Goal: Entertainment & Leisure: Browse casually

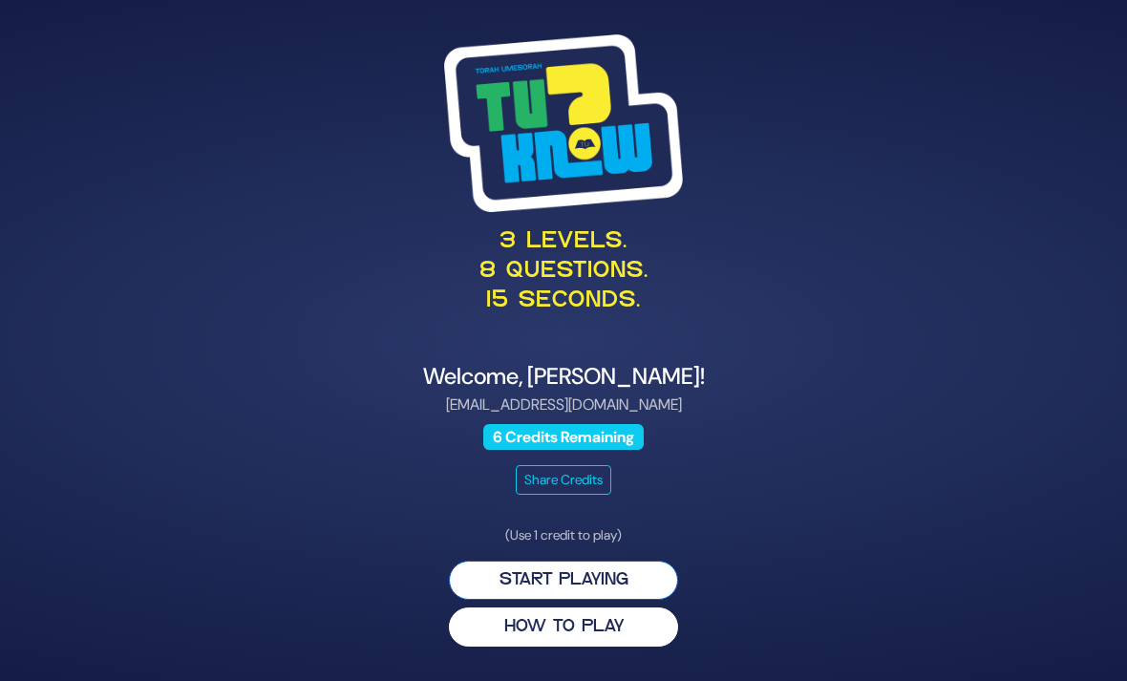
click at [646, 600] on button "Start Playing" at bounding box center [563, 580] width 229 height 39
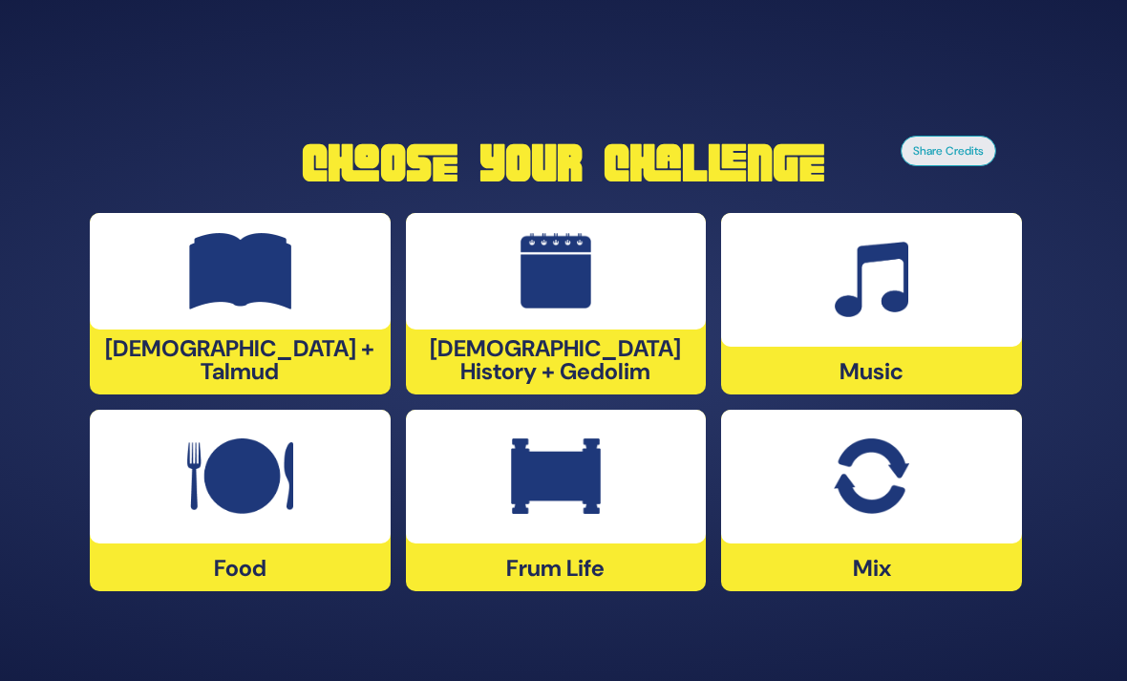
click at [839, 543] on div at bounding box center [871, 477] width 301 height 134
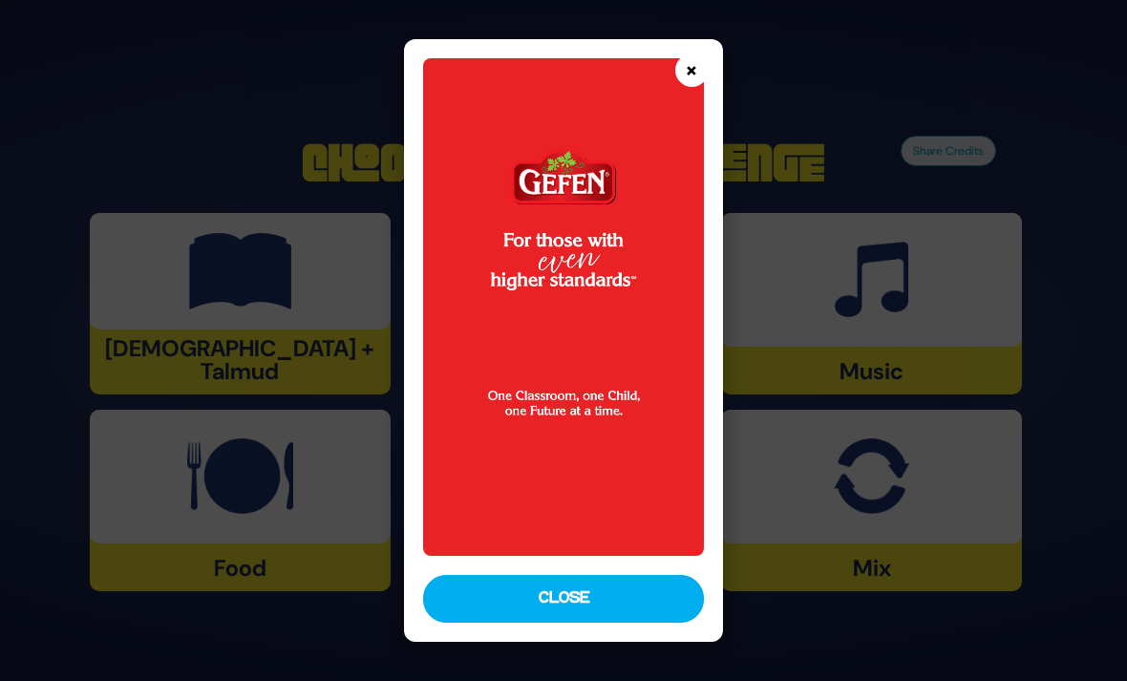
click at [709, 53] on button "×" at bounding box center [691, 69] width 33 height 33
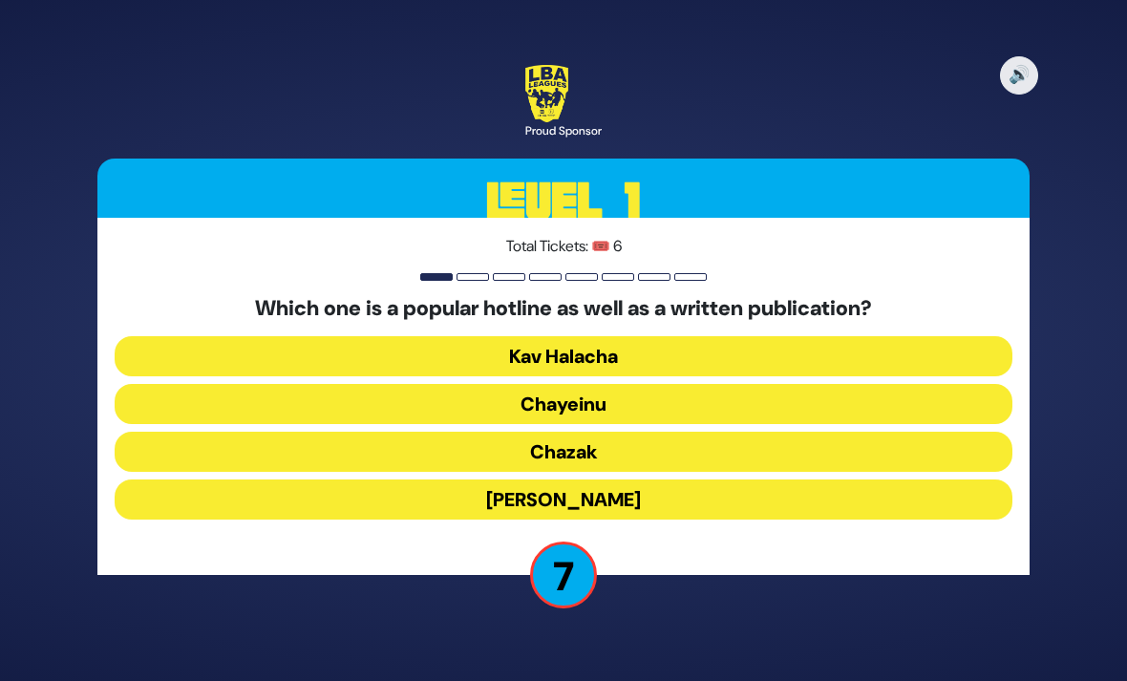
click at [277, 472] on button "Chazak" at bounding box center [564, 452] width 898 height 40
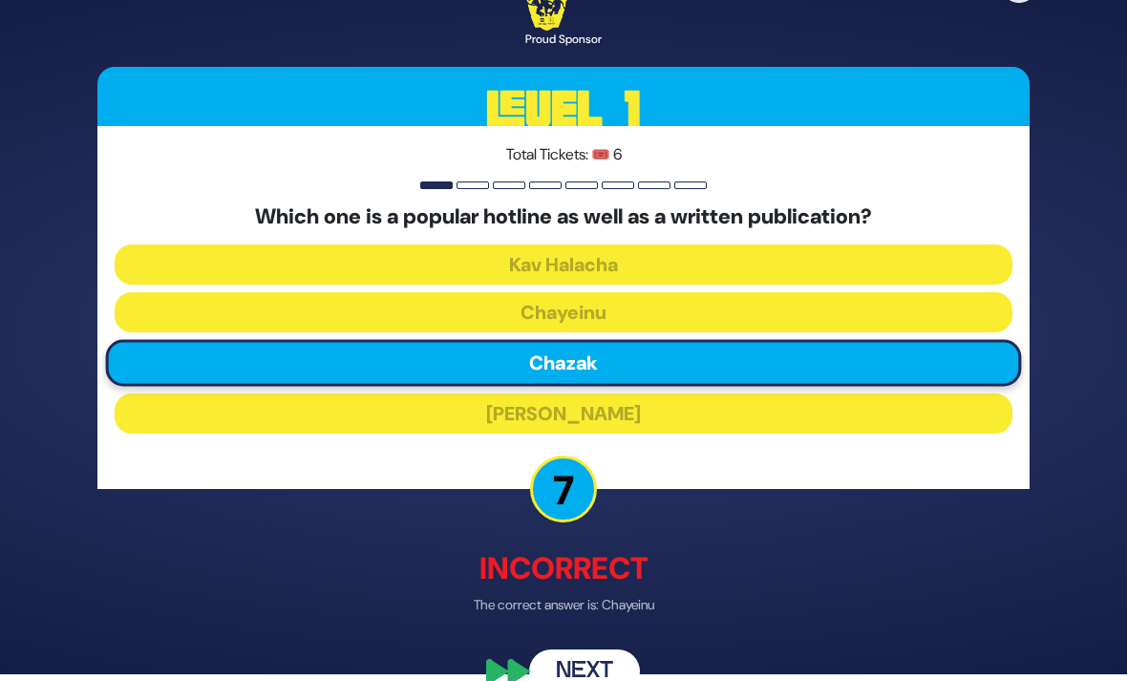
scroll to position [12, 0]
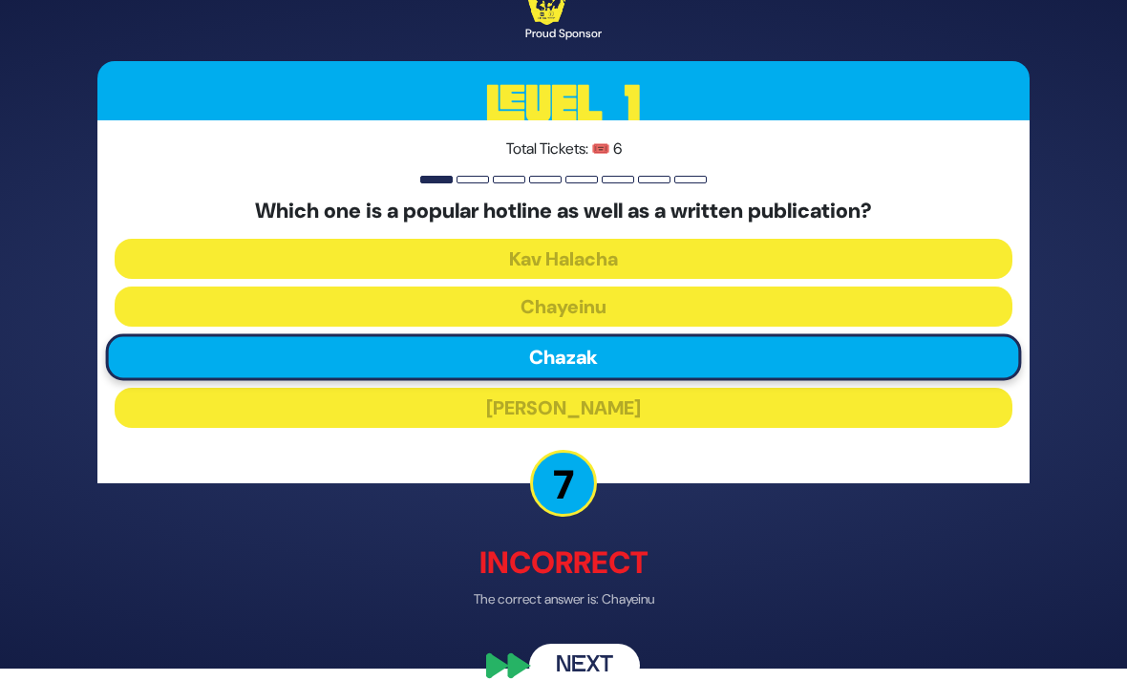
click at [575, 680] on button "Next" at bounding box center [584, 667] width 111 height 44
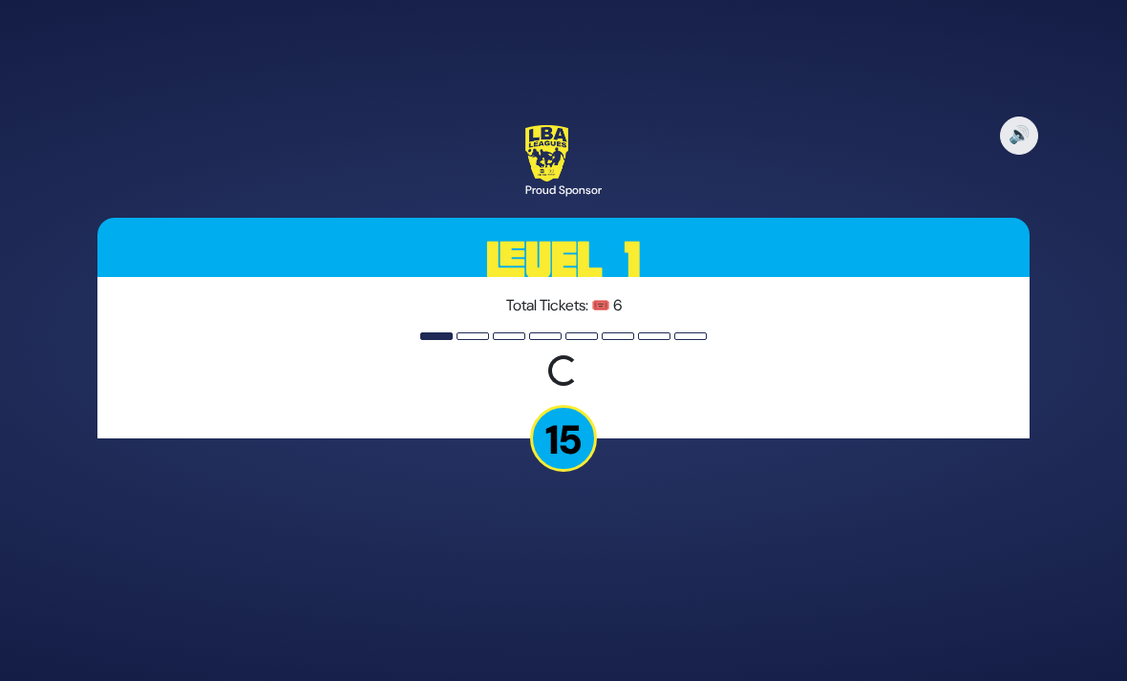
scroll to position [0, 0]
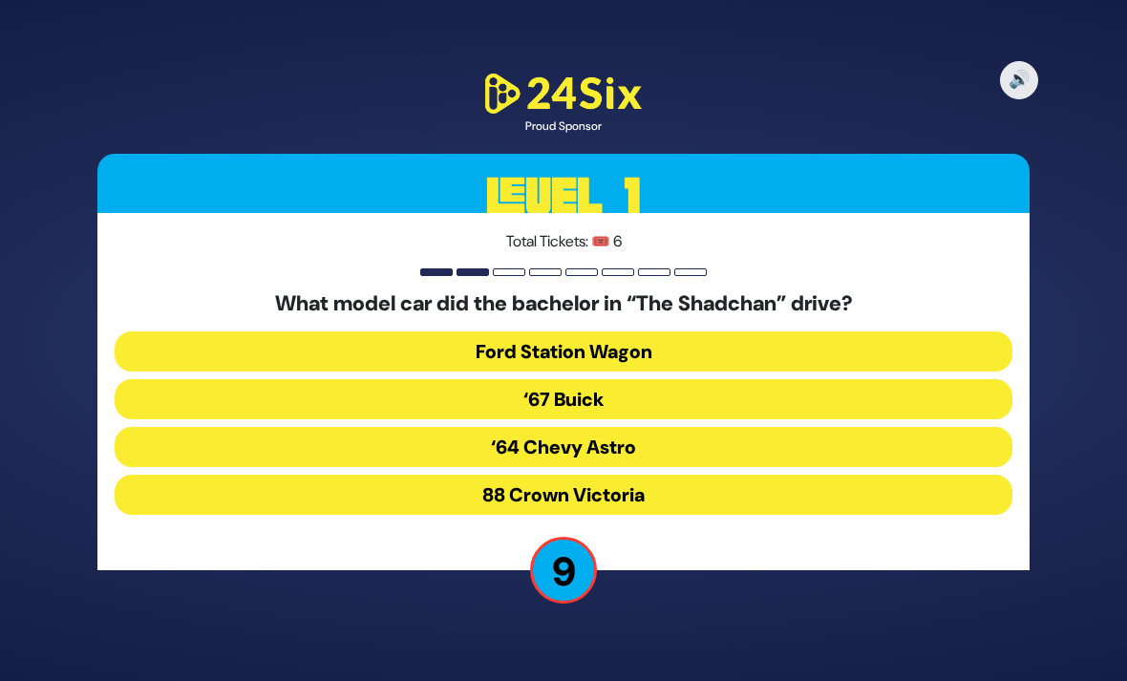
click at [393, 419] on button "‘67 Buick" at bounding box center [564, 399] width 898 height 40
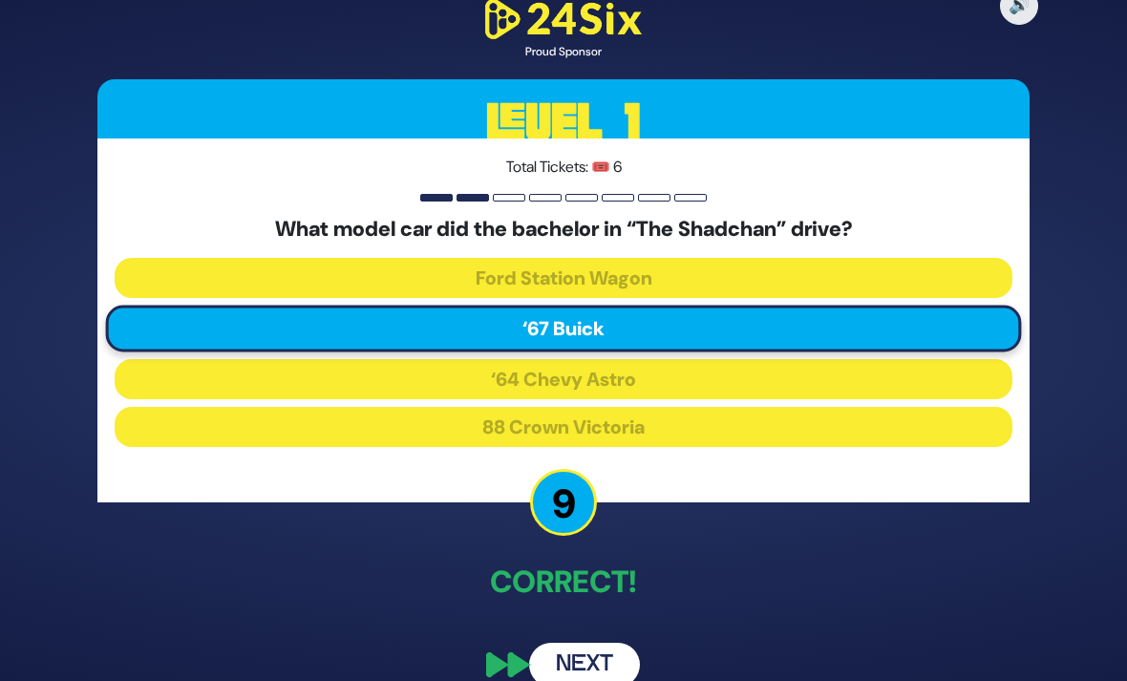
click at [568, 680] on button "Next" at bounding box center [584, 665] width 111 height 44
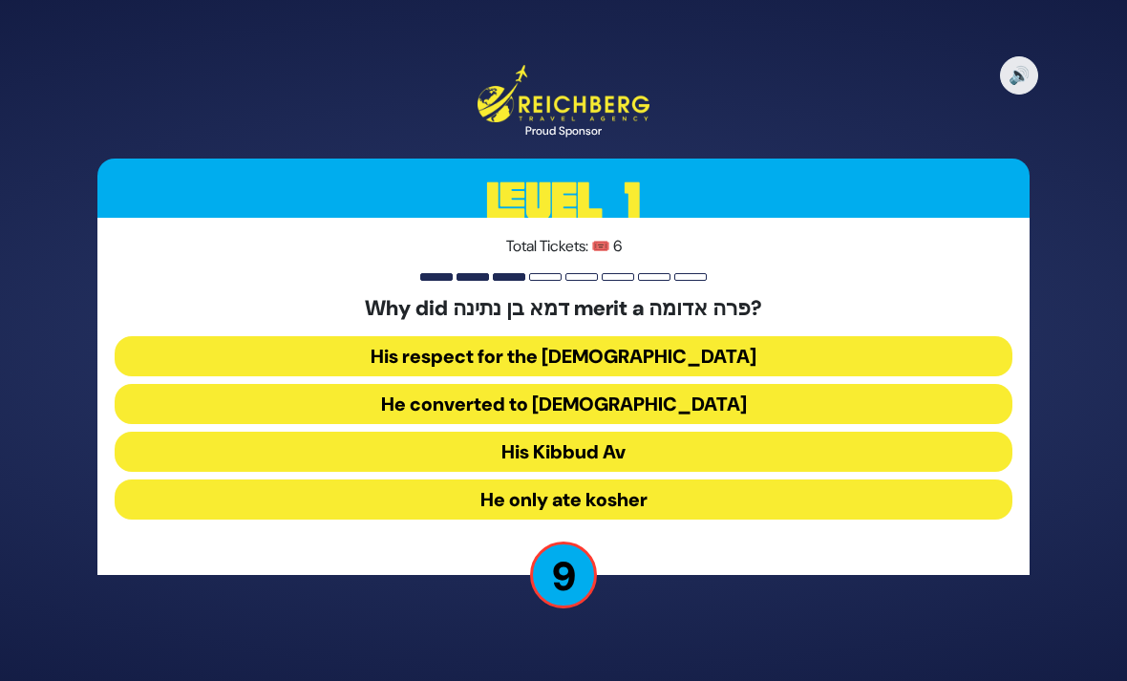
click at [878, 470] on button "His Kibbud Av" at bounding box center [564, 452] width 898 height 40
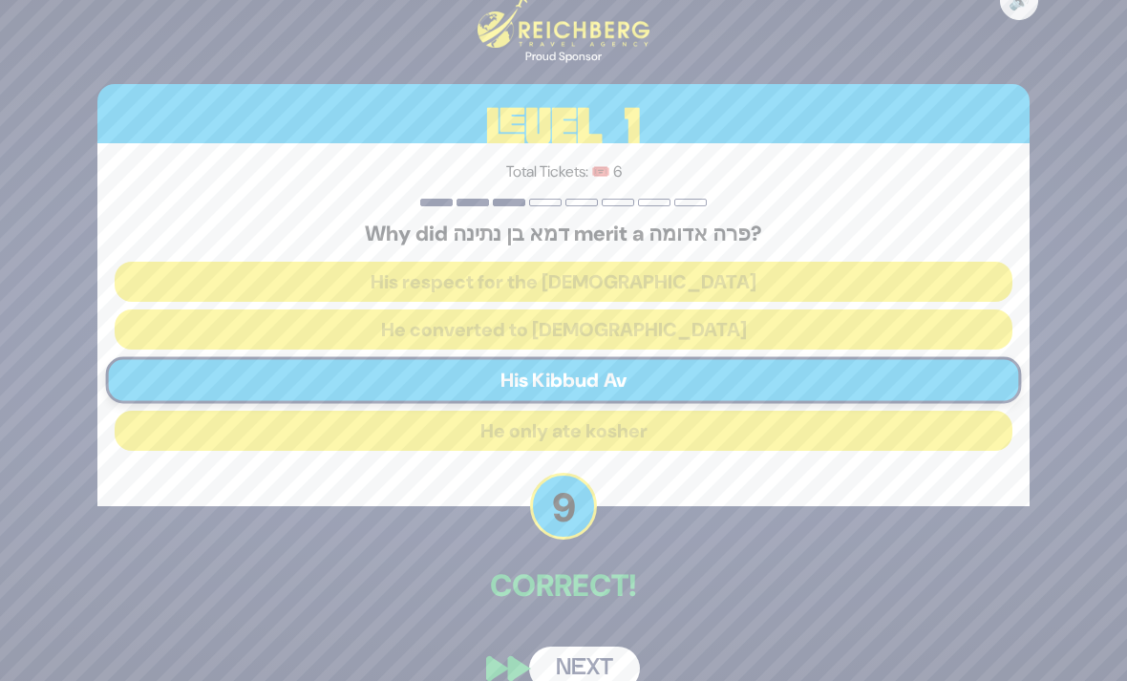
click at [574, 680] on button "Next" at bounding box center [584, 669] width 111 height 44
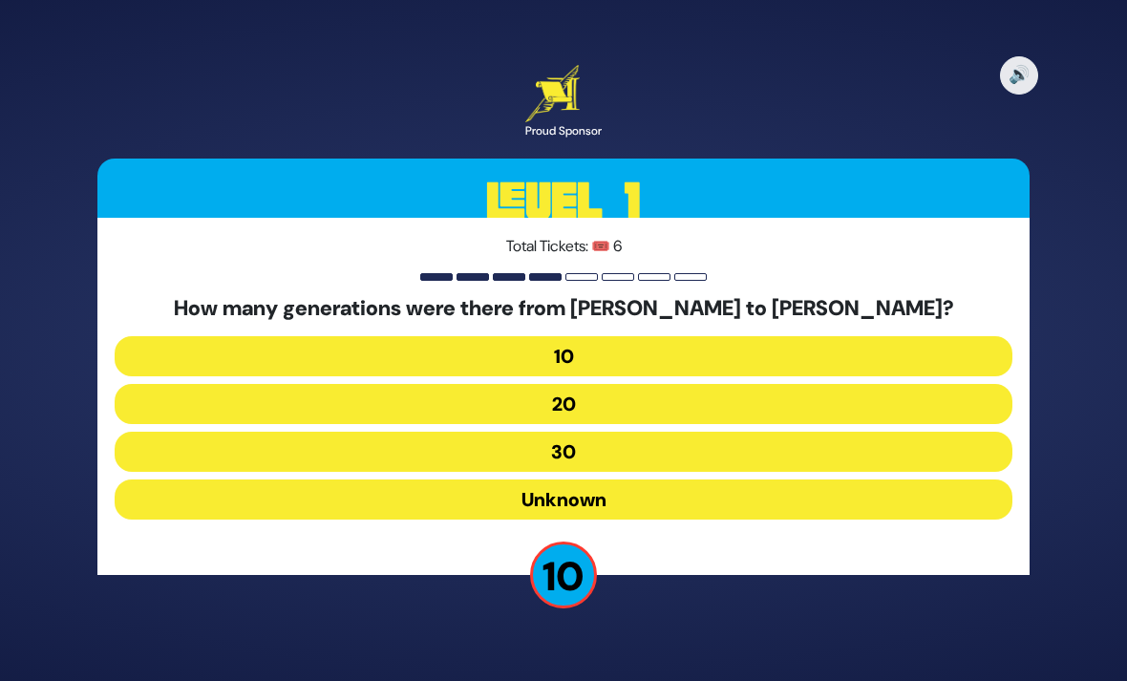
click at [636, 376] on button "10" at bounding box center [564, 356] width 898 height 40
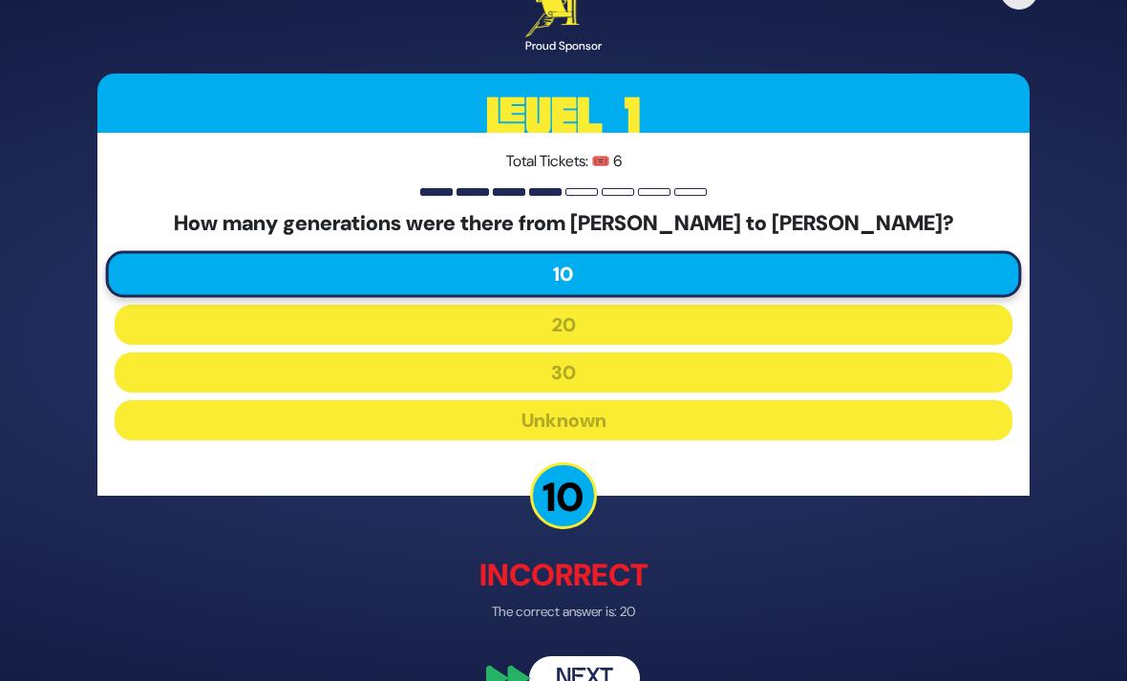
click at [563, 680] on button "Next" at bounding box center [584, 679] width 111 height 44
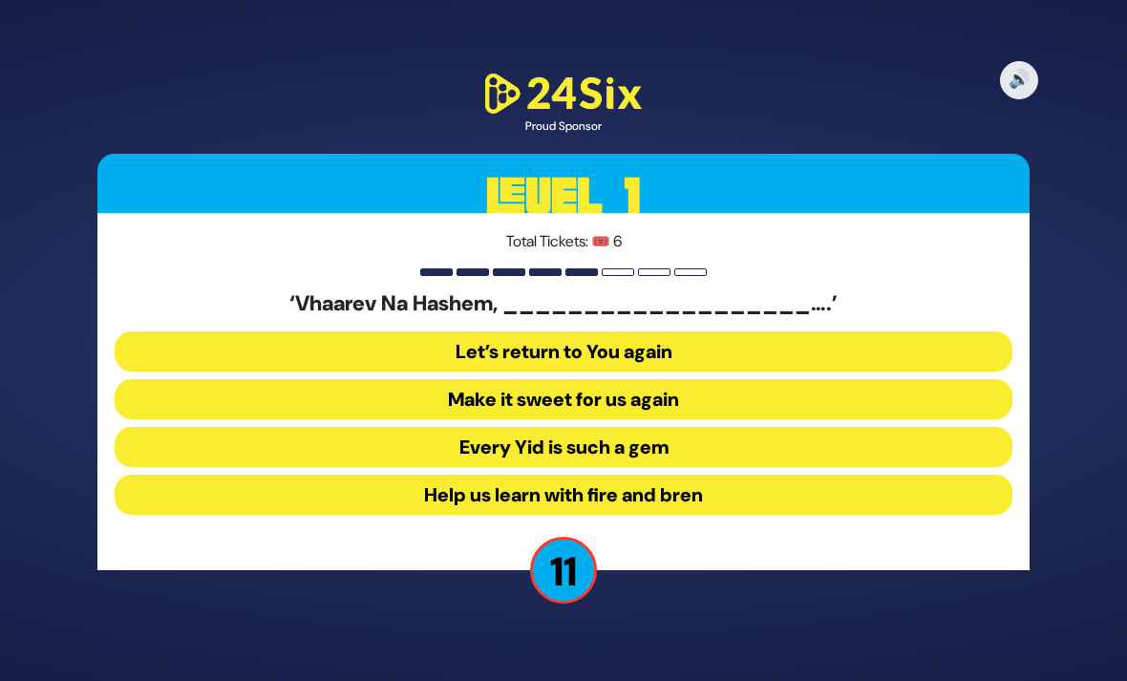
click at [339, 419] on button "Make it sweet for us again" at bounding box center [564, 399] width 898 height 40
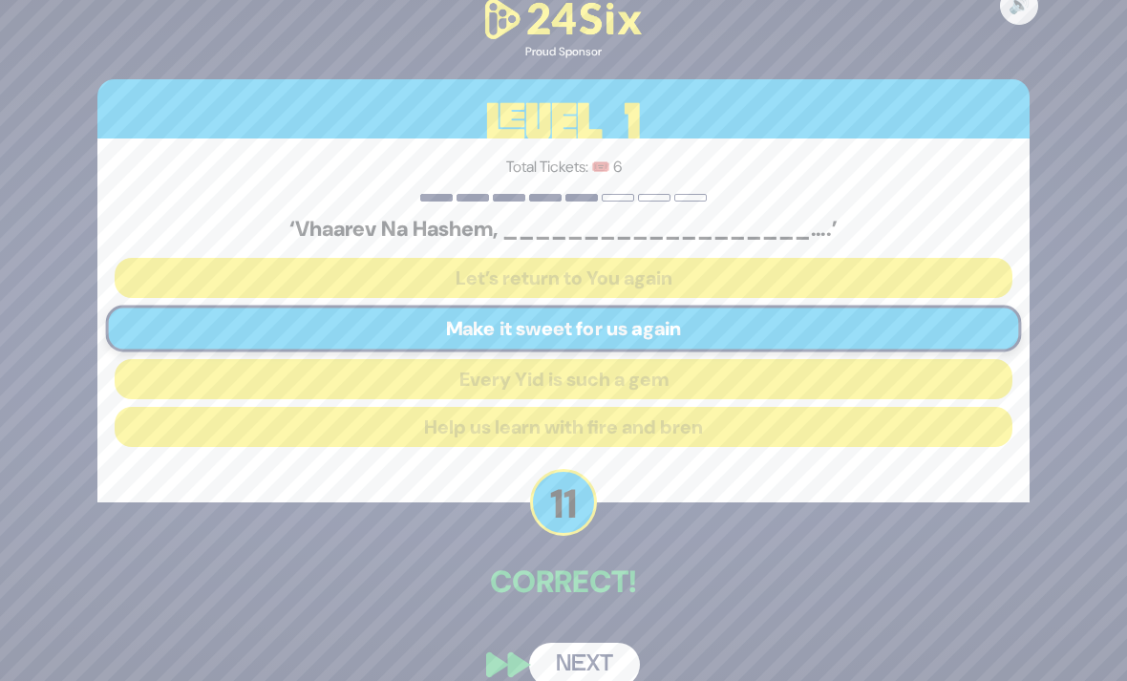
click at [575, 680] on button "Next" at bounding box center [584, 665] width 111 height 44
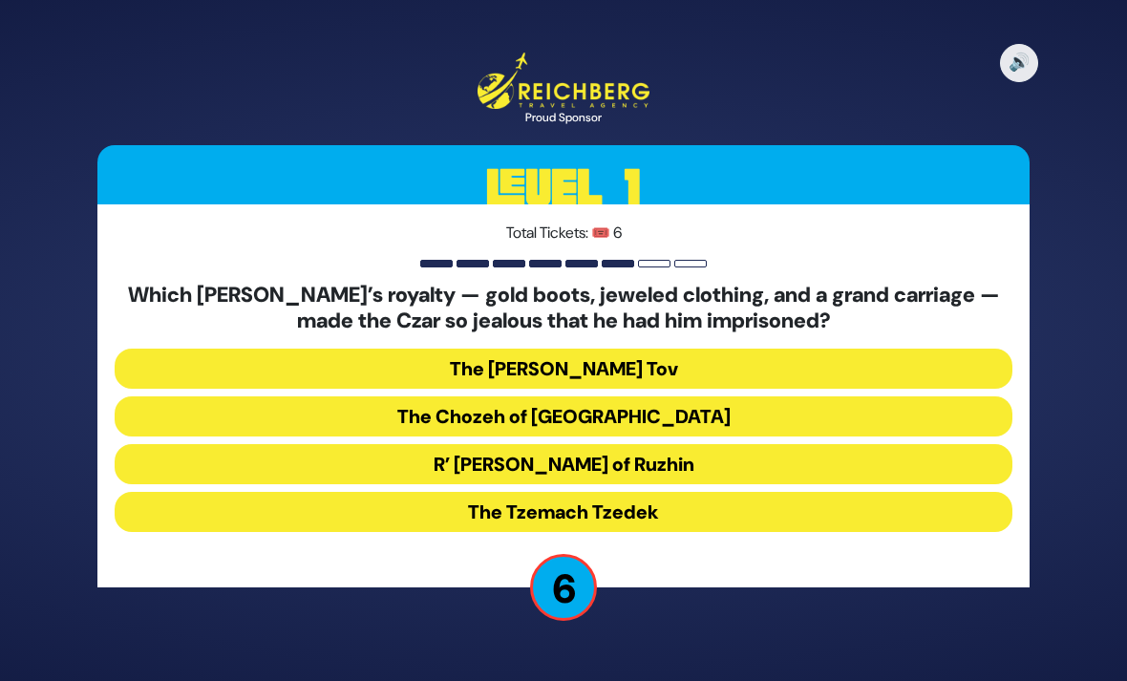
click at [280, 437] on button "The Chozeh of Lublin" at bounding box center [564, 416] width 898 height 40
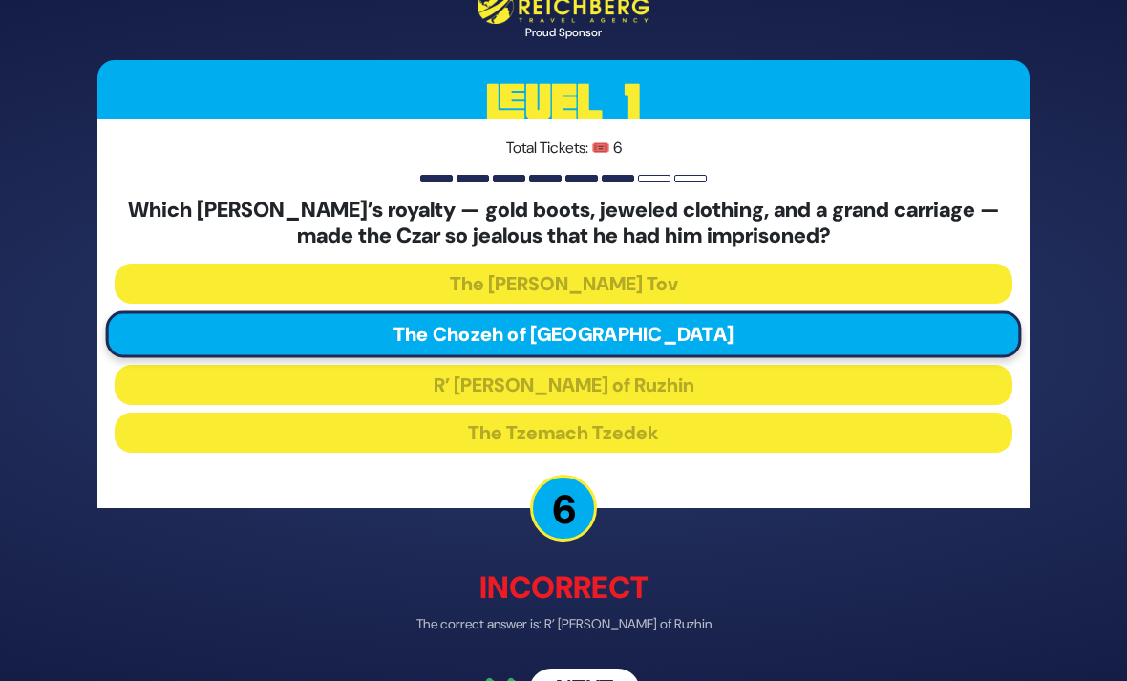
click at [568, 680] on button "Next" at bounding box center [584, 692] width 111 height 44
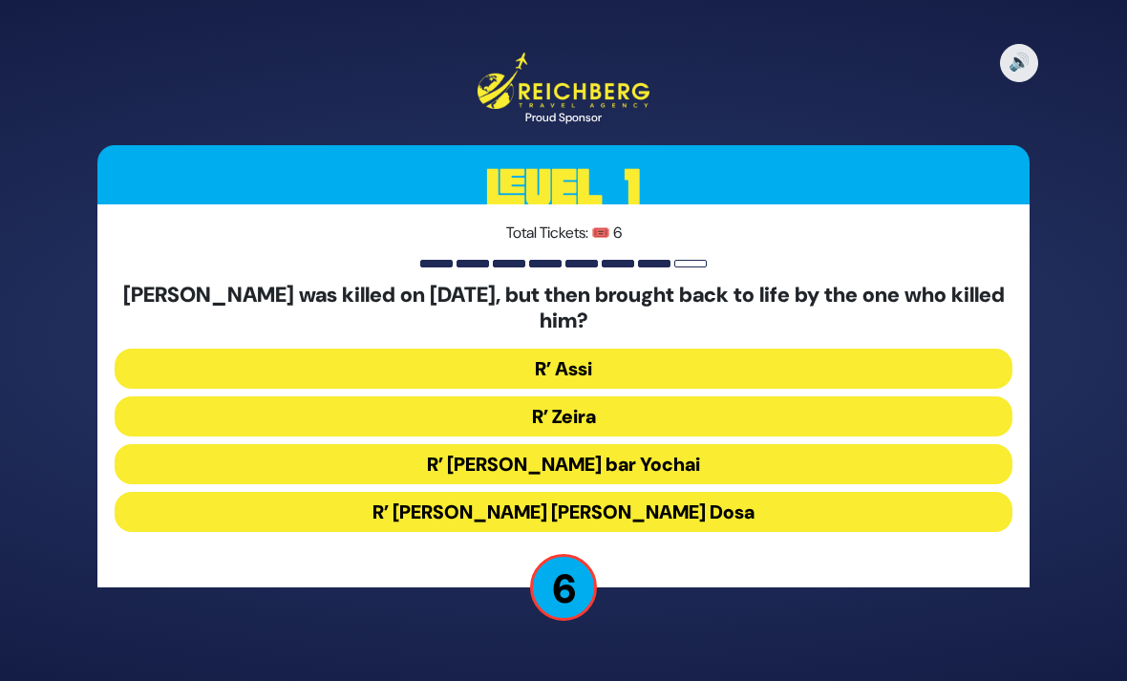
click at [205, 532] on button "R’ Chanina ben Dosa" at bounding box center [564, 512] width 898 height 40
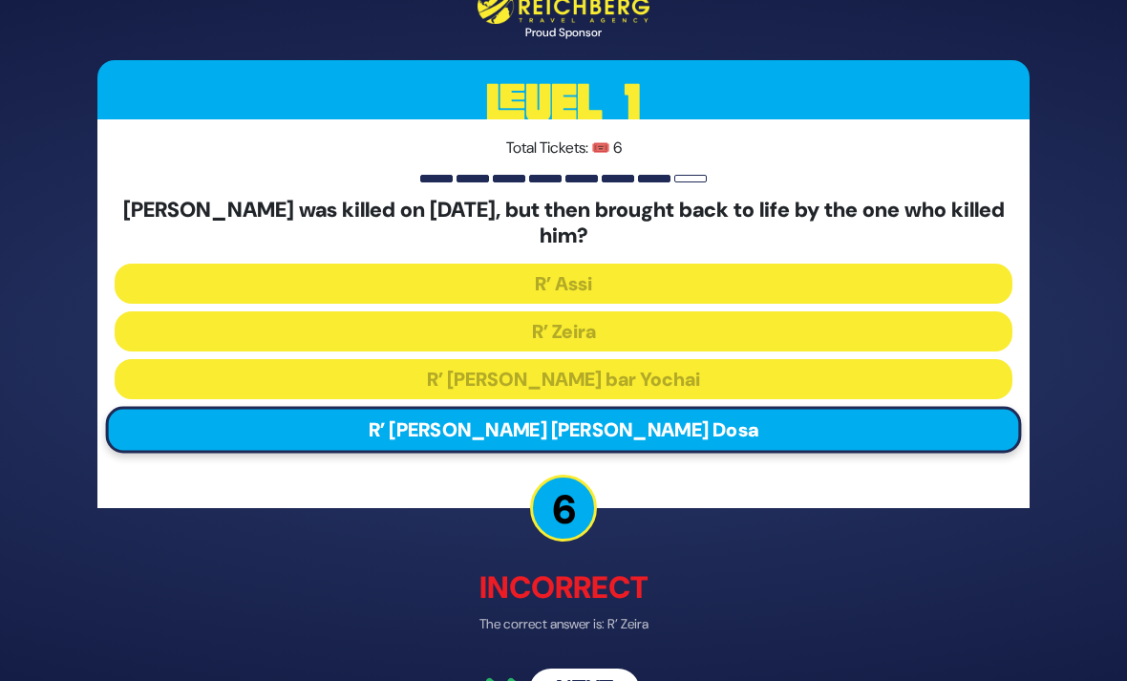
click at [582, 680] on button "Next" at bounding box center [584, 692] width 111 height 44
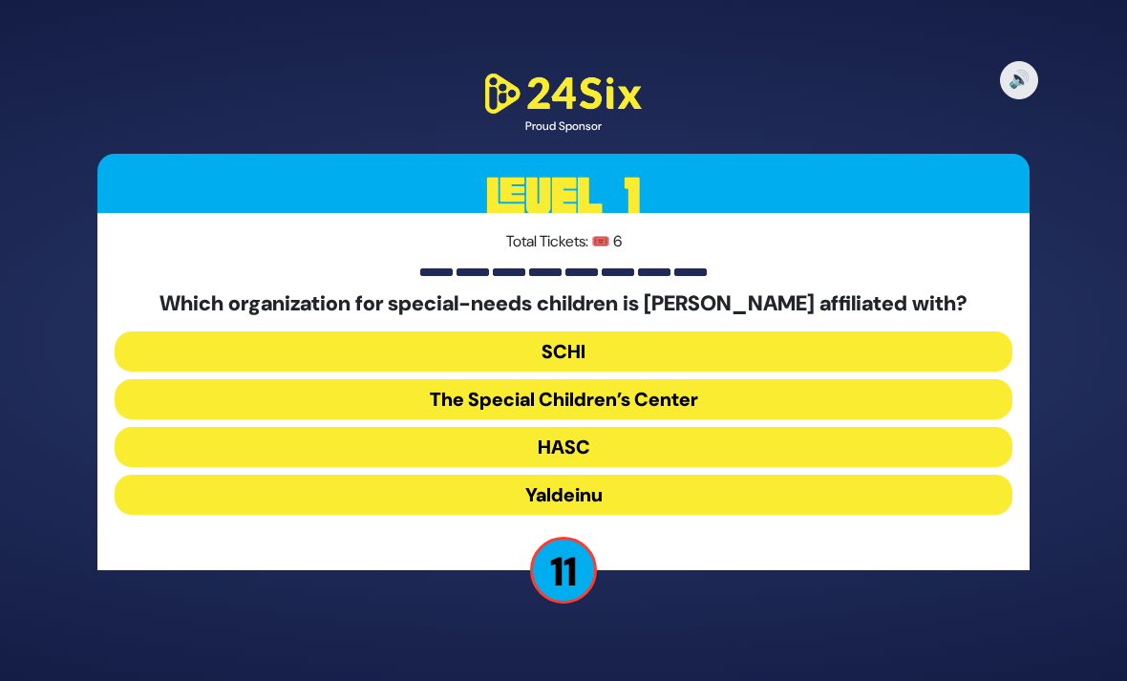
click at [452, 419] on button "The Special Children’s Center" at bounding box center [564, 399] width 898 height 40
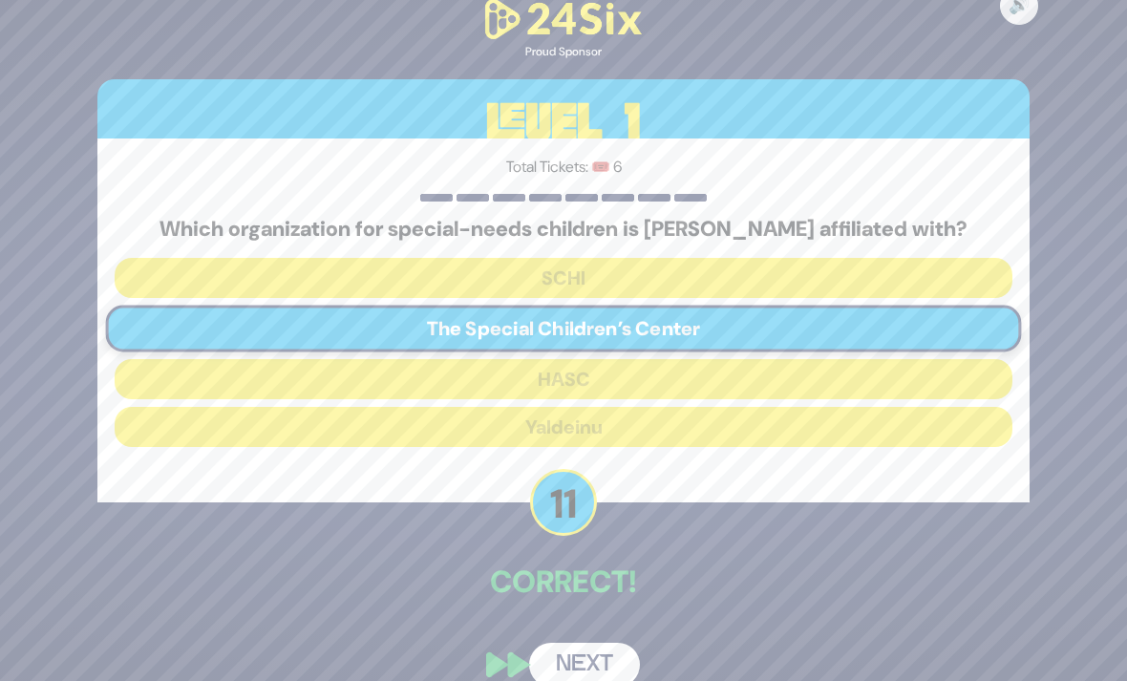
click at [553, 680] on button "Next" at bounding box center [584, 665] width 111 height 44
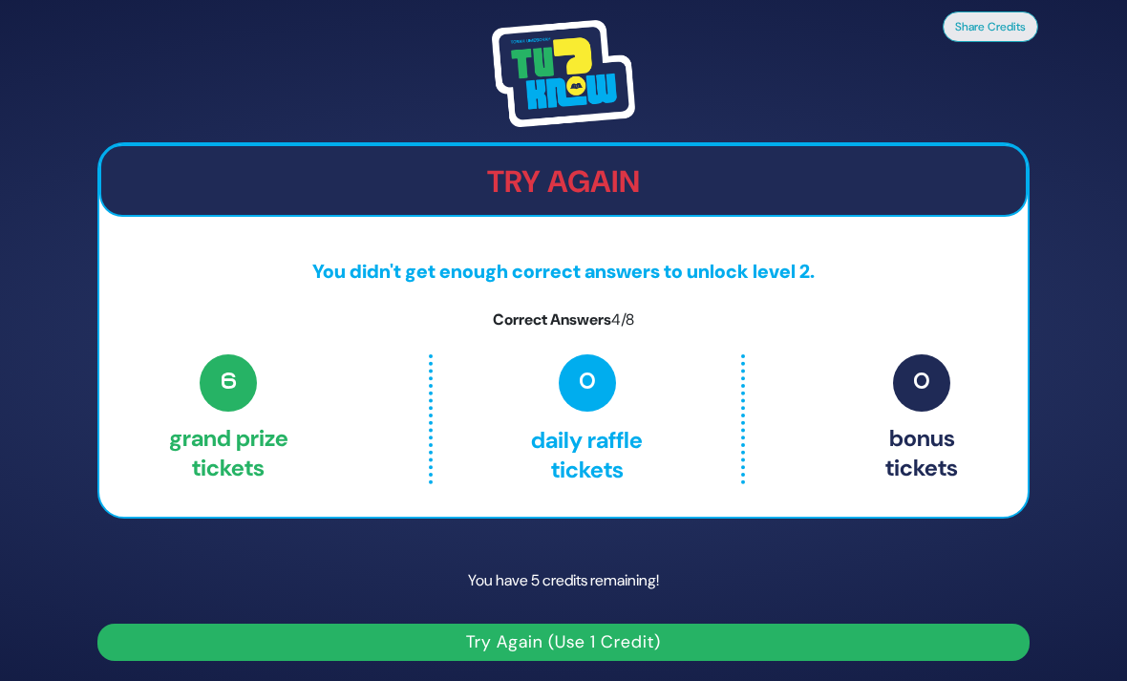
click at [708, 661] on button "Try Again (Use 1 Credit)" at bounding box center [563, 642] width 932 height 37
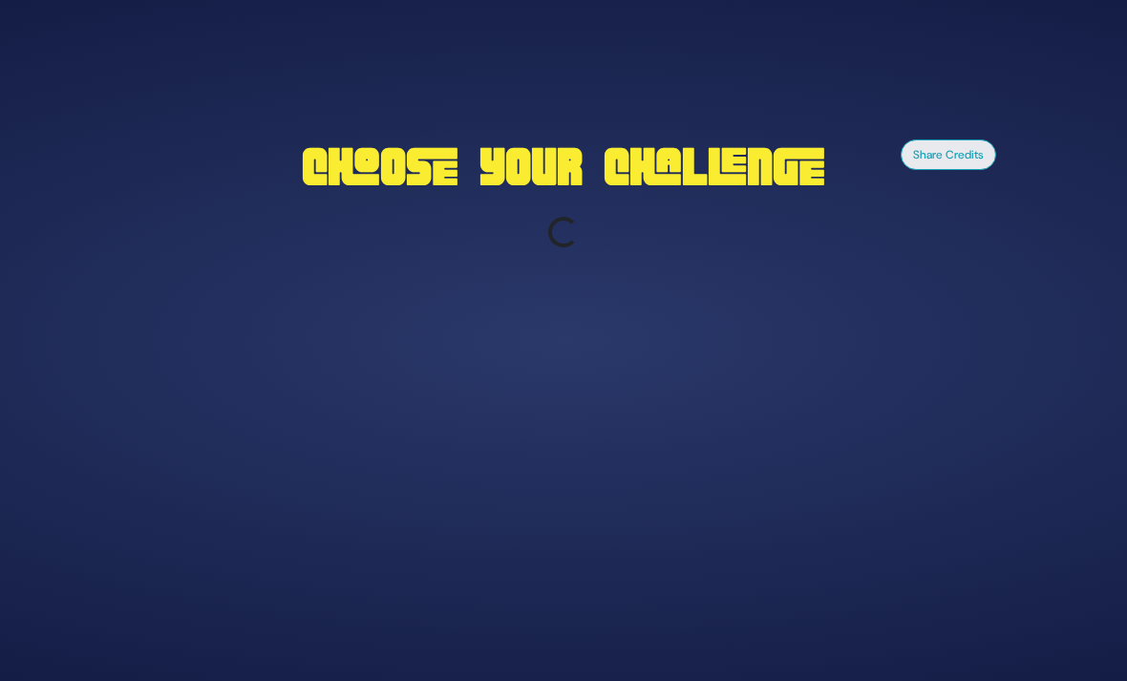
scroll to position [61, 0]
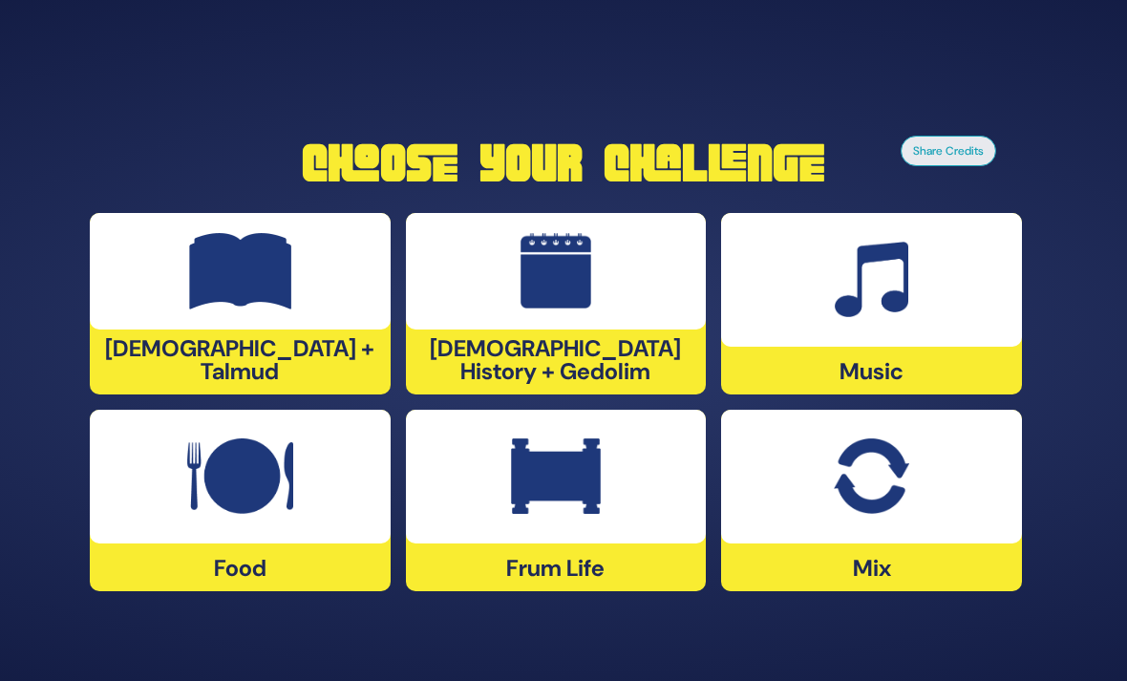
click at [860, 275] on img at bounding box center [872, 280] width 74 height 76
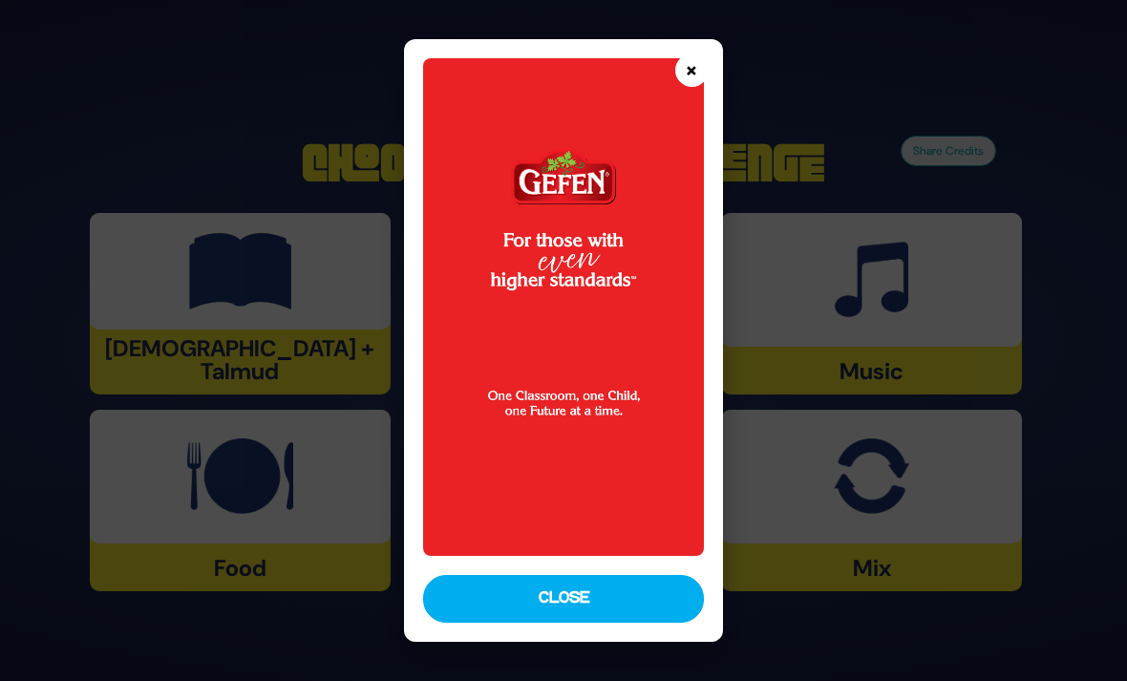
click at [709, 53] on button "×" at bounding box center [691, 69] width 33 height 33
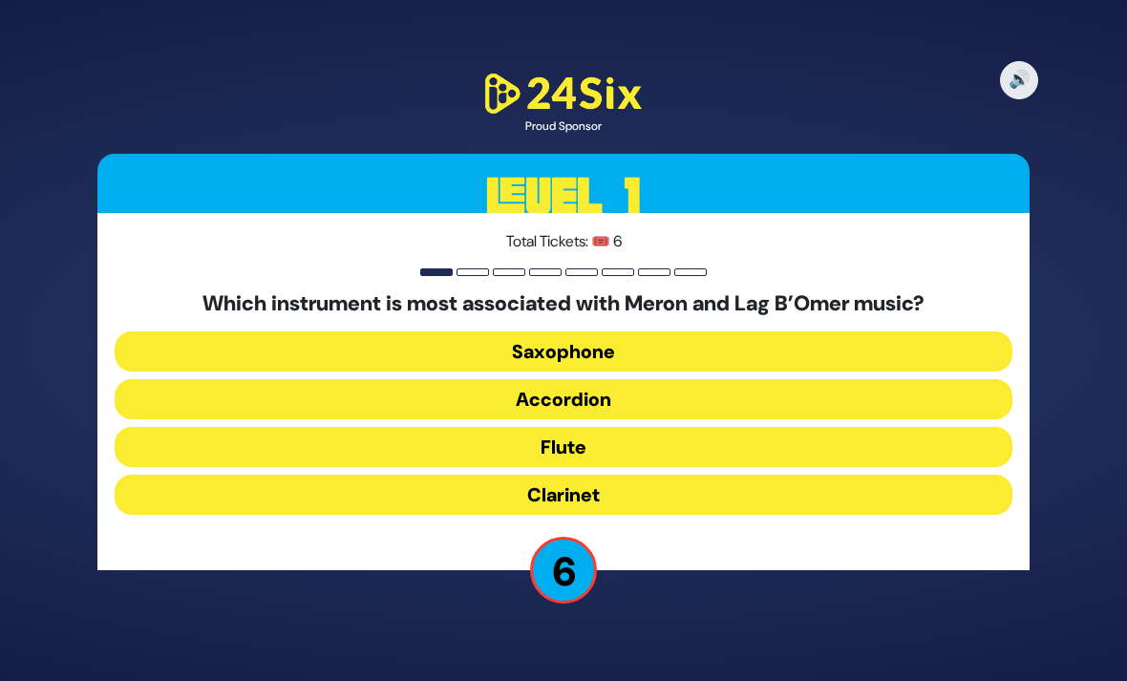
click at [693, 427] on button "Flute" at bounding box center [564, 447] width 898 height 40
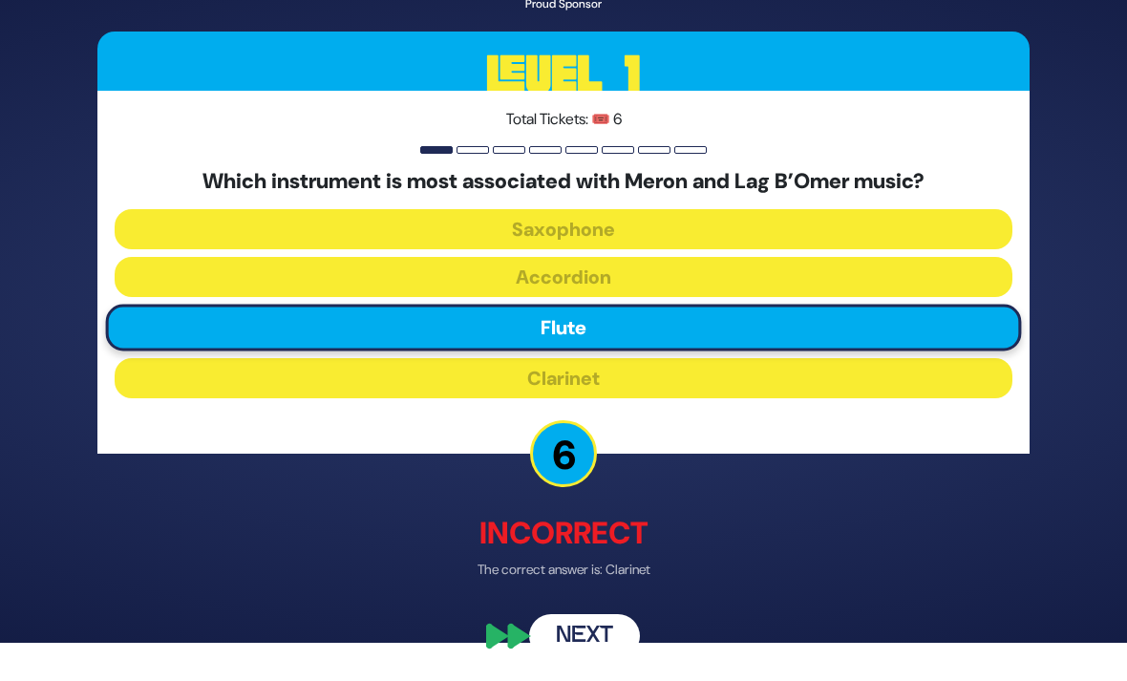
click at [634, 632] on button "Next" at bounding box center [584, 636] width 111 height 44
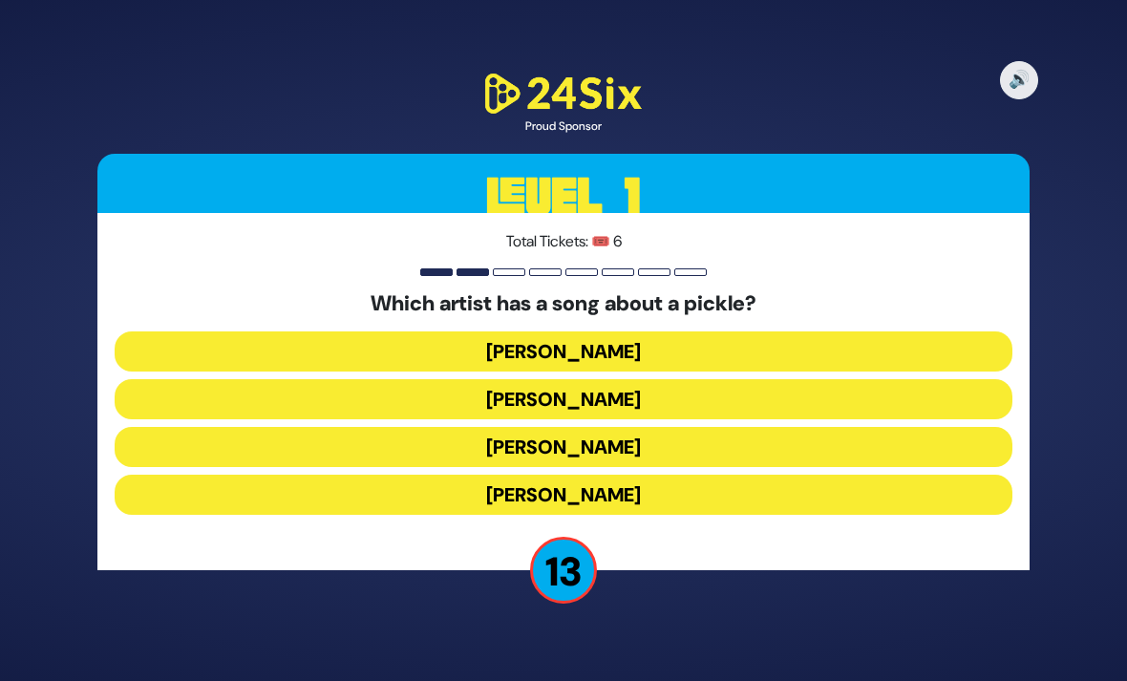
click at [730, 331] on button "Joey Newcomb" at bounding box center [564, 351] width 898 height 40
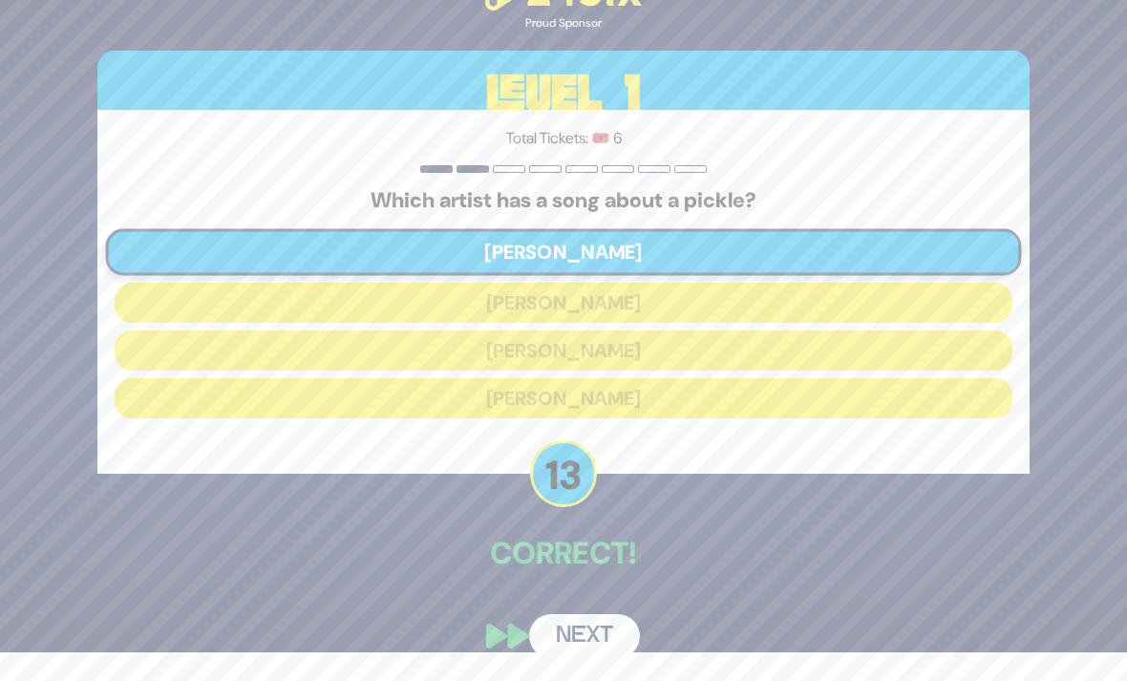
click at [618, 627] on button "Next" at bounding box center [584, 636] width 111 height 44
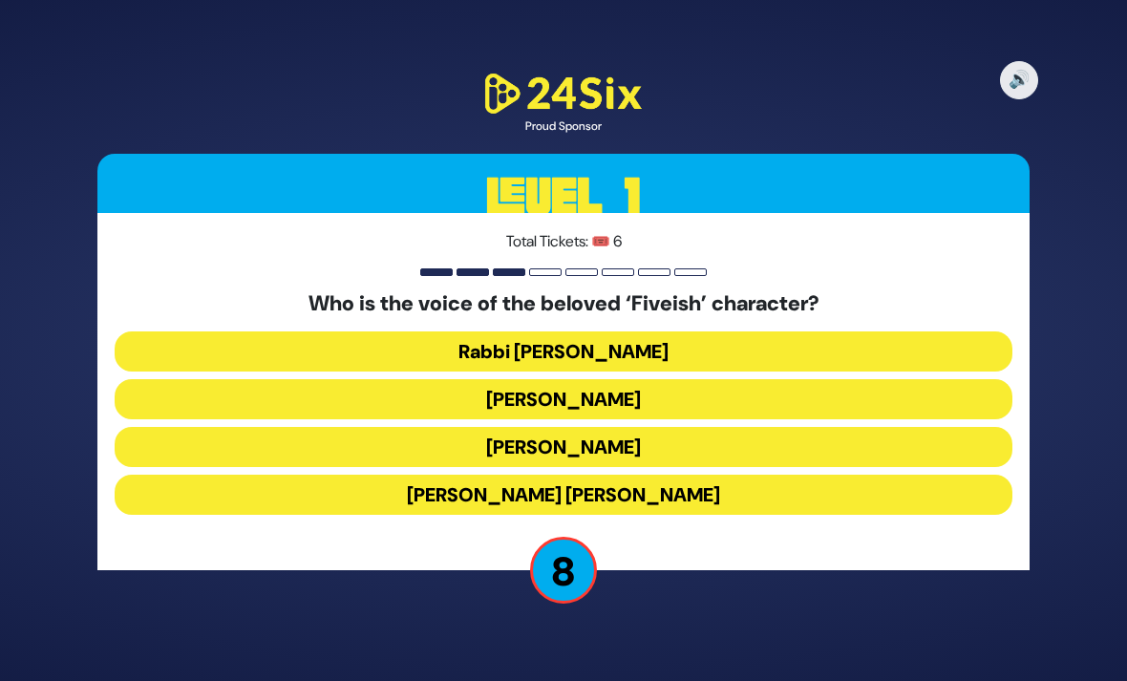
click at [733, 331] on button "Rabbi Fishel Schachter" at bounding box center [564, 351] width 898 height 40
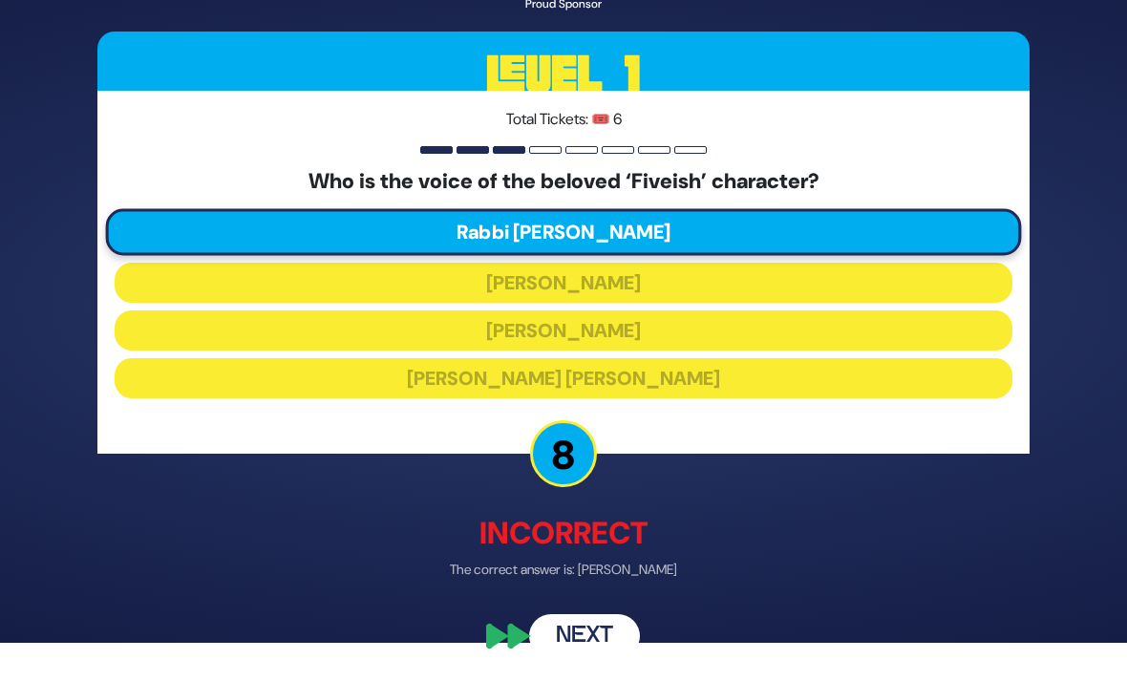
click at [618, 624] on button "Next" at bounding box center [584, 636] width 111 height 44
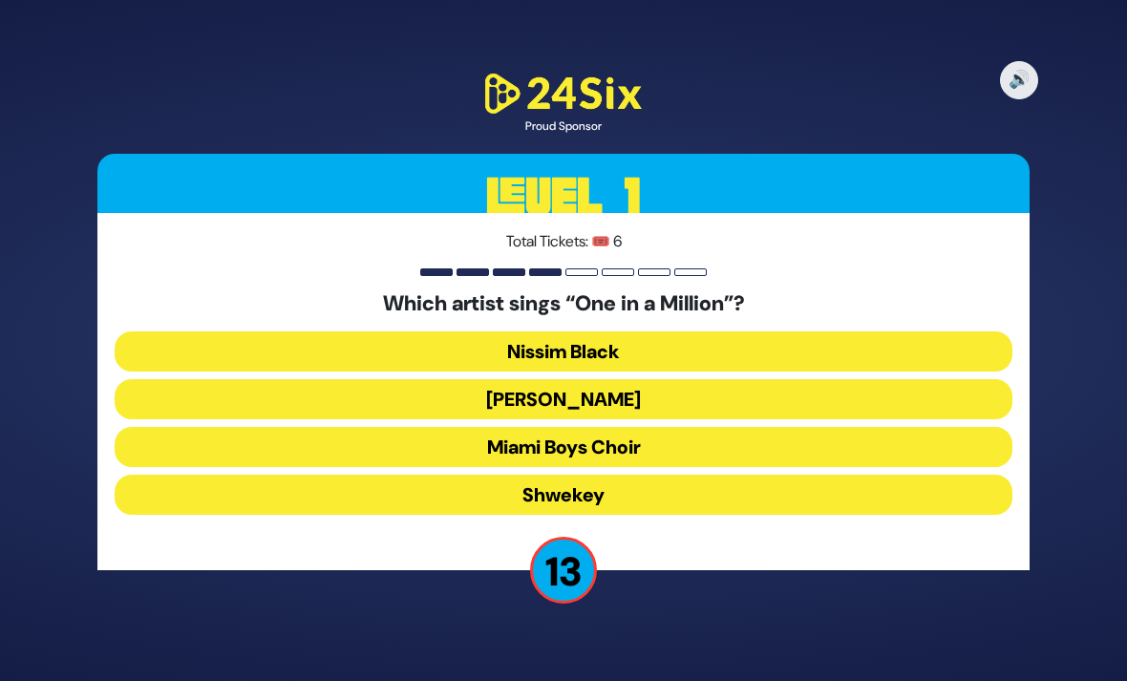
click at [694, 389] on button "Mordechai Shapiro" at bounding box center [564, 399] width 898 height 40
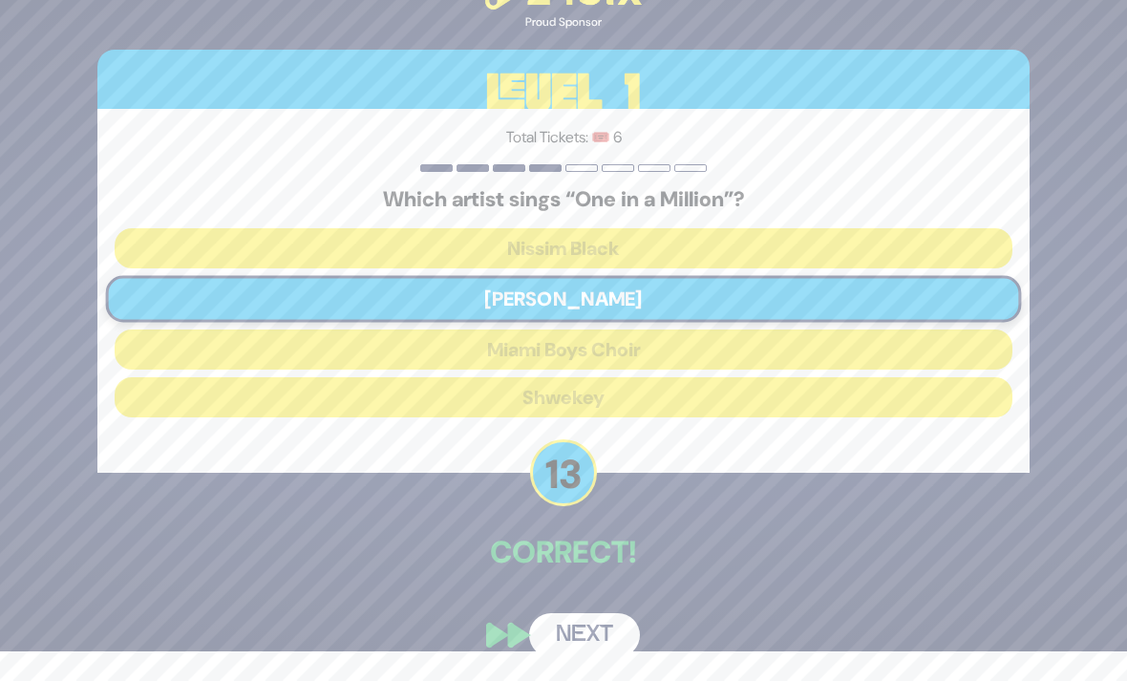
scroll to position [56, 0]
click at [606, 629] on button "Next" at bounding box center [584, 636] width 111 height 44
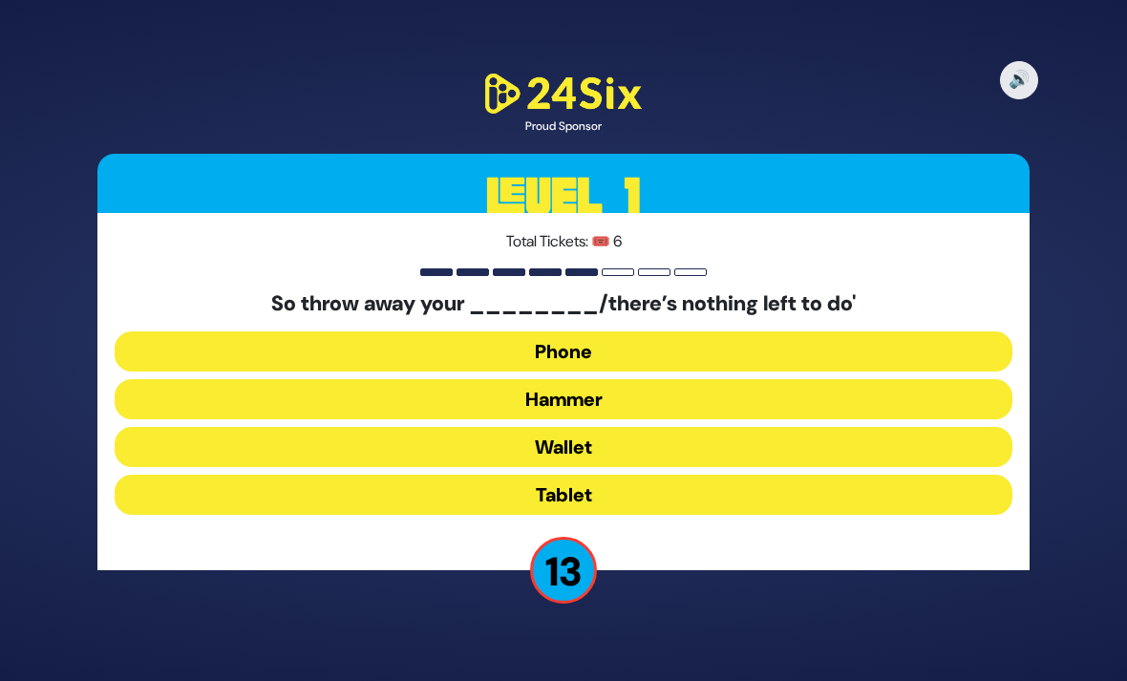
click at [677, 391] on button "Hammer" at bounding box center [564, 399] width 898 height 40
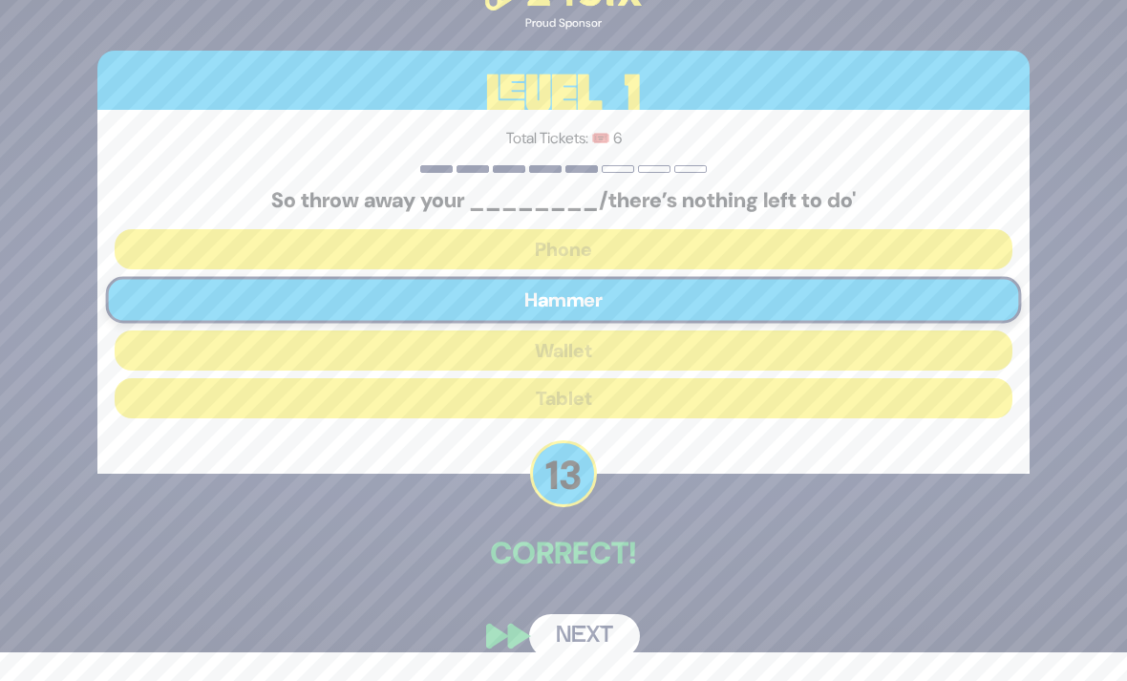
click at [618, 634] on button "Next" at bounding box center [584, 636] width 111 height 44
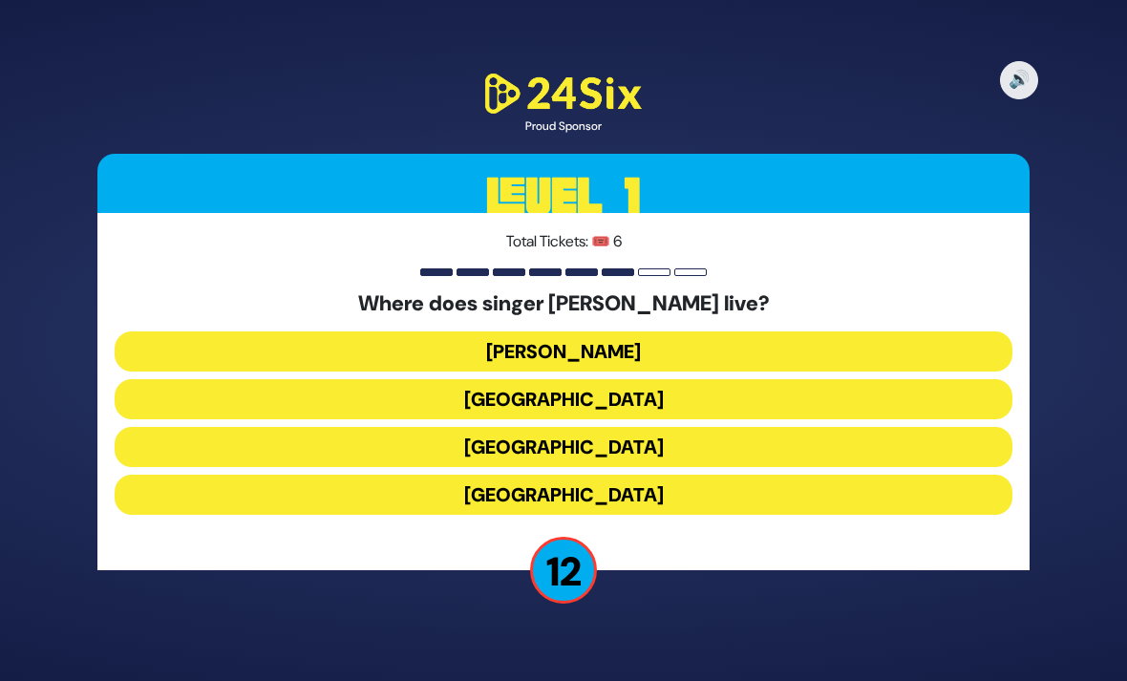
click at [1011, 475] on button "England" at bounding box center [564, 495] width 898 height 40
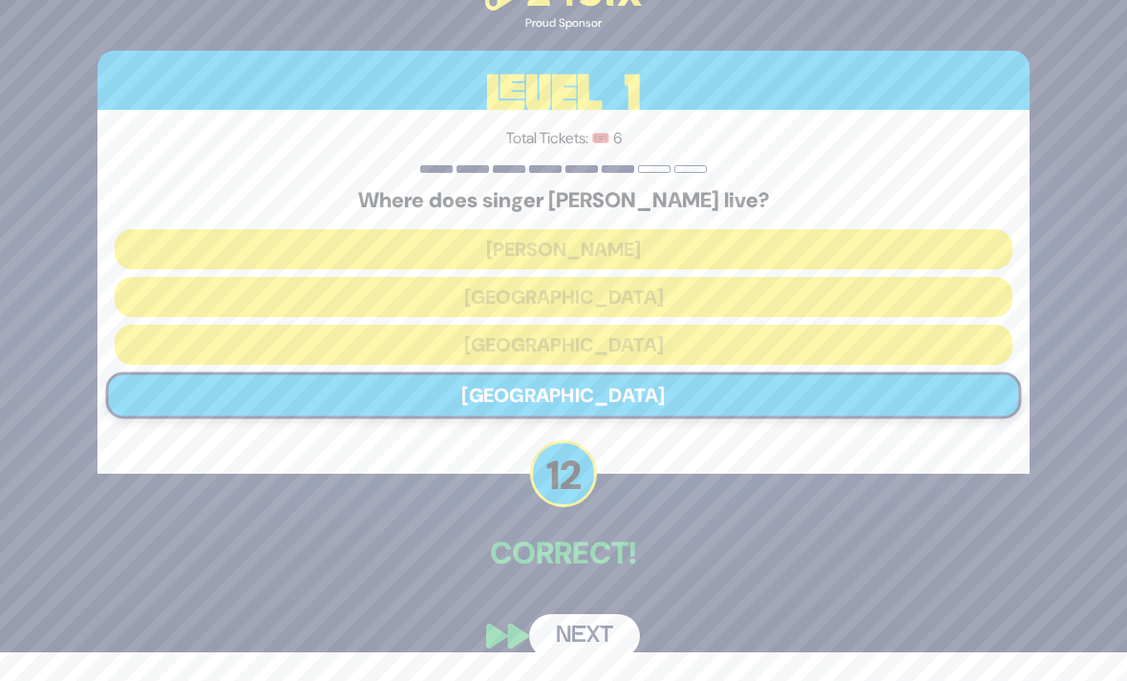
click at [606, 641] on button "Next" at bounding box center [584, 636] width 111 height 44
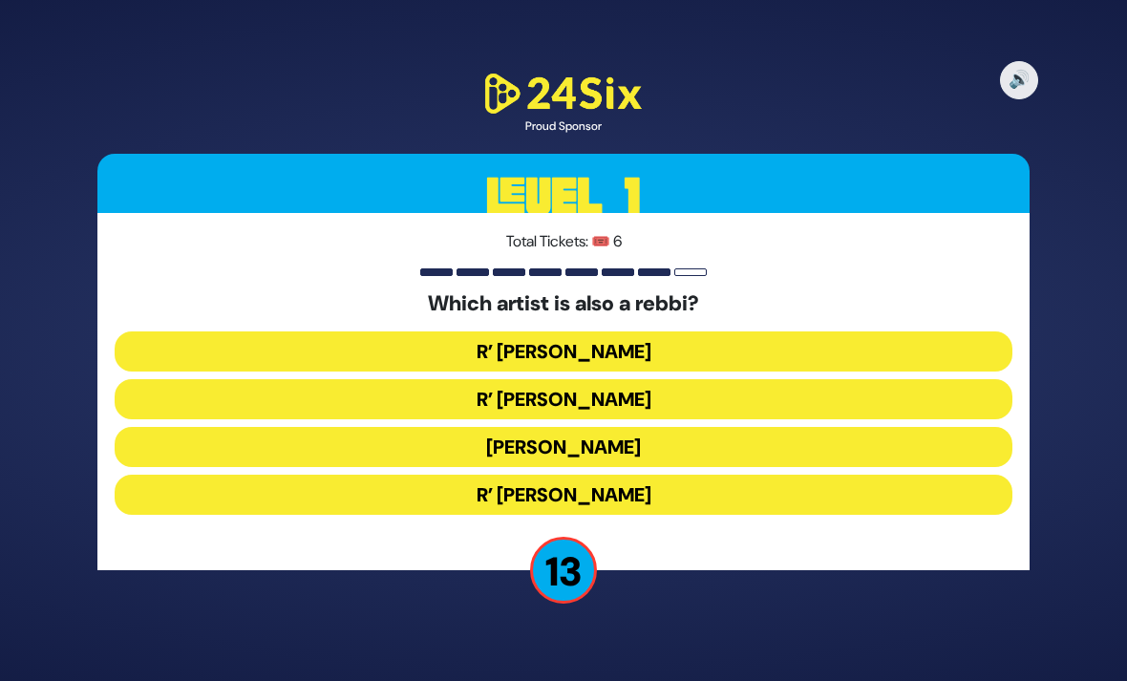
click at [703, 428] on button "Beri Weber" at bounding box center [564, 447] width 898 height 40
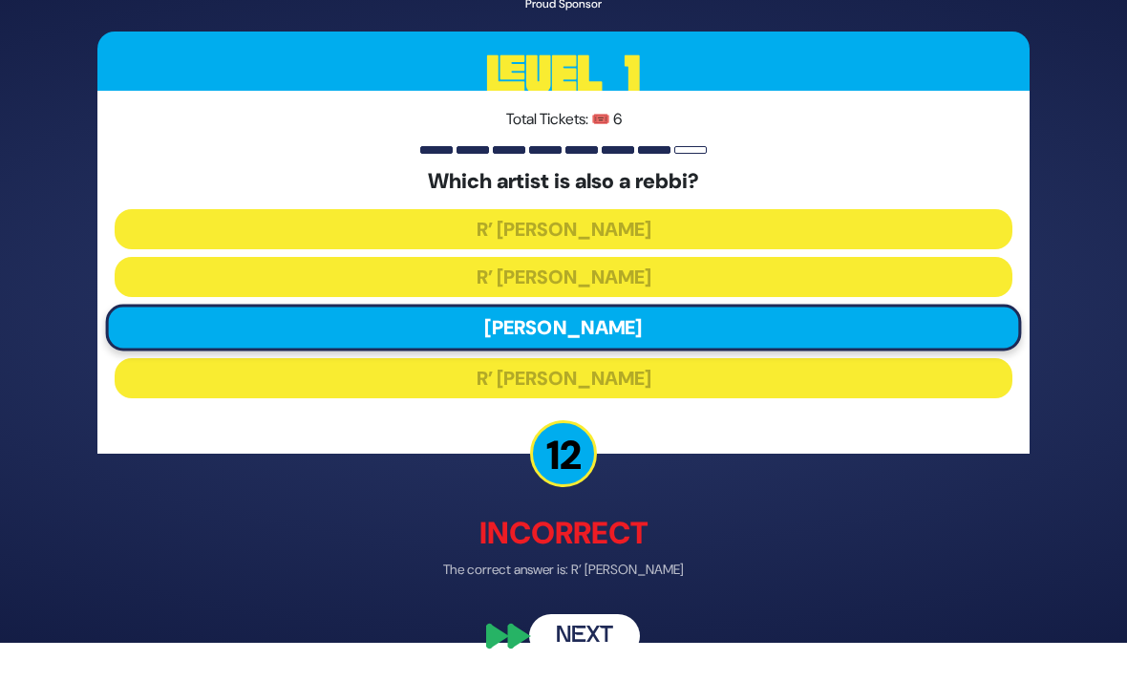
click at [598, 649] on button "Next" at bounding box center [584, 636] width 111 height 44
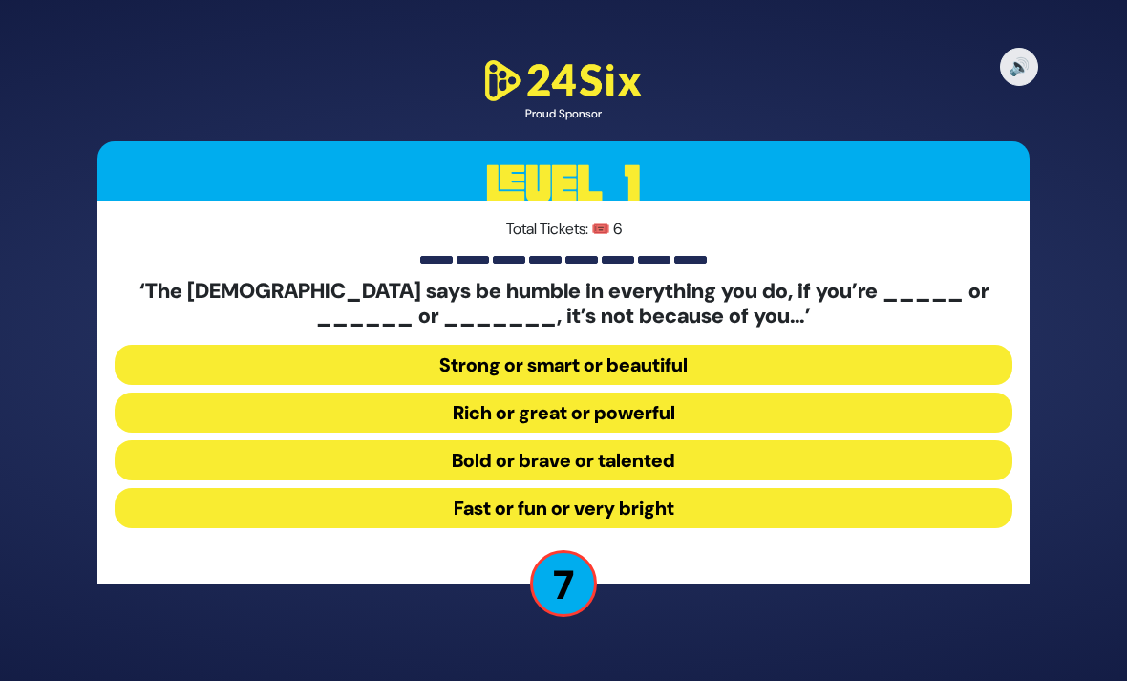
click at [723, 345] on button "Strong or smart or beautiful" at bounding box center [564, 365] width 898 height 40
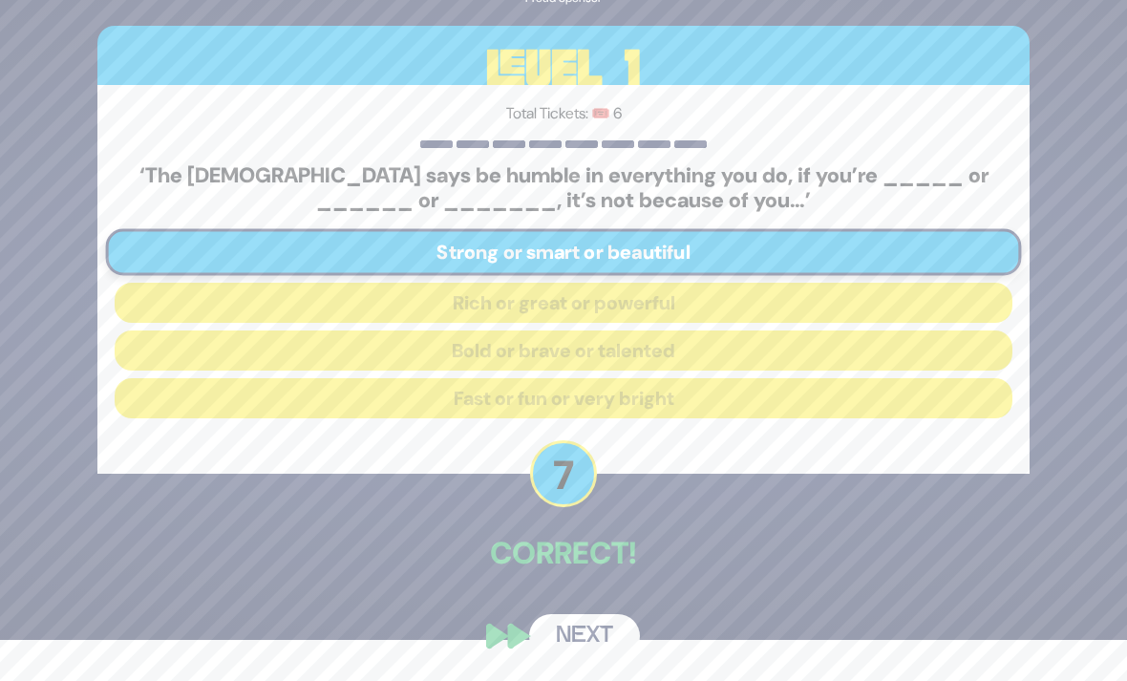
click at [597, 635] on button "Next" at bounding box center [584, 636] width 111 height 44
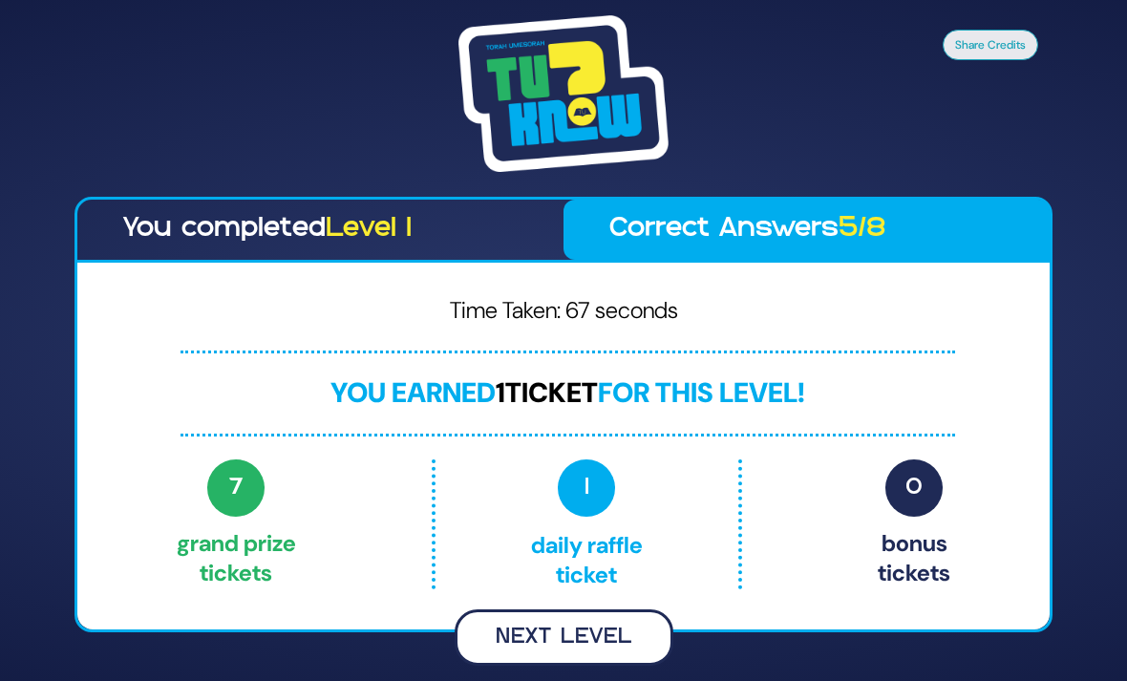
click at [585, 609] on button "Next Level" at bounding box center [564, 637] width 219 height 56
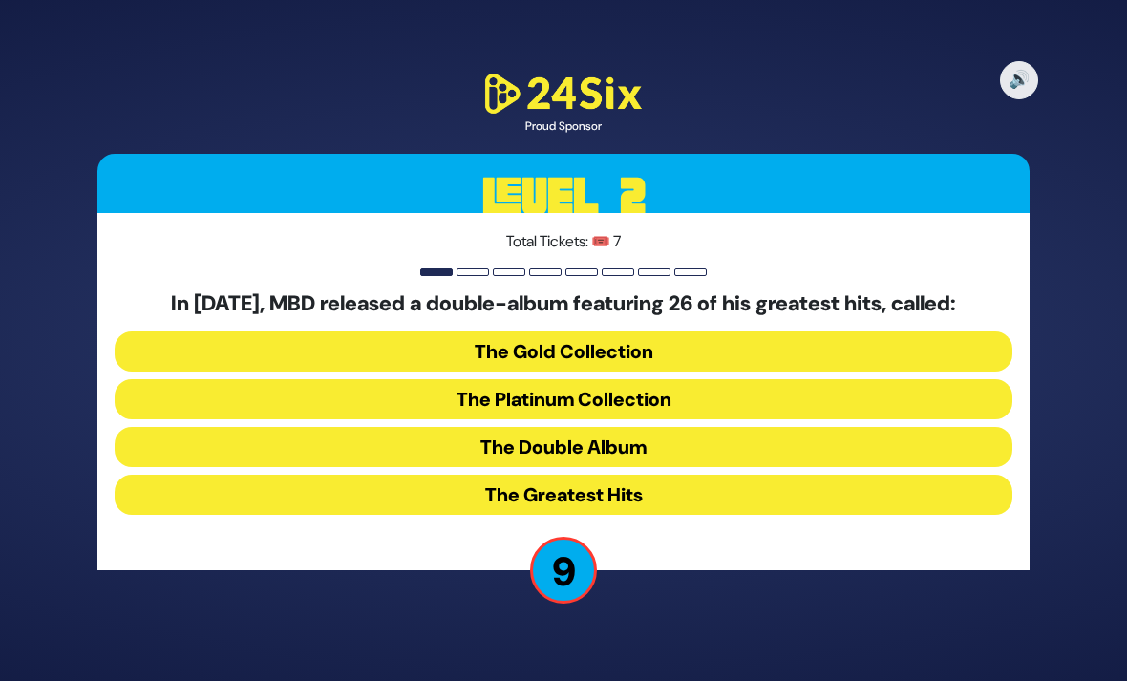
click at [973, 475] on button "The Greatest Hits" at bounding box center [564, 495] width 898 height 40
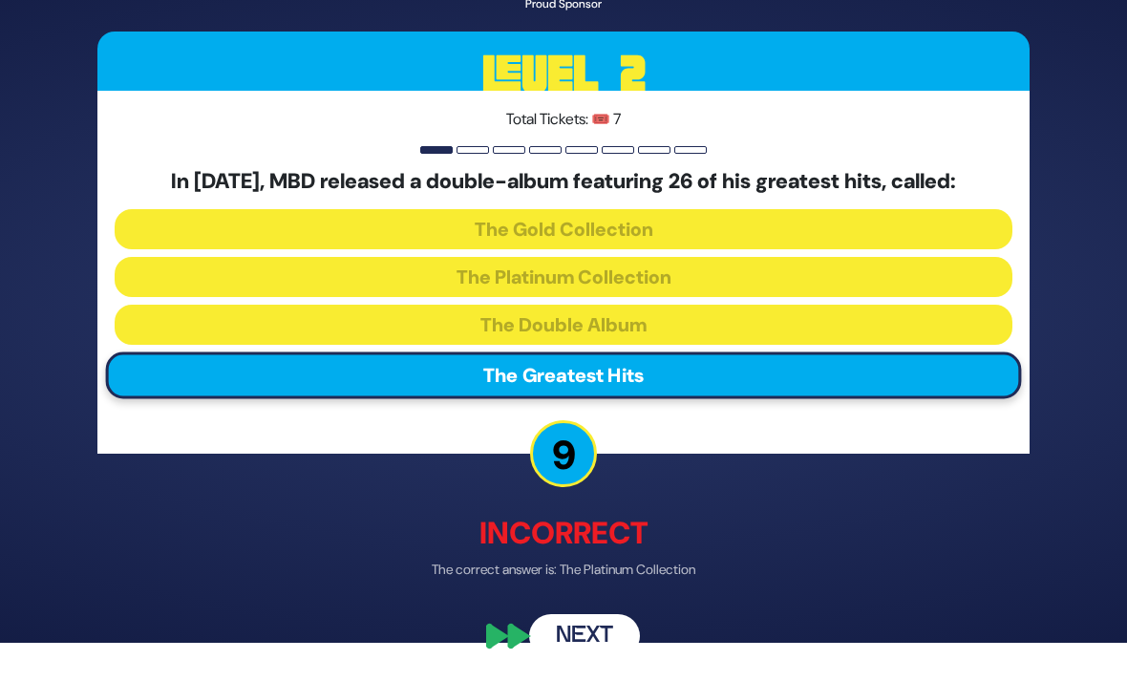
click at [628, 642] on button "Next" at bounding box center [584, 636] width 111 height 44
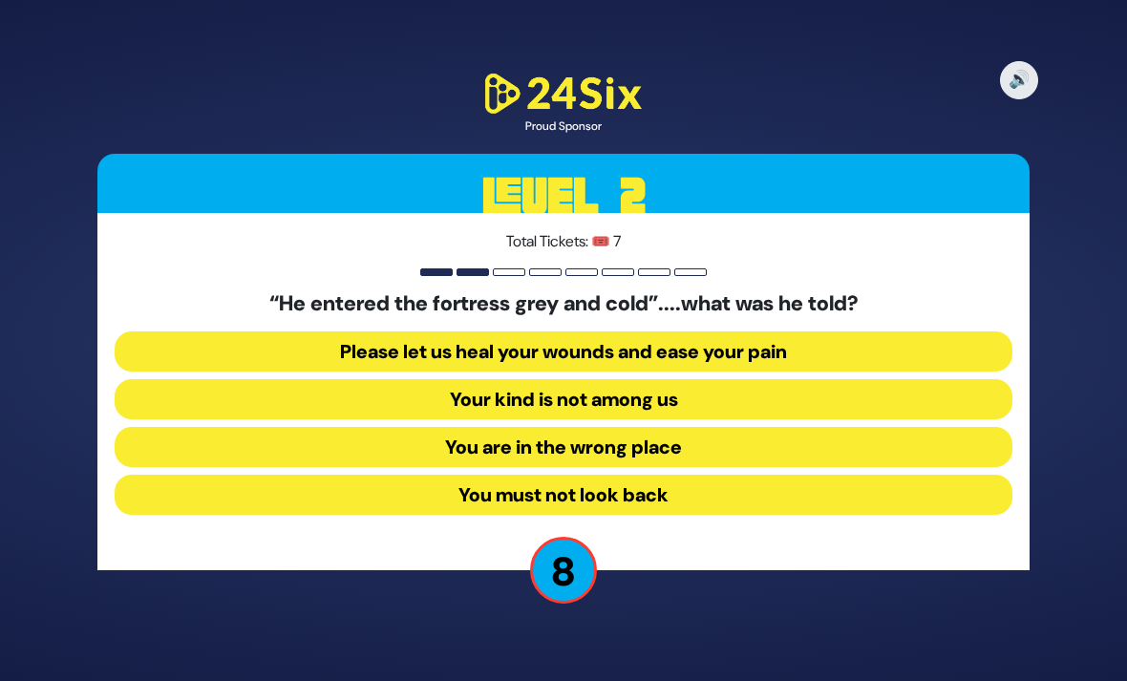
click at [929, 379] on button "Your kind is not among us" at bounding box center [564, 399] width 898 height 40
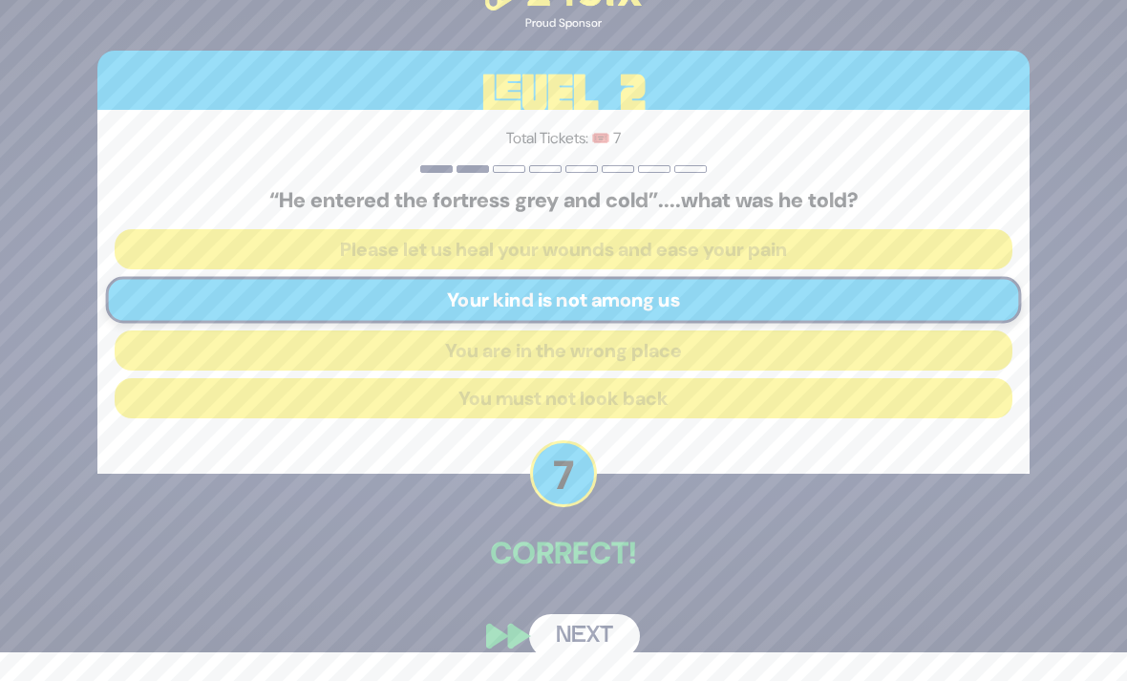
click at [627, 636] on button "Next" at bounding box center [584, 636] width 111 height 44
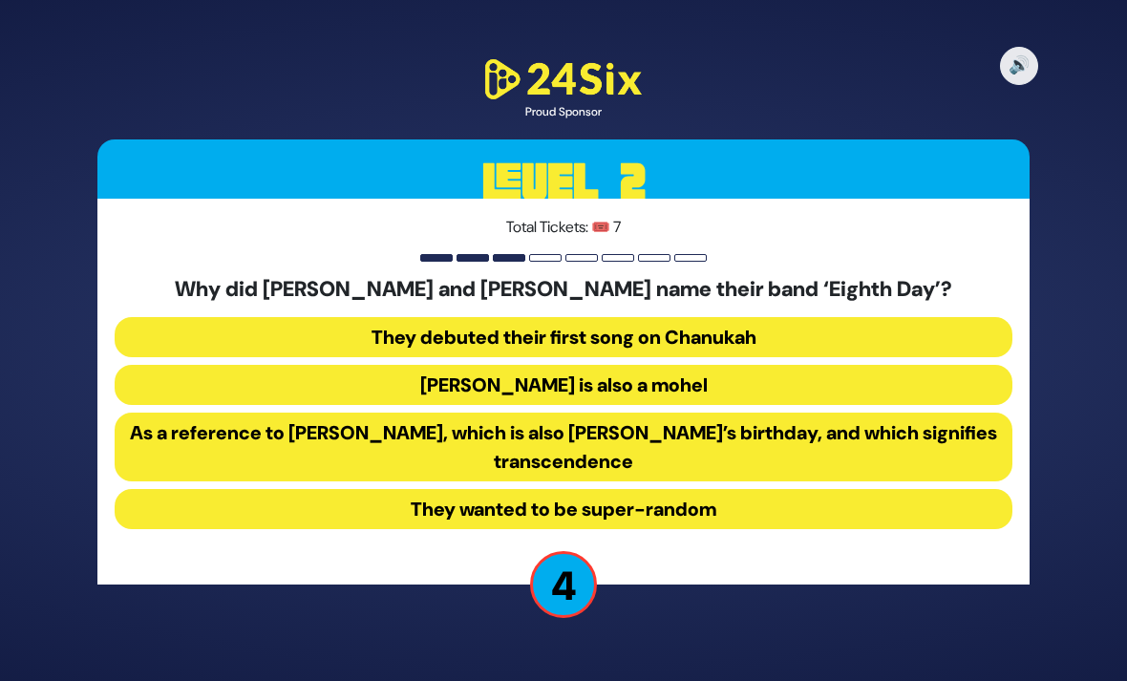
click at [852, 421] on button "As a reference to Shemini Atzeres, which is also Shmuel’s birthday, and which s…" at bounding box center [564, 447] width 898 height 69
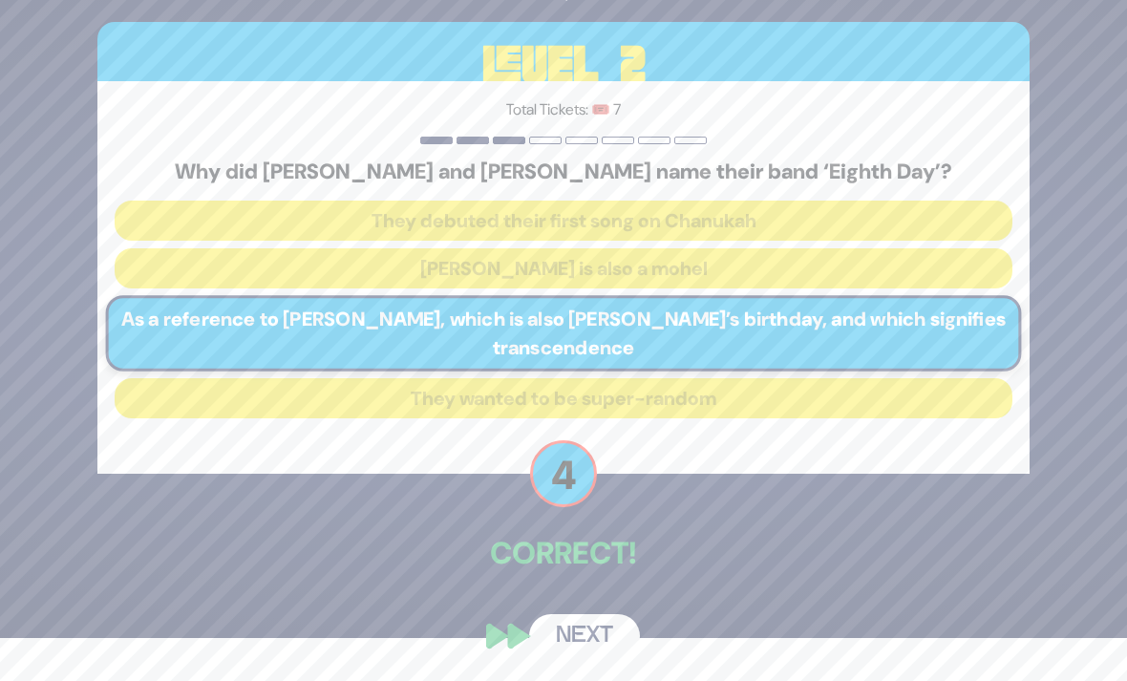
click at [609, 641] on button "Next" at bounding box center [584, 636] width 111 height 44
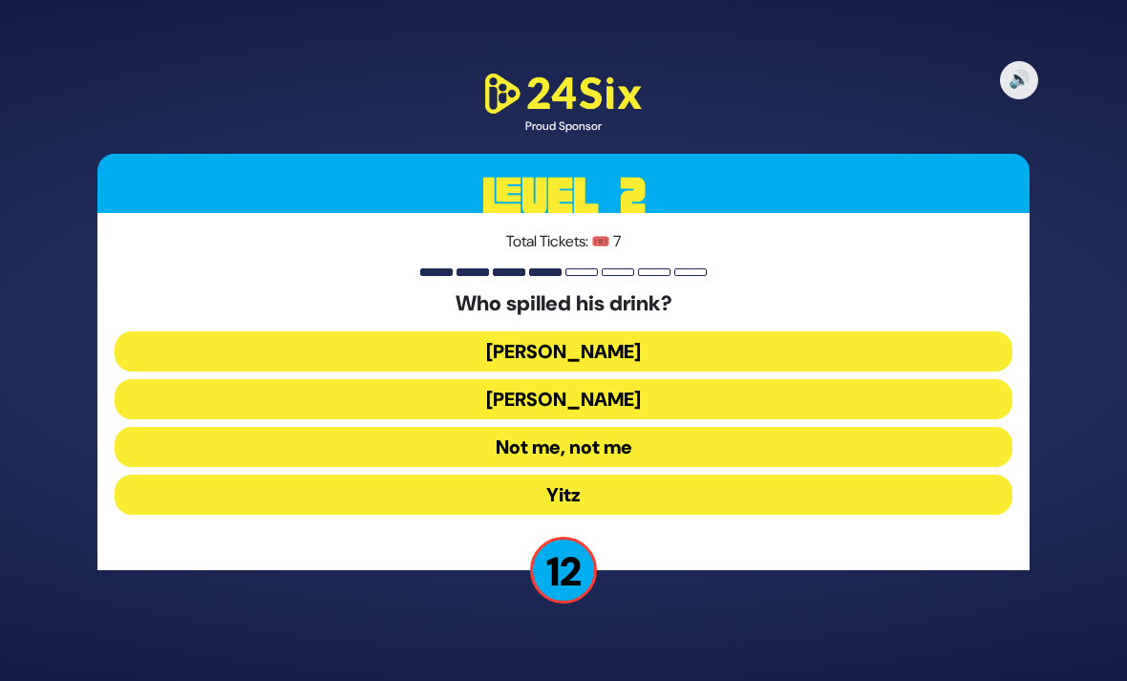
click at [909, 379] on button "Moshe Chaim" at bounding box center [564, 399] width 898 height 40
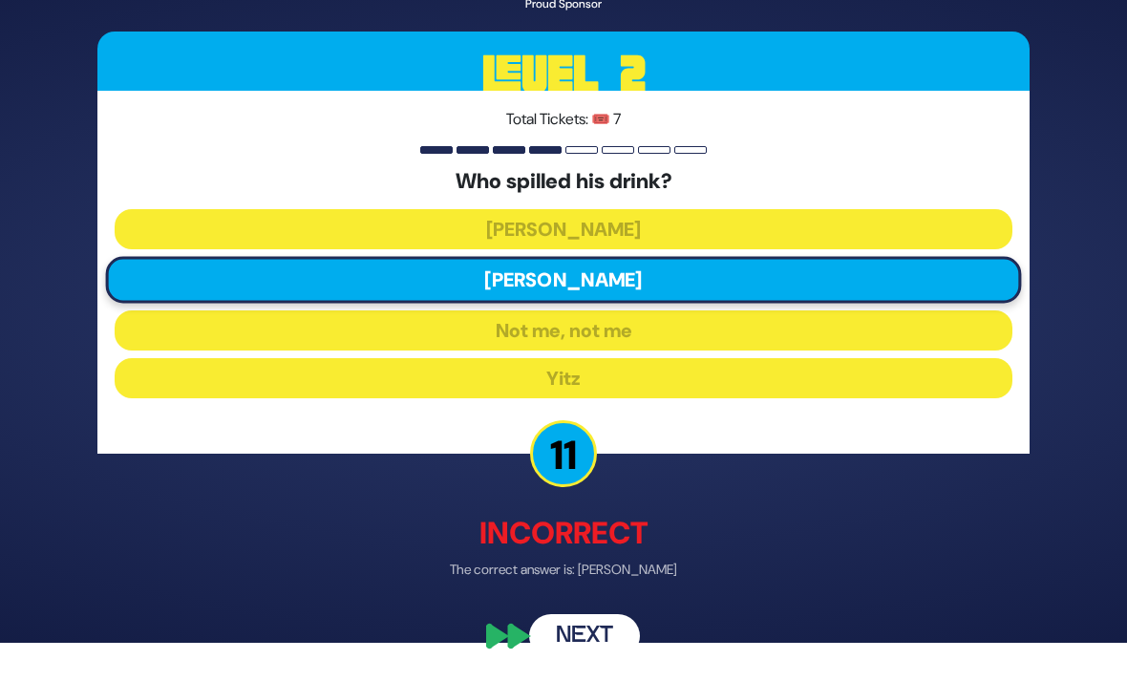
click at [593, 635] on button "Next" at bounding box center [584, 636] width 111 height 44
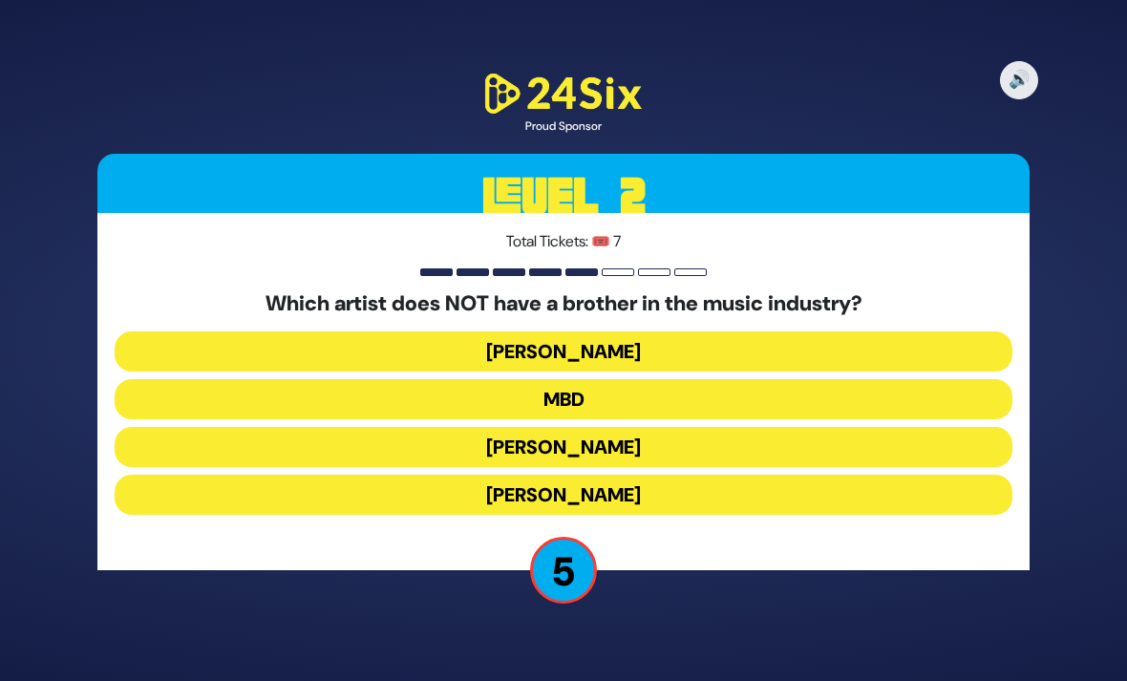
click at [879, 475] on button "Avraham Fried" at bounding box center [564, 495] width 898 height 40
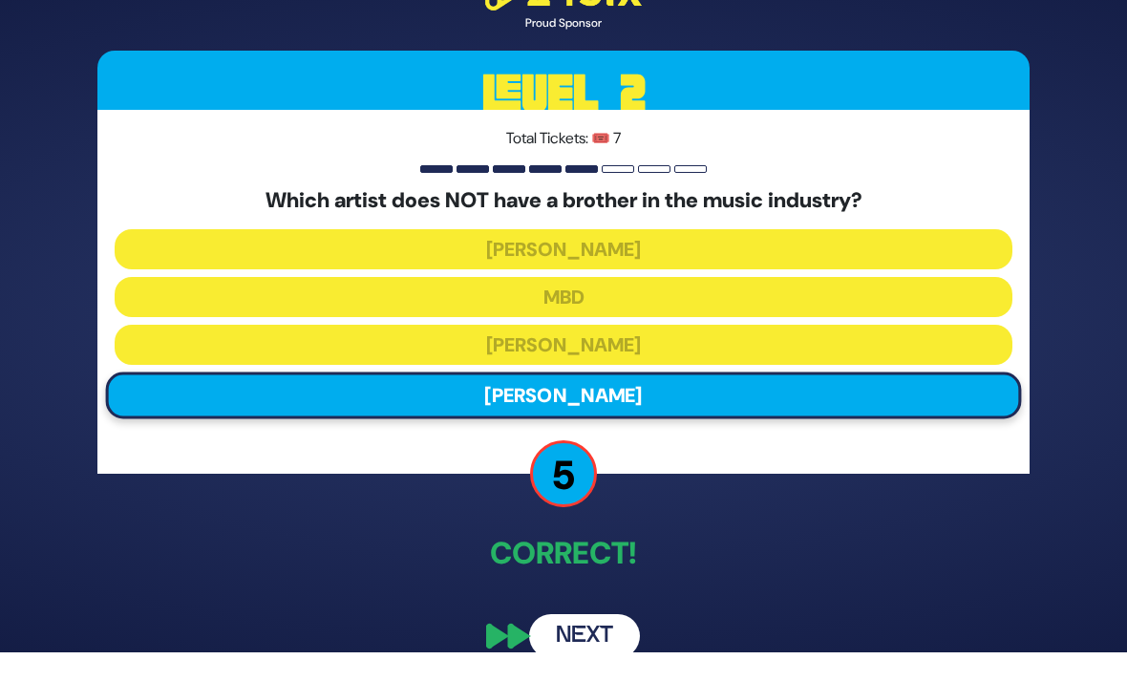
click at [585, 642] on button "Next" at bounding box center [584, 636] width 111 height 44
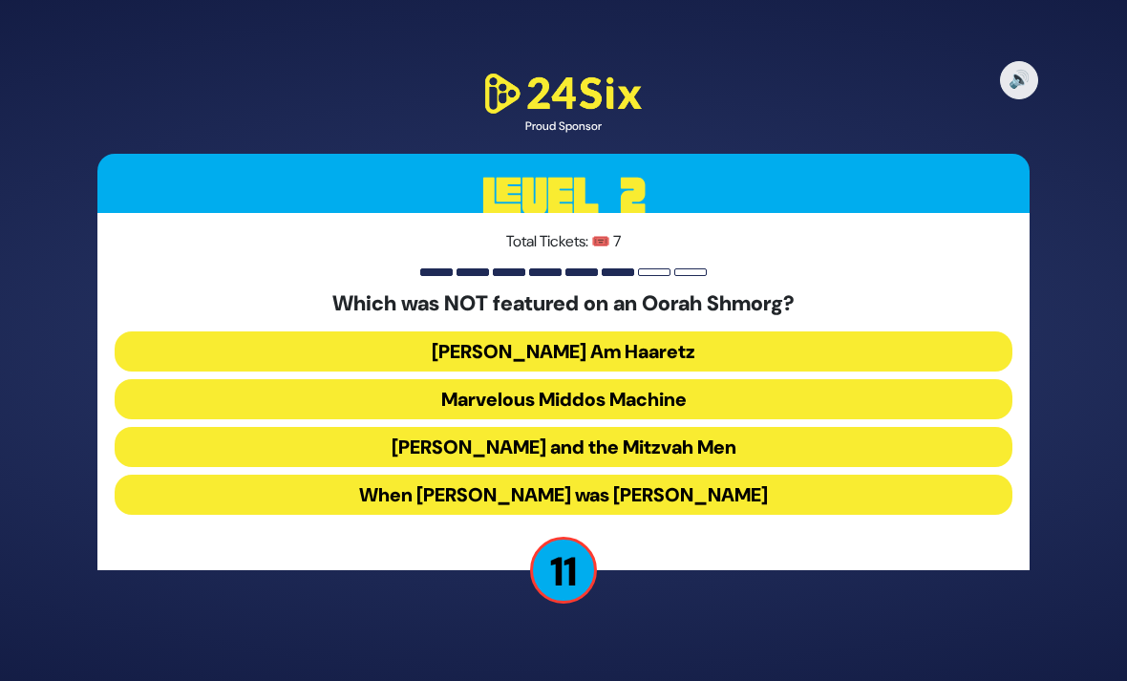
click at [795, 431] on button "Uncle Moishy and the Mitzvah Men" at bounding box center [564, 447] width 898 height 40
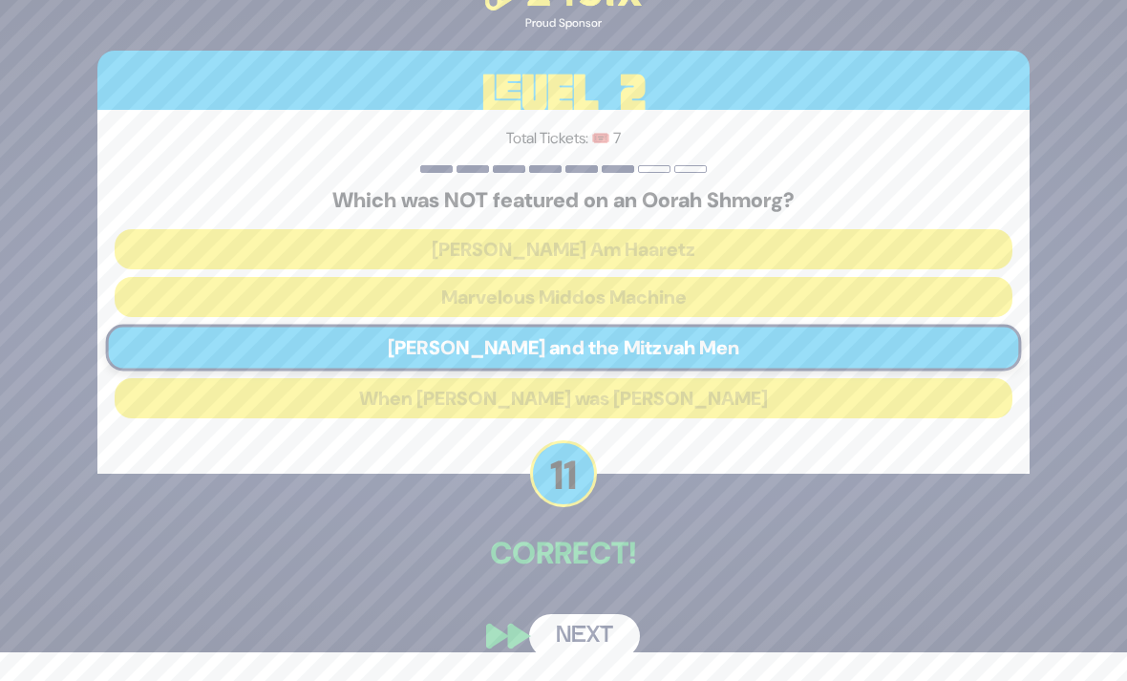
click at [619, 617] on button "Next" at bounding box center [584, 636] width 111 height 44
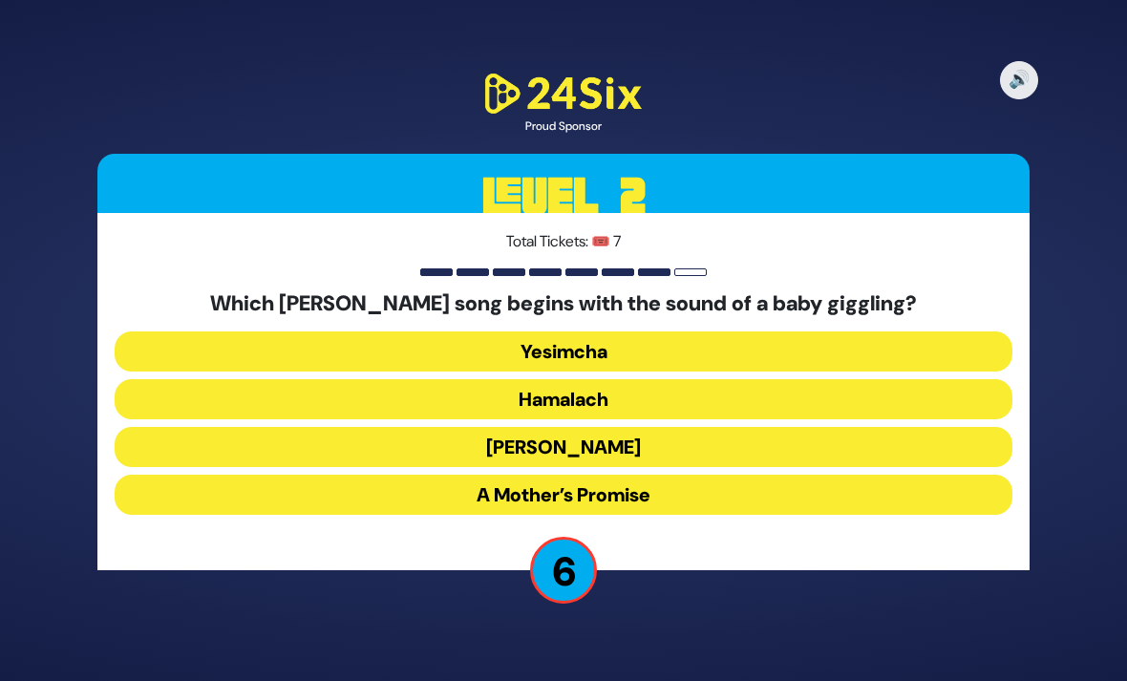
click at [678, 379] on button "Hamalach" at bounding box center [564, 399] width 898 height 40
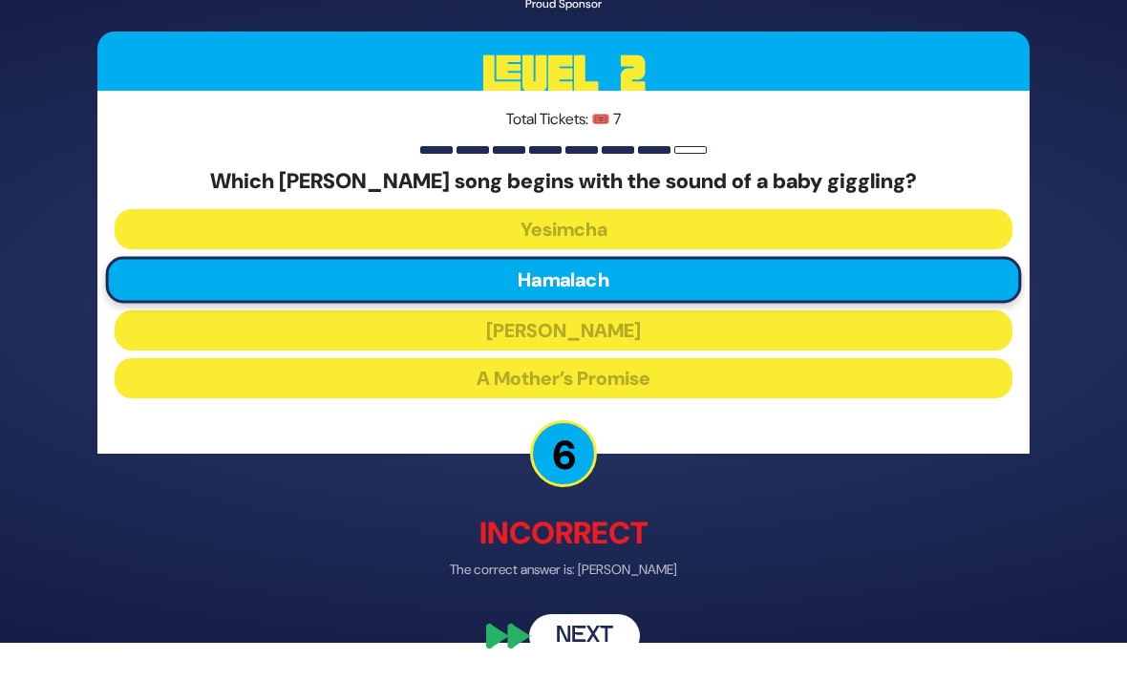
click at [620, 650] on button "Next" at bounding box center [584, 636] width 111 height 44
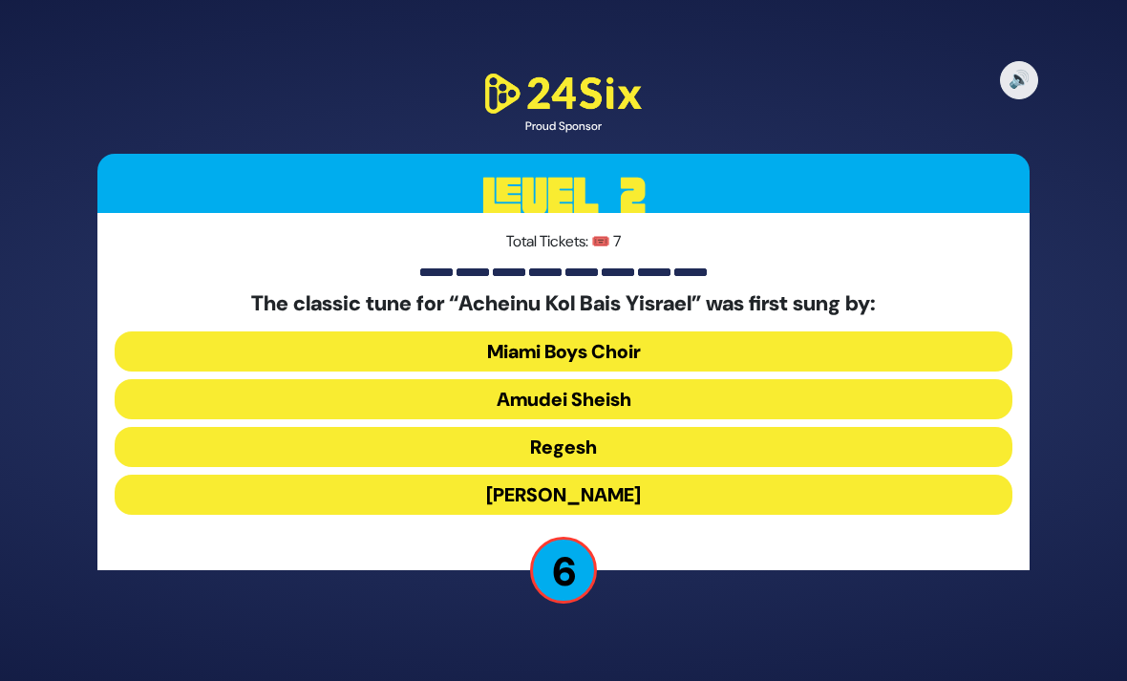
click at [996, 427] on button "Regesh" at bounding box center [564, 447] width 898 height 40
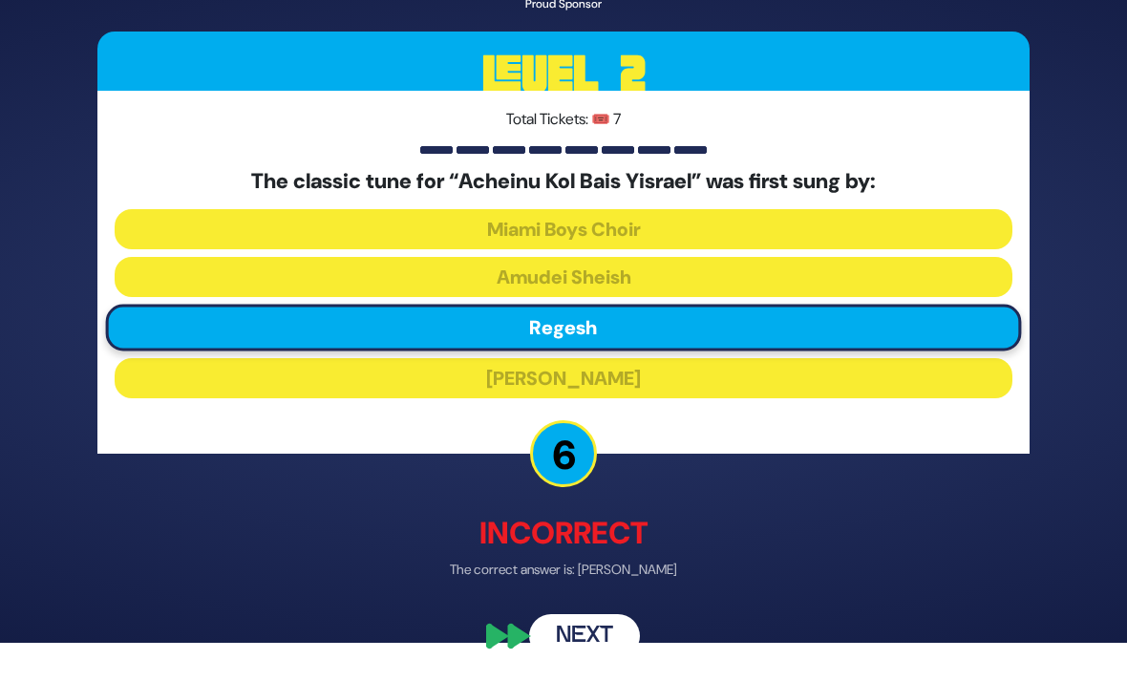
click at [604, 637] on button "Next" at bounding box center [584, 636] width 111 height 44
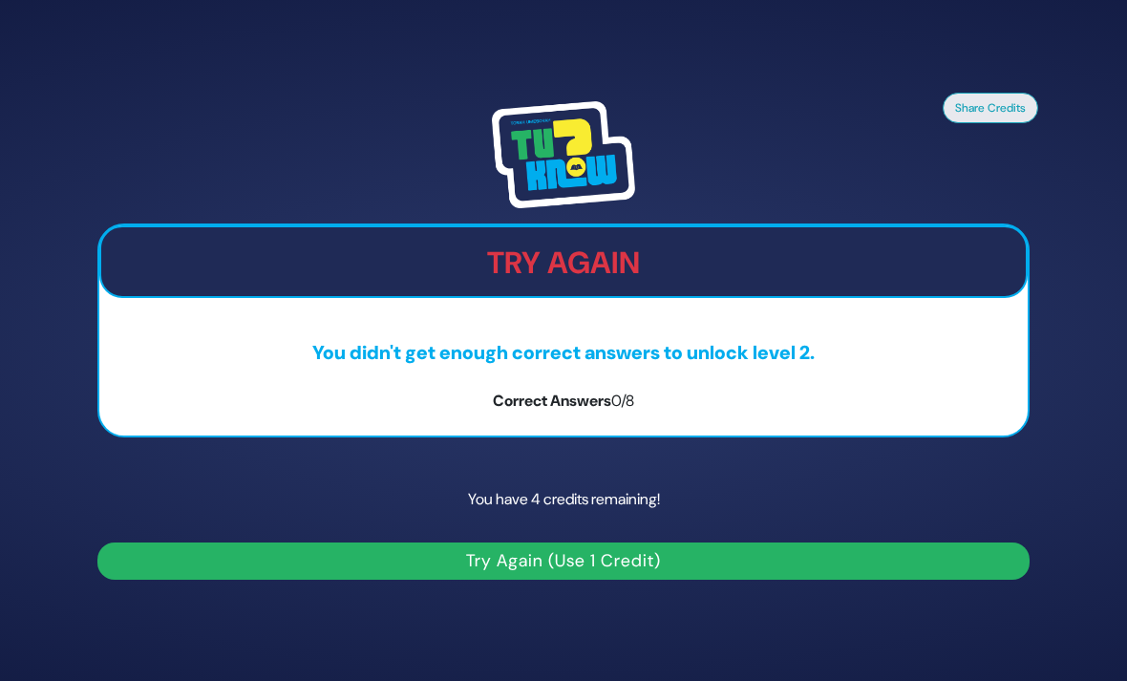
click at [378, 580] on button "Try Again (Use 1 Credit)" at bounding box center [563, 561] width 932 height 37
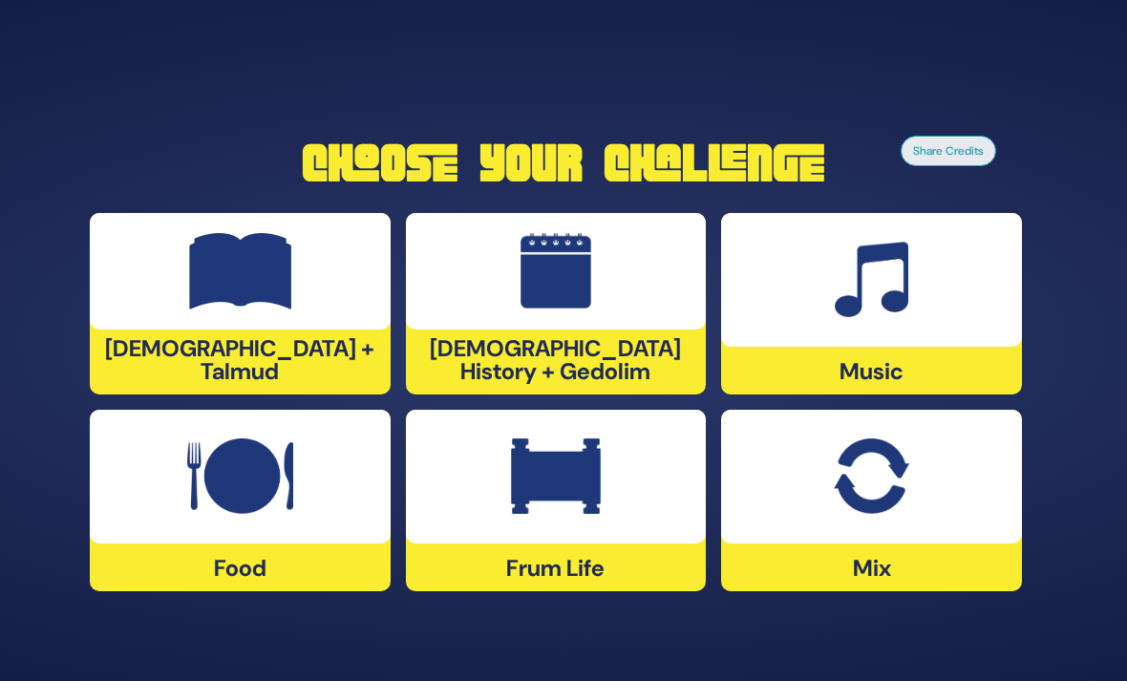
click at [209, 543] on div at bounding box center [240, 477] width 301 height 134
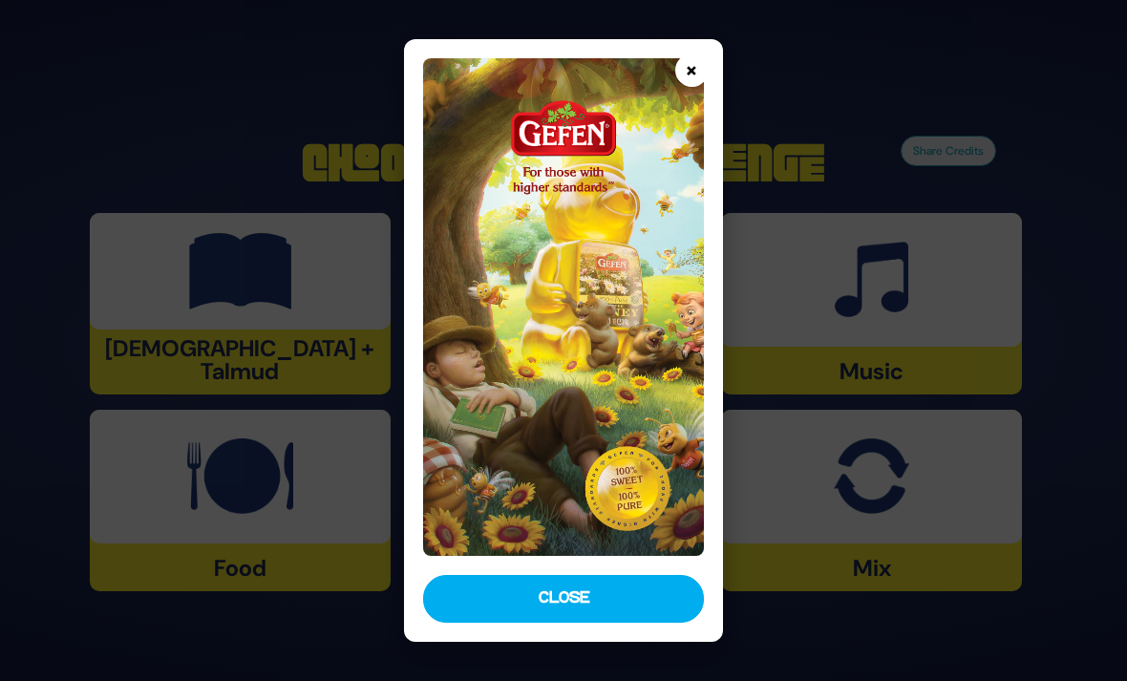
click at [709, 53] on button "×" at bounding box center [691, 69] width 33 height 33
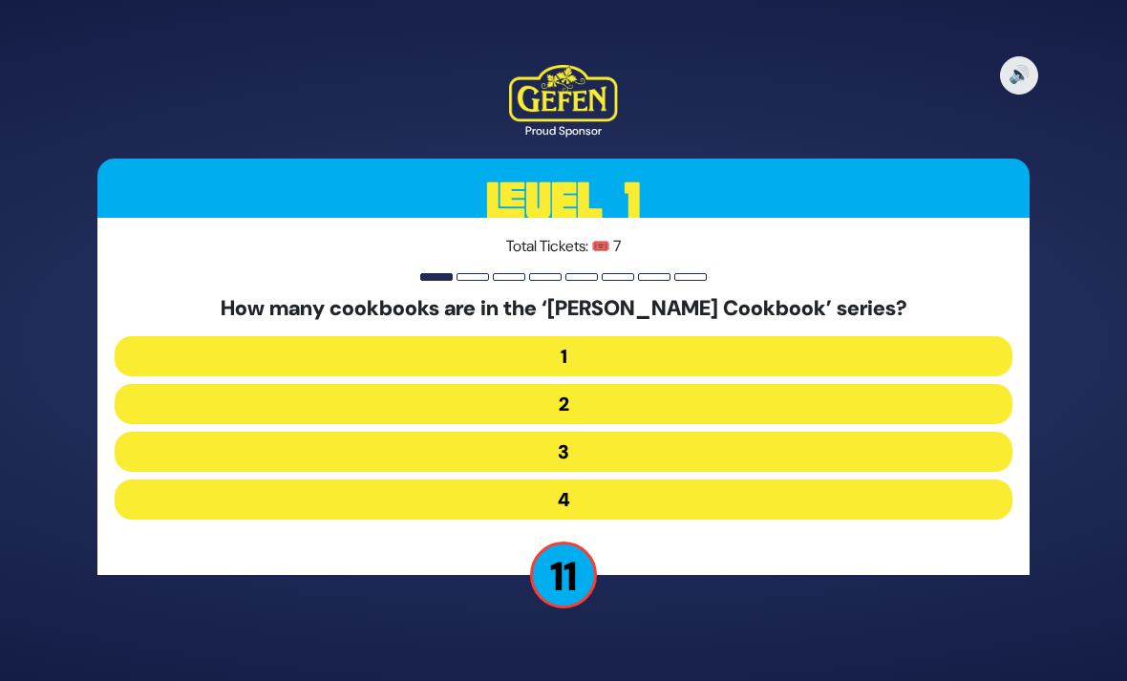
click at [673, 472] on button "3" at bounding box center [564, 452] width 898 height 40
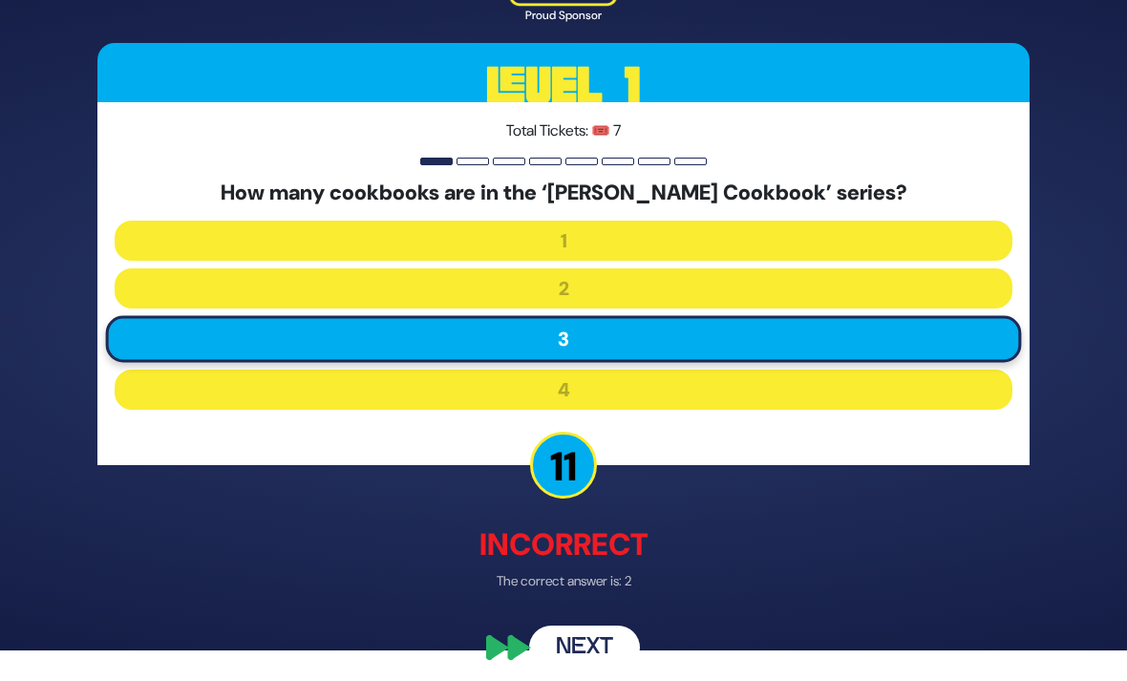
scroll to position [12, 0]
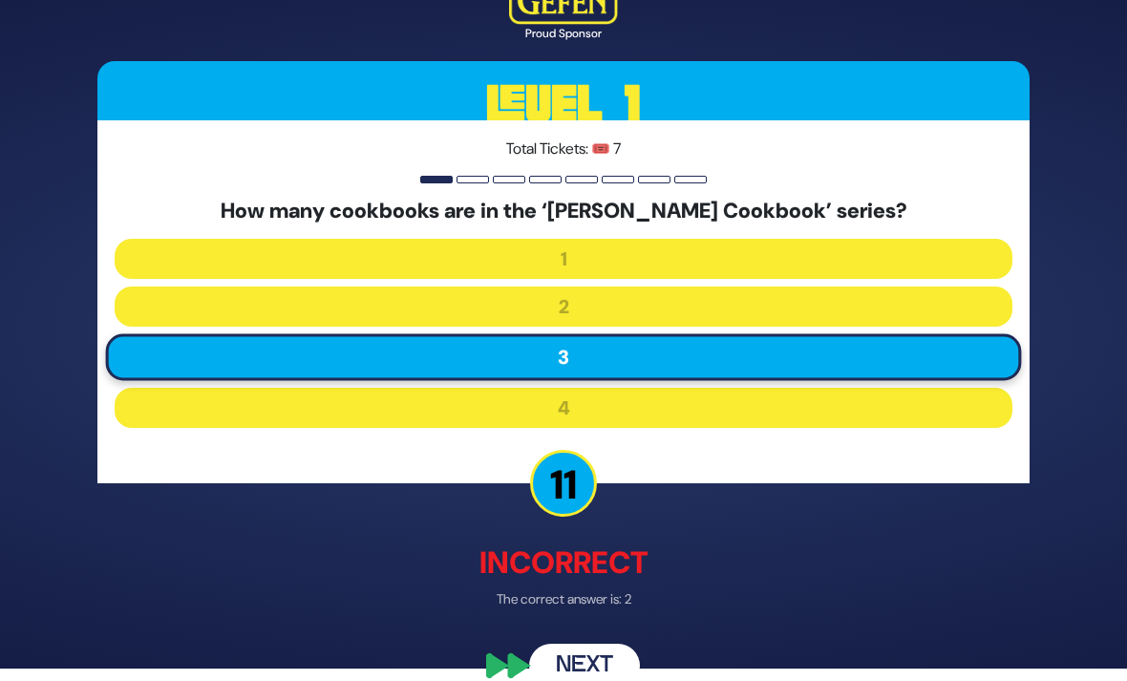
click at [589, 680] on button "Next" at bounding box center [584, 667] width 111 height 44
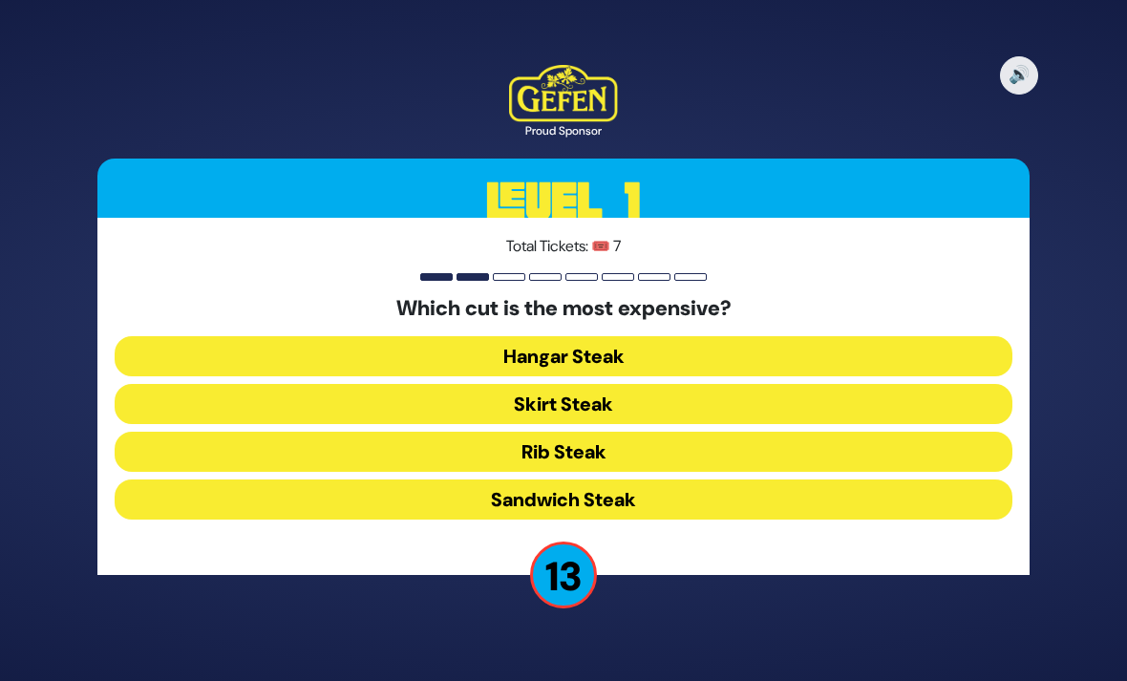
click at [693, 472] on button "Rib Steak" at bounding box center [564, 452] width 898 height 40
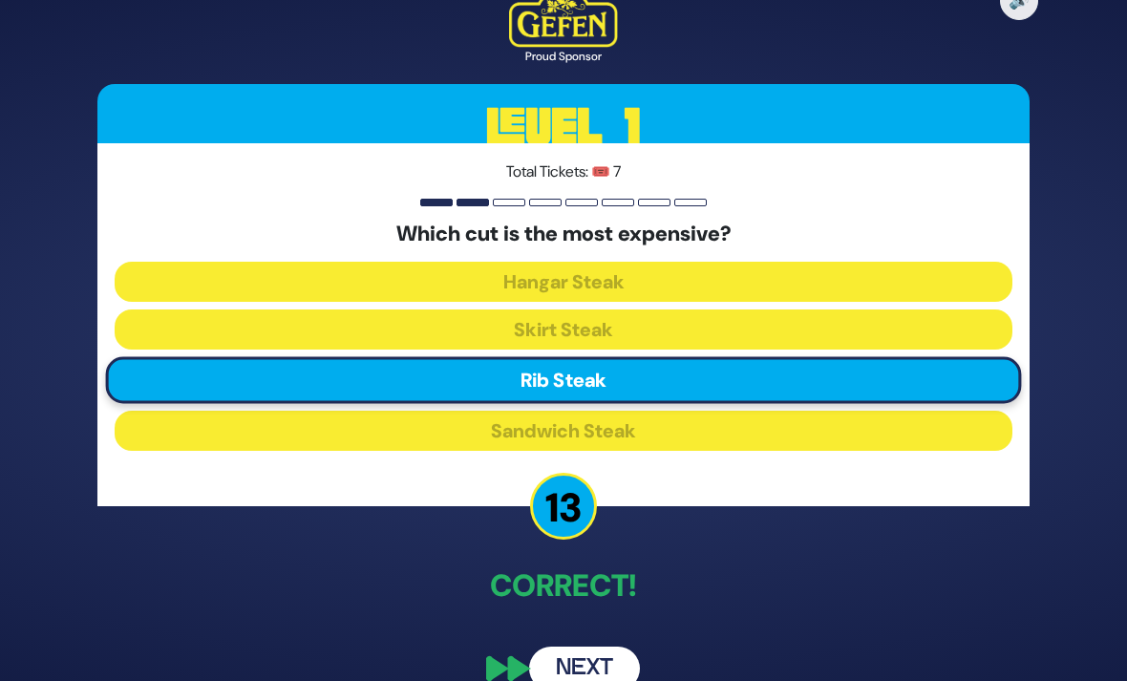
click at [609, 680] on button "Next" at bounding box center [584, 669] width 111 height 44
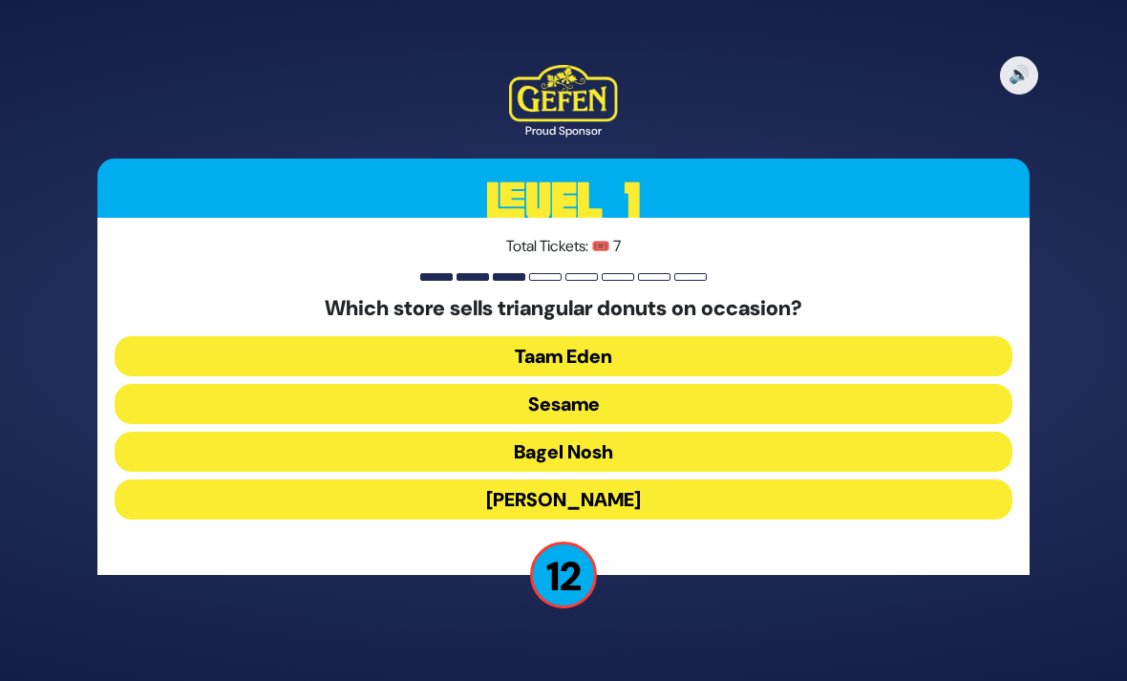
click at [855, 424] on button "Sesame" at bounding box center [564, 404] width 898 height 40
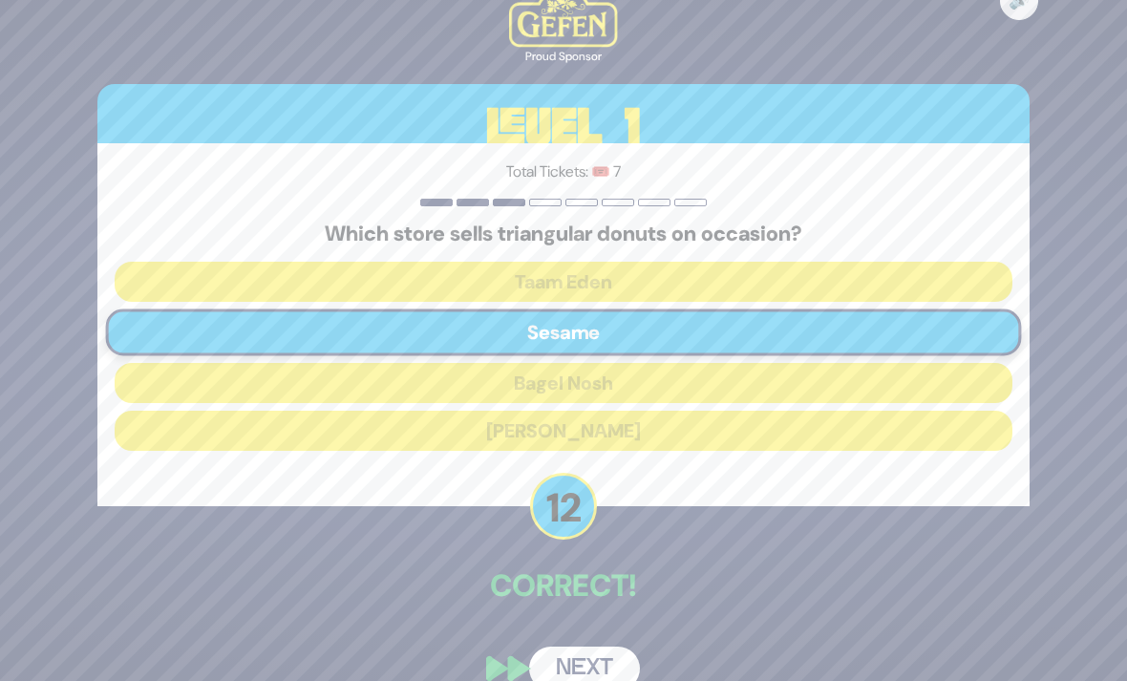
click at [623, 680] on button "Next" at bounding box center [584, 669] width 111 height 44
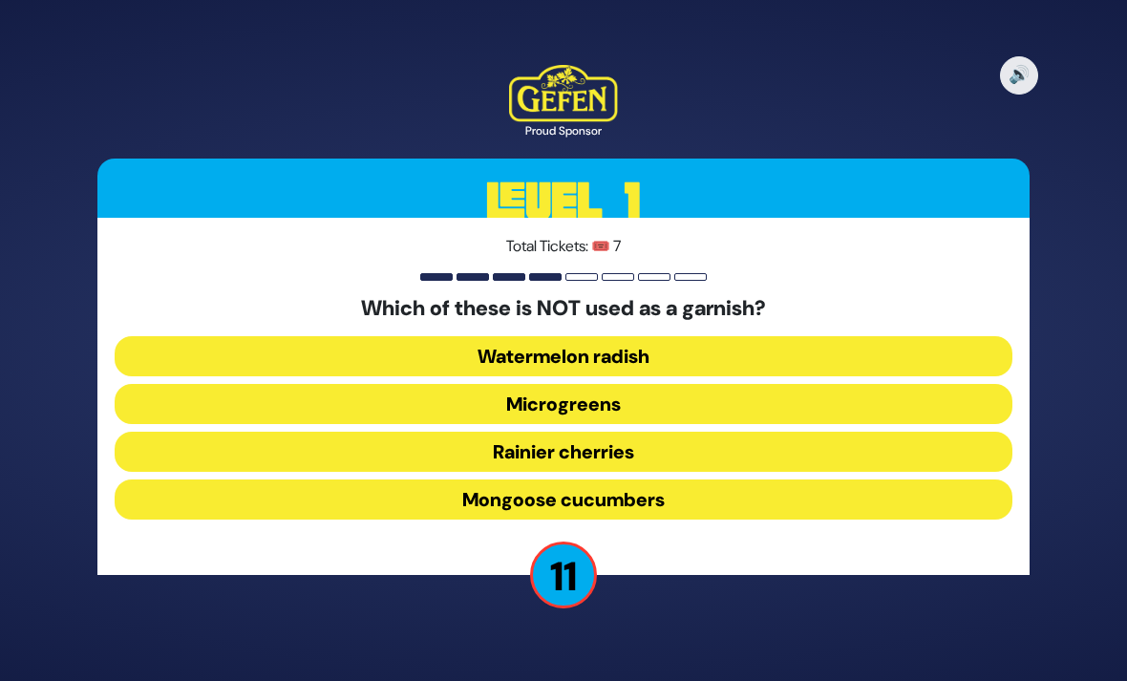
click at [716, 520] on button "Mongoose cucumbers" at bounding box center [564, 499] width 898 height 40
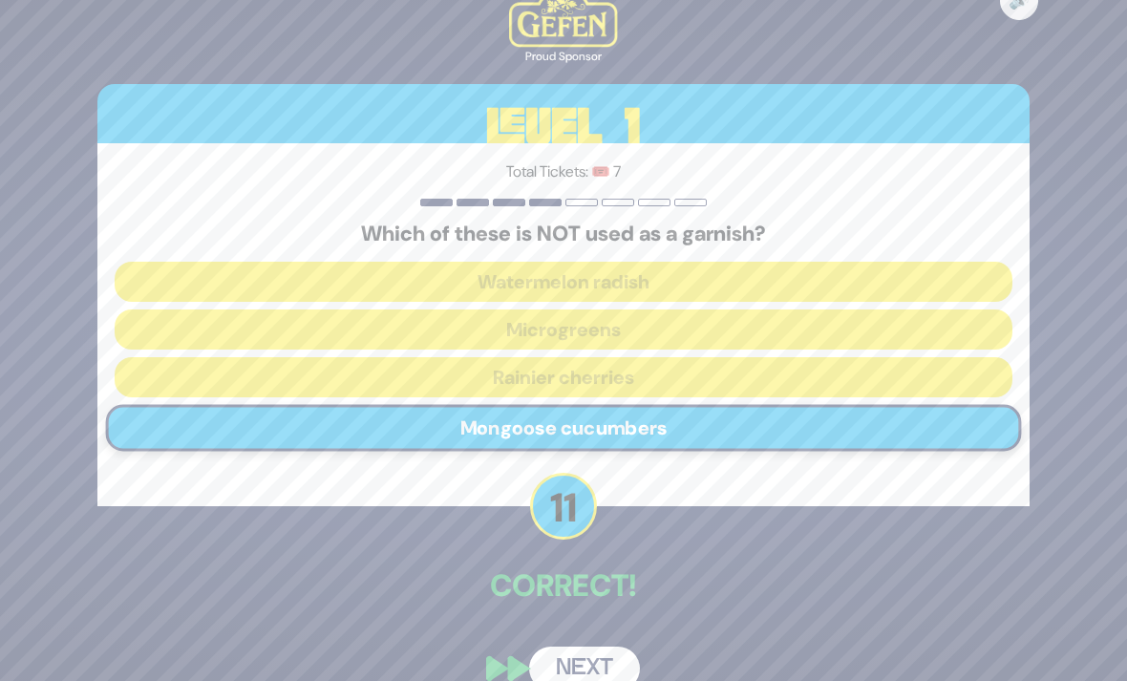
click at [614, 680] on button "Next" at bounding box center [584, 669] width 111 height 44
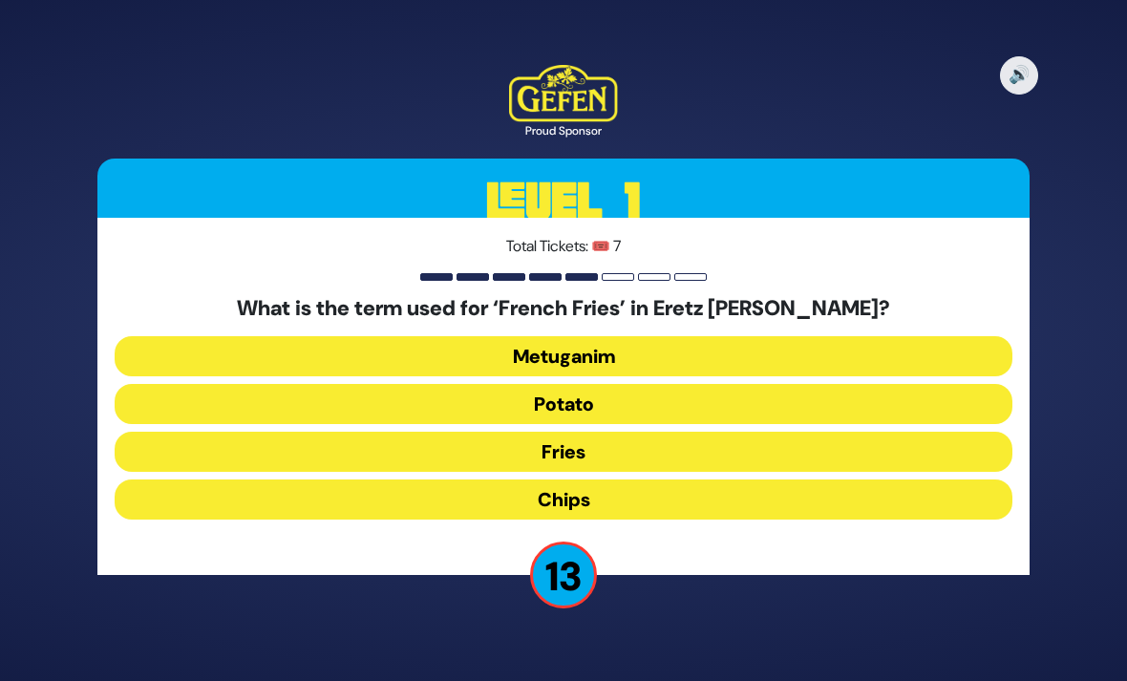
click at [676, 520] on button "Chips" at bounding box center [564, 499] width 898 height 40
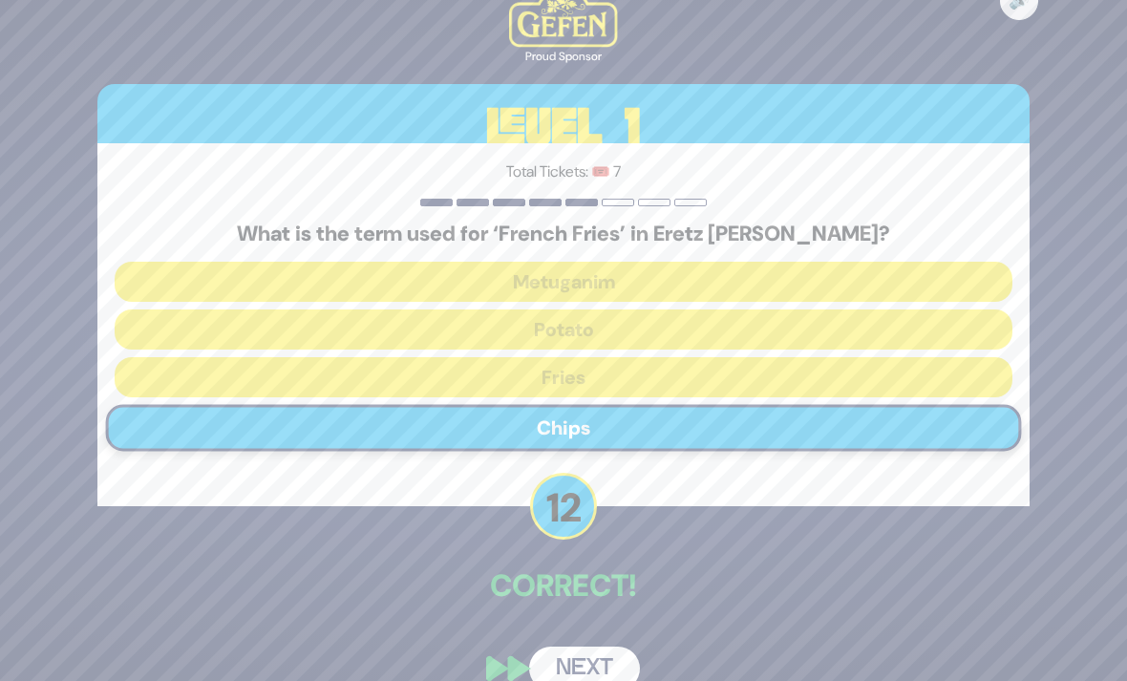
click at [612, 678] on button "Next" at bounding box center [584, 669] width 111 height 44
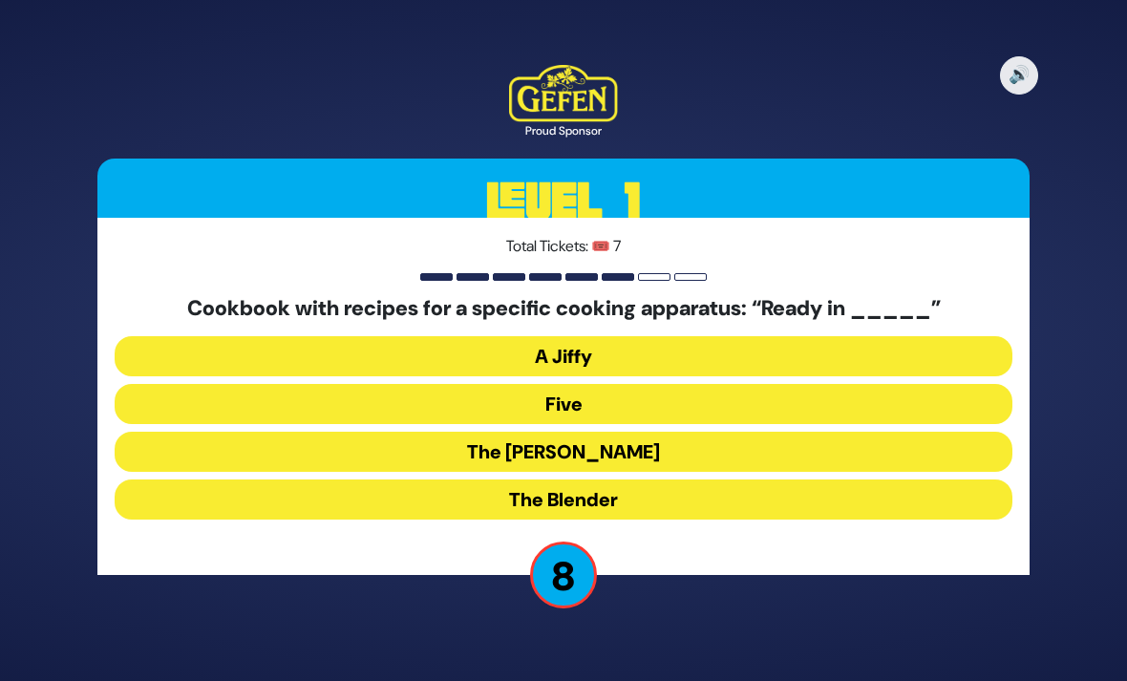
click at [931, 472] on button "The Betty" at bounding box center [564, 452] width 898 height 40
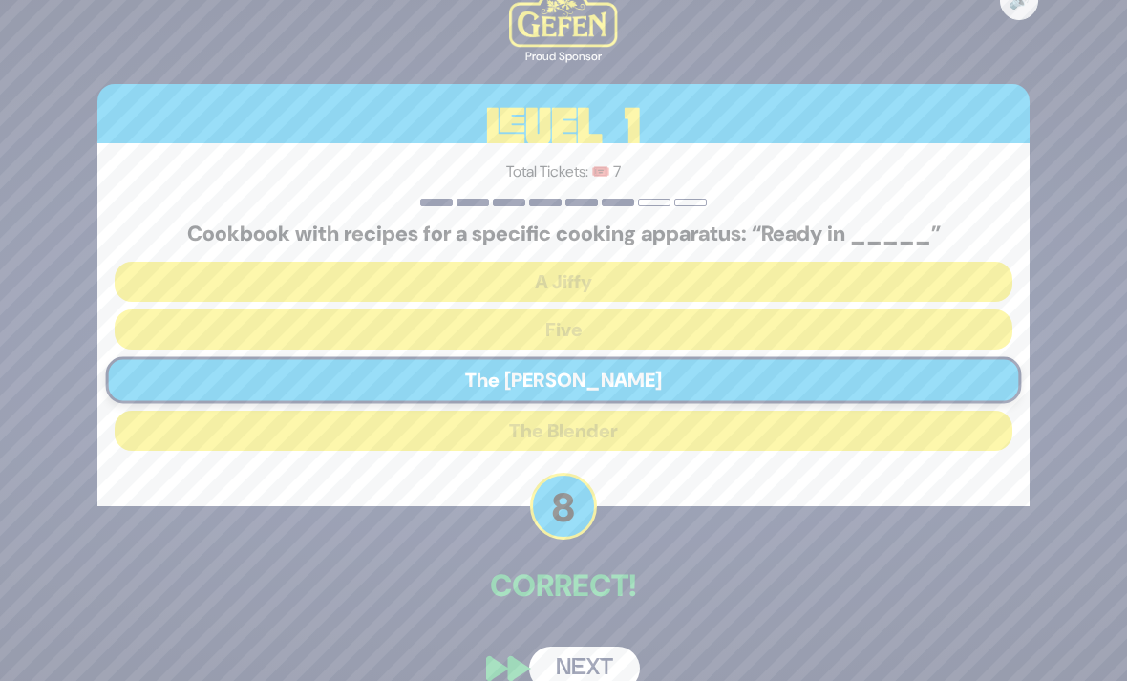
click at [603, 680] on button "Next" at bounding box center [584, 669] width 111 height 44
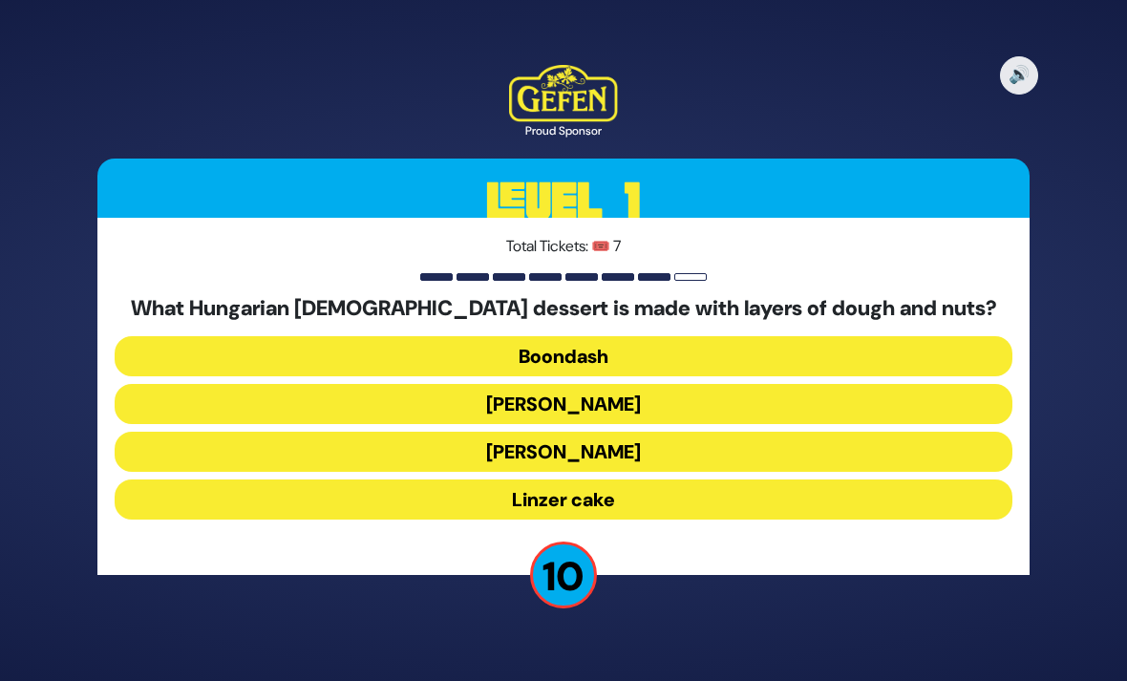
click at [762, 424] on button "Dobosh" at bounding box center [564, 404] width 898 height 40
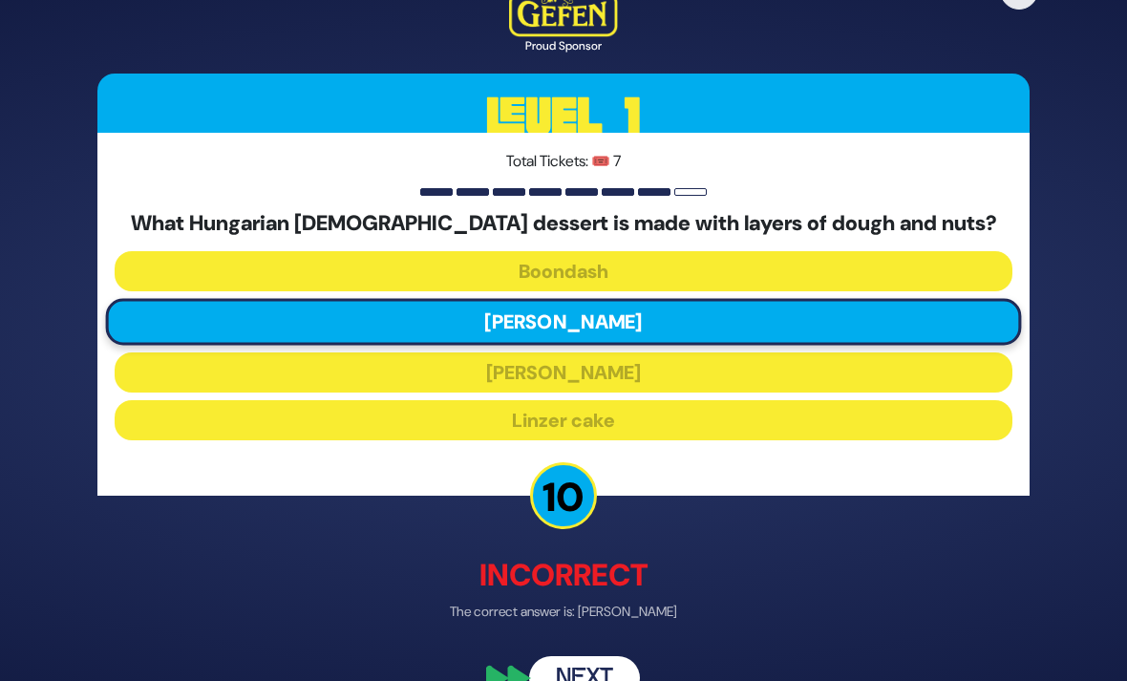
click at [604, 680] on button "Next" at bounding box center [584, 679] width 111 height 44
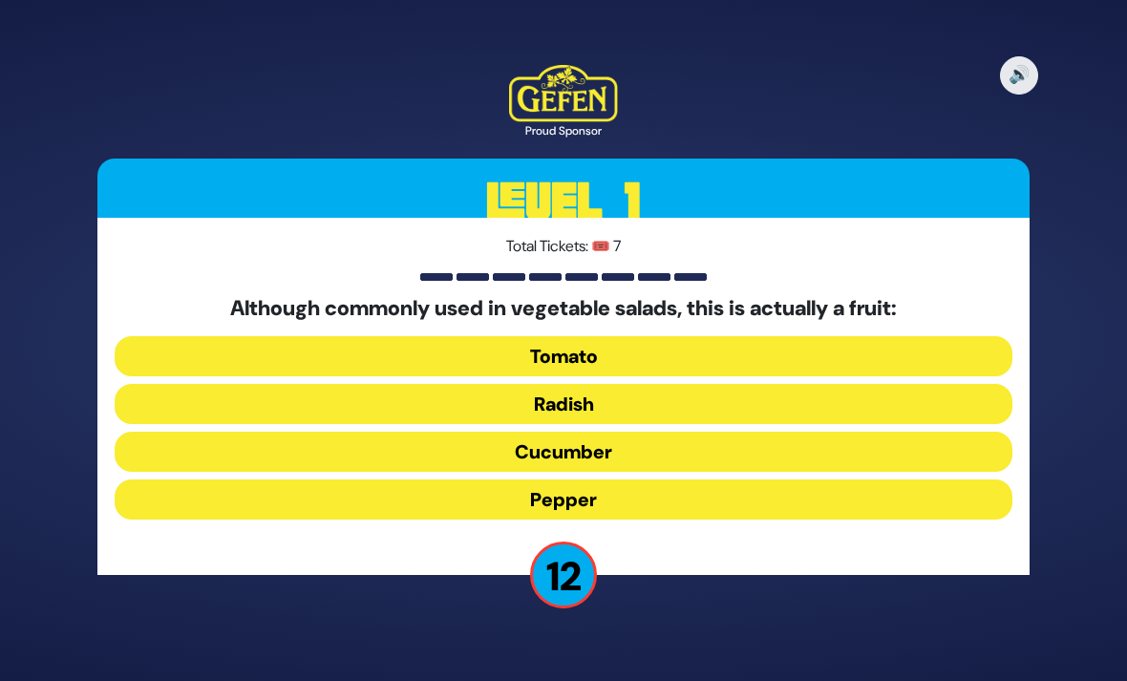
click at [728, 376] on button "Tomato" at bounding box center [564, 356] width 898 height 40
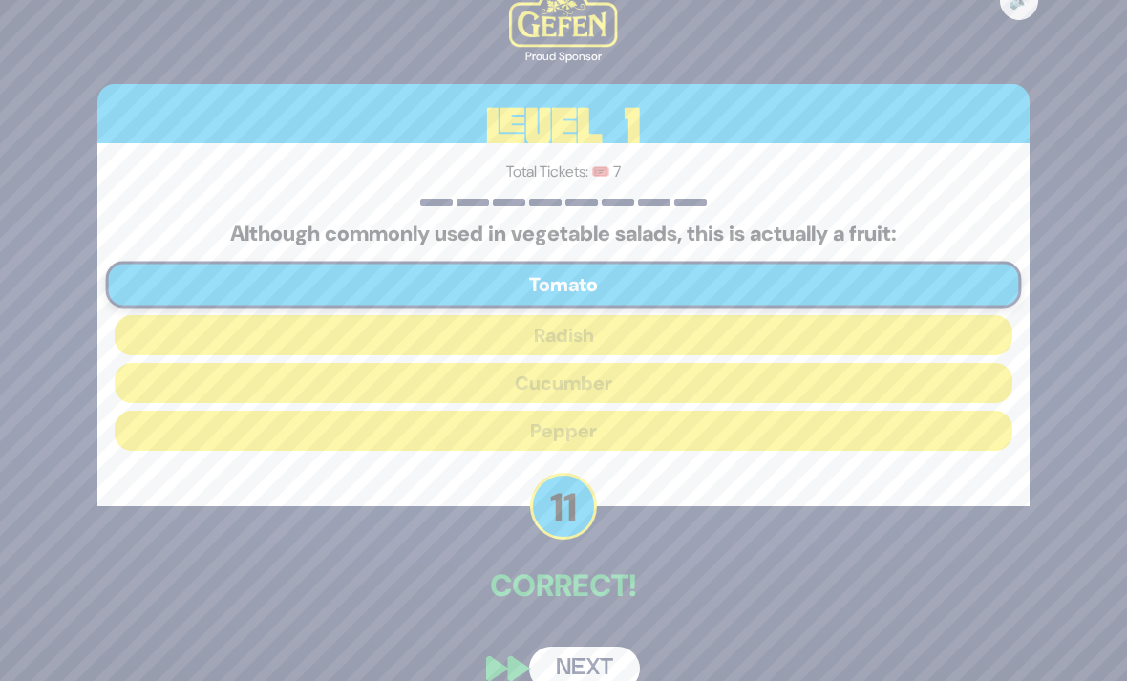
click at [601, 680] on button "Next" at bounding box center [584, 669] width 111 height 44
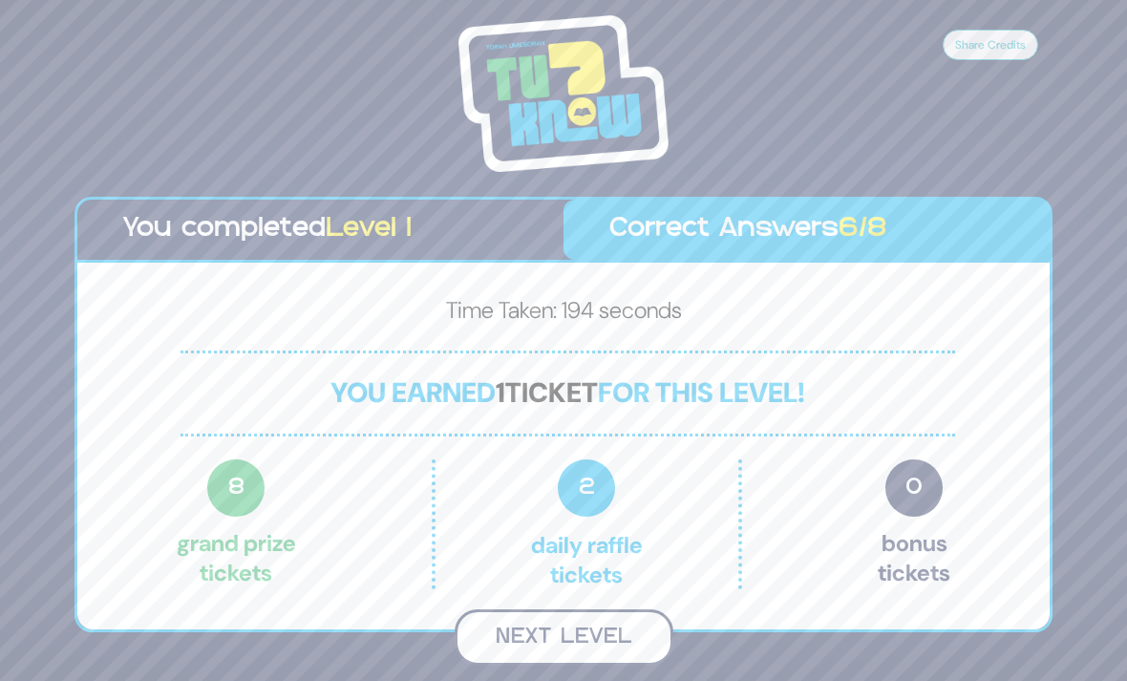
click at [603, 666] on button "Next Level" at bounding box center [564, 637] width 219 height 56
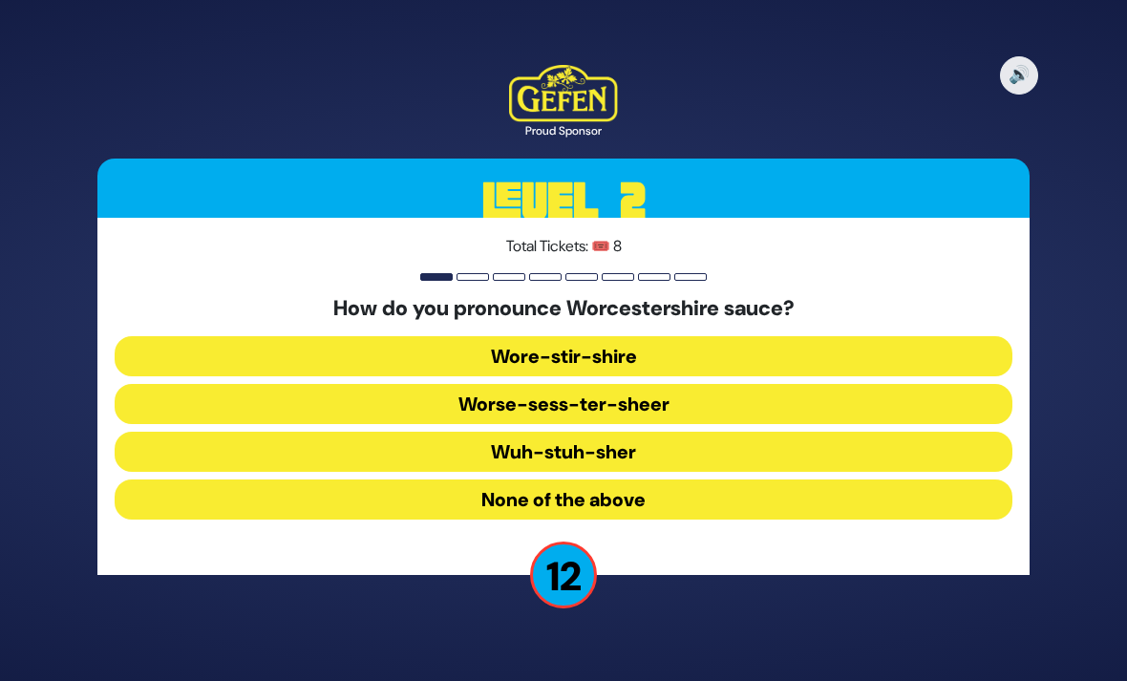
click at [785, 472] on button "Wuh-stuh-sher" at bounding box center [564, 452] width 898 height 40
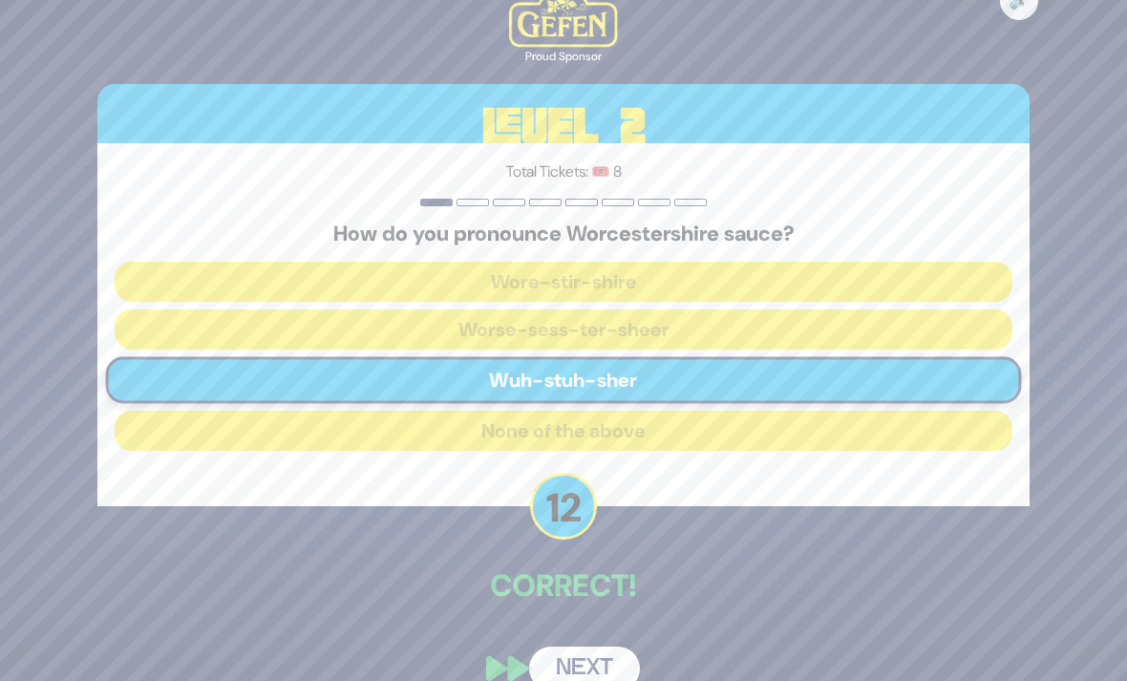
click at [607, 680] on button "Next" at bounding box center [584, 669] width 111 height 44
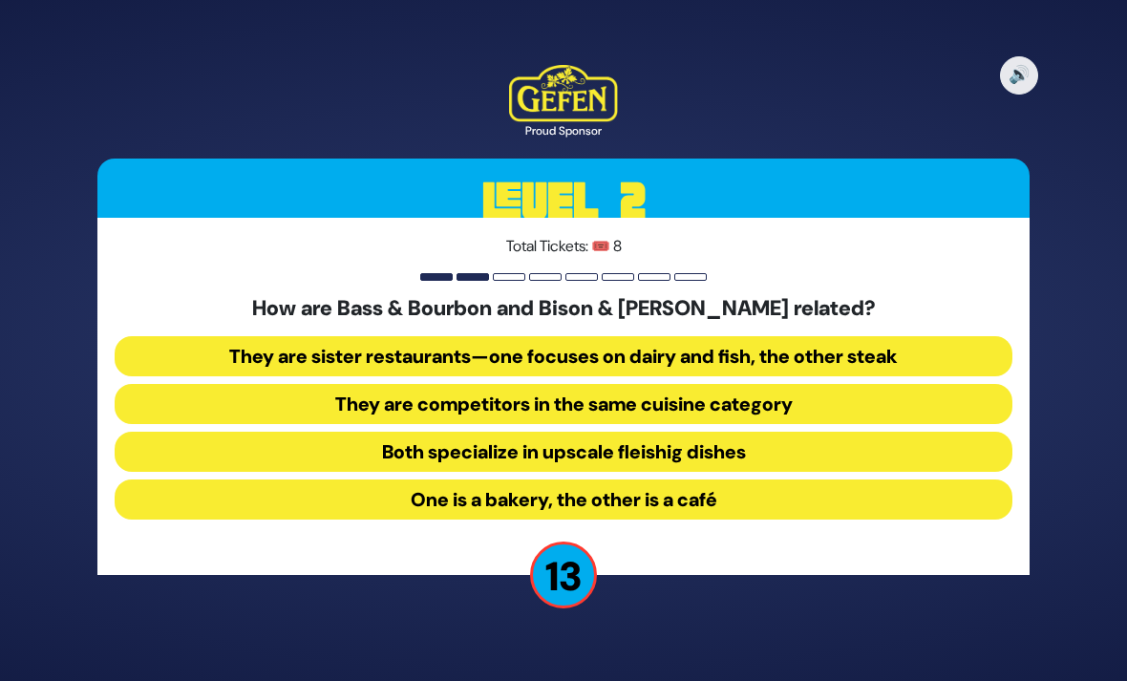
click at [991, 376] on button "They are sister restaurants—one focuses on dairy and fish, the other steak" at bounding box center [564, 356] width 898 height 40
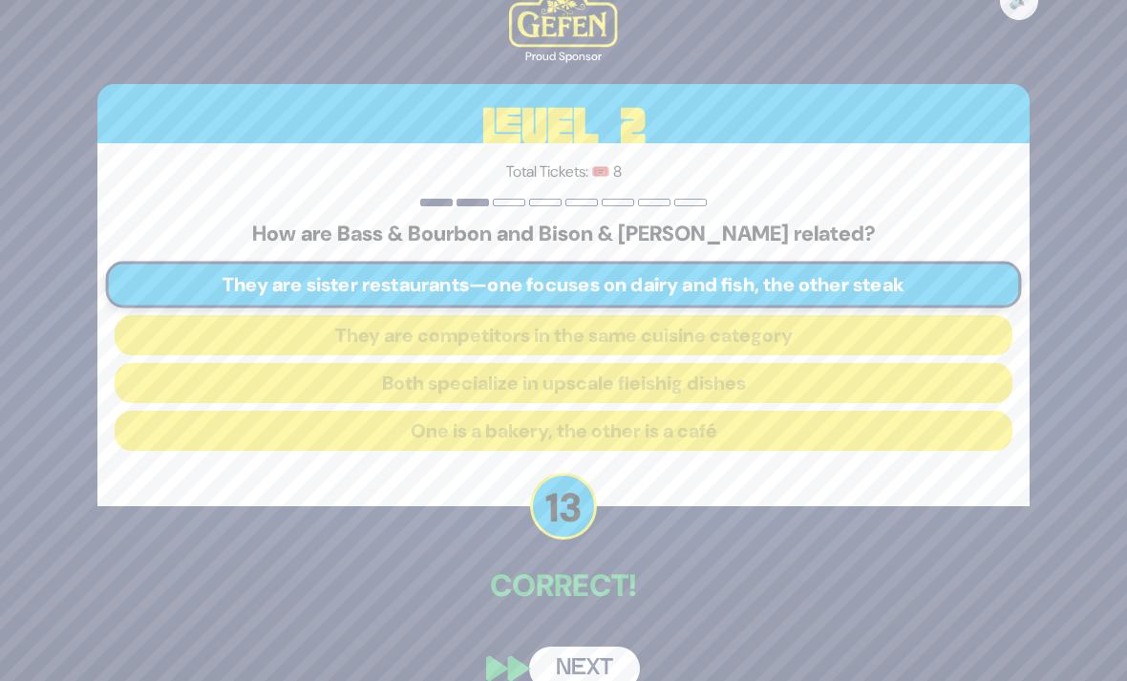
click at [637, 680] on div "🔊 Proud Sponsor Level 2 Total Tickets: 🎟️ 8 How are Bass & Bourbon and Bison & …" at bounding box center [564, 341] width 978 height 746
click at [619, 680] on button "Next" at bounding box center [584, 669] width 111 height 44
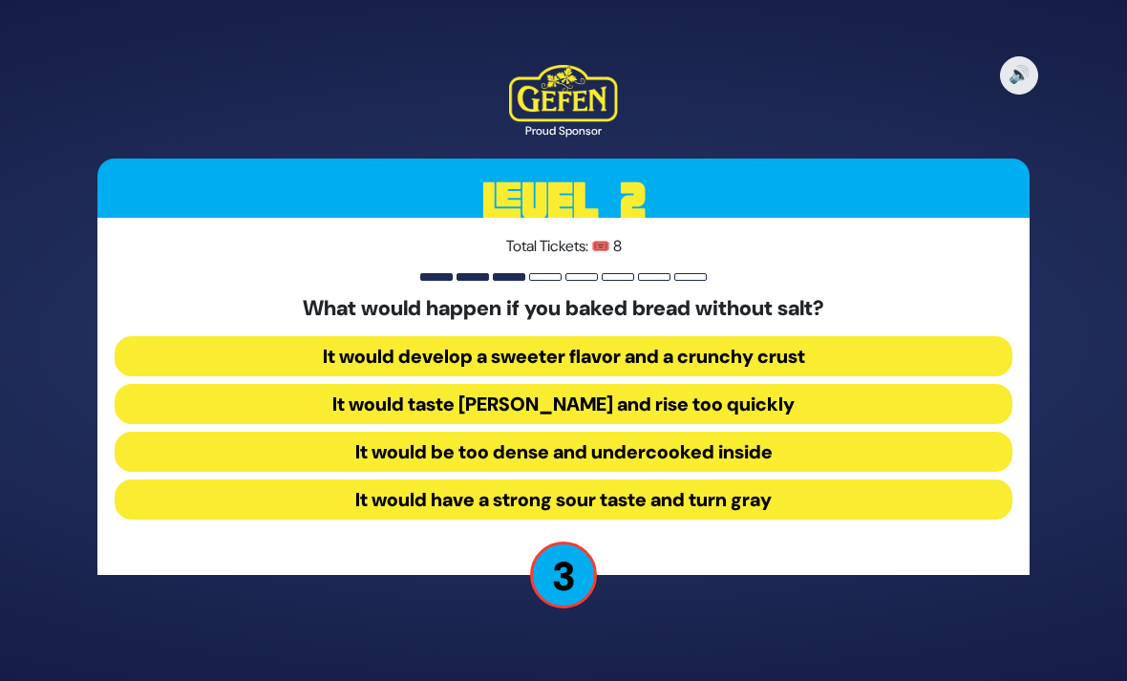
click at [985, 424] on button "It would taste bland and rise too quickly" at bounding box center [564, 404] width 898 height 40
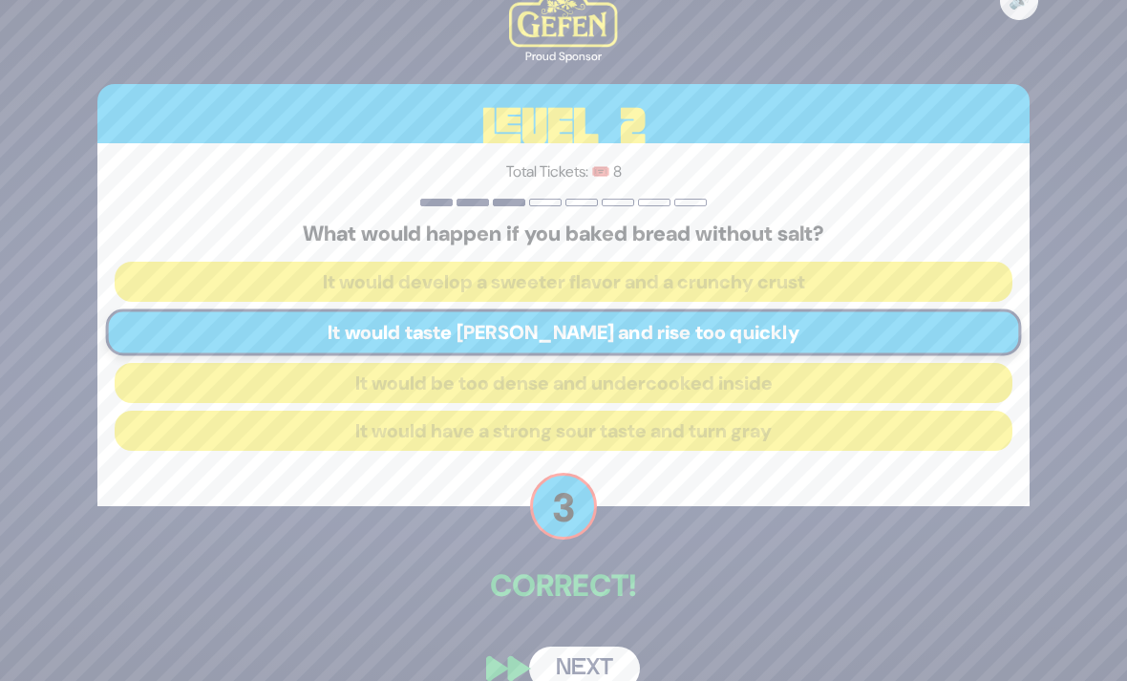
click at [592, 680] on button "Next" at bounding box center [584, 669] width 111 height 44
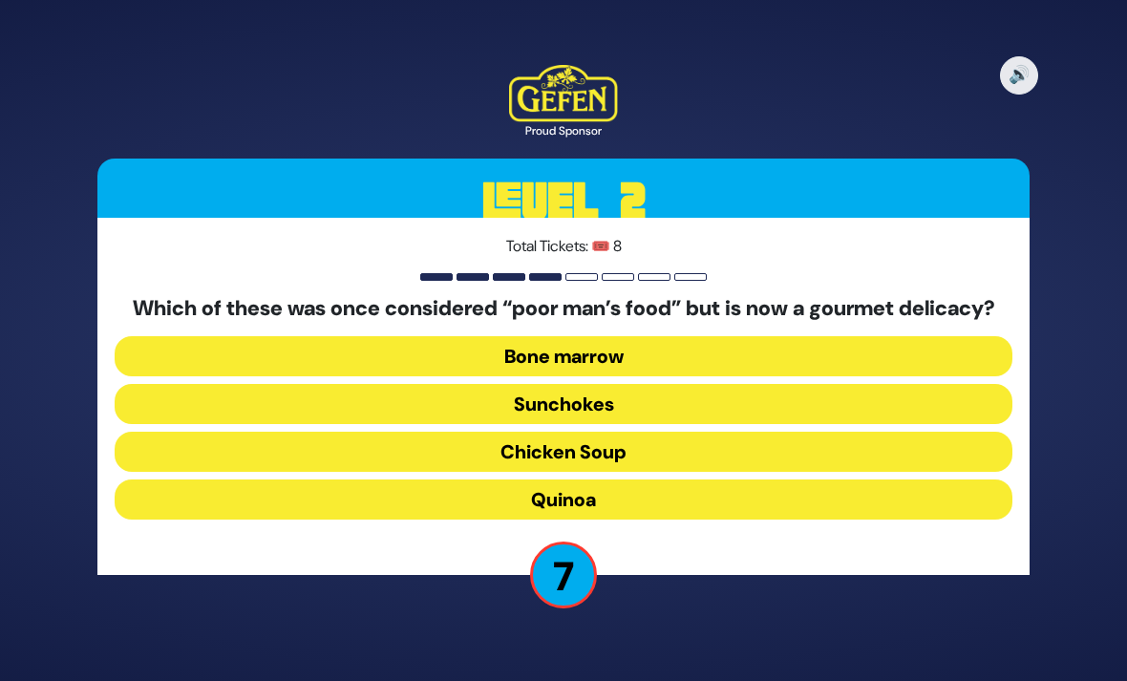
click at [966, 376] on button "Bone marrow" at bounding box center [564, 356] width 898 height 40
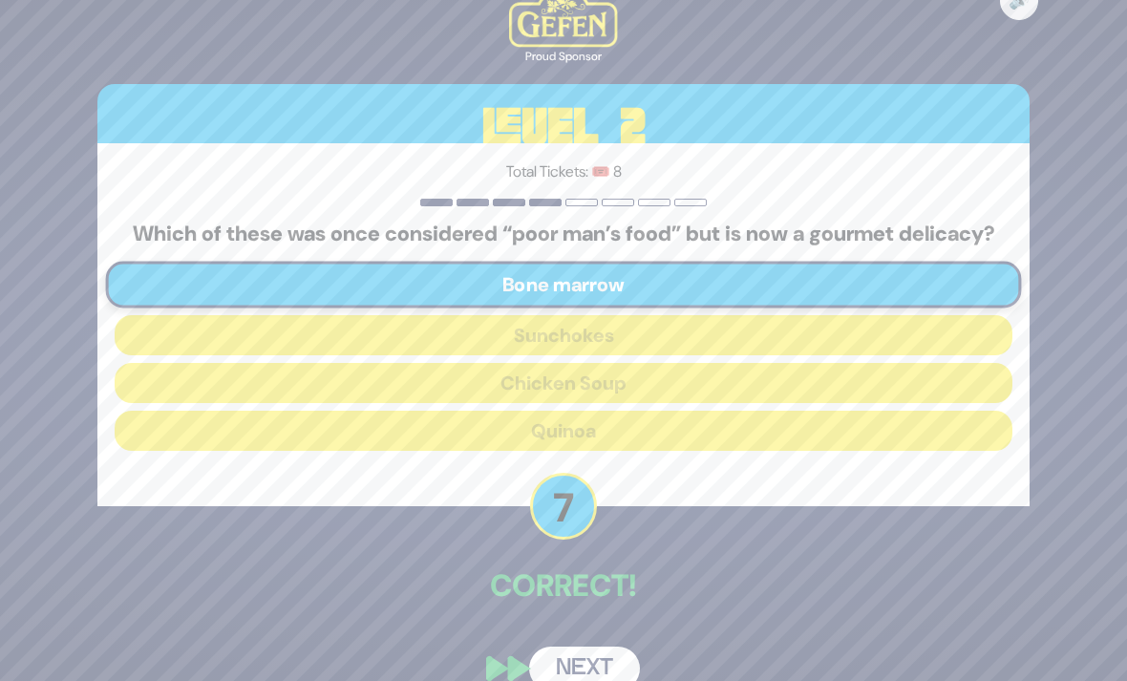
click at [614, 680] on button "Next" at bounding box center [584, 669] width 111 height 44
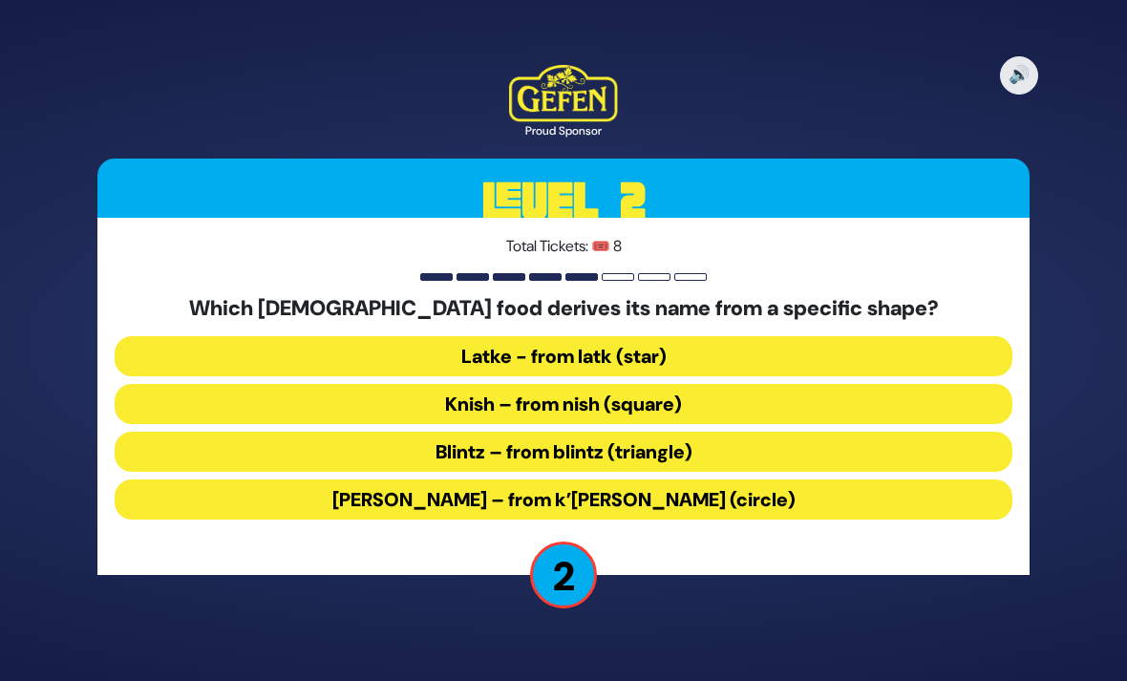
click at [910, 472] on button "Blintz – from blintz (triangle)" at bounding box center [564, 452] width 898 height 40
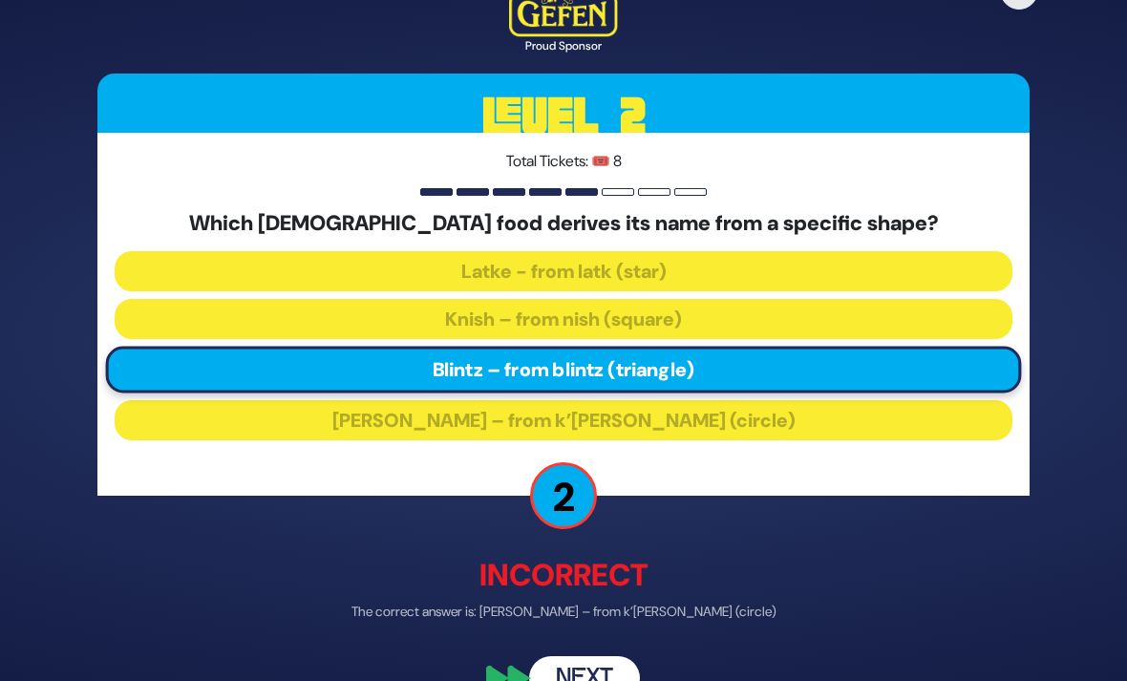
click at [624, 680] on button "Next" at bounding box center [584, 679] width 111 height 44
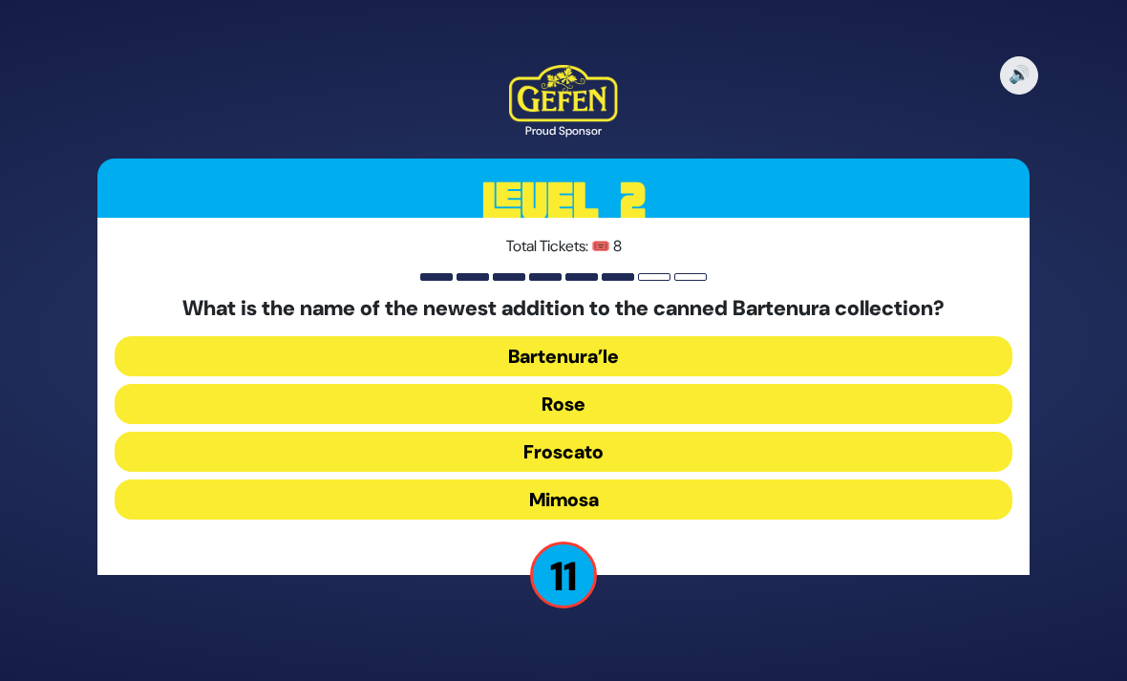
click at [790, 376] on button "Bartenura’le" at bounding box center [564, 356] width 898 height 40
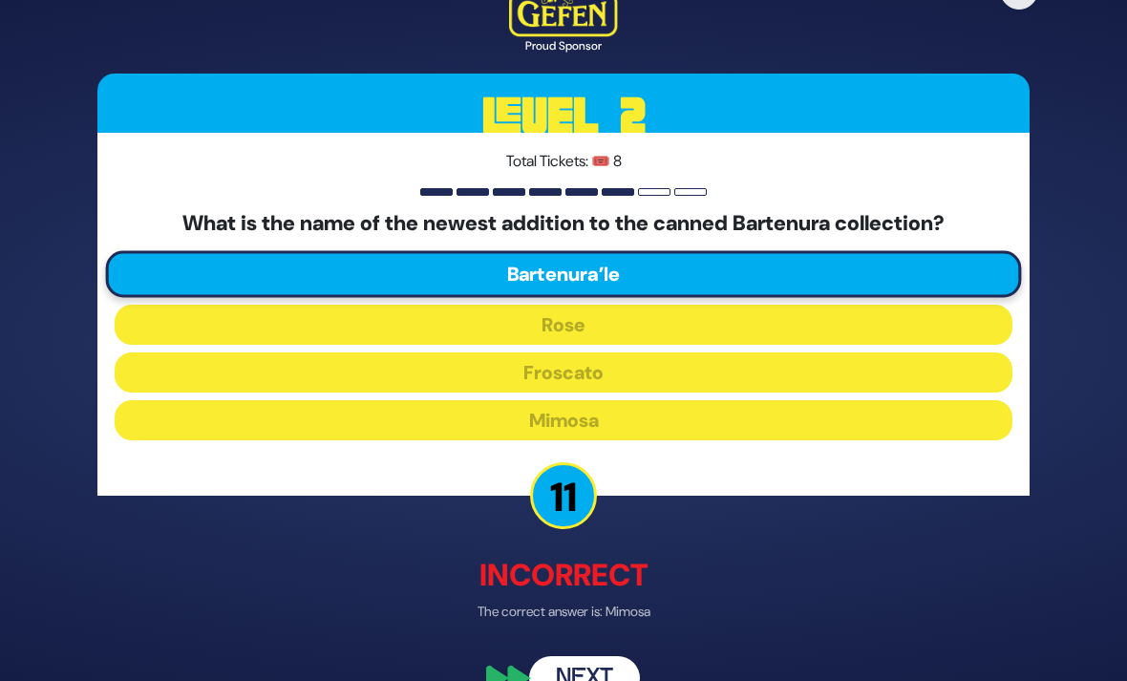
click at [614, 680] on button "Next" at bounding box center [584, 679] width 111 height 44
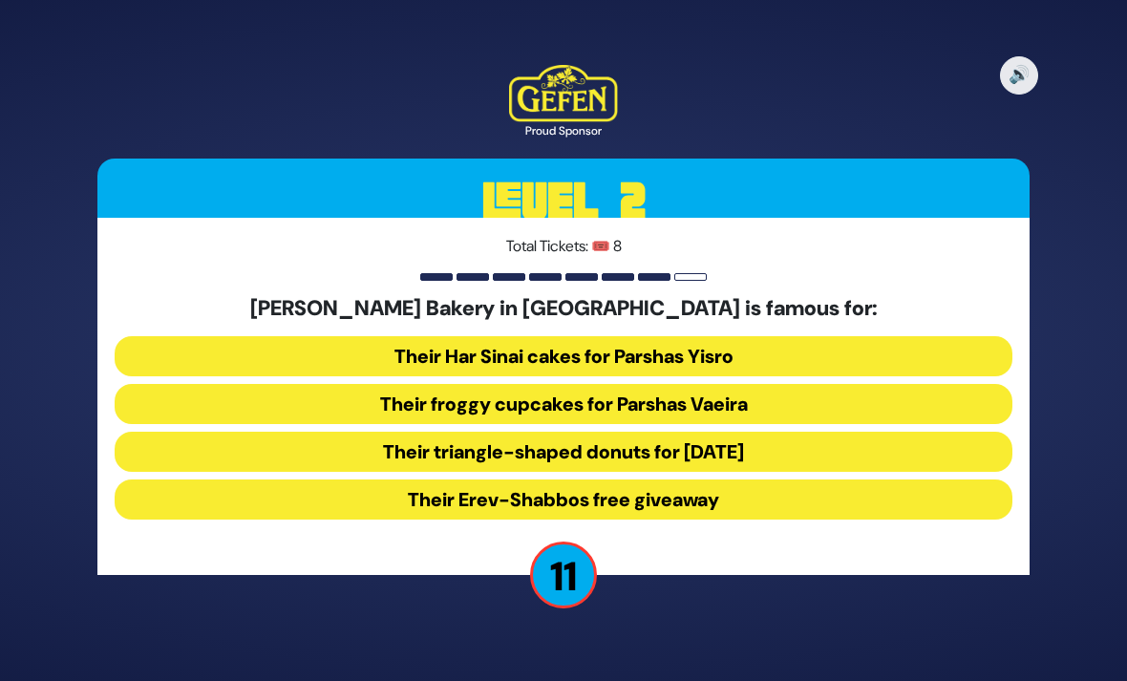
click at [965, 424] on button "Their froggy cupcakes for Parshas Vaeira" at bounding box center [564, 404] width 898 height 40
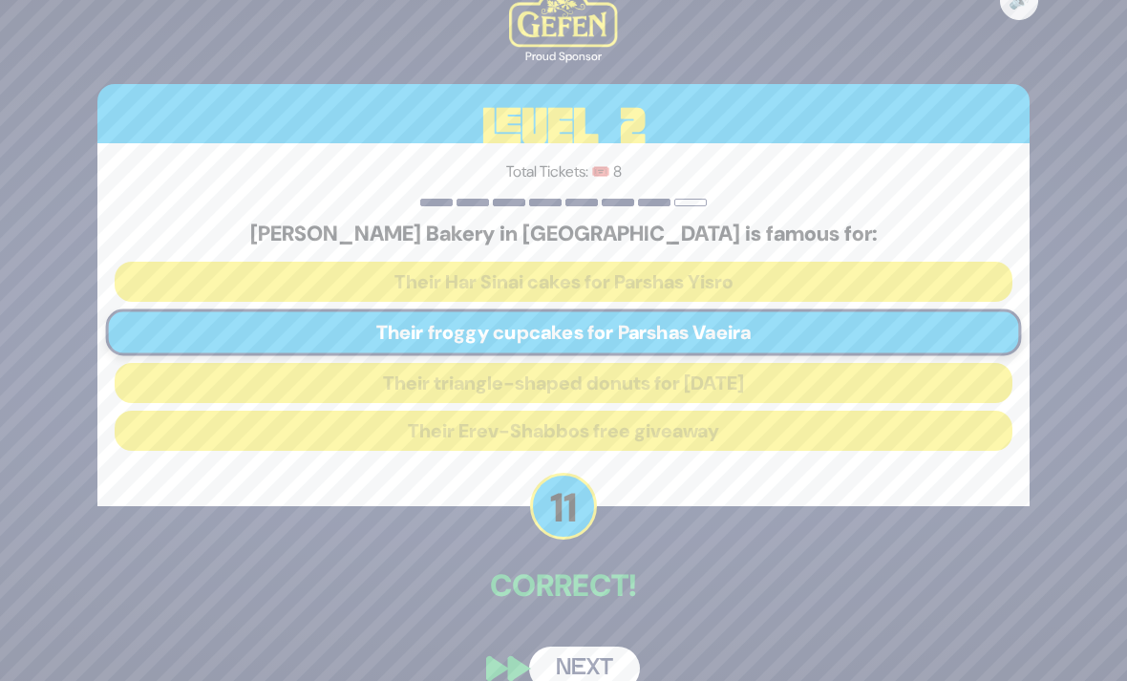
click at [616, 680] on button "Next" at bounding box center [584, 669] width 111 height 44
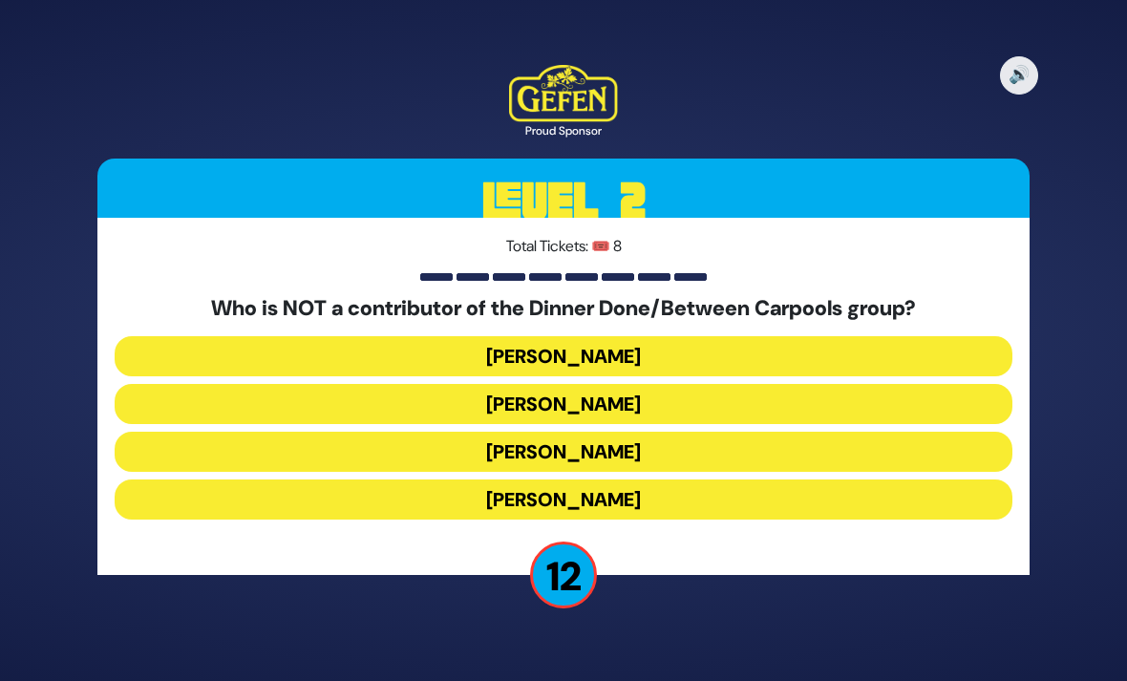
click at [770, 520] on button "Danielle Renov" at bounding box center [564, 499] width 898 height 40
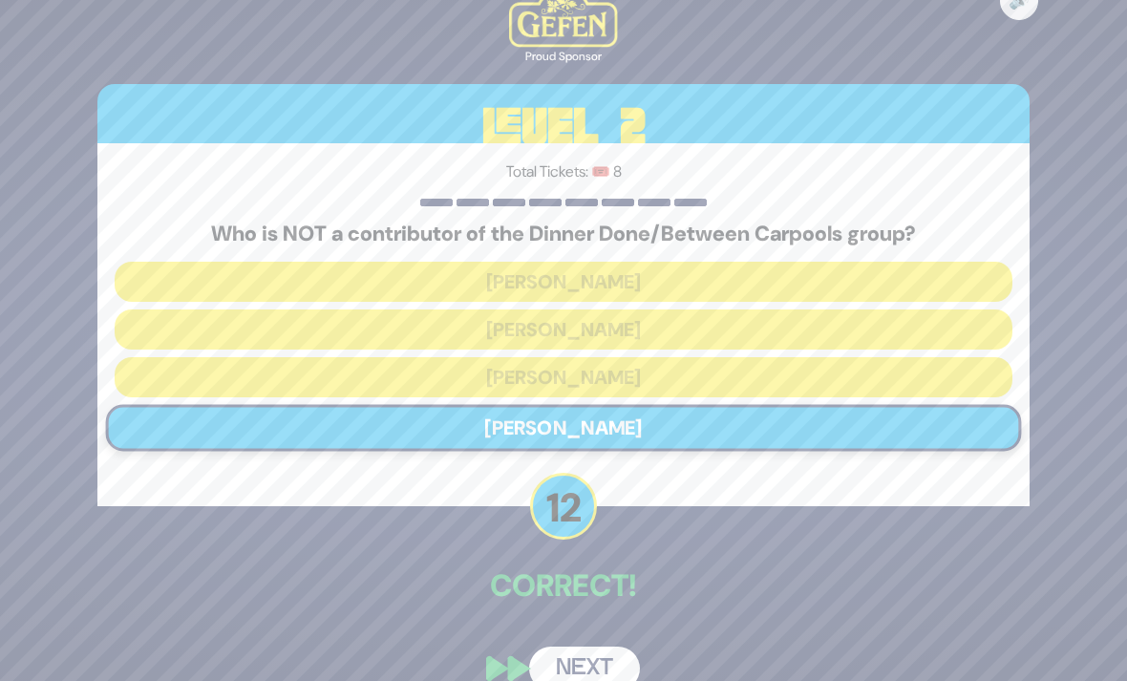
click at [610, 680] on button "Next" at bounding box center [584, 669] width 111 height 44
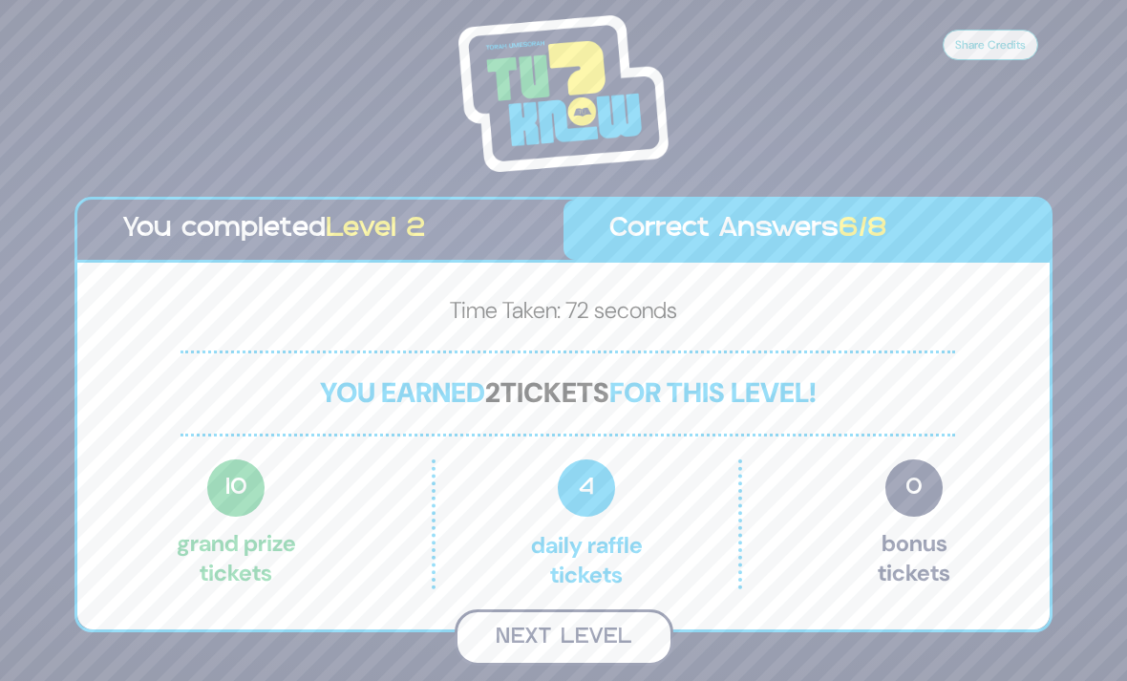
click at [629, 666] on button "Next Level" at bounding box center [564, 637] width 219 height 56
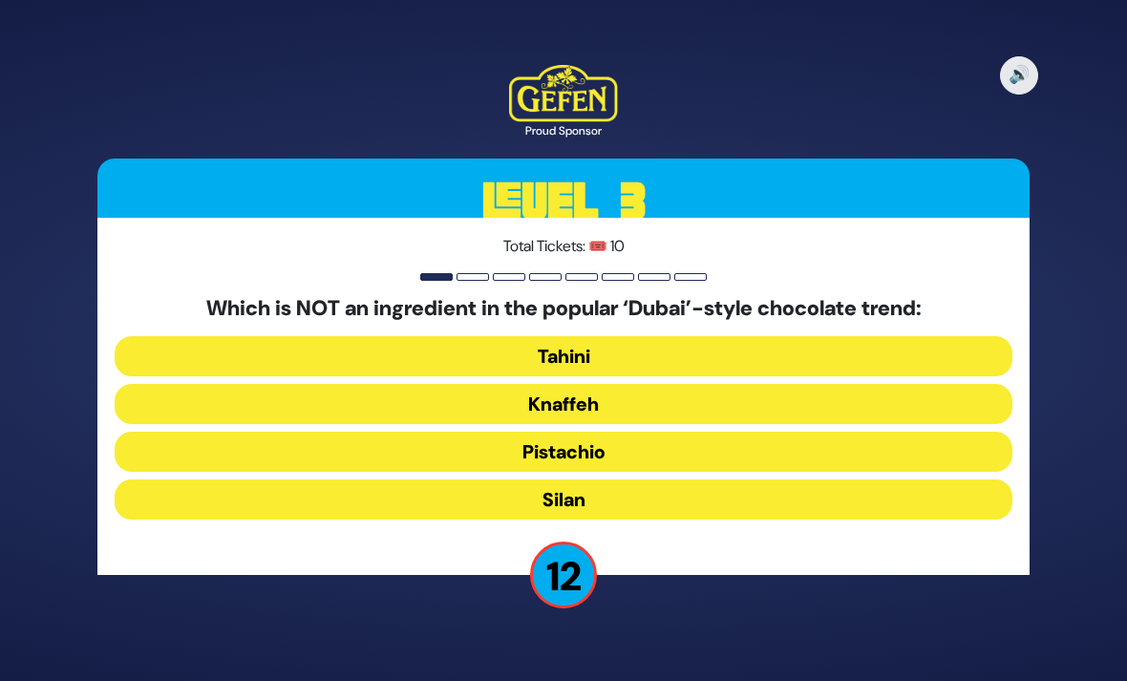
click at [684, 520] on button "Silan" at bounding box center [564, 499] width 898 height 40
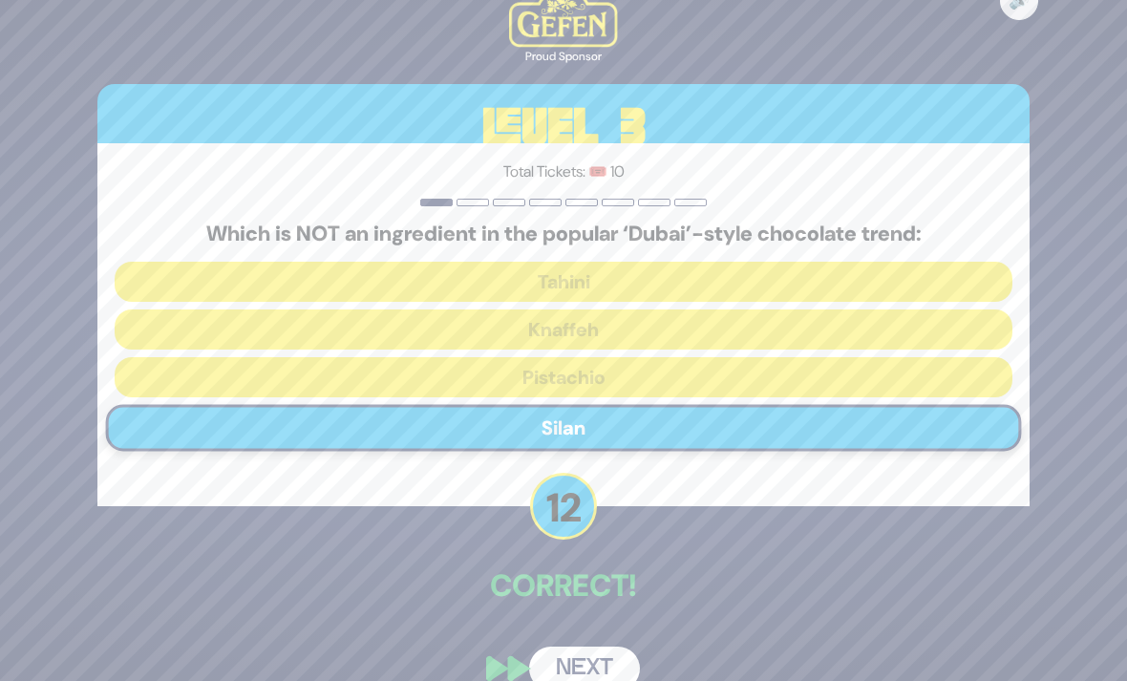
click at [616, 680] on button "Next" at bounding box center [584, 669] width 111 height 44
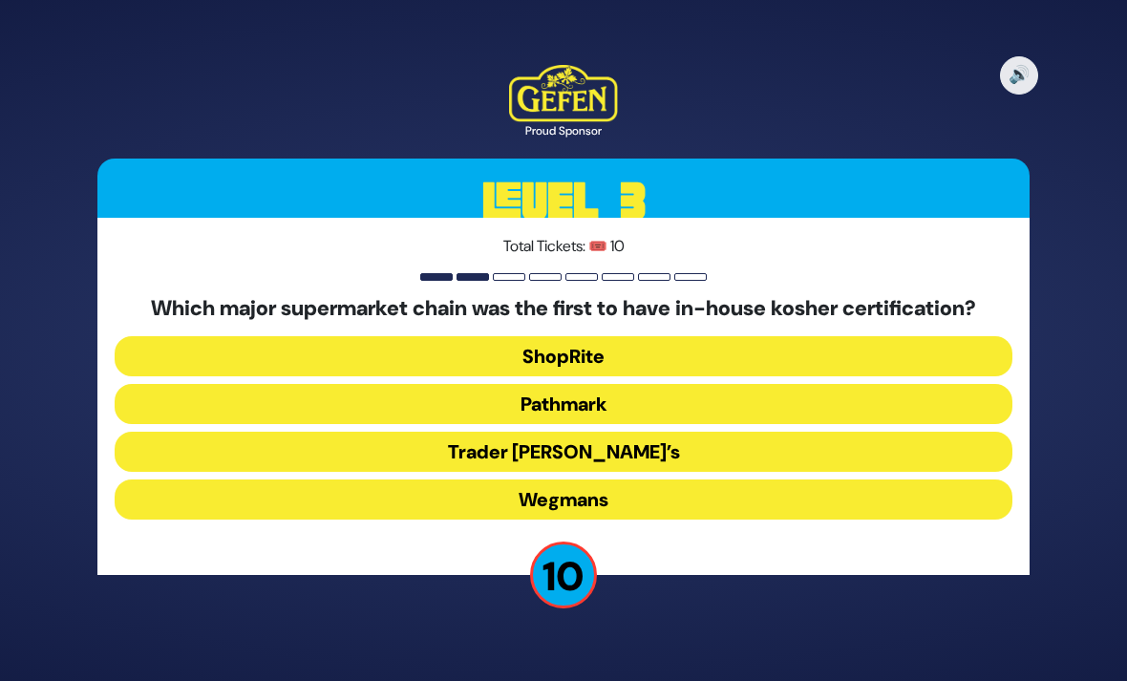
click at [933, 376] on button "ShopRite" at bounding box center [564, 356] width 898 height 40
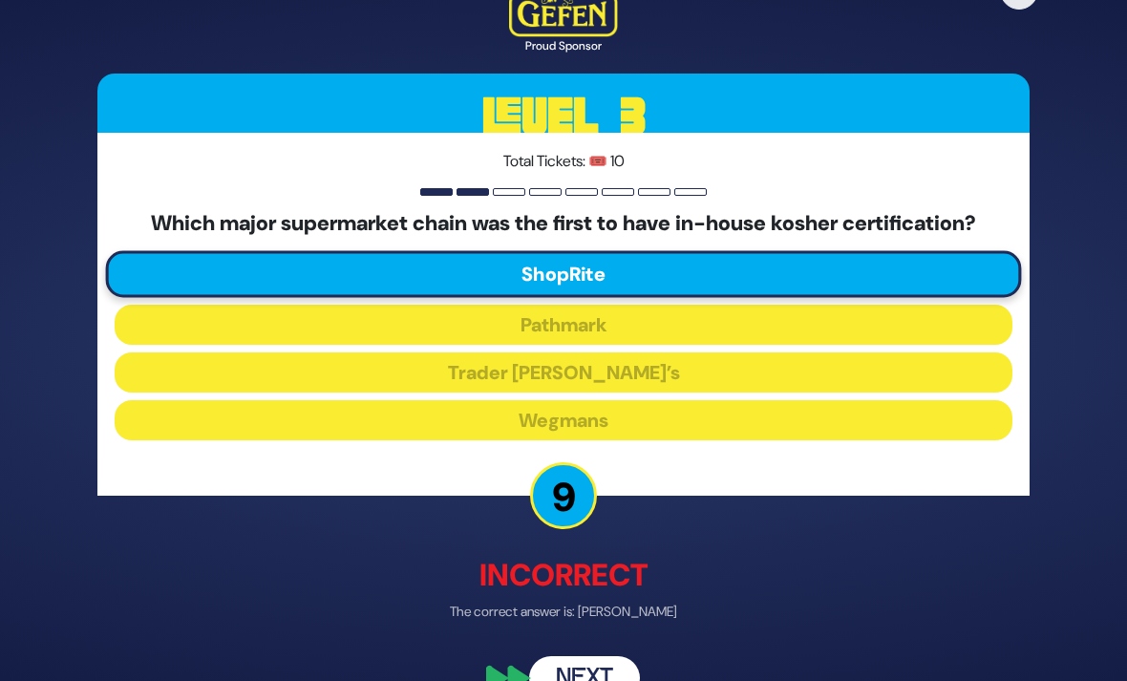
click at [614, 680] on button "Next" at bounding box center [584, 679] width 111 height 44
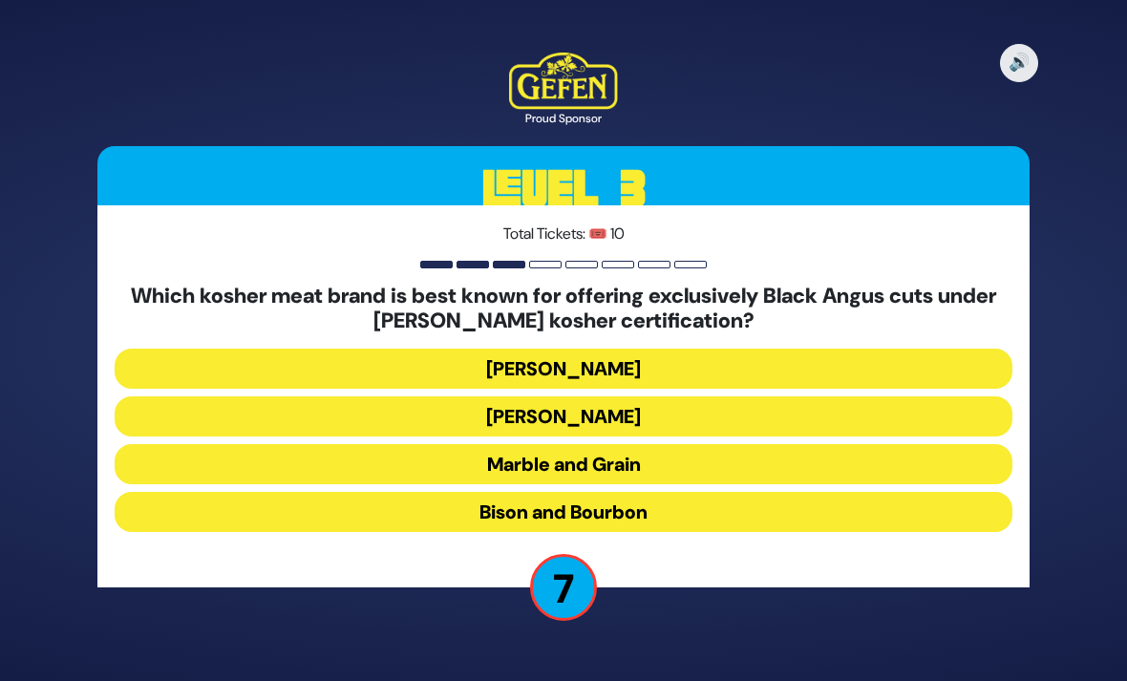
click at [982, 437] on button "Satmar Fleish" at bounding box center [564, 416] width 898 height 40
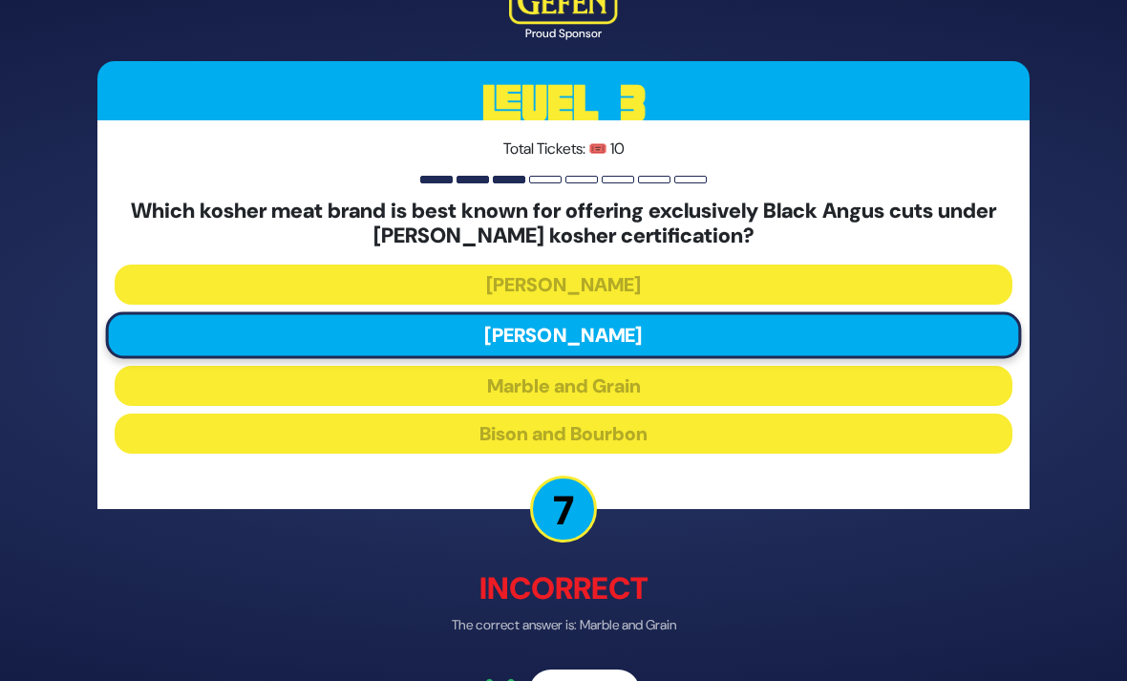
click at [611, 680] on button "Next" at bounding box center [584, 692] width 111 height 44
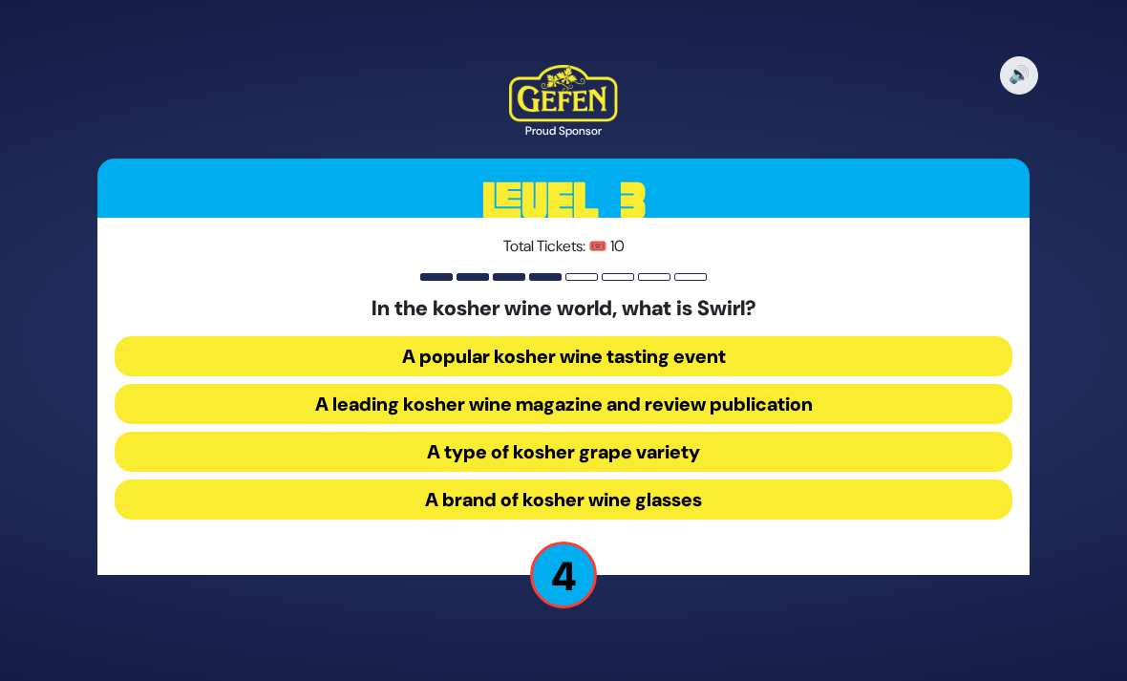
click at [962, 376] on button "A popular kosher wine tasting event" at bounding box center [564, 356] width 898 height 40
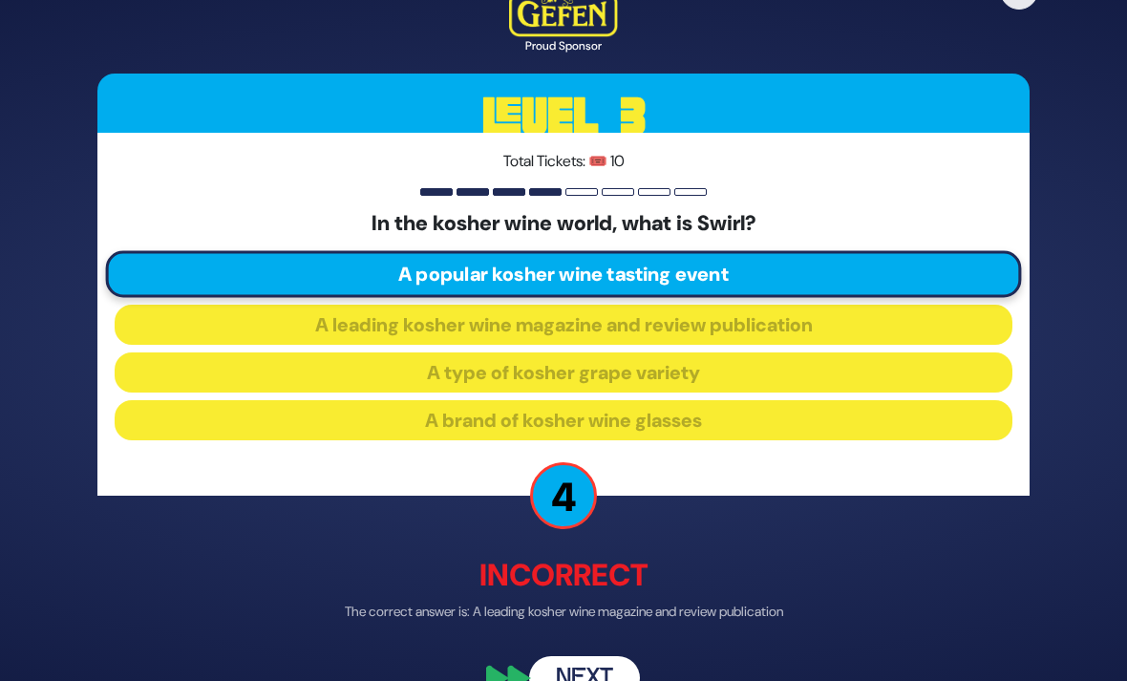
click at [599, 680] on button "Next" at bounding box center [584, 679] width 111 height 44
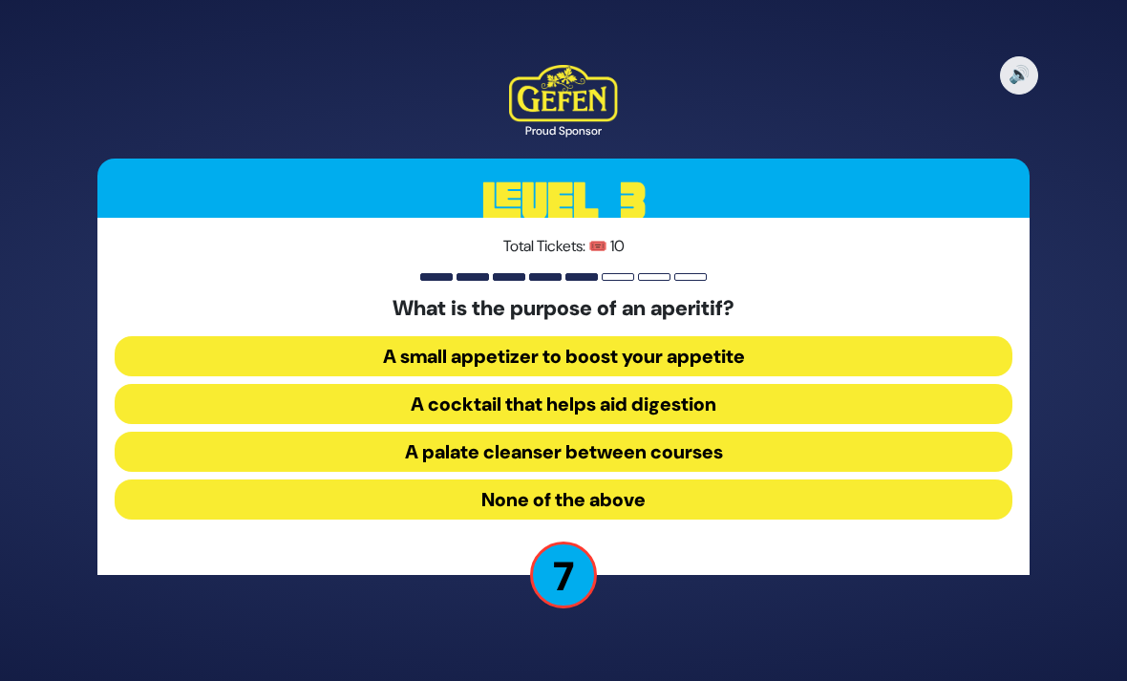
click at [670, 472] on button "A palate cleanser between courses" at bounding box center [564, 452] width 898 height 40
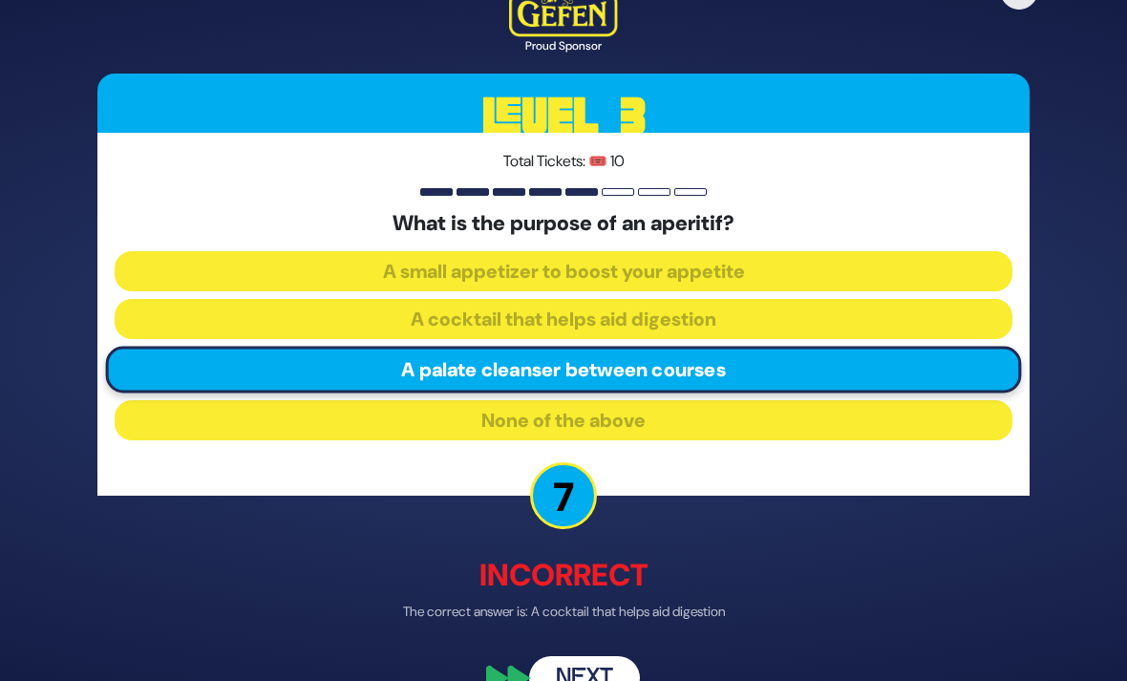
click at [607, 680] on button "Next" at bounding box center [584, 679] width 111 height 44
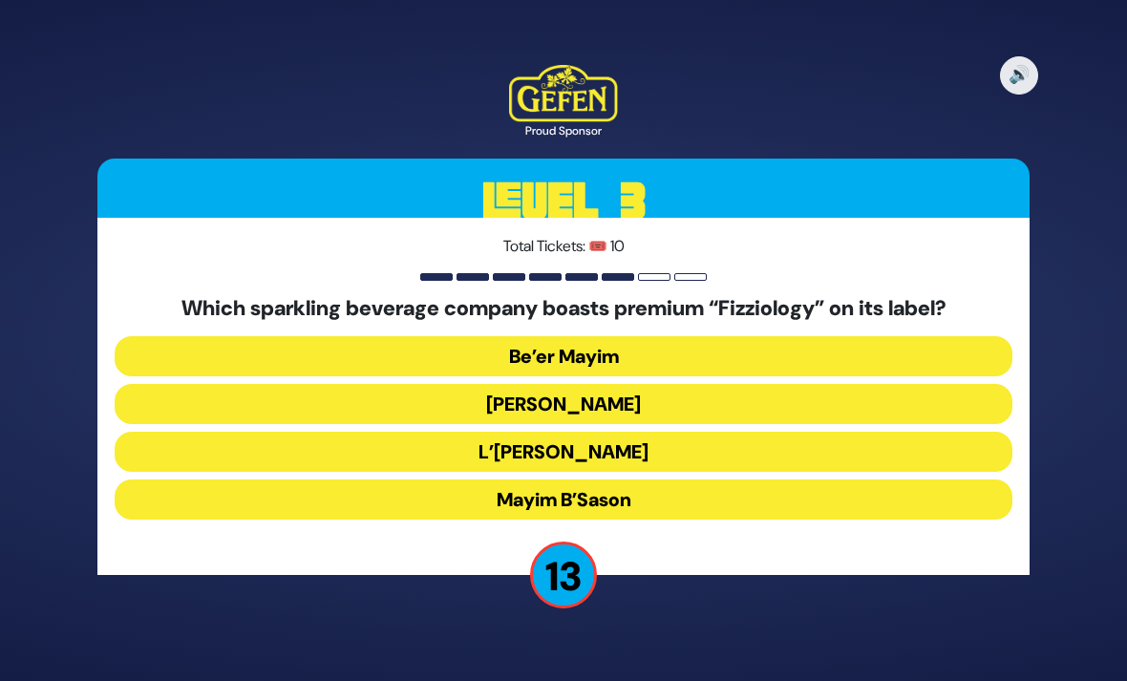
click at [671, 424] on button "Mayim Chayim" at bounding box center [564, 404] width 898 height 40
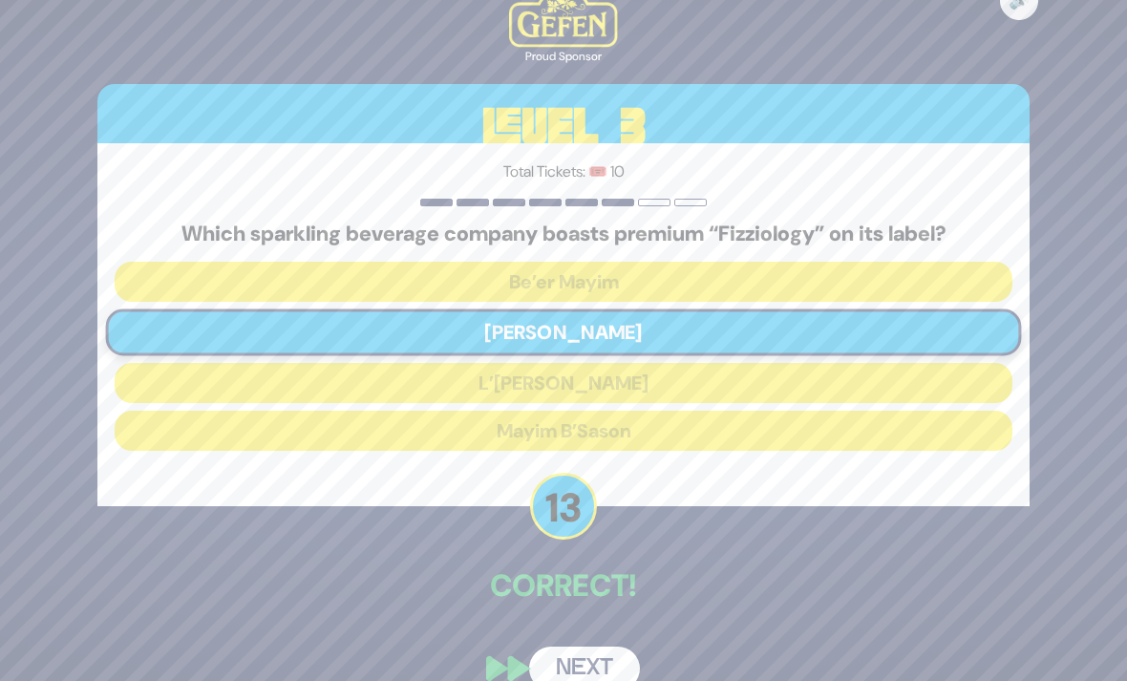
click at [603, 680] on button "Next" at bounding box center [584, 669] width 111 height 44
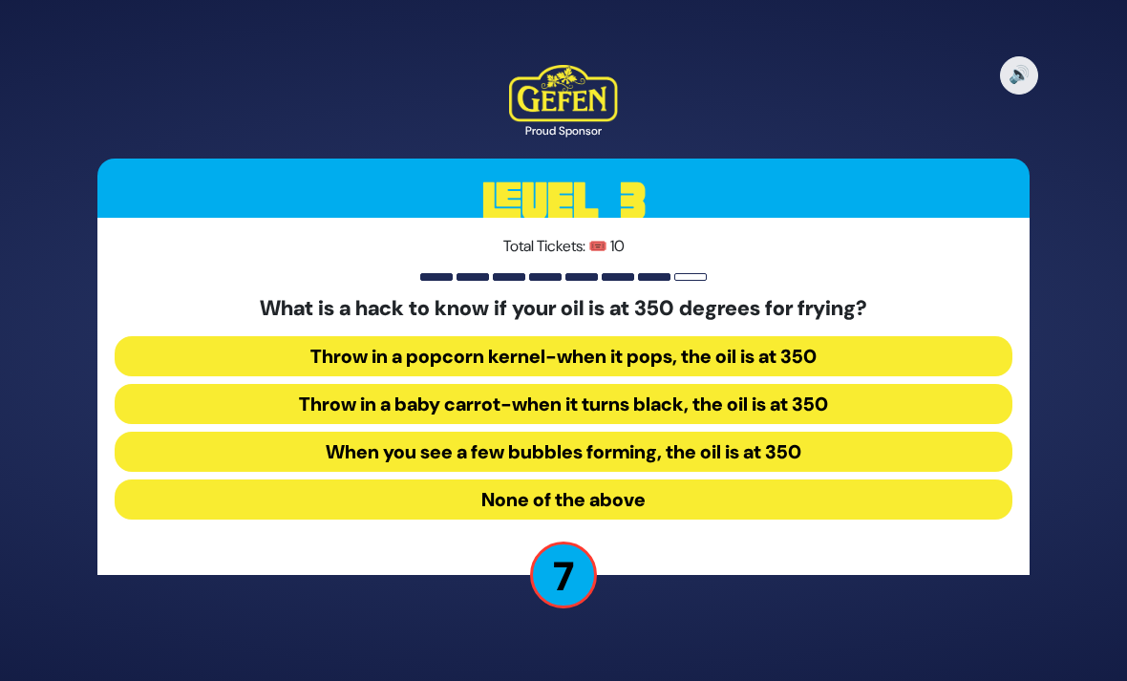
click at [676, 424] on button "Throw in a baby carrot-when it turns black, the oil is at 350" at bounding box center [564, 404] width 898 height 40
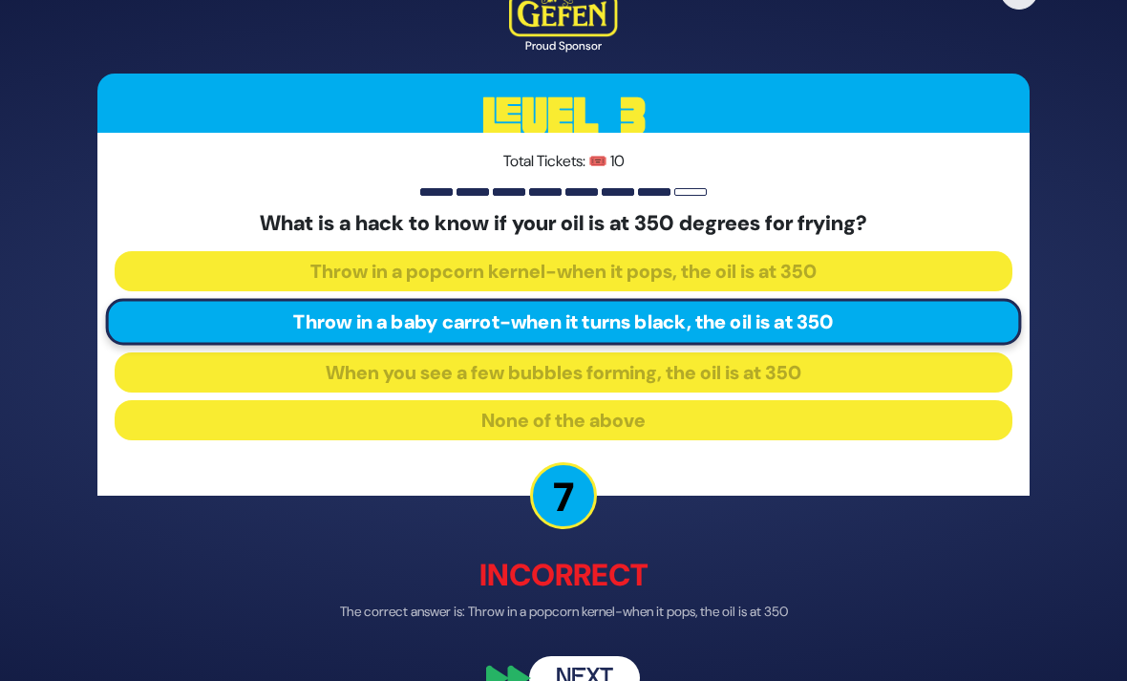
click at [604, 680] on button "Next" at bounding box center [584, 679] width 111 height 44
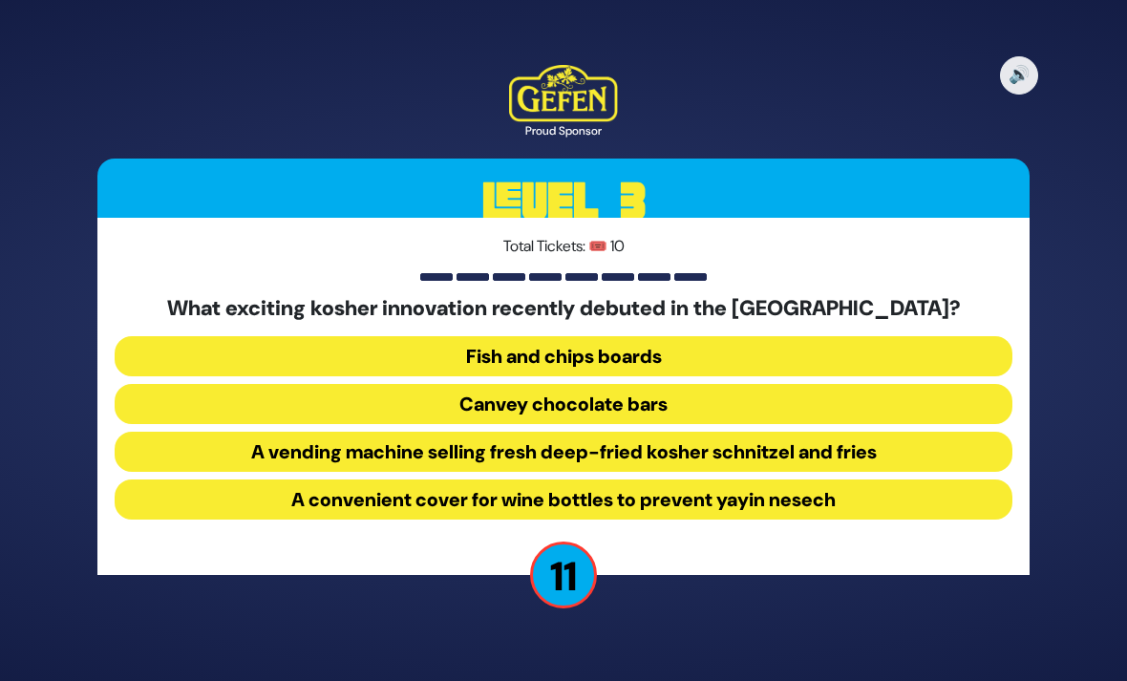
click at [666, 472] on button "A vending machine selling fresh deep-fried kosher schnitzel and fries" at bounding box center [564, 452] width 898 height 40
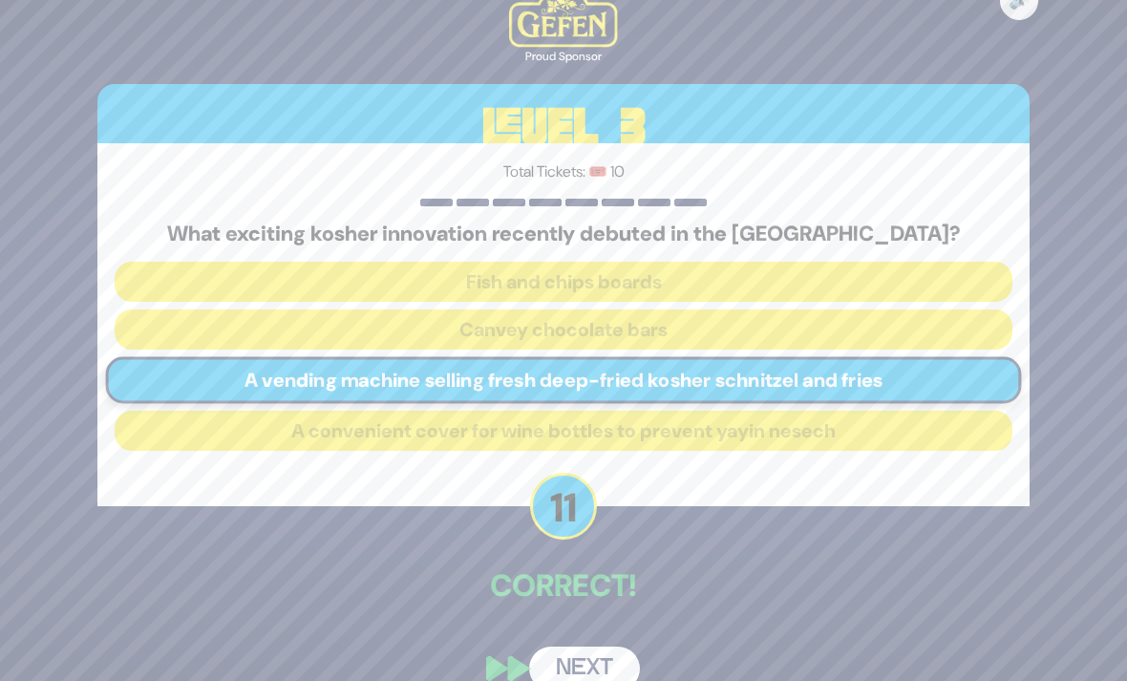
click at [602, 680] on button "Next" at bounding box center [584, 669] width 111 height 44
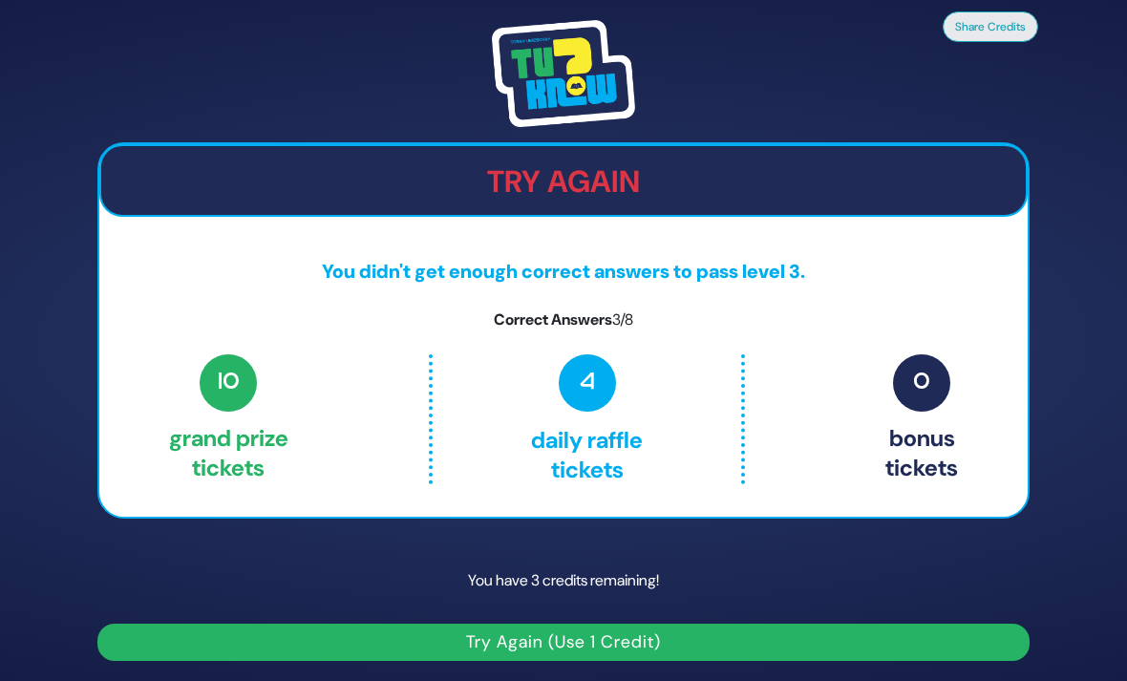
click at [601, 117] on img at bounding box center [563, 73] width 143 height 107
click at [499, 1] on div "Share Credits Try Again You didn't get enough correct answers to pass level 3. …" at bounding box center [563, 340] width 1127 height 681
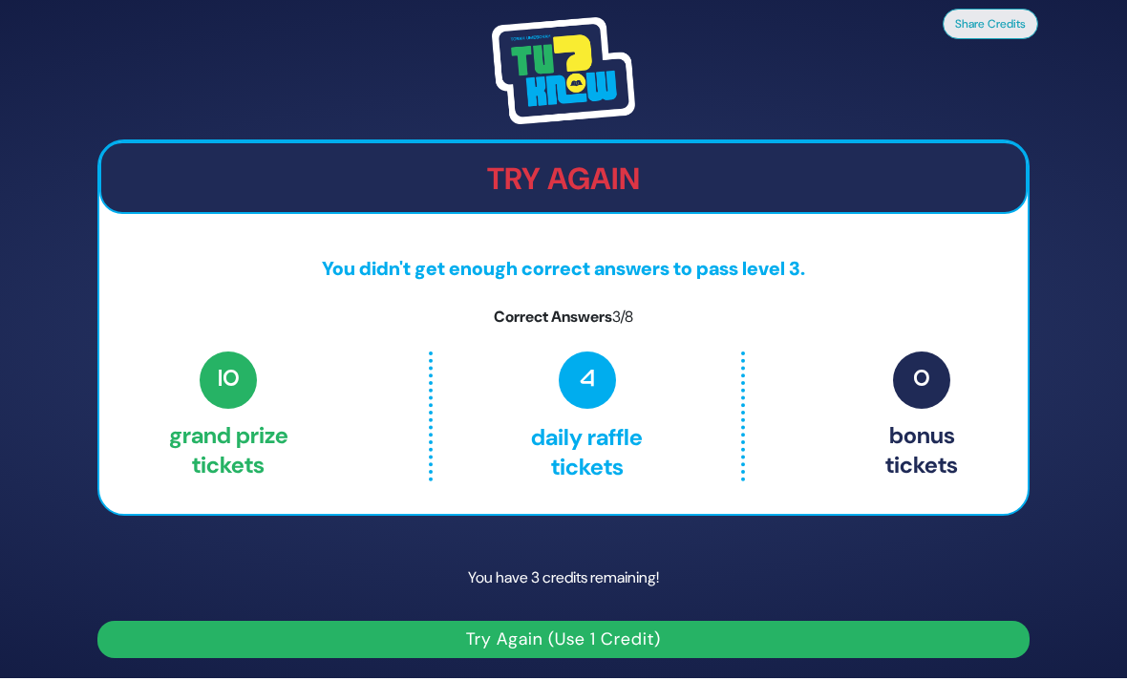
click at [245, 621] on button "Try Again (Use 1 Credit)" at bounding box center [563, 639] width 932 height 37
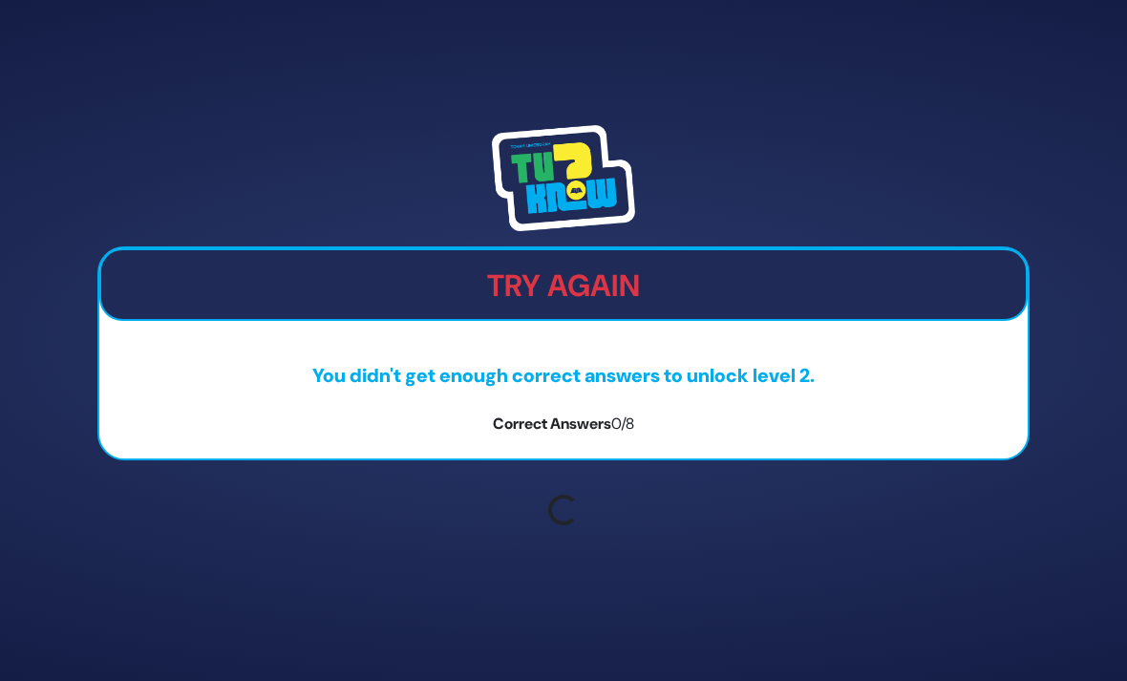
scroll to position [61, 0]
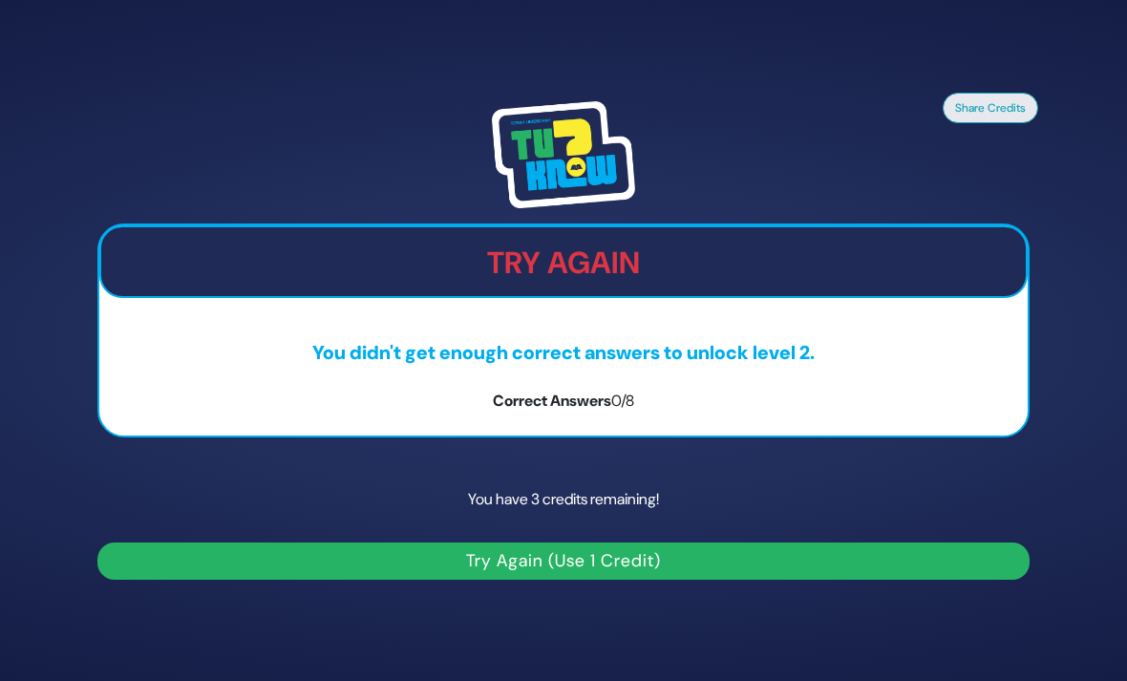
click at [385, 543] on button "Try Again (Use 1 Credit)" at bounding box center [563, 561] width 932 height 37
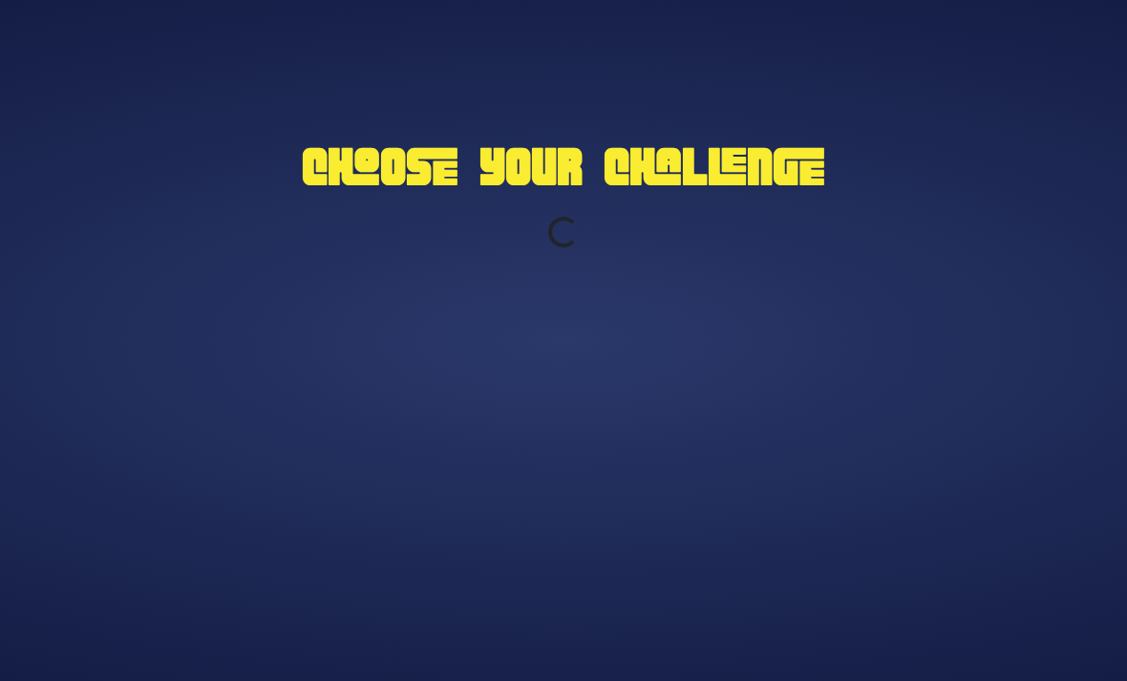
scroll to position [61, 0]
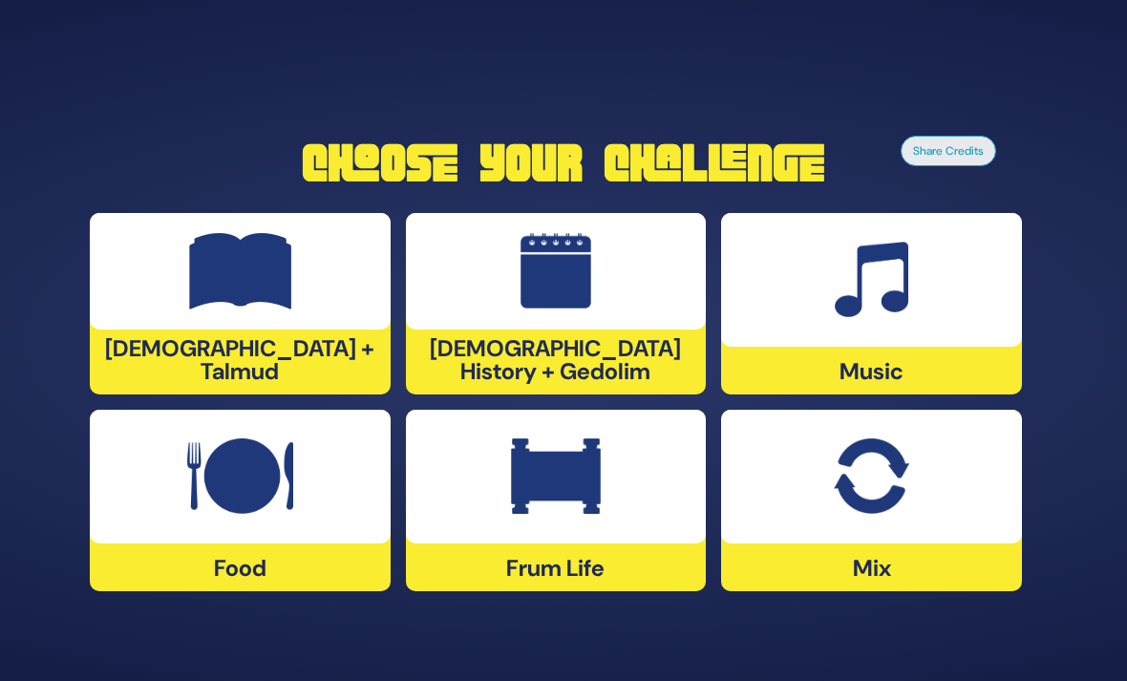
click at [237, 306] on div at bounding box center [240, 271] width 301 height 117
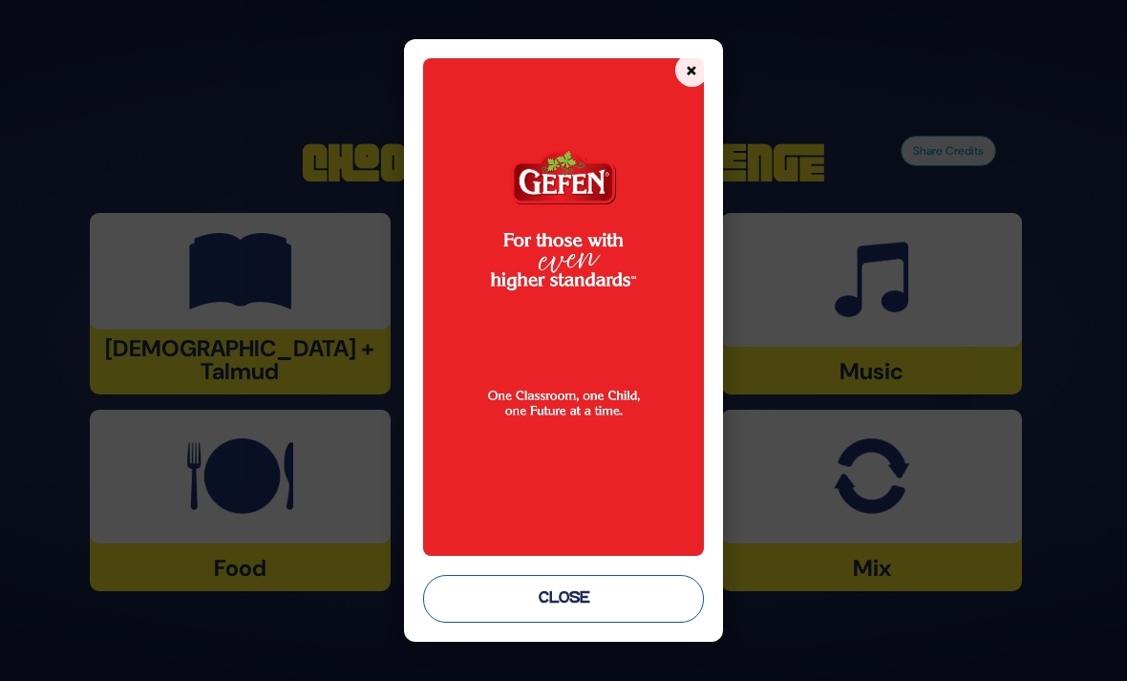
click at [487, 623] on button "Close" at bounding box center [563, 599] width 280 height 48
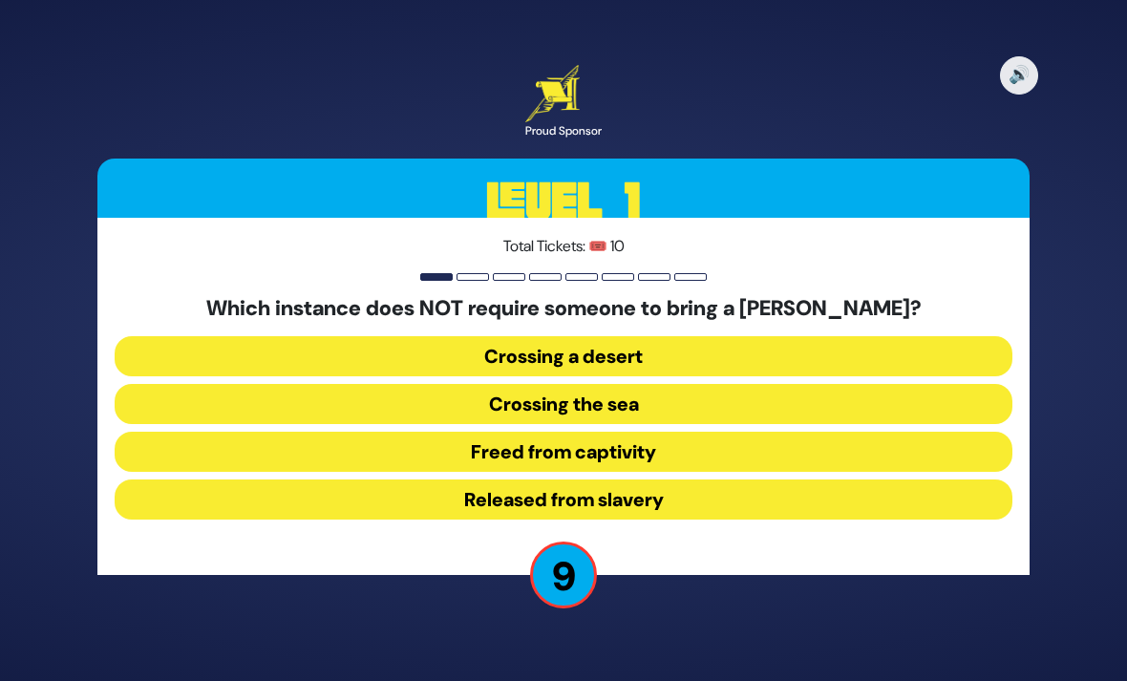
click at [943, 479] on button "Released from slavery" at bounding box center [564, 499] width 898 height 40
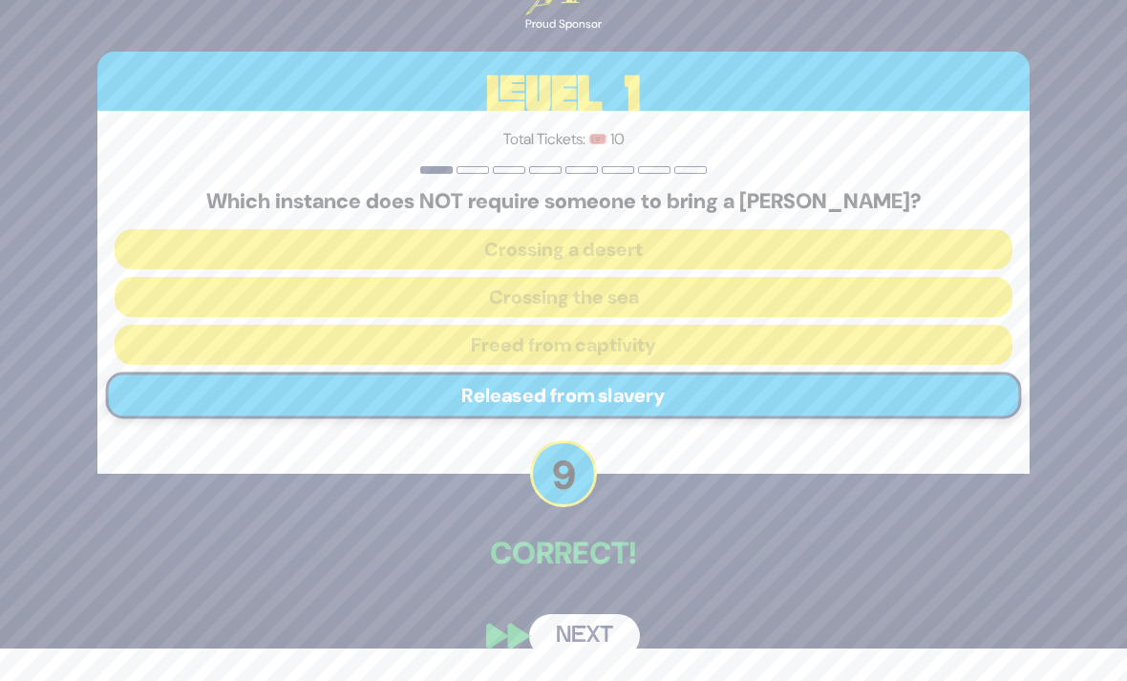
click at [610, 636] on button "Next" at bounding box center [584, 636] width 111 height 44
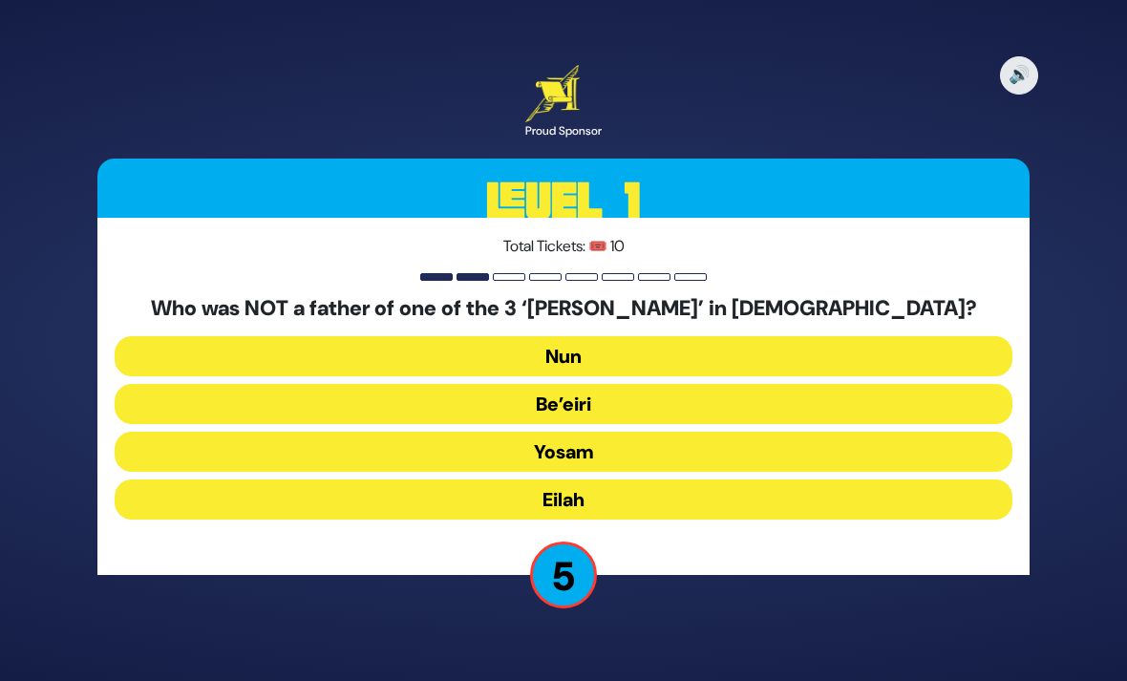
click at [735, 384] on button "Be’eiri" at bounding box center [564, 404] width 898 height 40
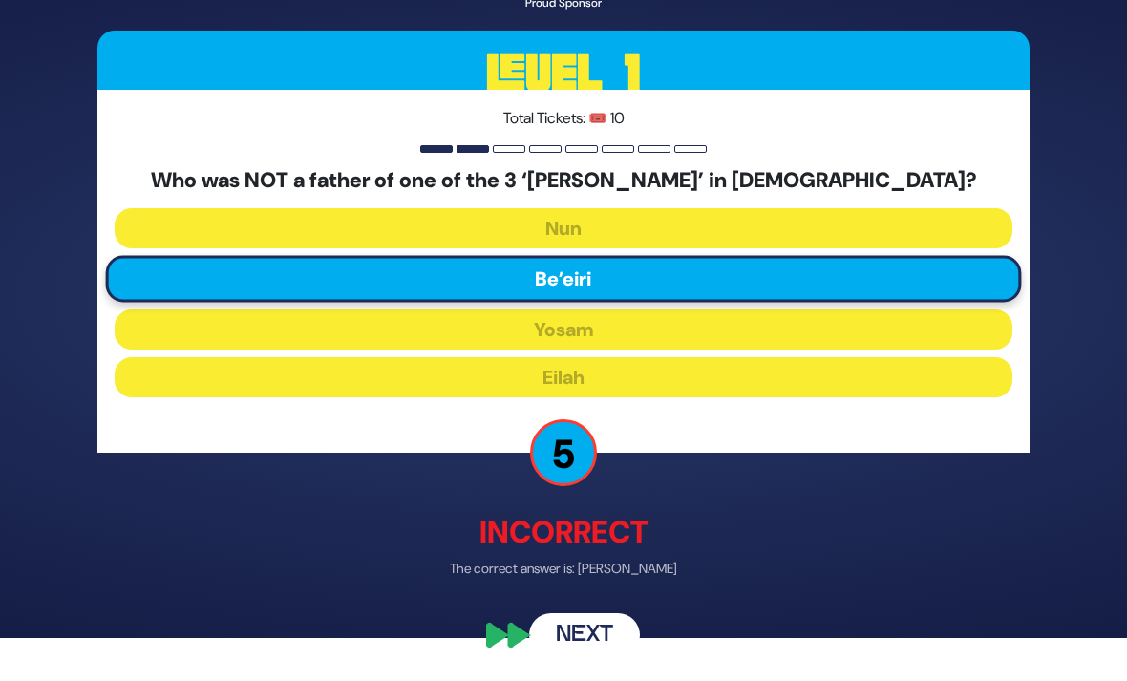
click at [613, 634] on button "Next" at bounding box center [584, 636] width 111 height 44
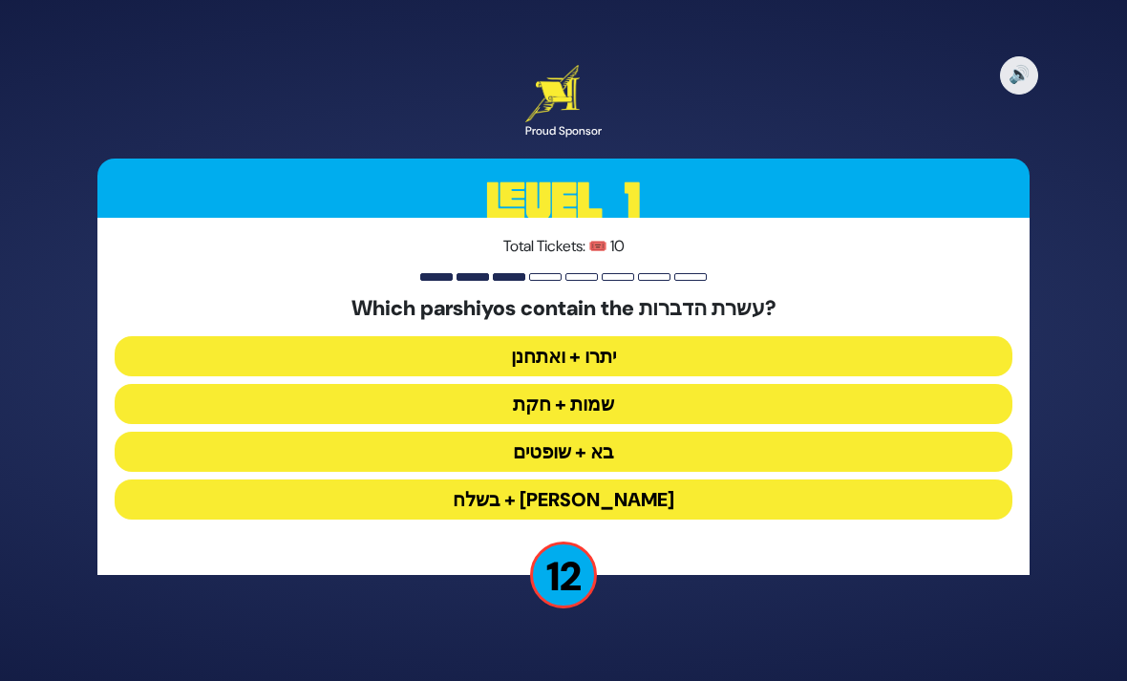
click at [769, 336] on button "יתרו + ואתחנן" at bounding box center [564, 356] width 898 height 40
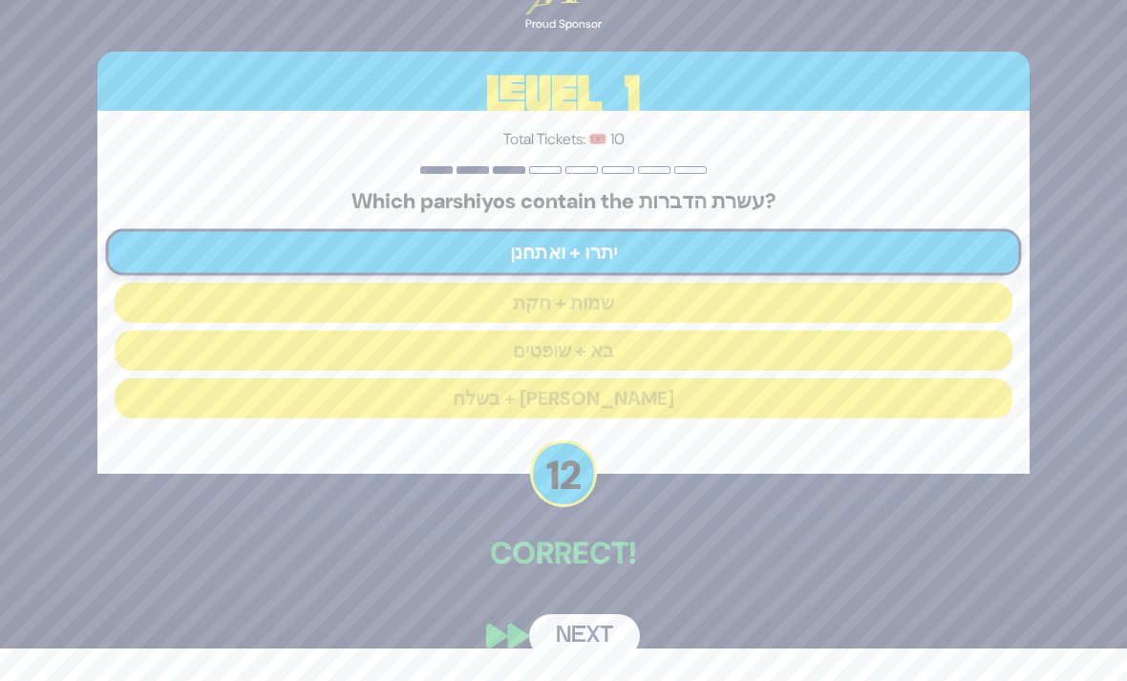
click at [606, 637] on button "Next" at bounding box center [584, 636] width 111 height 44
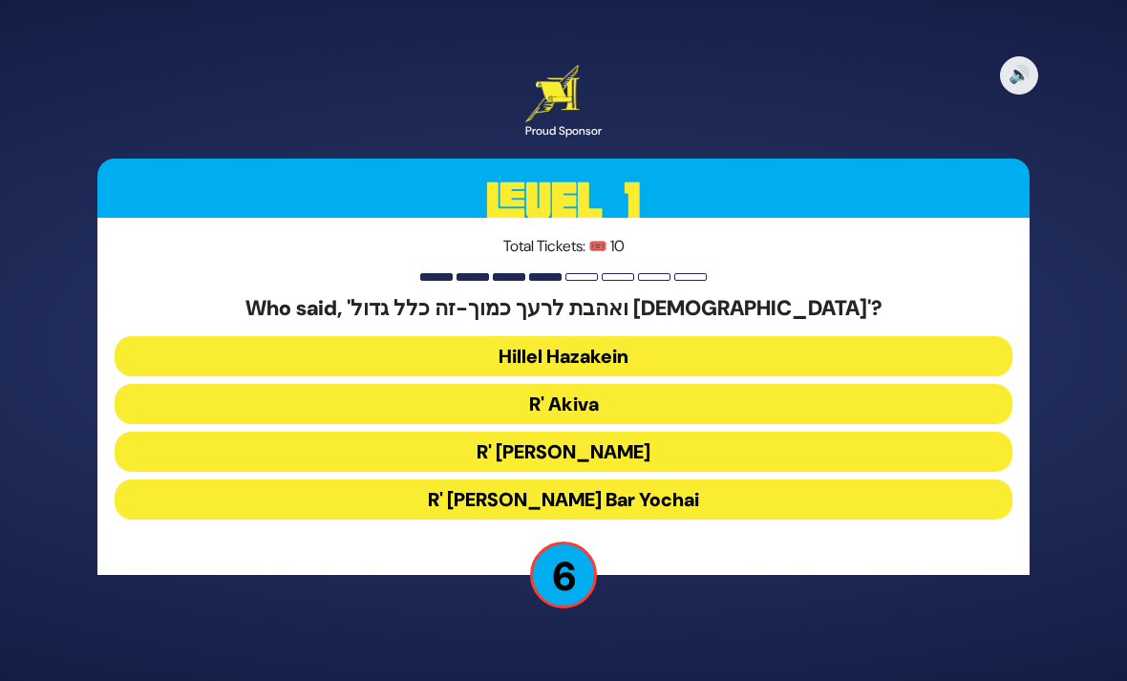
click at [976, 384] on button "R' Akiva" at bounding box center [564, 404] width 898 height 40
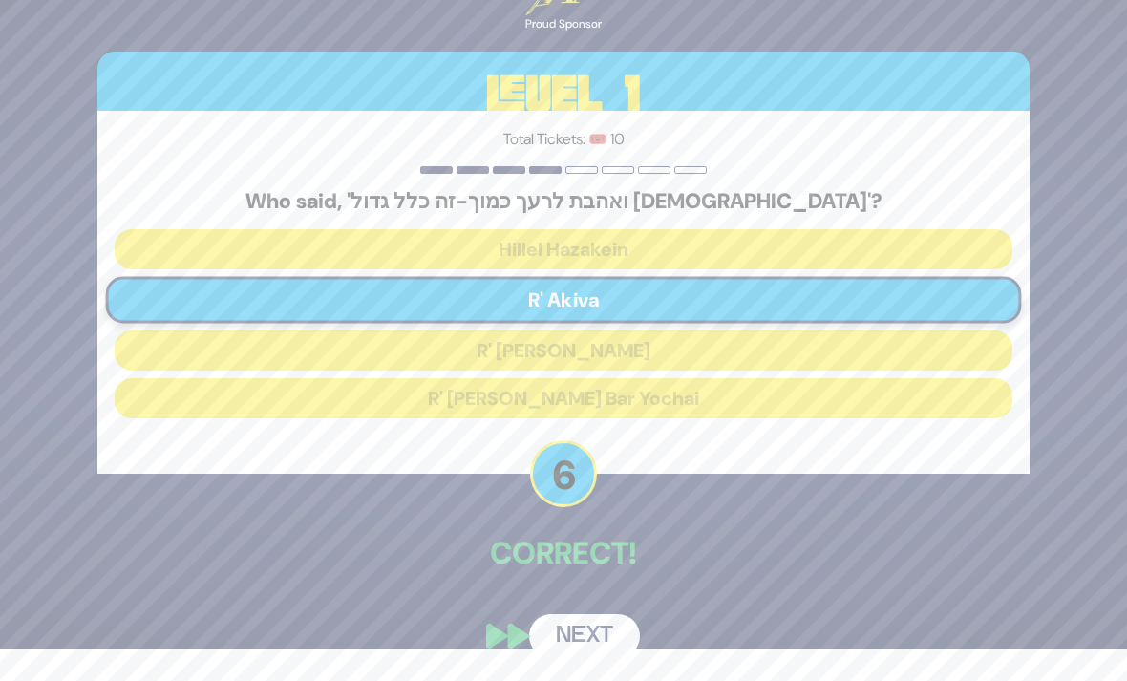
click at [600, 635] on button "Next" at bounding box center [584, 636] width 111 height 44
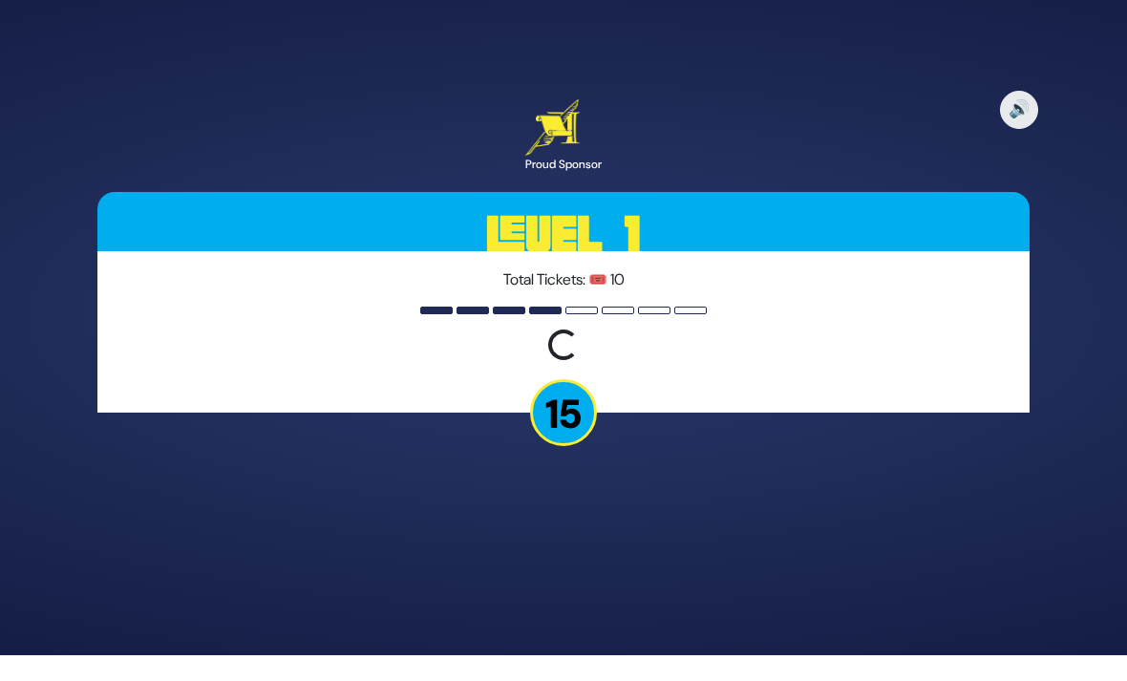
scroll to position [0, 0]
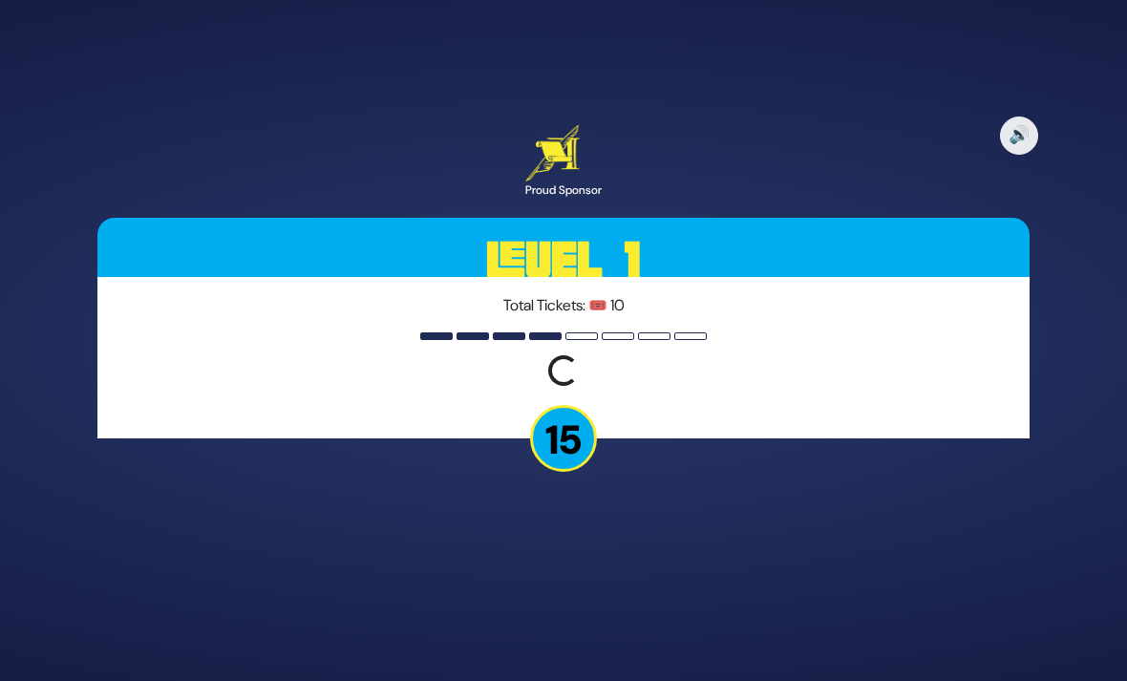
click at [952, 351] on div "Total Tickets: 🎟️ 10 Loading question..." at bounding box center [563, 357] width 932 height 161
click at [937, 391] on div "Loading question..." at bounding box center [564, 372] width 898 height 35
click at [829, 389] on div "Loading question..." at bounding box center [564, 372] width 898 height 35
click at [1024, 156] on button "🔊" at bounding box center [1019, 136] width 40 height 40
click at [1021, 156] on button "🔇" at bounding box center [1019, 136] width 40 height 40
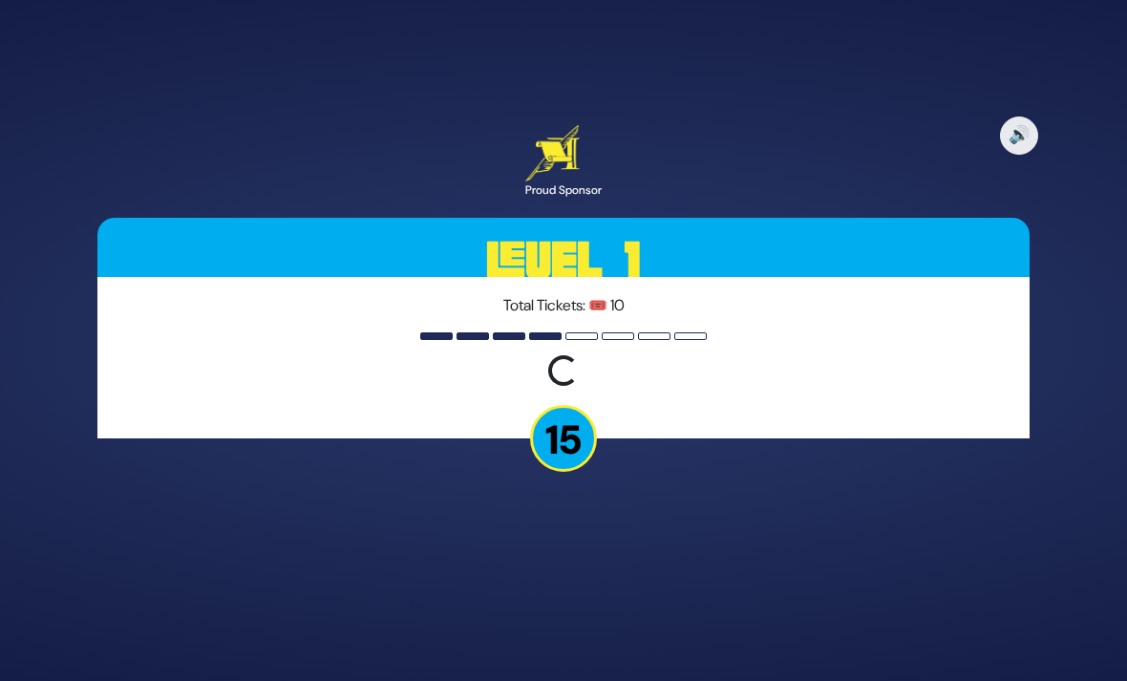
click at [857, 391] on div "Loading question..." at bounding box center [564, 372] width 898 height 35
click at [853, 423] on div "Total Tickets: 🎟️ 10 Loading question..." at bounding box center [563, 357] width 932 height 161
click at [858, 391] on div "Loading question..." at bounding box center [564, 372] width 898 height 35
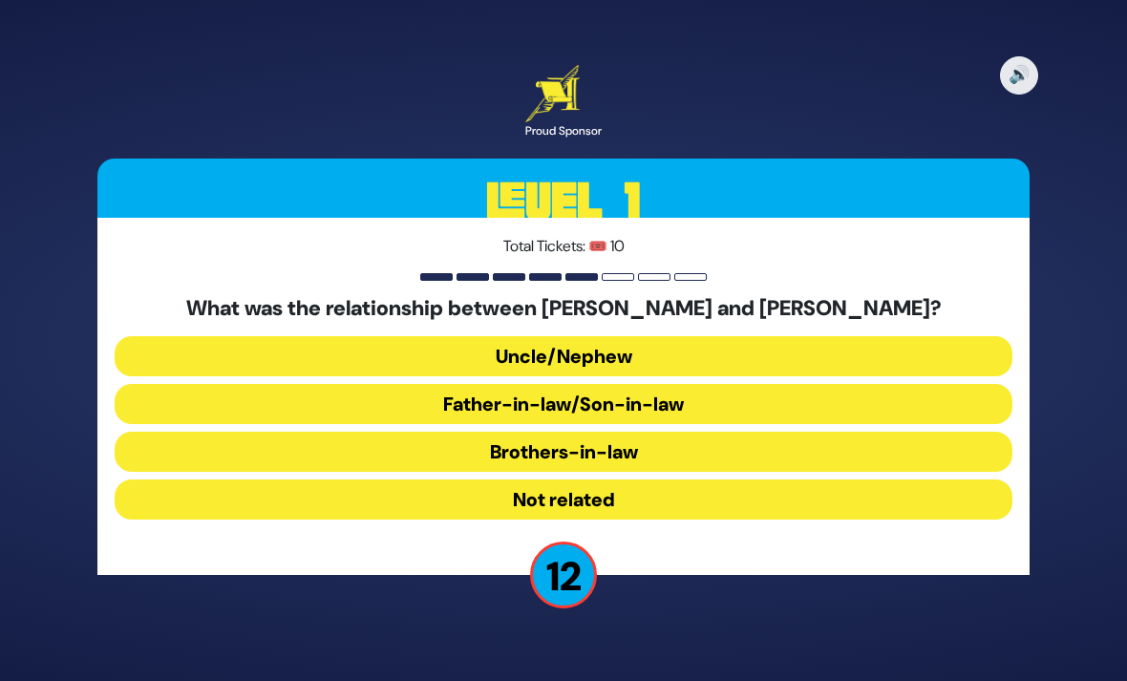
click at [925, 472] on button "Brothers-in-law" at bounding box center [564, 452] width 898 height 40
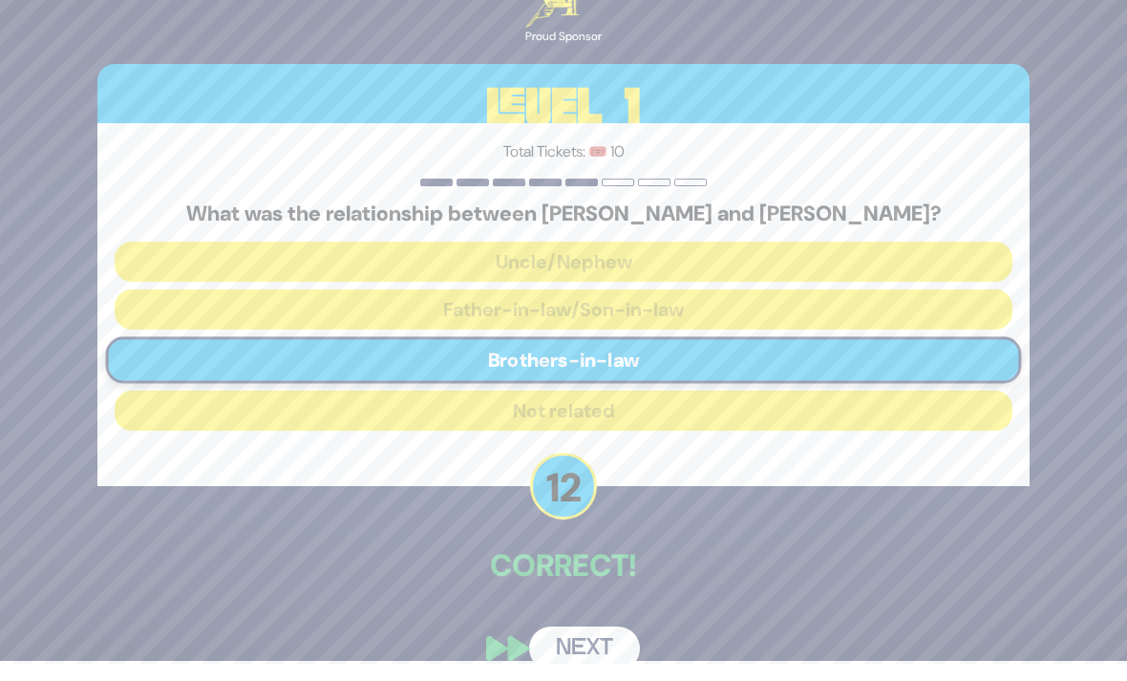
scroll to position [2, 0]
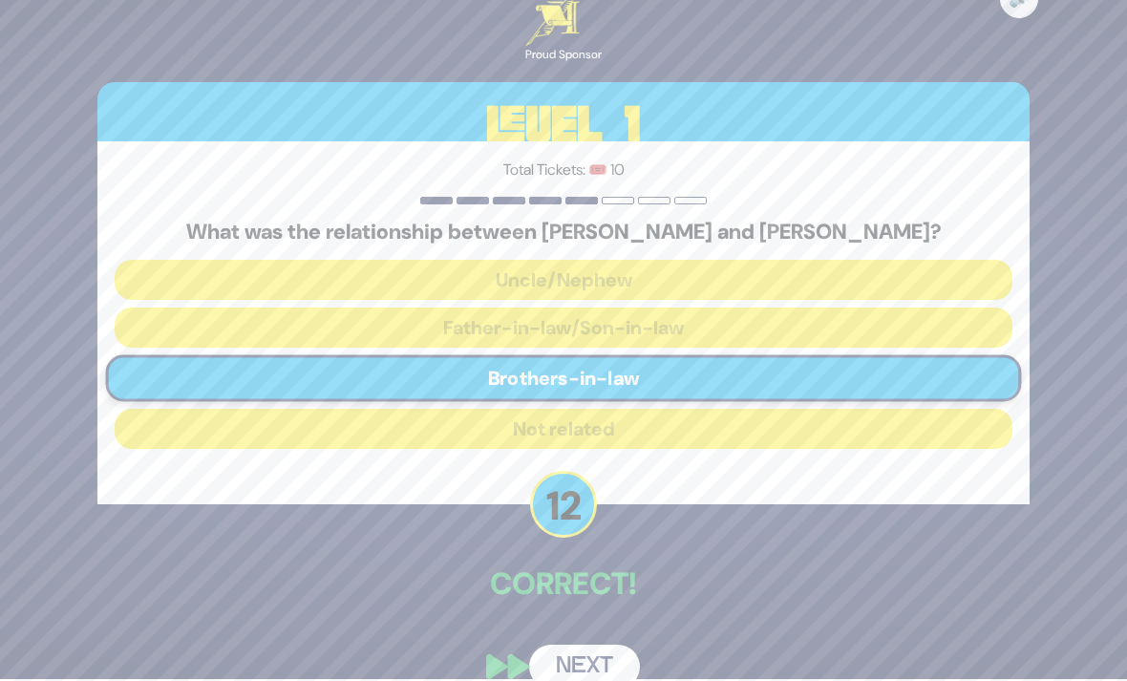
click at [615, 680] on button "Next" at bounding box center [584, 667] width 111 height 44
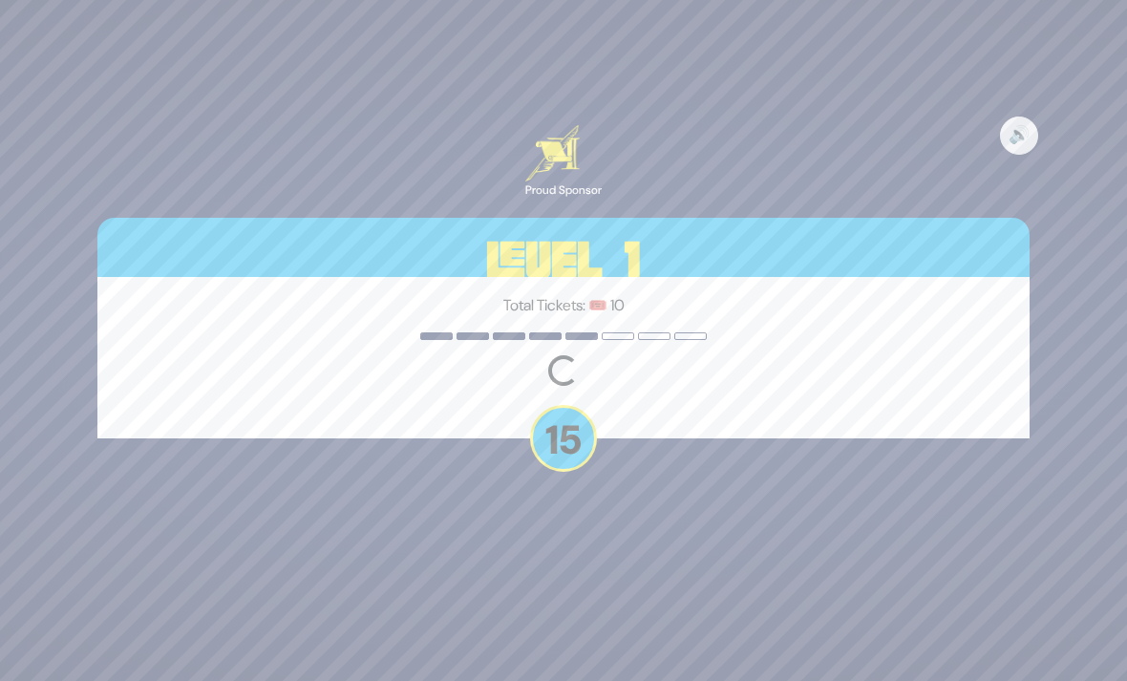
scroll to position [0, 0]
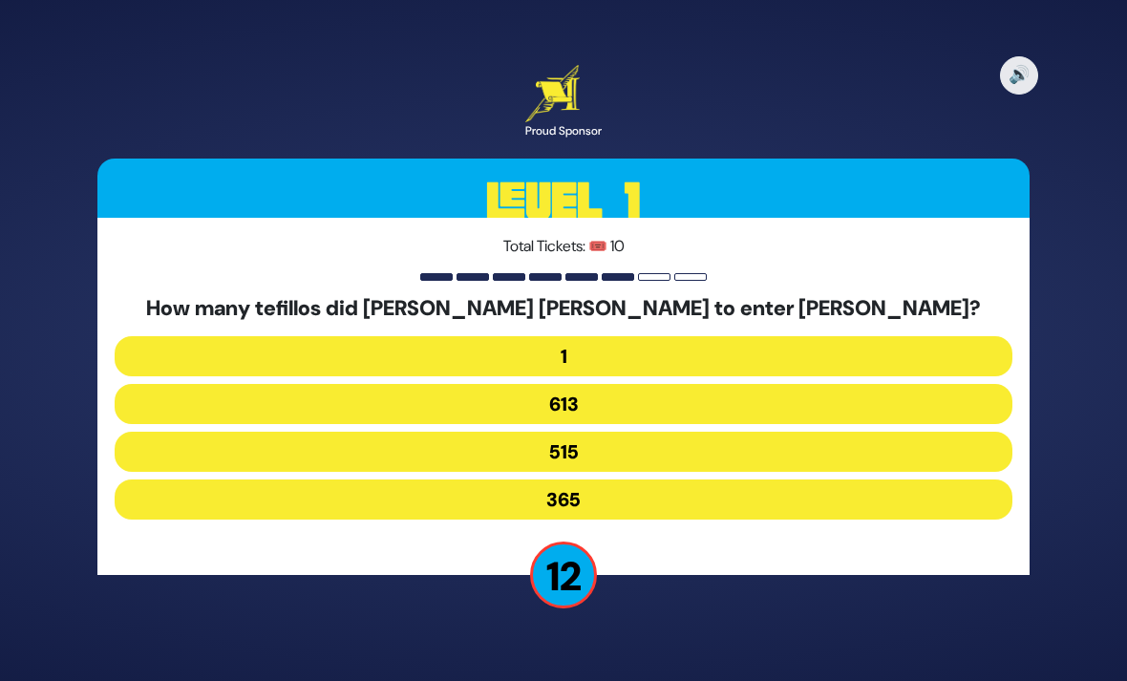
click at [977, 472] on button "515" at bounding box center [564, 452] width 898 height 40
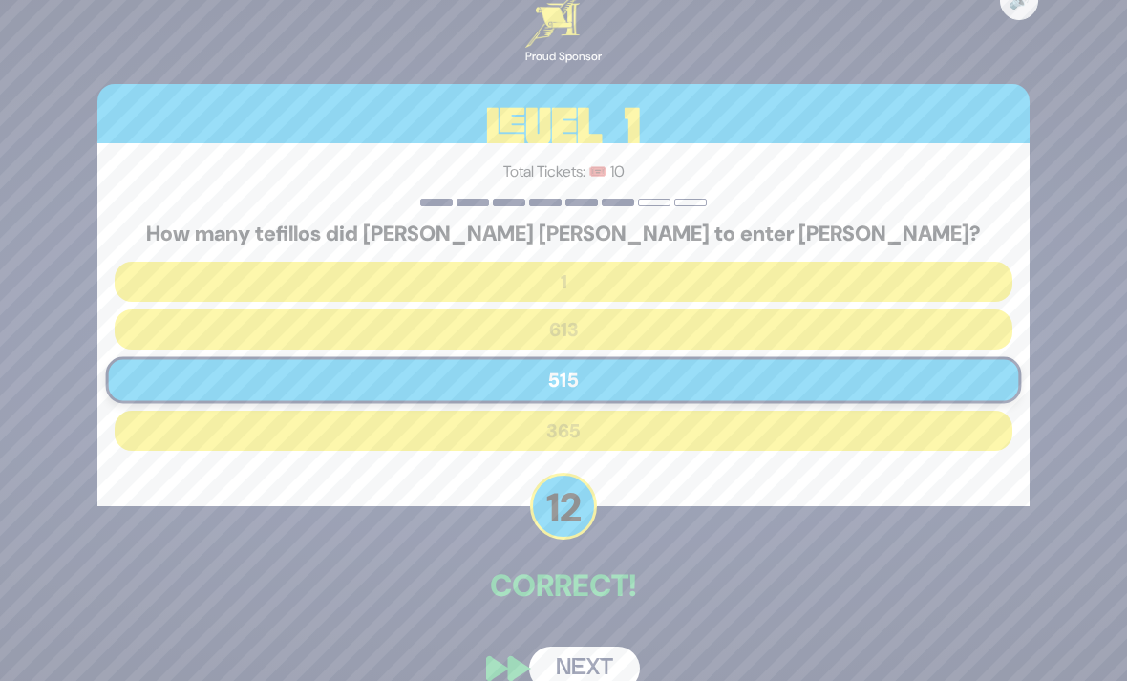
click at [624, 680] on button "Next" at bounding box center [584, 669] width 111 height 44
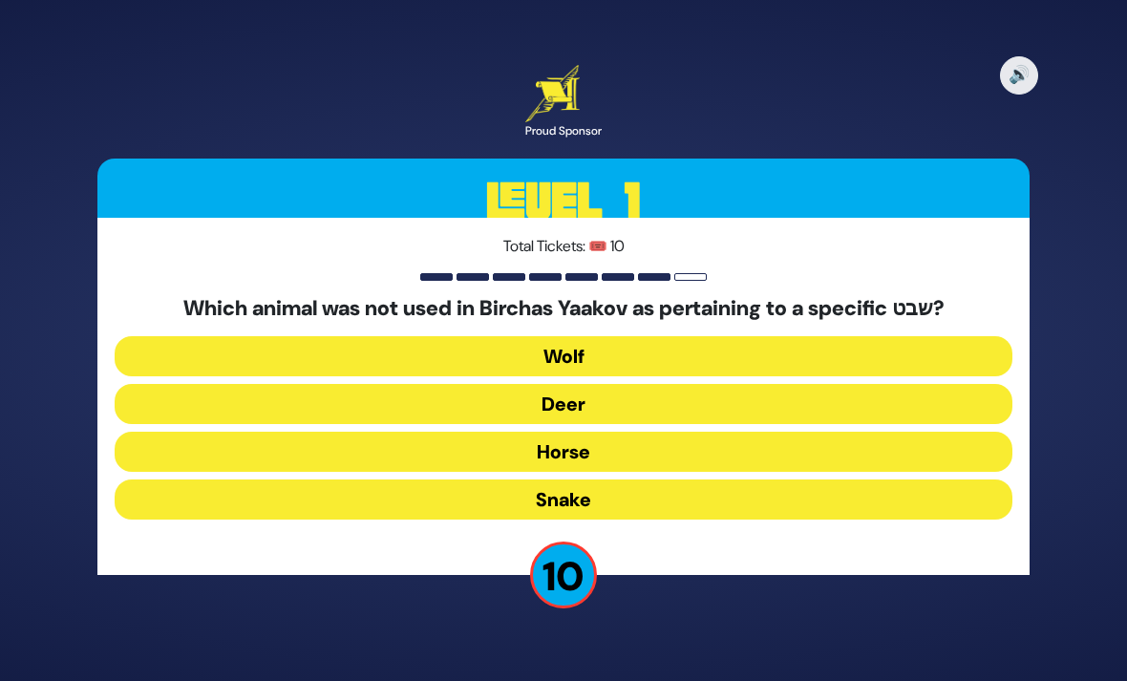
click at [714, 472] on button "Horse" at bounding box center [564, 452] width 898 height 40
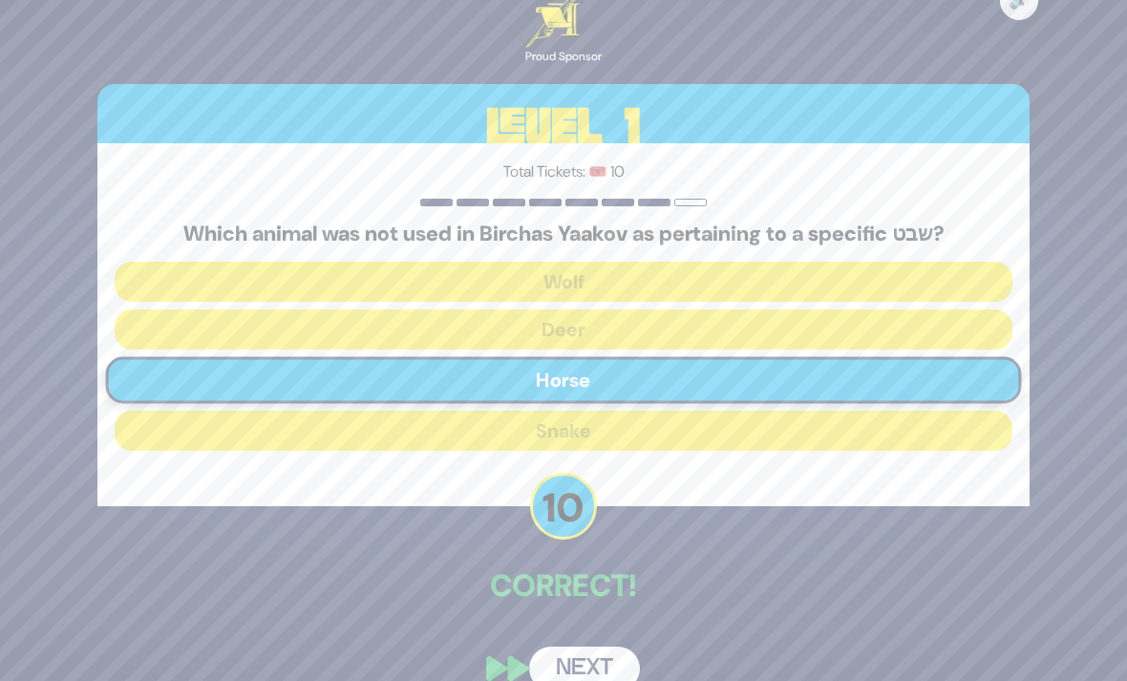
click at [630, 680] on button "Next" at bounding box center [584, 669] width 111 height 44
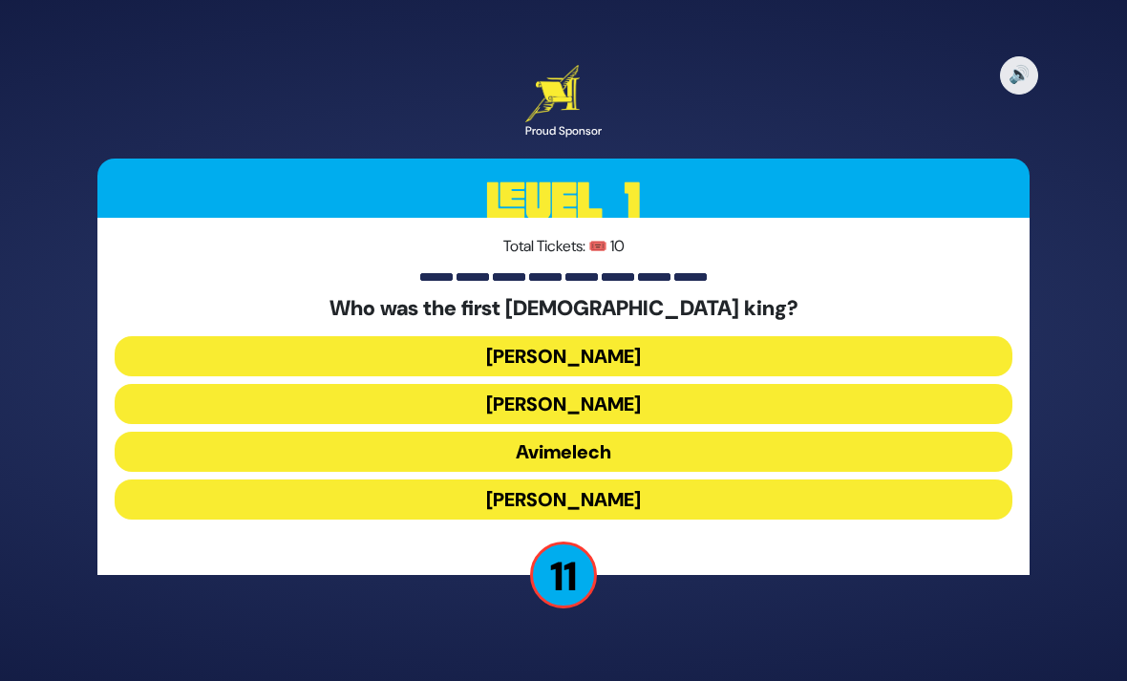
click at [995, 376] on button "Shaul" at bounding box center [564, 356] width 898 height 40
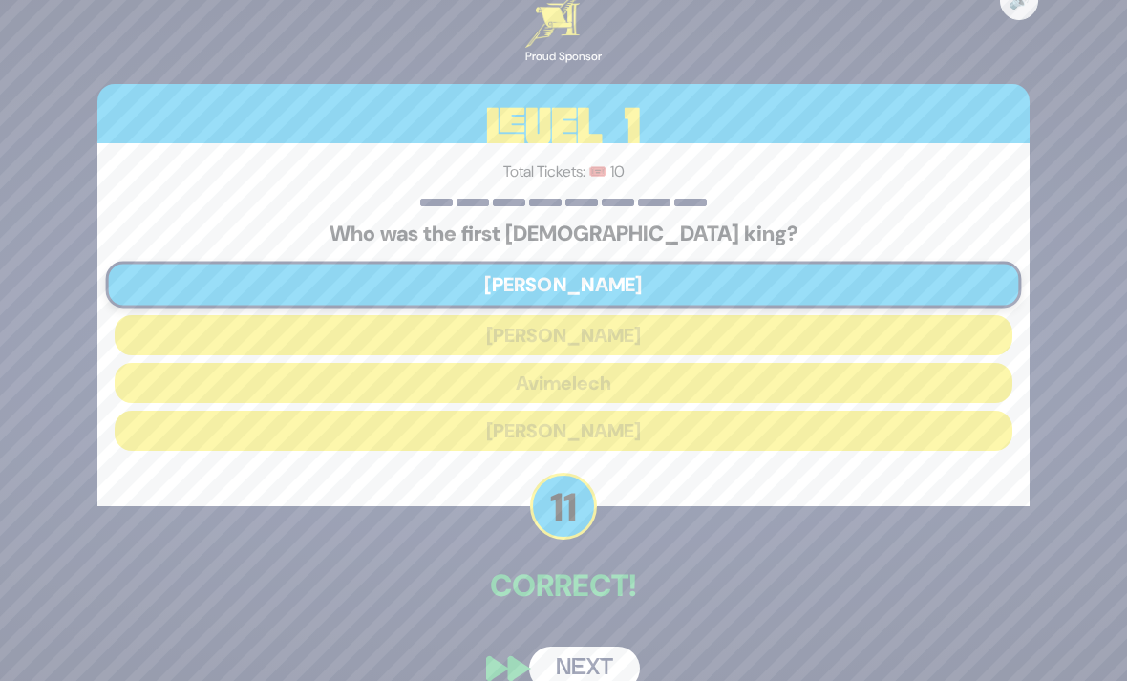
click at [596, 680] on button "Next" at bounding box center [584, 669] width 111 height 44
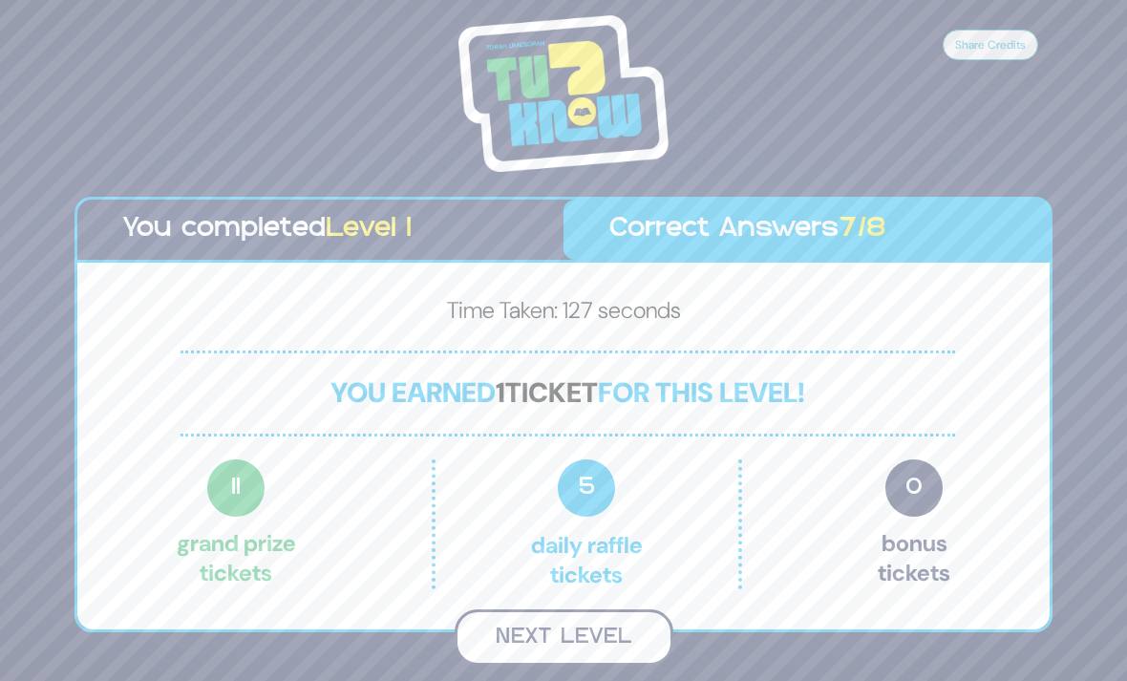
click at [632, 660] on button "Next Level" at bounding box center [564, 637] width 219 height 56
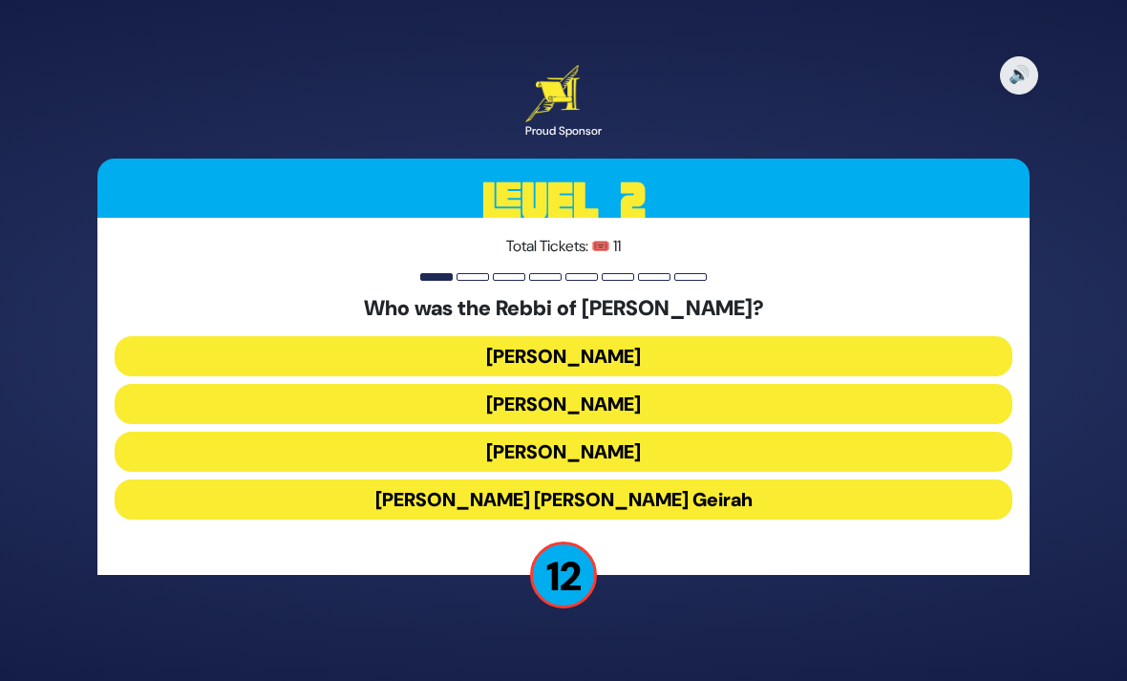
click at [946, 424] on button "Achiya Hashiloni" at bounding box center [564, 404] width 898 height 40
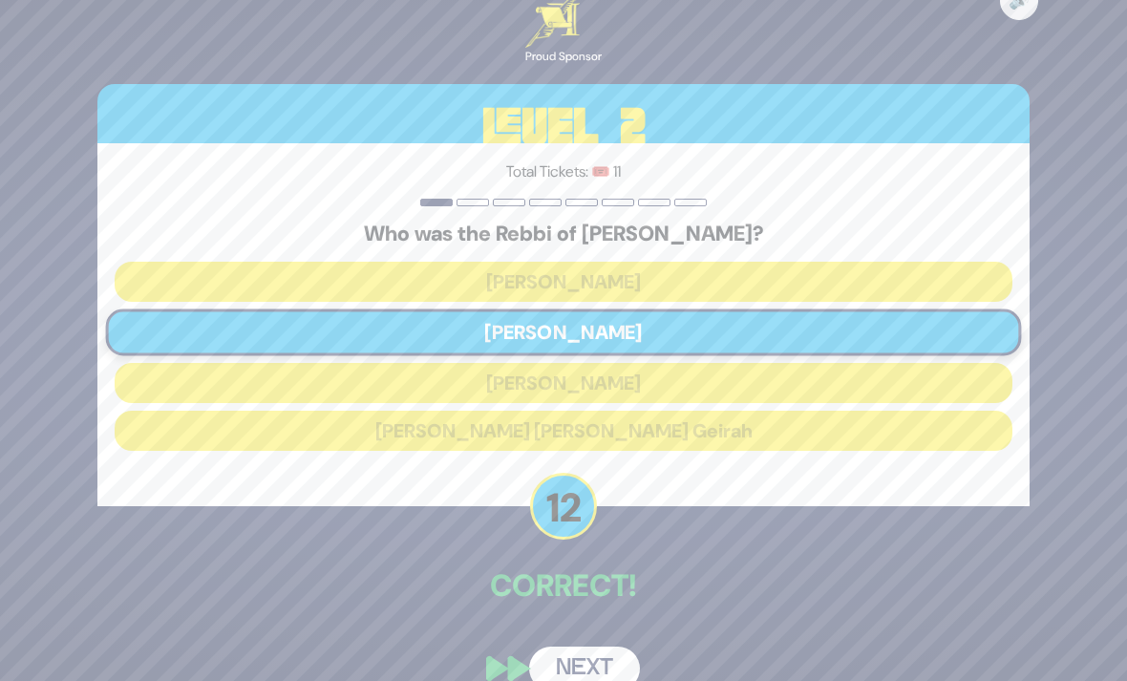
click at [610, 680] on button "Next" at bounding box center [584, 669] width 111 height 44
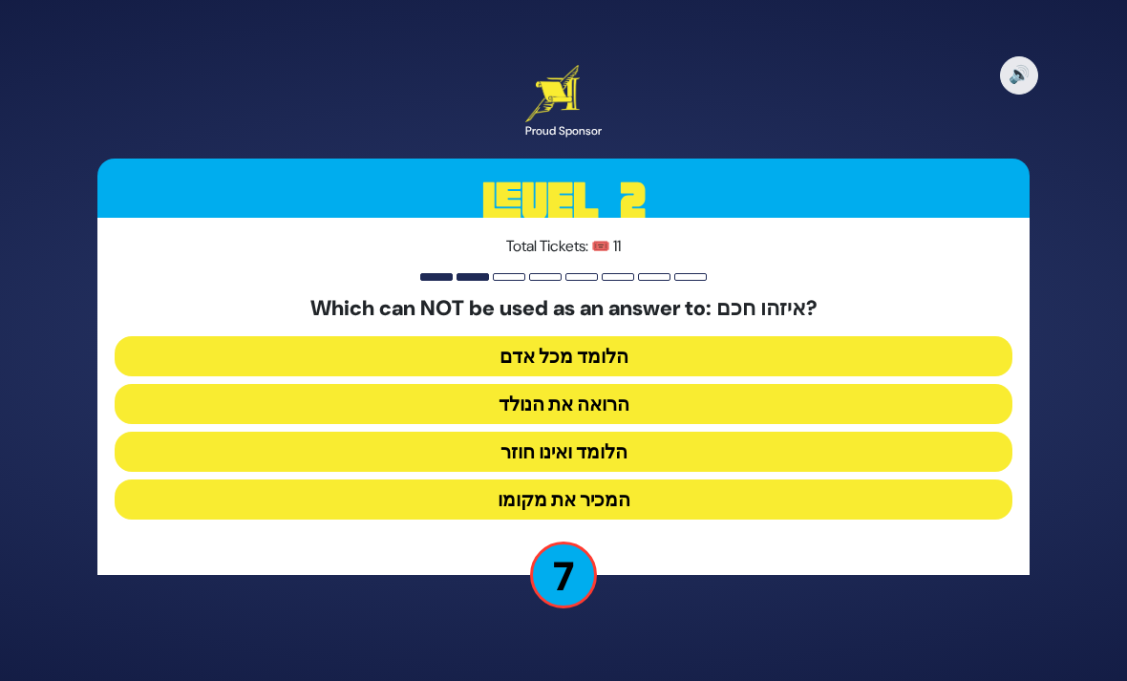
click at [719, 472] on button "הלומד ואינו חוזר" at bounding box center [564, 452] width 898 height 40
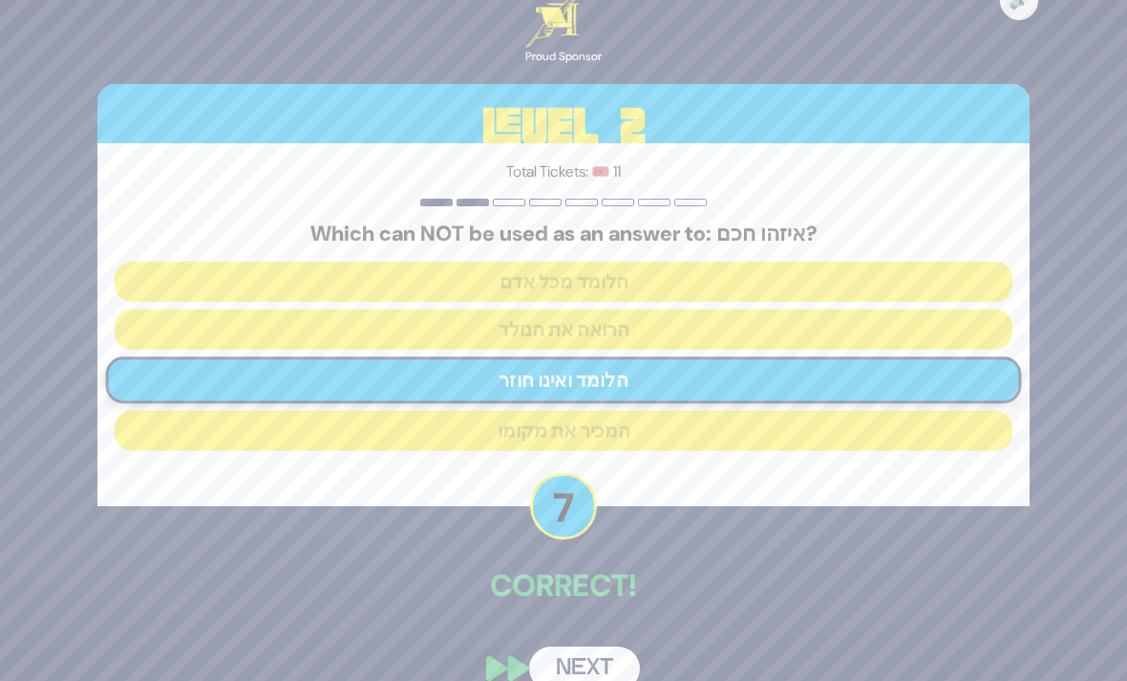
click at [626, 680] on button "Next" at bounding box center [584, 669] width 111 height 44
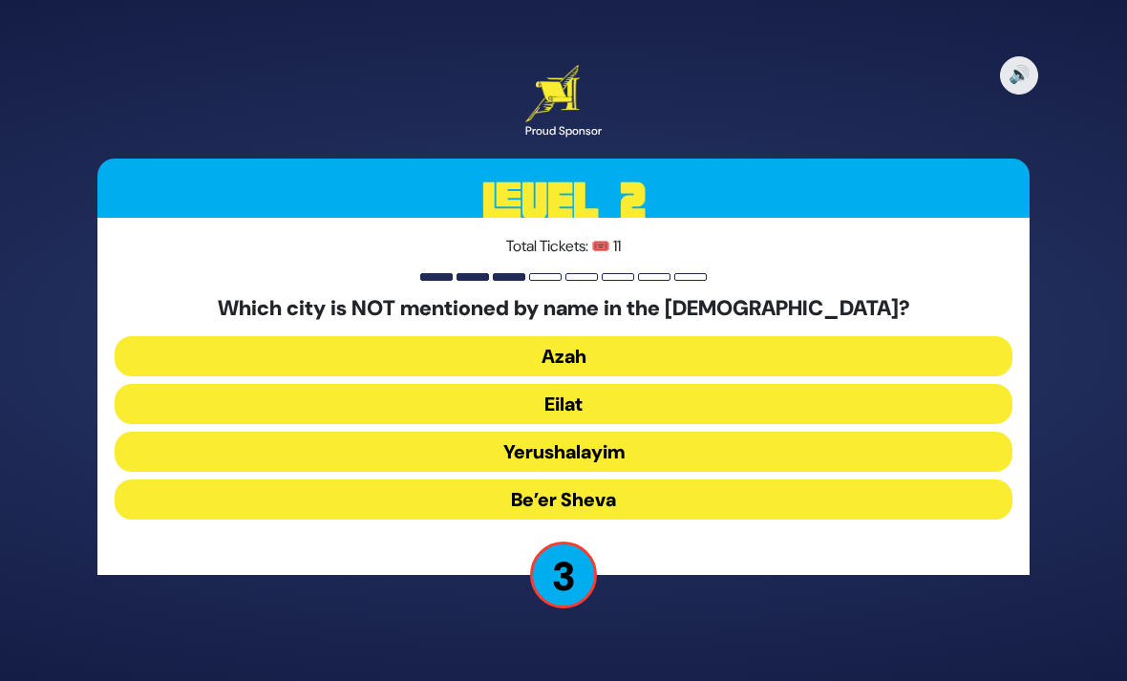
click at [894, 376] on button "Azah" at bounding box center [564, 356] width 898 height 40
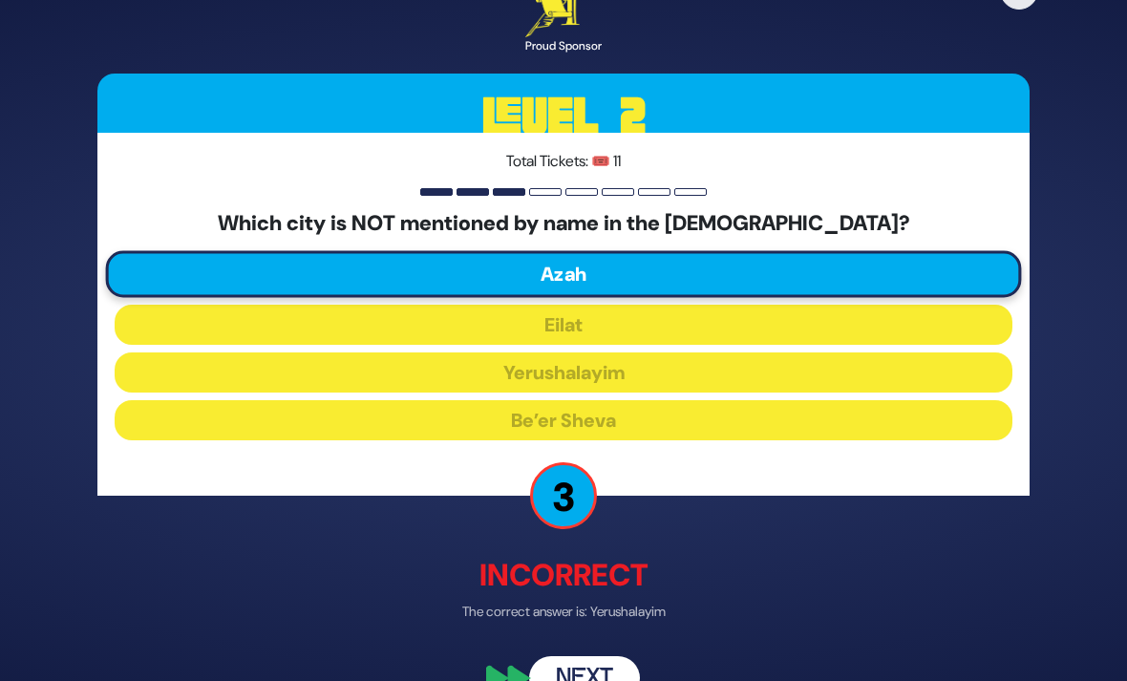
click at [575, 680] on button "Next" at bounding box center [584, 679] width 111 height 44
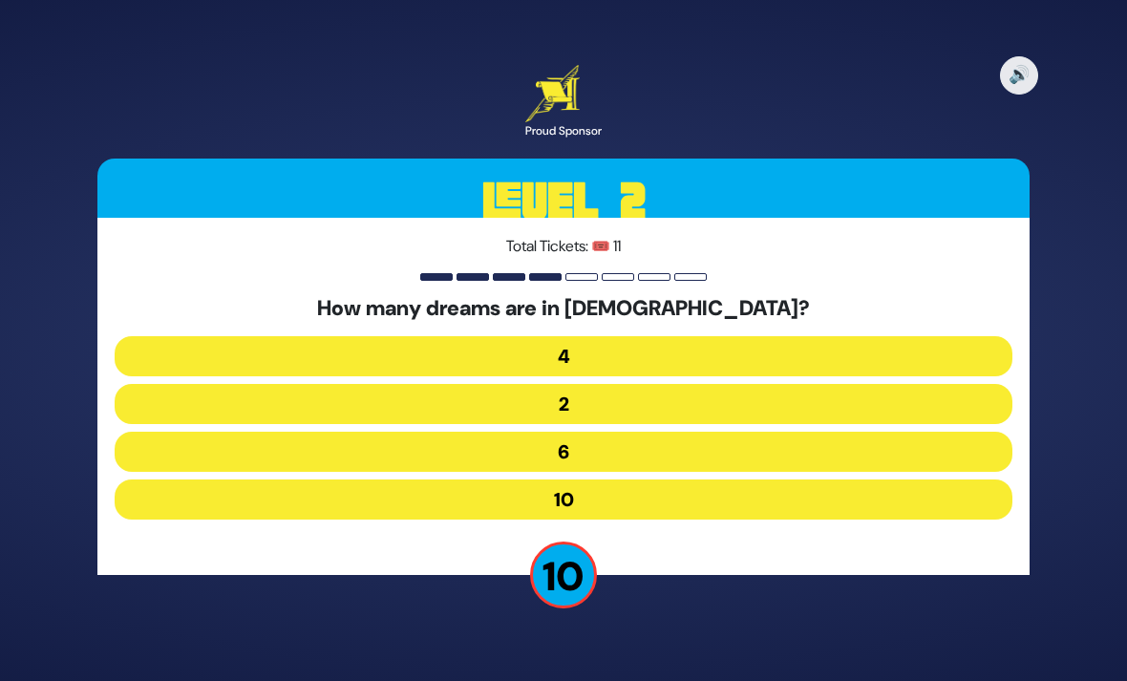
click at [971, 376] on button "4" at bounding box center [564, 356] width 898 height 40
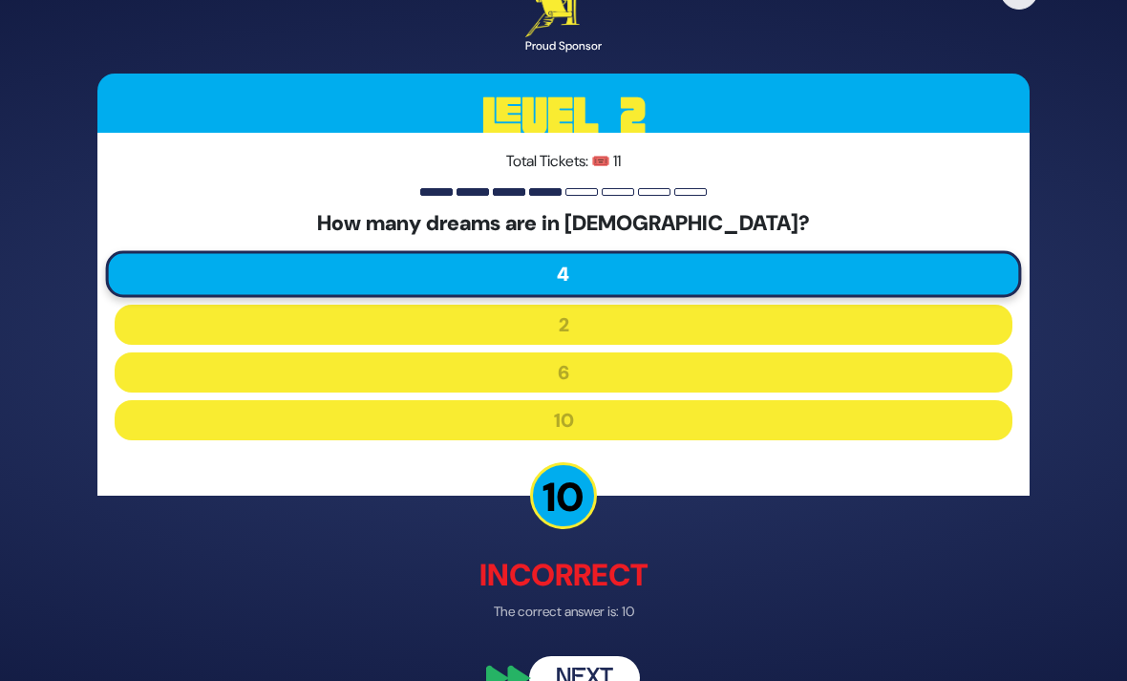
click at [607, 680] on button "Next" at bounding box center [584, 679] width 111 height 44
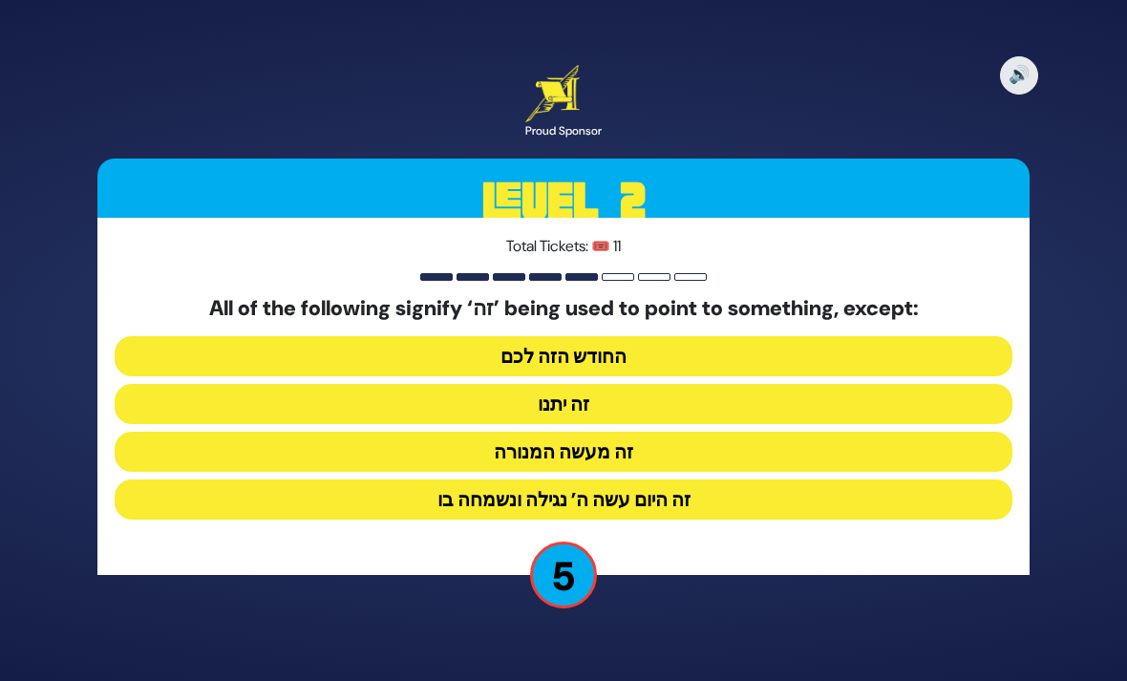
click at [850, 424] on button "זה יתנו" at bounding box center [564, 404] width 898 height 40
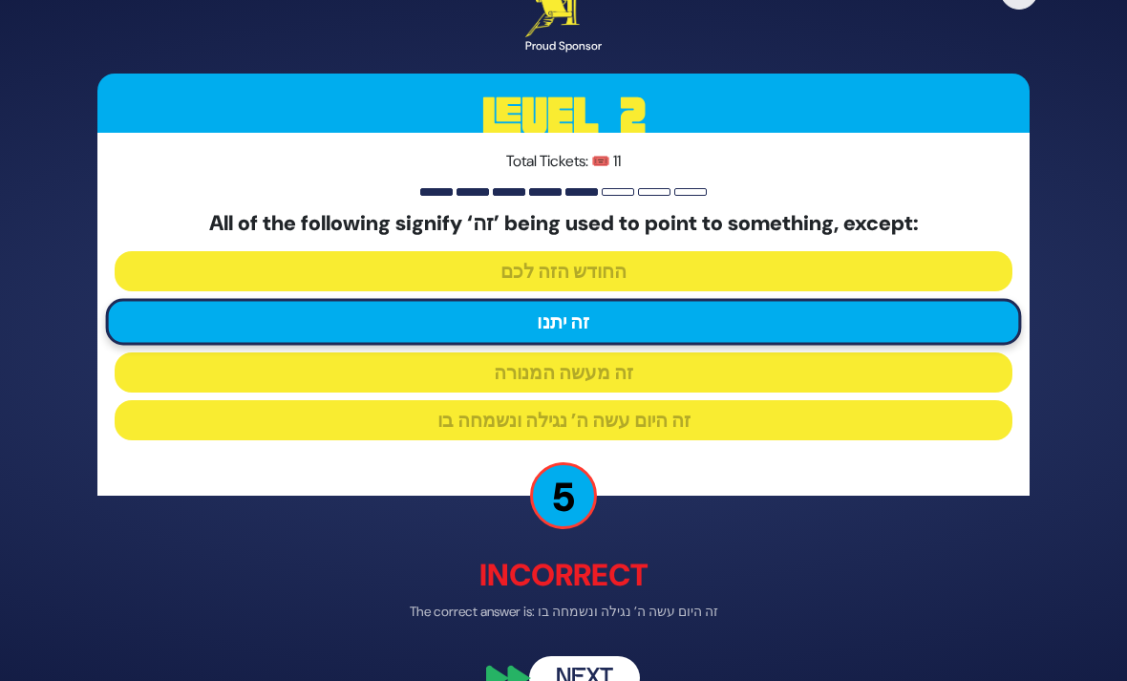
click at [617, 680] on button "Next" at bounding box center [584, 679] width 111 height 44
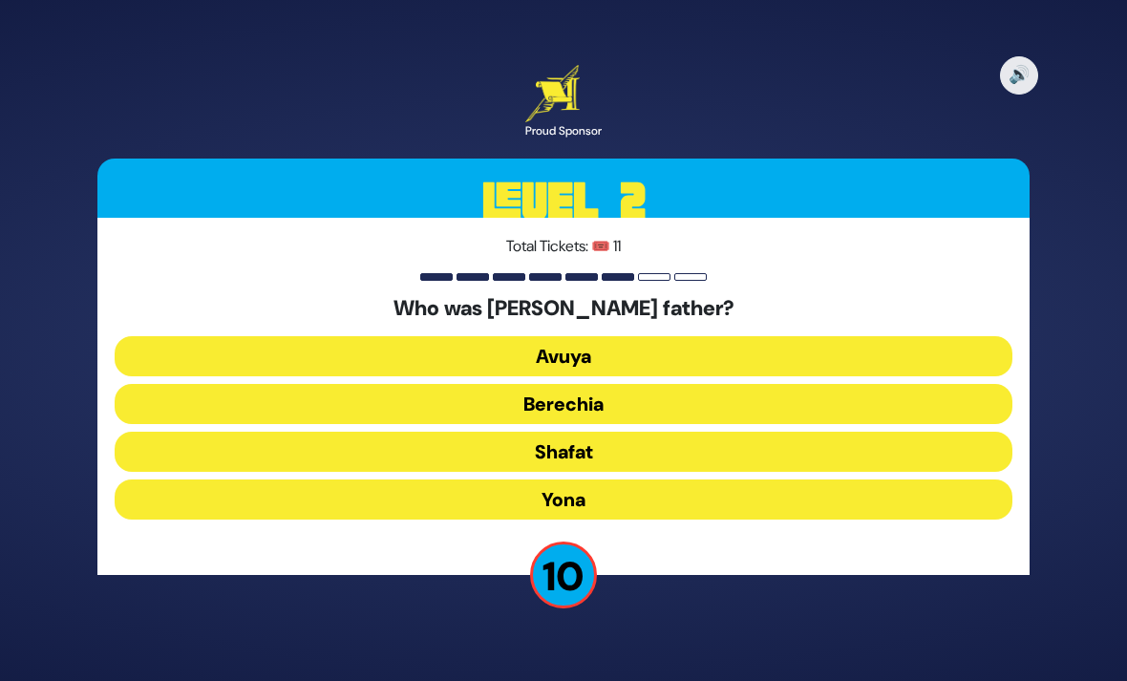
click at [975, 520] on button "Yona" at bounding box center [564, 499] width 898 height 40
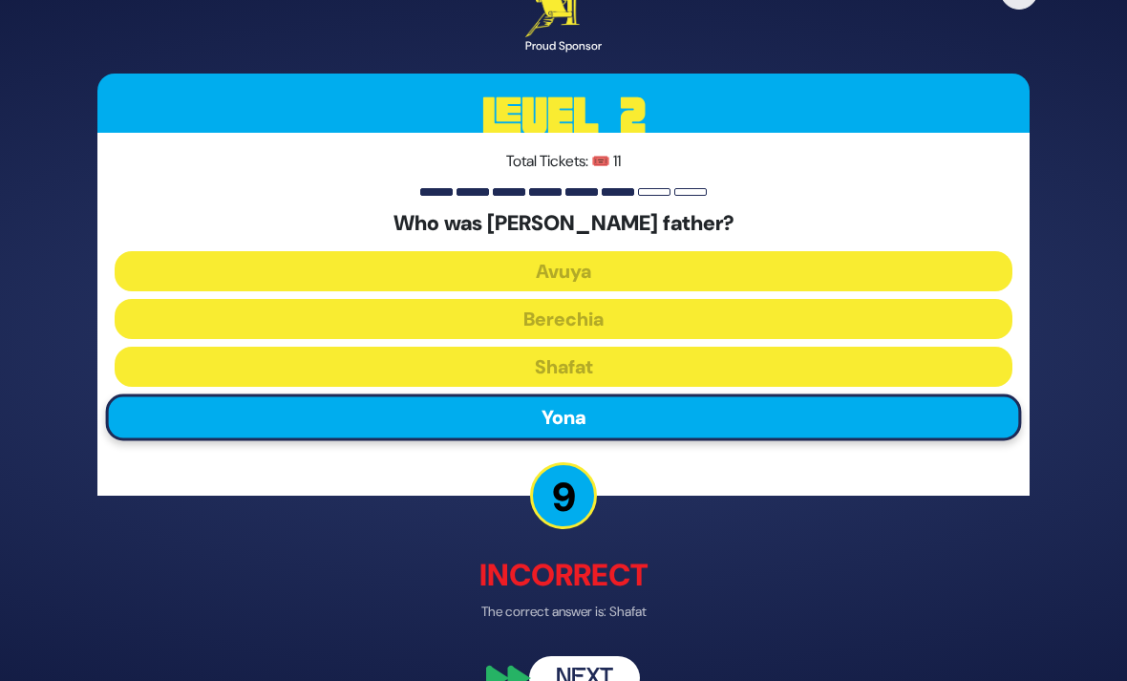
click at [633, 680] on button "Next" at bounding box center [584, 679] width 111 height 44
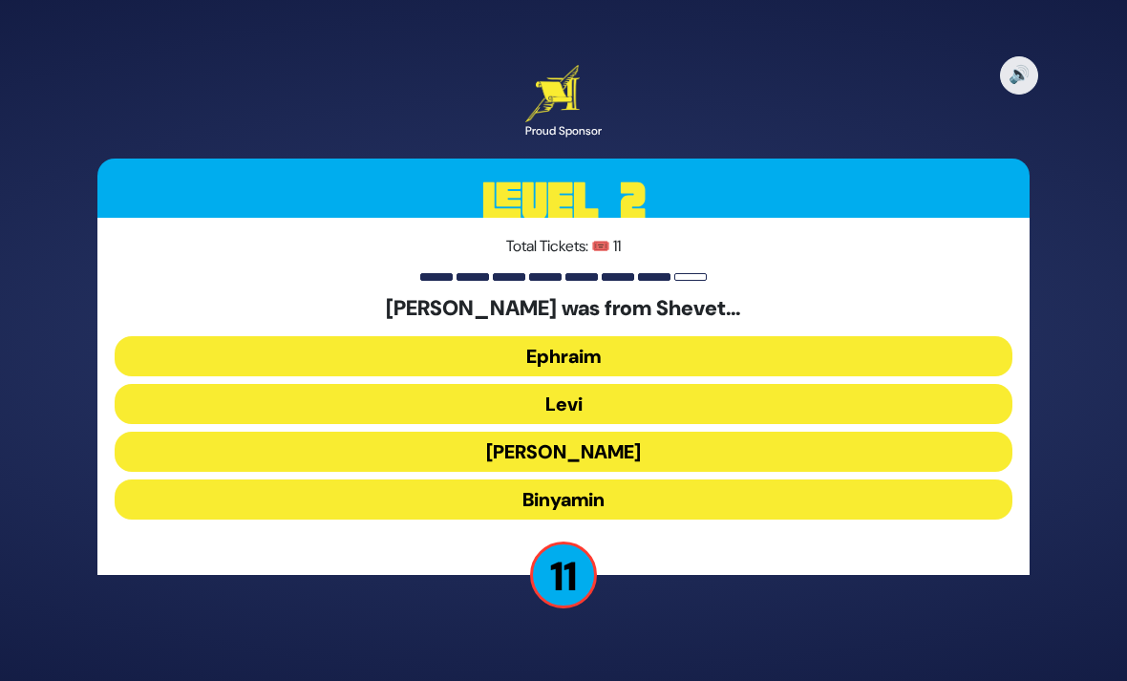
click at [900, 424] on button "Levi" at bounding box center [564, 404] width 898 height 40
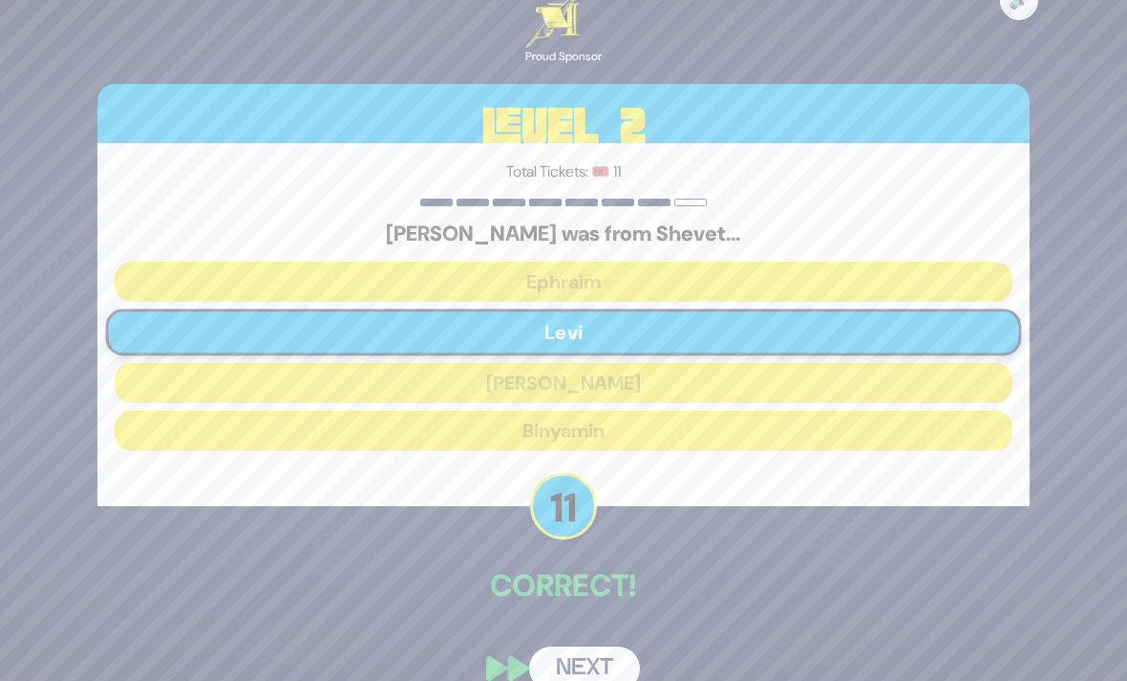
click at [604, 680] on button "Next" at bounding box center [584, 669] width 111 height 44
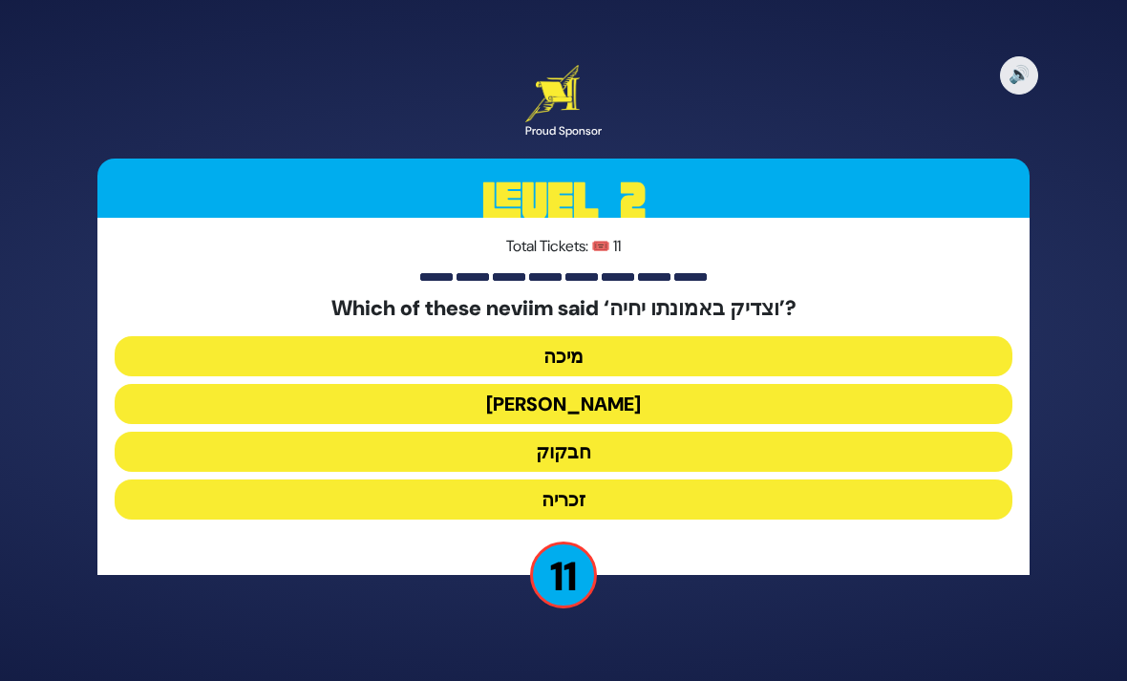
click at [710, 472] on button "חבקוק" at bounding box center [564, 452] width 898 height 40
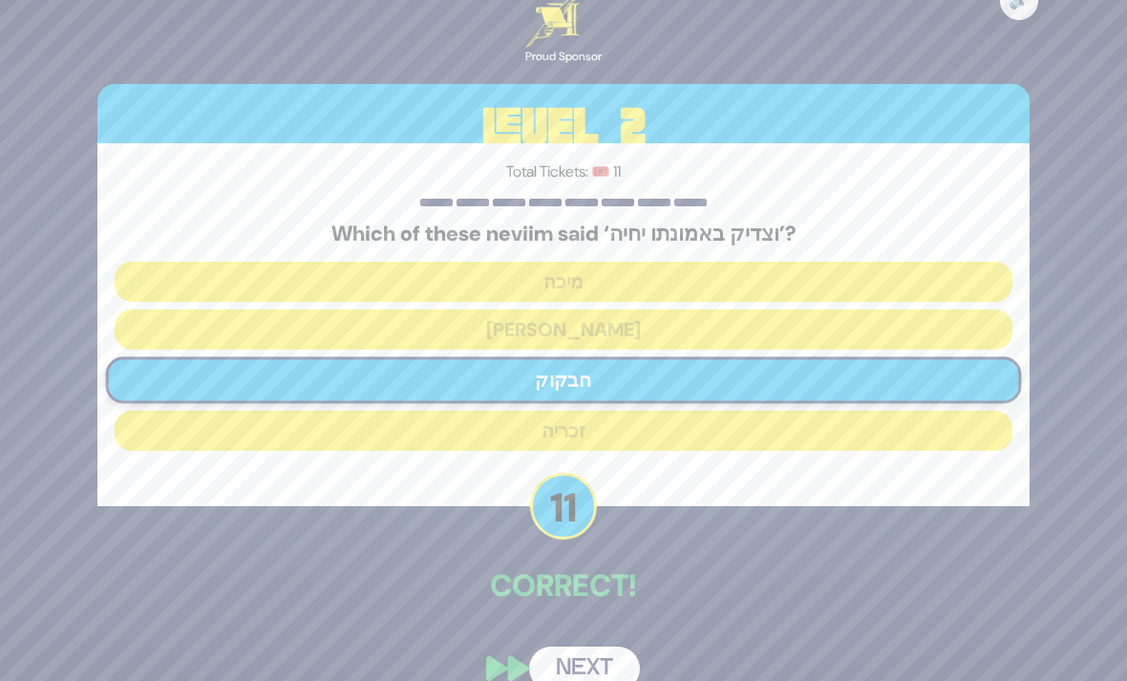
click at [603, 680] on button "Next" at bounding box center [584, 669] width 111 height 44
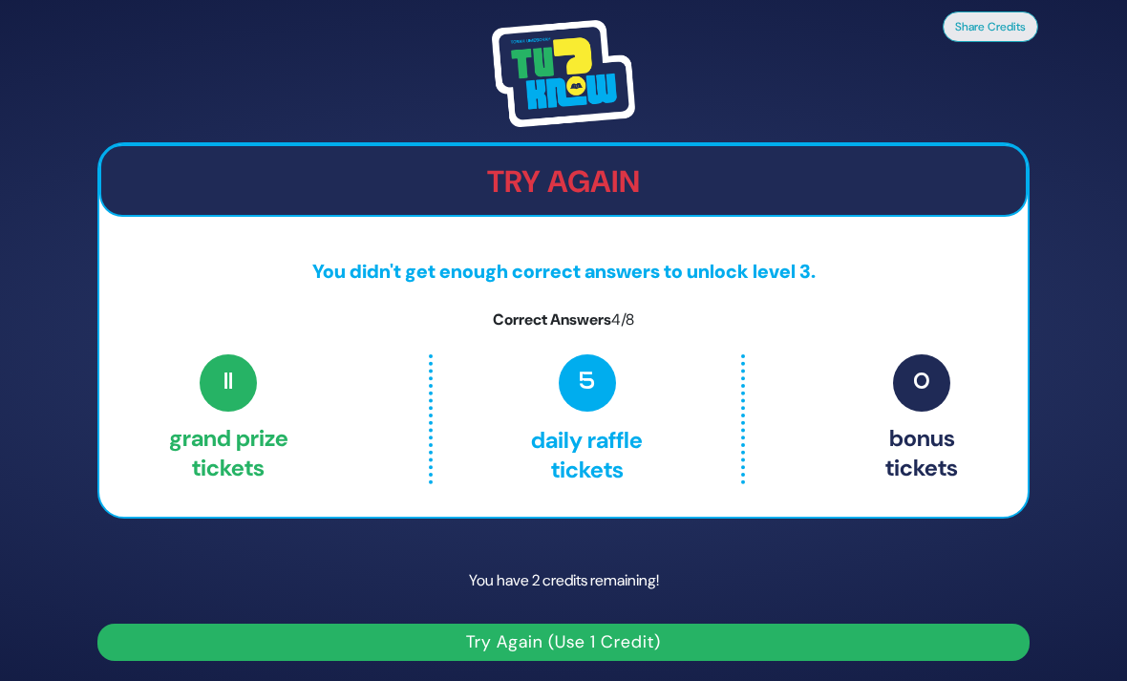
click at [966, 661] on button "Try Again (Use 1 Credit)" at bounding box center [563, 642] width 932 height 37
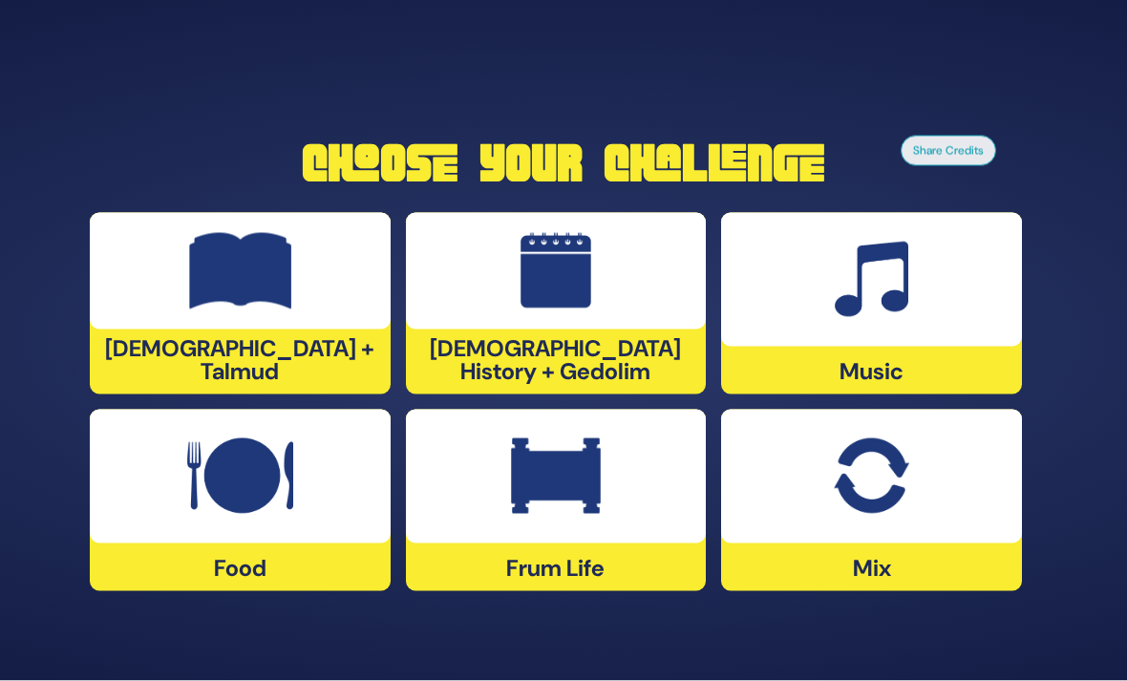
scroll to position [7, 0]
click at [553, 498] on img at bounding box center [556, 476] width 90 height 76
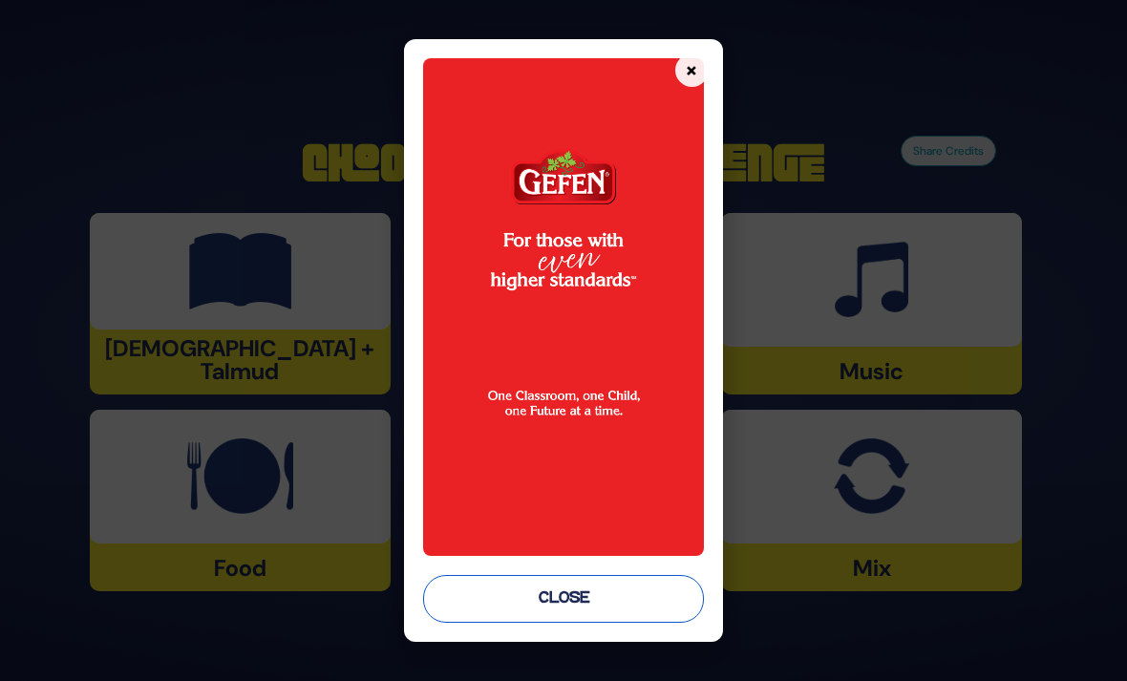
click at [522, 623] on button "Close" at bounding box center [563, 599] width 280 height 48
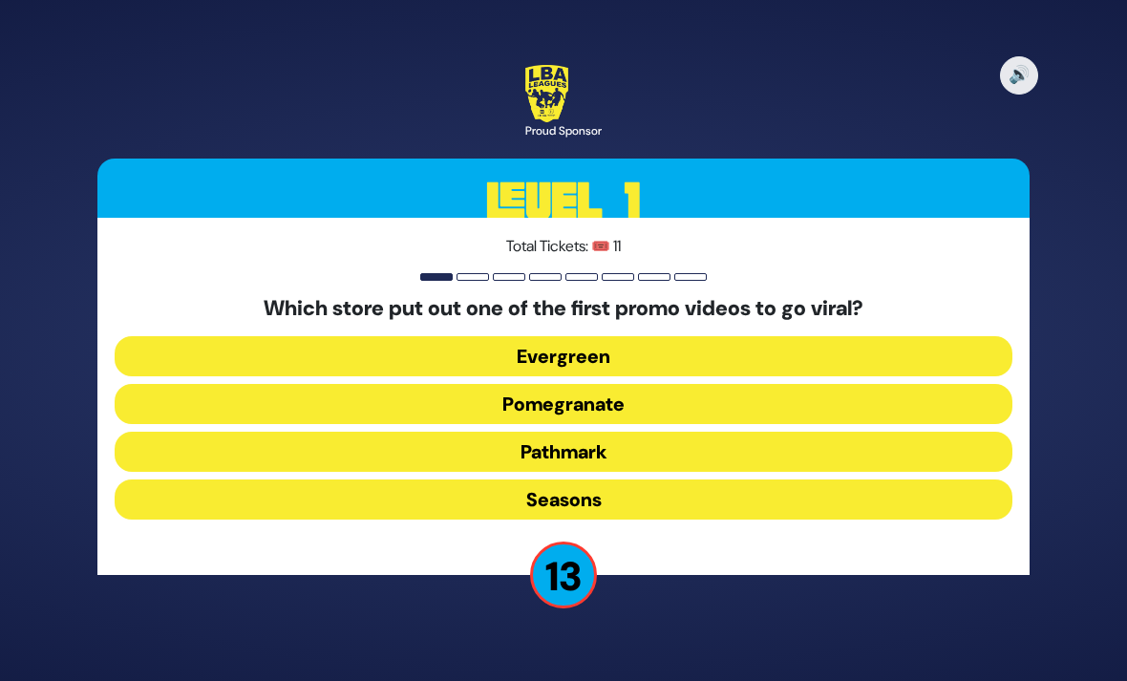
click at [958, 424] on button "Pomegranate" at bounding box center [564, 404] width 898 height 40
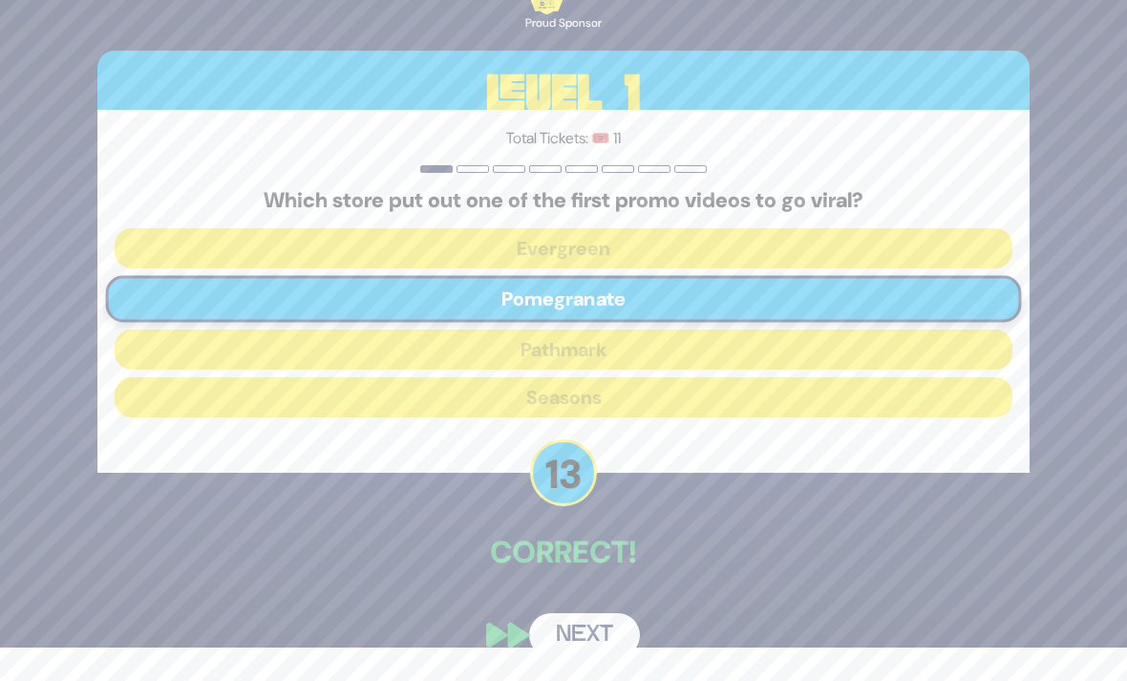
scroll to position [55, 0]
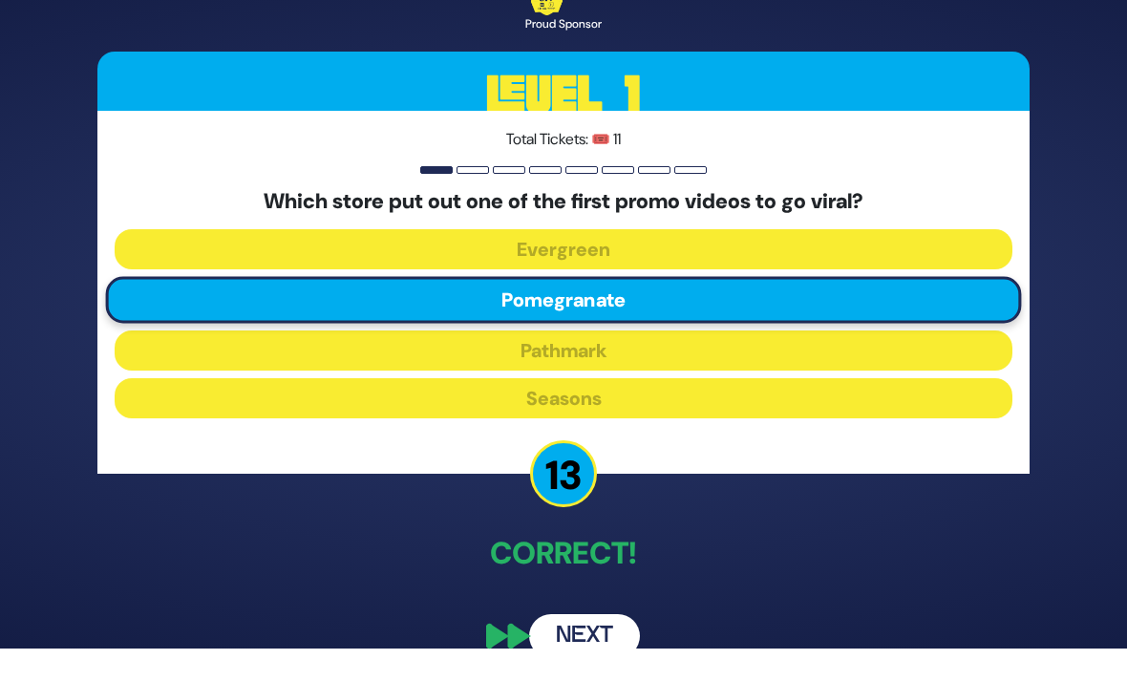
click at [607, 626] on button "Next" at bounding box center [584, 636] width 111 height 44
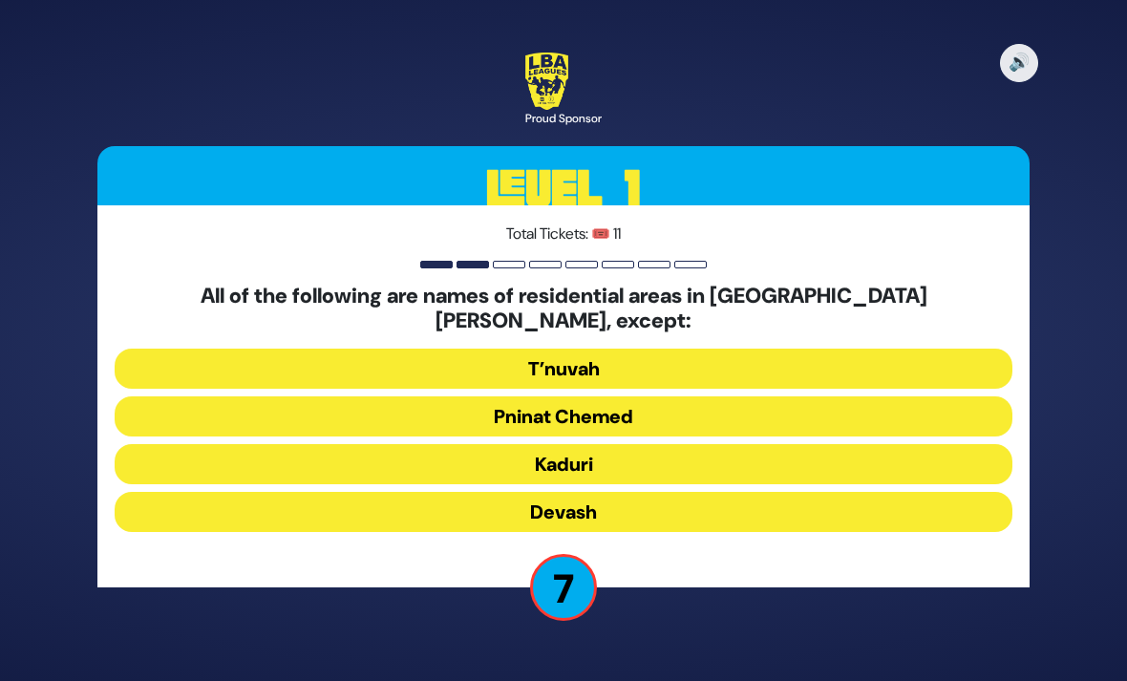
click at [970, 492] on button "Devash" at bounding box center [564, 512] width 898 height 40
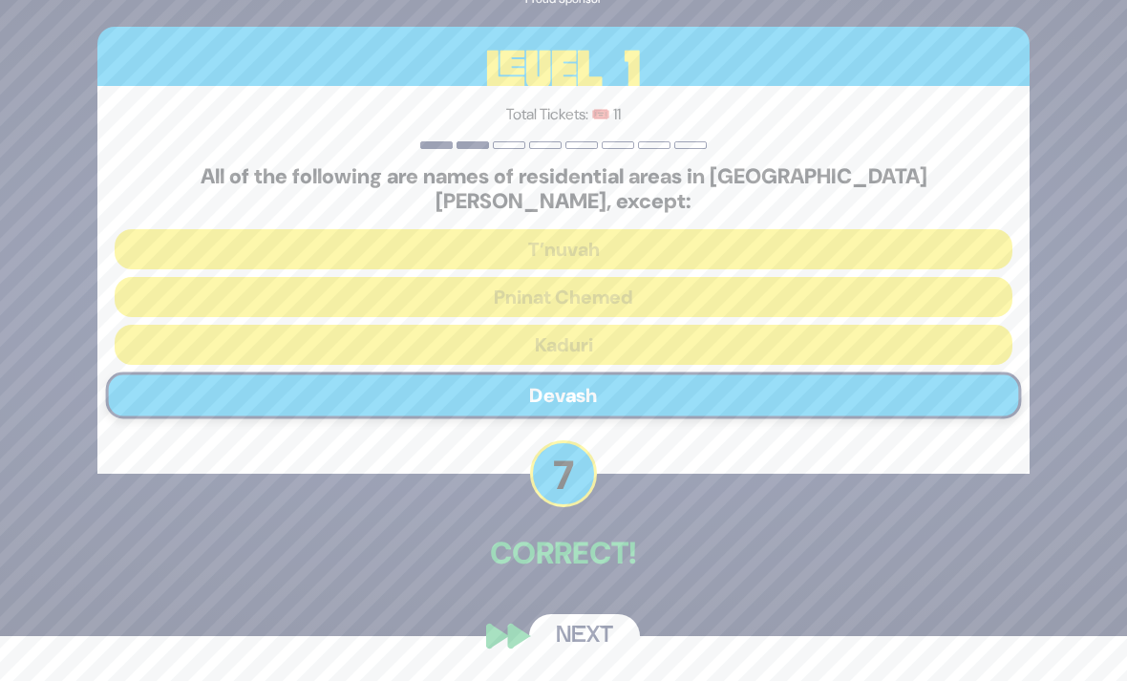
click at [614, 628] on button "Next" at bounding box center [584, 636] width 111 height 44
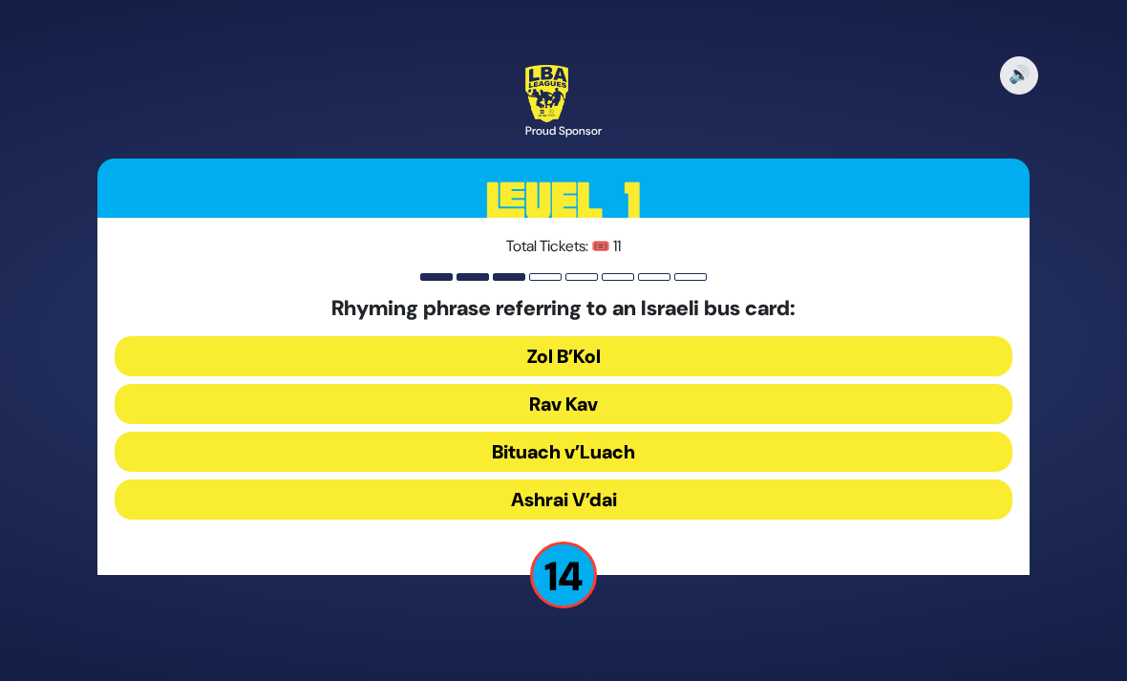
click at [714, 384] on button "Rav Kav" at bounding box center [564, 404] width 898 height 40
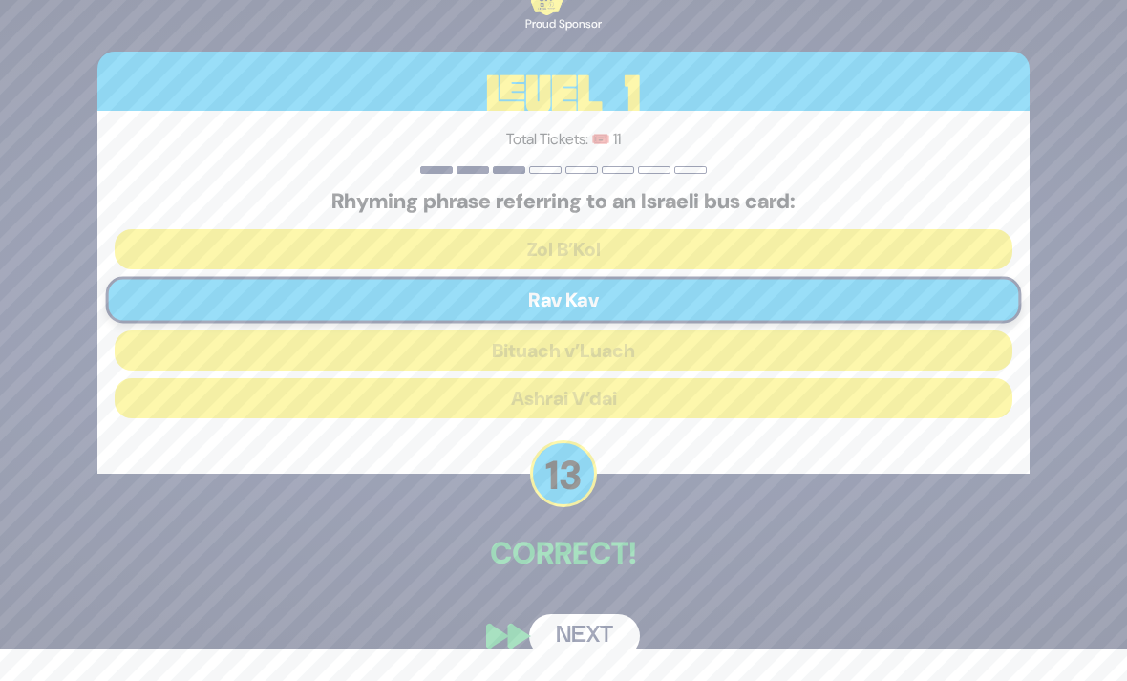
click at [612, 632] on button "Next" at bounding box center [584, 636] width 111 height 44
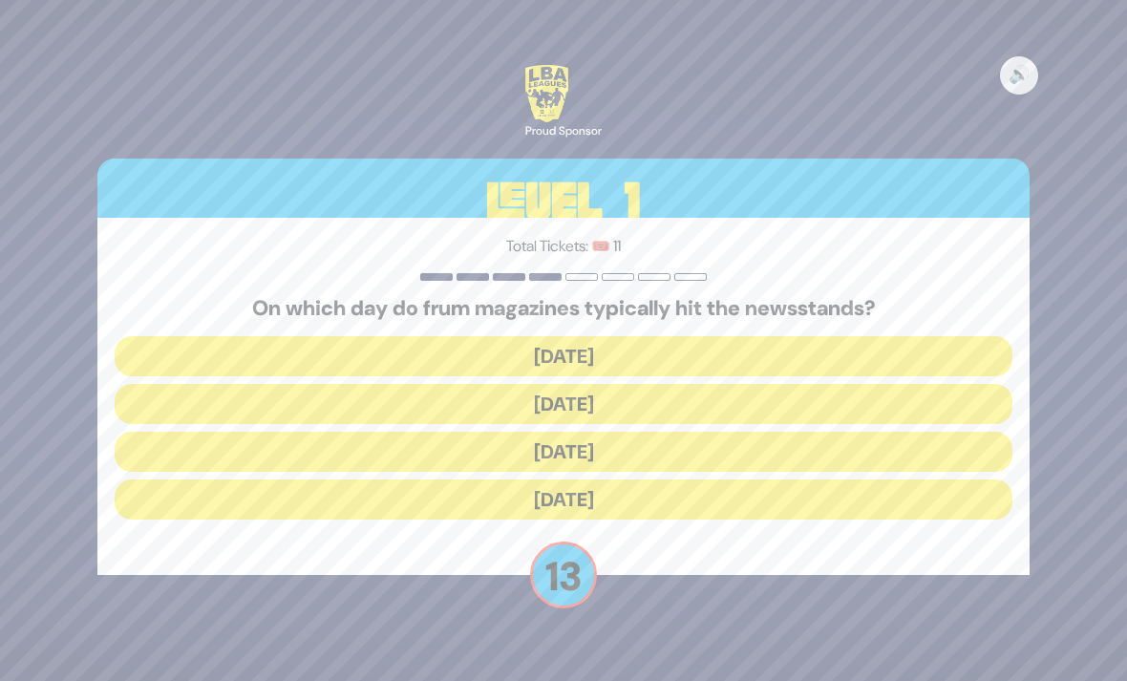
click at [704, 384] on button "Wednesday" at bounding box center [564, 404] width 898 height 40
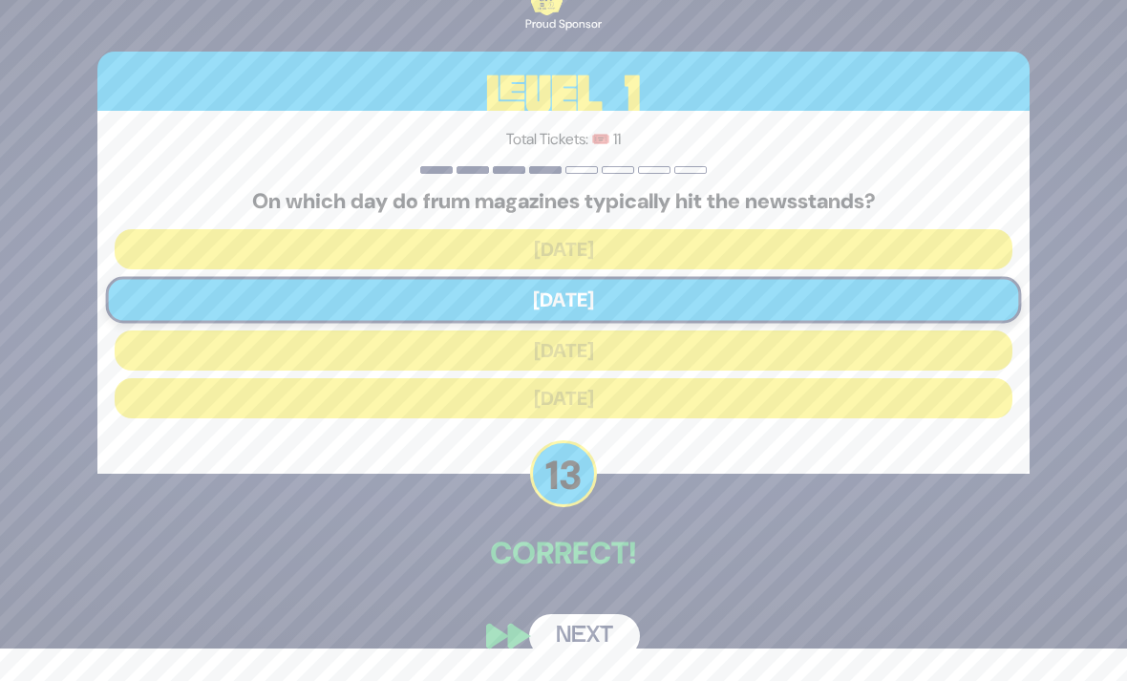
click at [608, 641] on button "Next" at bounding box center [584, 636] width 111 height 44
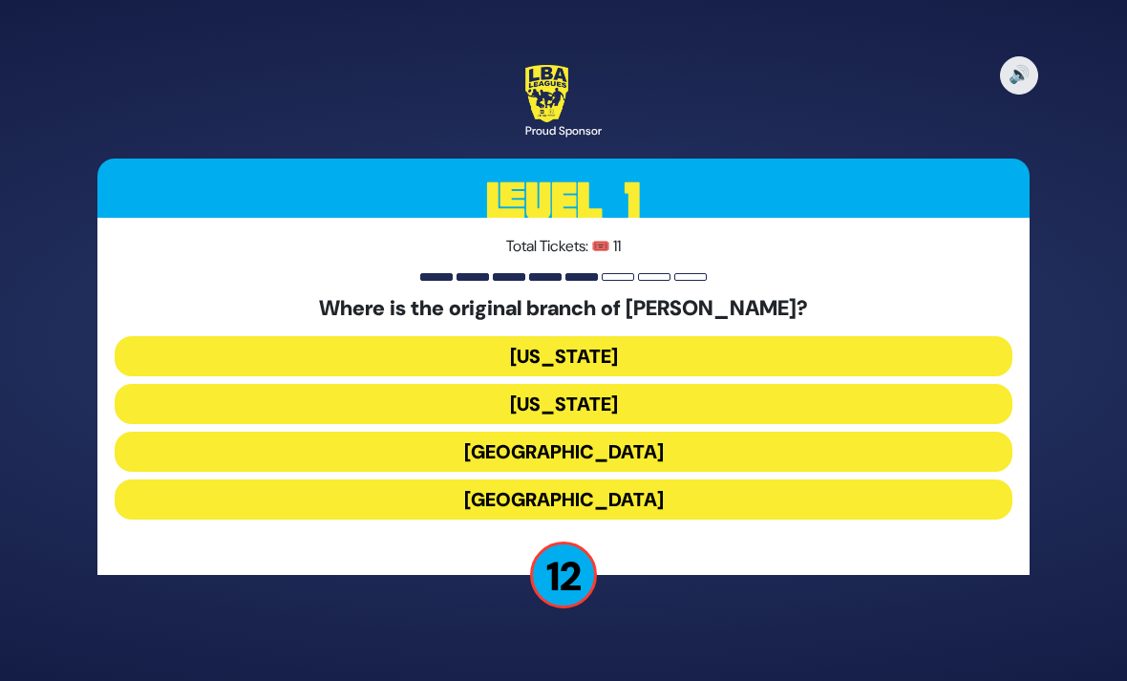
click at [864, 435] on button "London" at bounding box center [564, 452] width 898 height 40
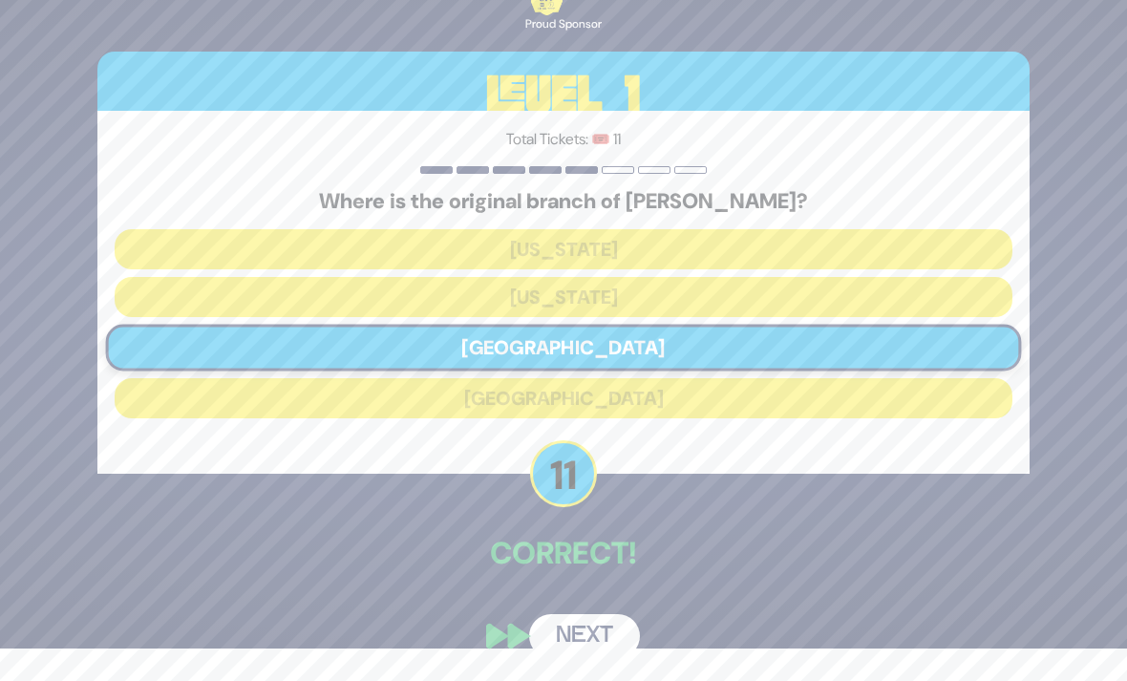
click at [639, 641] on button "Next" at bounding box center [584, 636] width 111 height 44
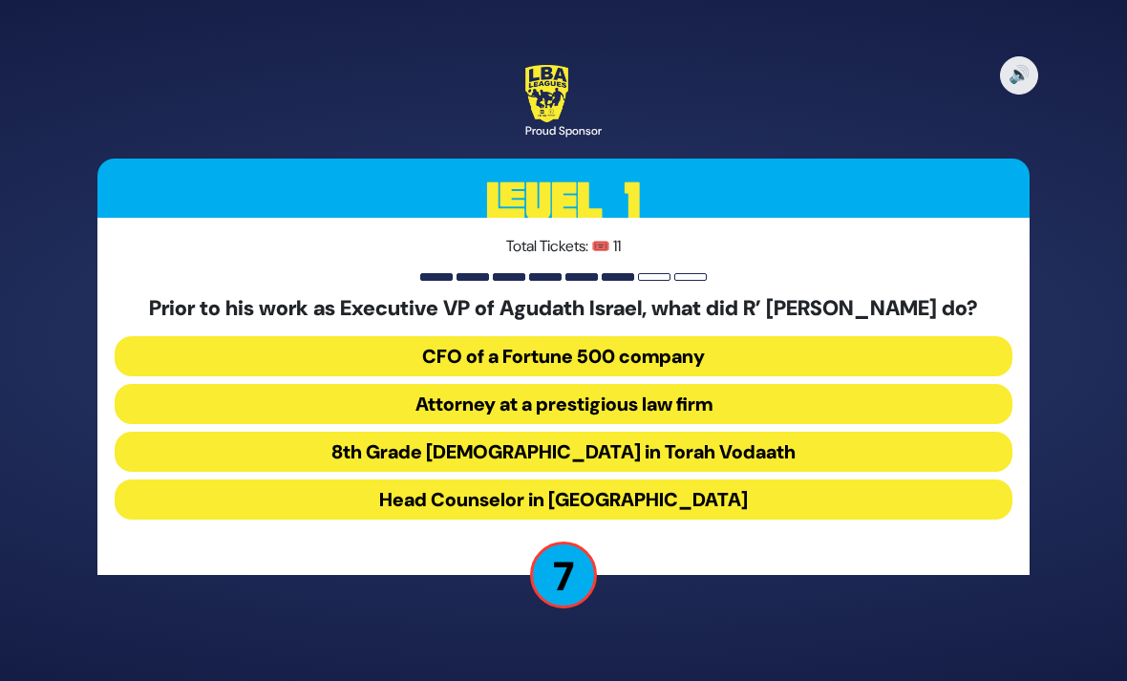
click at [756, 400] on button "Attorney at a prestigious law firm" at bounding box center [564, 404] width 898 height 40
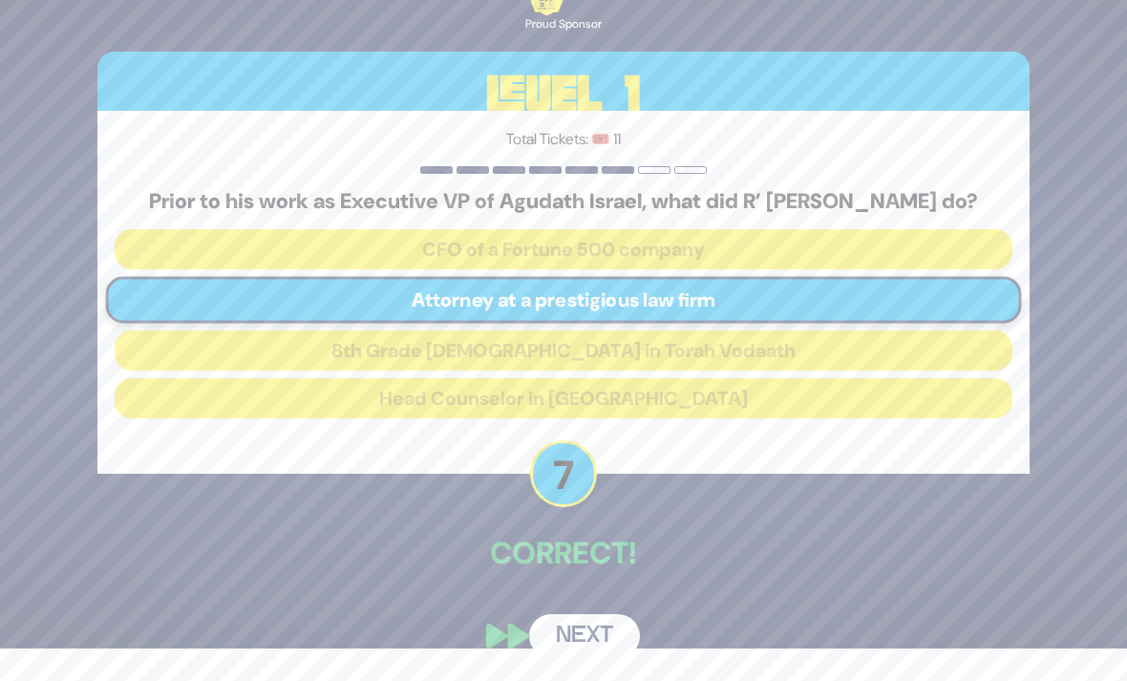
click at [637, 641] on div "🔊 Proud Sponsor Level 1 Total Tickets: 🎟️ 11 Prior to his work as Executive VP …" at bounding box center [564, 308] width 978 height 746
click at [630, 645] on button "Next" at bounding box center [584, 636] width 111 height 44
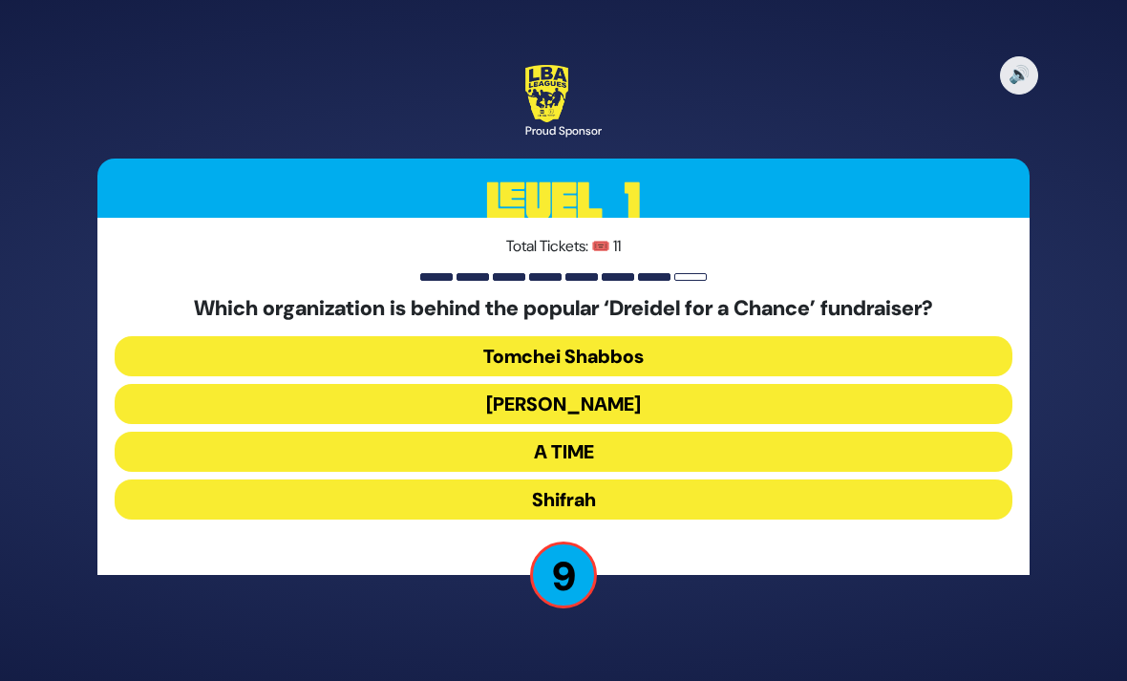
click at [735, 394] on button "[PERSON_NAME]" at bounding box center [564, 404] width 898 height 40
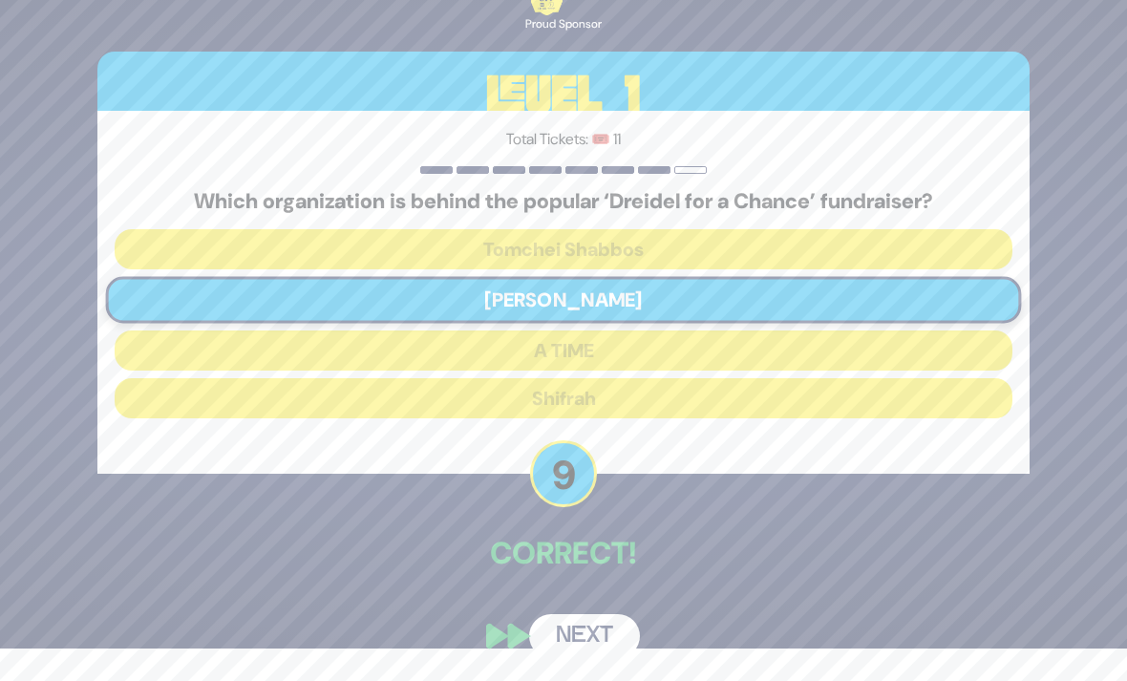
click at [628, 627] on button "Next" at bounding box center [584, 636] width 111 height 44
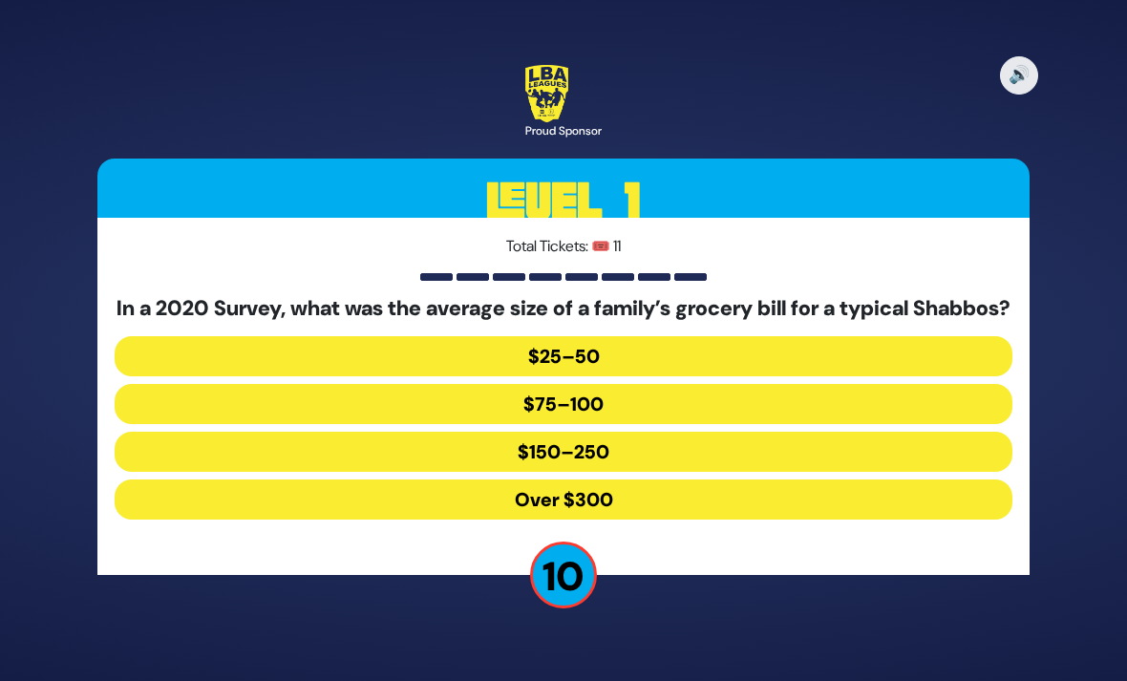
click at [691, 491] on button "Over $300" at bounding box center [564, 499] width 898 height 40
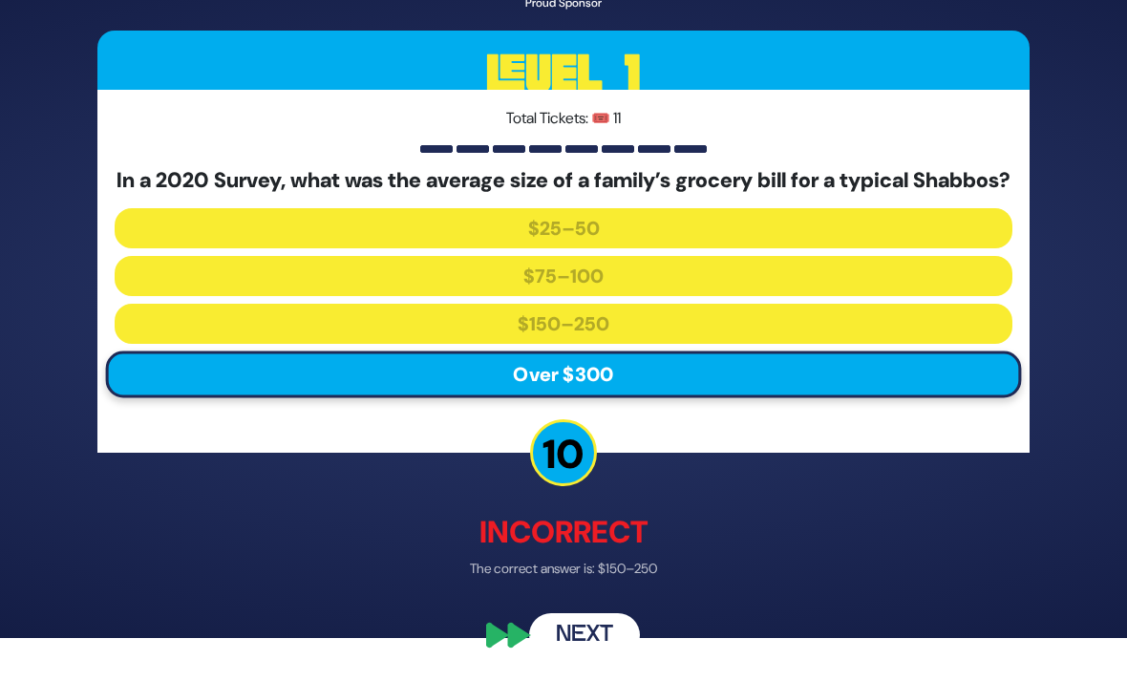
scroll to position [86, 0]
click at [636, 635] on button "Next" at bounding box center [584, 636] width 111 height 44
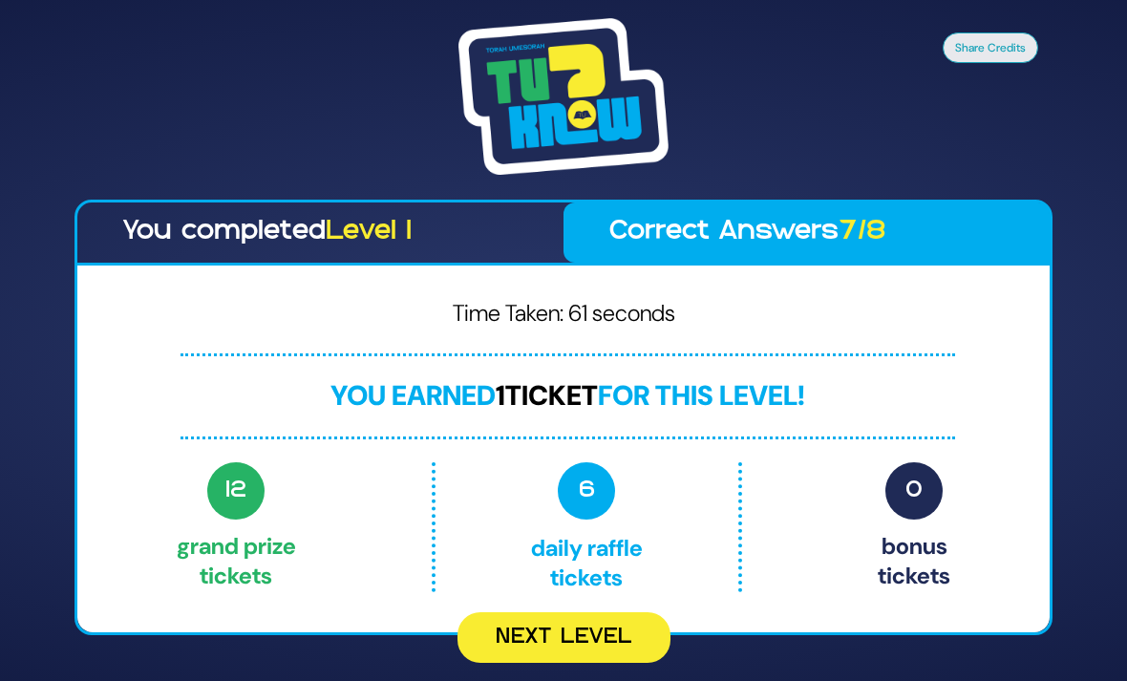
scroll to position [61, 0]
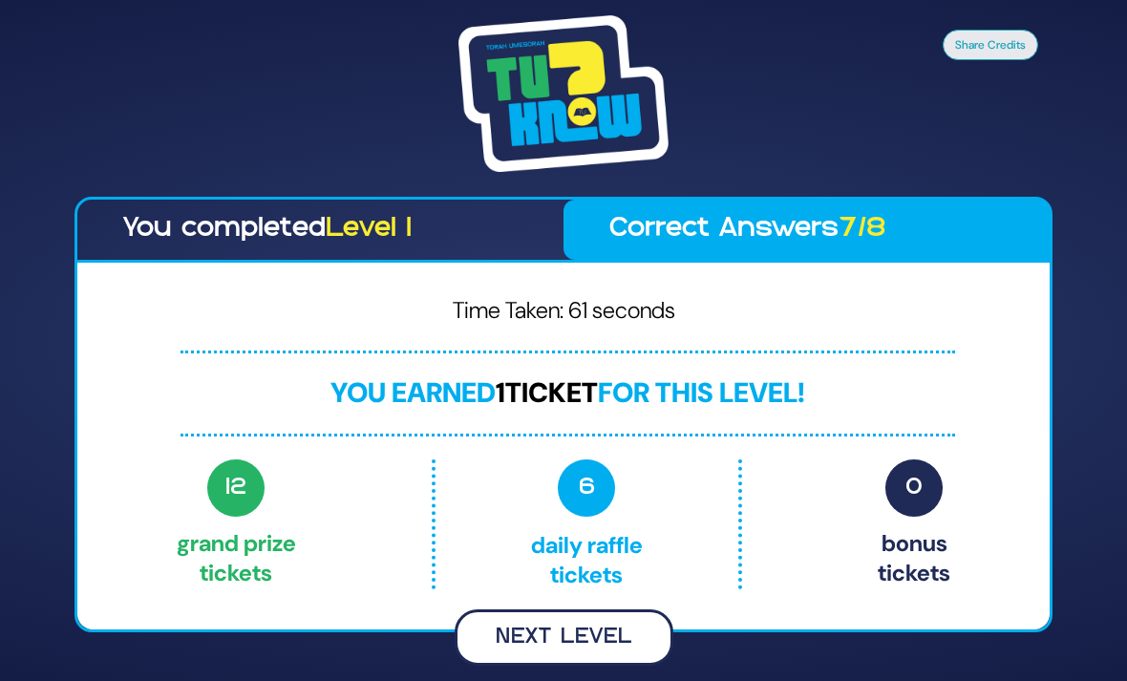
click at [611, 631] on button "Next Level" at bounding box center [564, 637] width 219 height 56
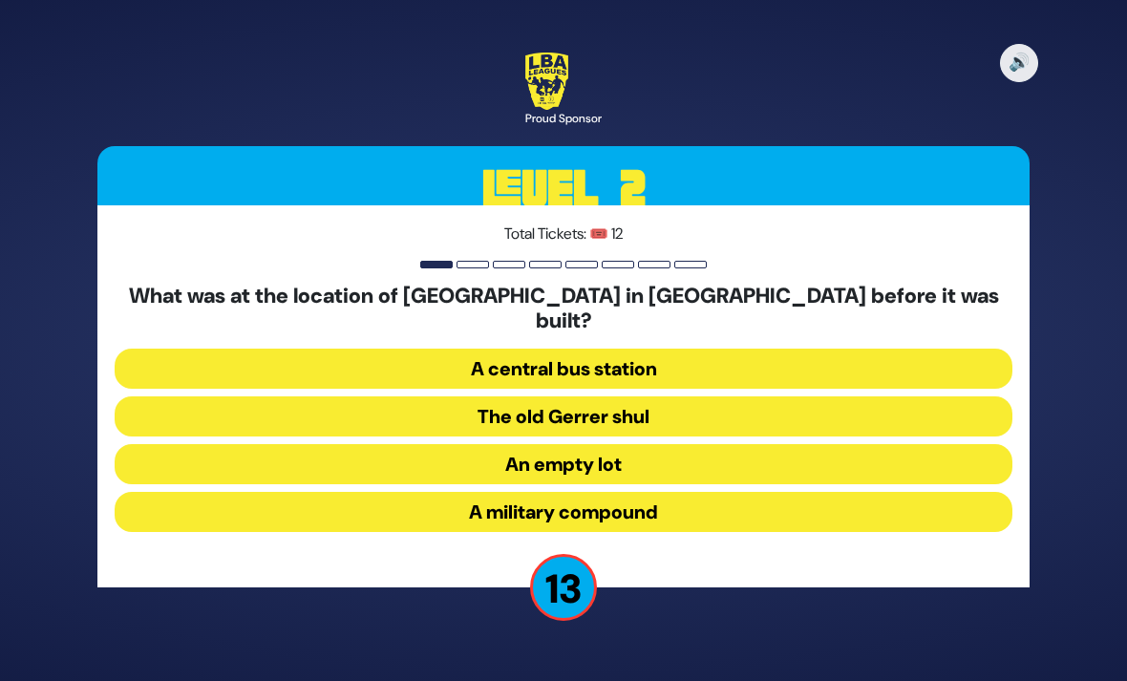
click at [693, 492] on button "A military compound" at bounding box center [564, 512] width 898 height 40
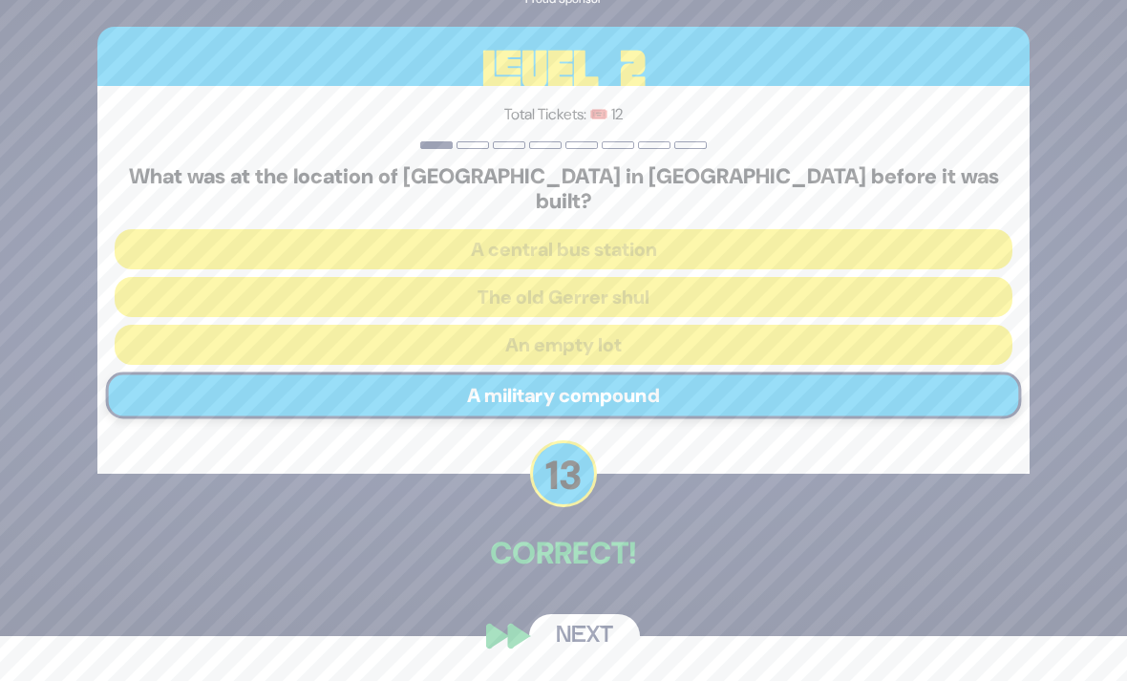
click at [617, 632] on button "Next" at bounding box center [584, 636] width 111 height 44
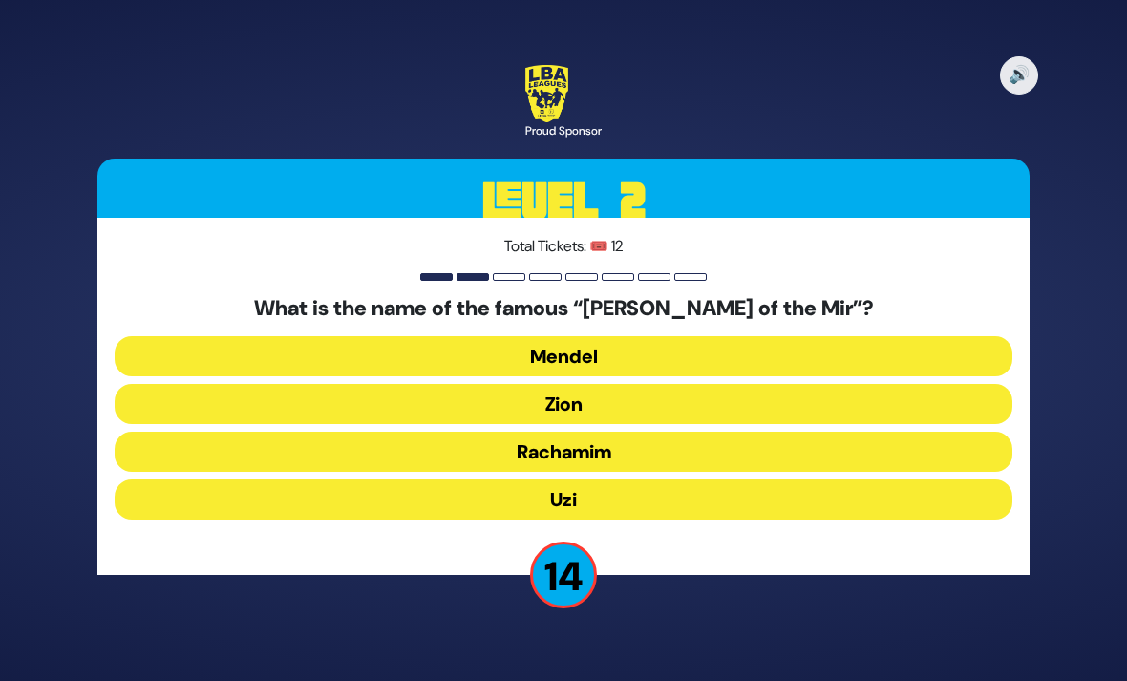
click at [733, 384] on button "Zion" at bounding box center [564, 404] width 898 height 40
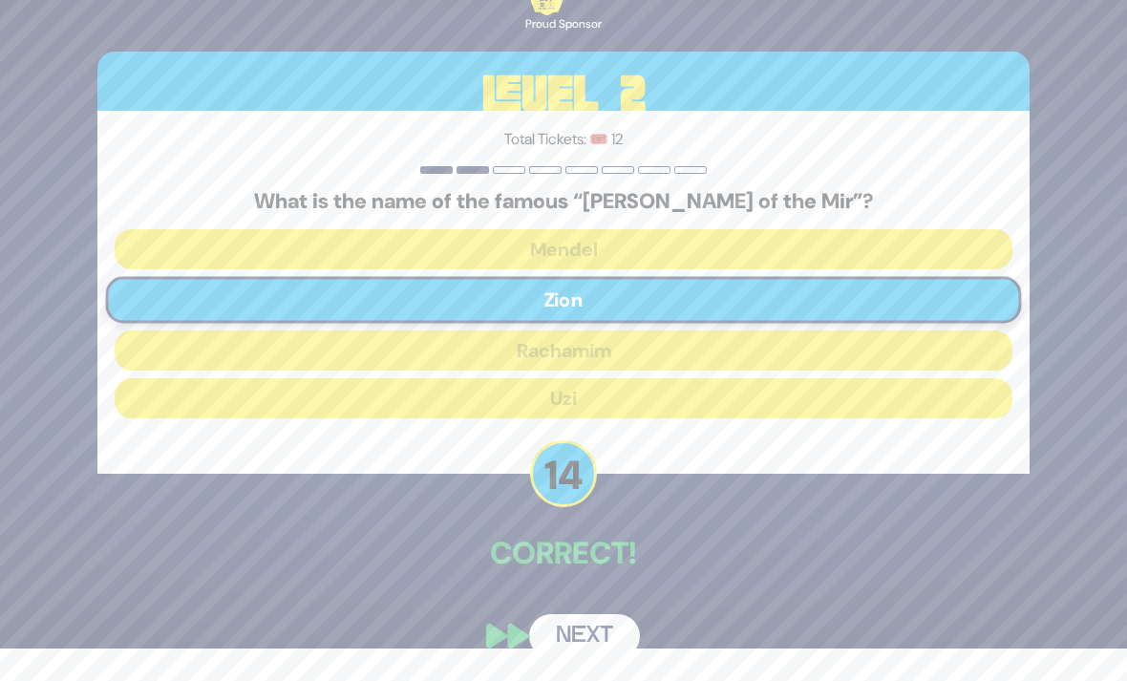
click at [612, 633] on button "Next" at bounding box center [584, 636] width 111 height 44
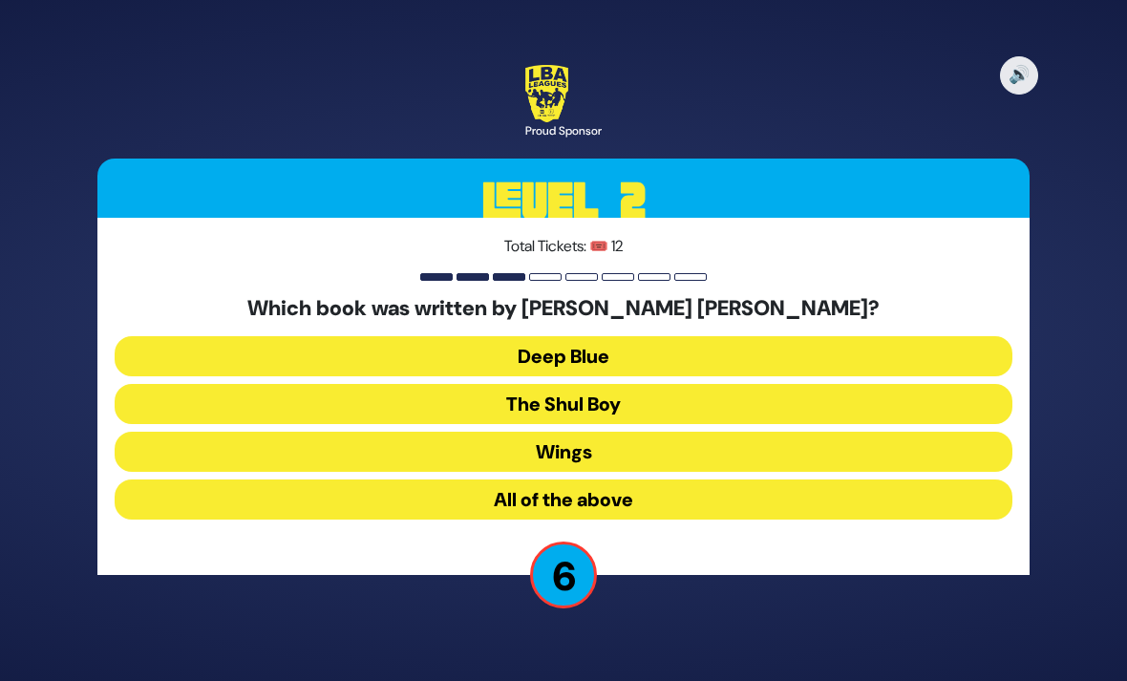
click at [684, 479] on button "All of the above" at bounding box center [564, 499] width 898 height 40
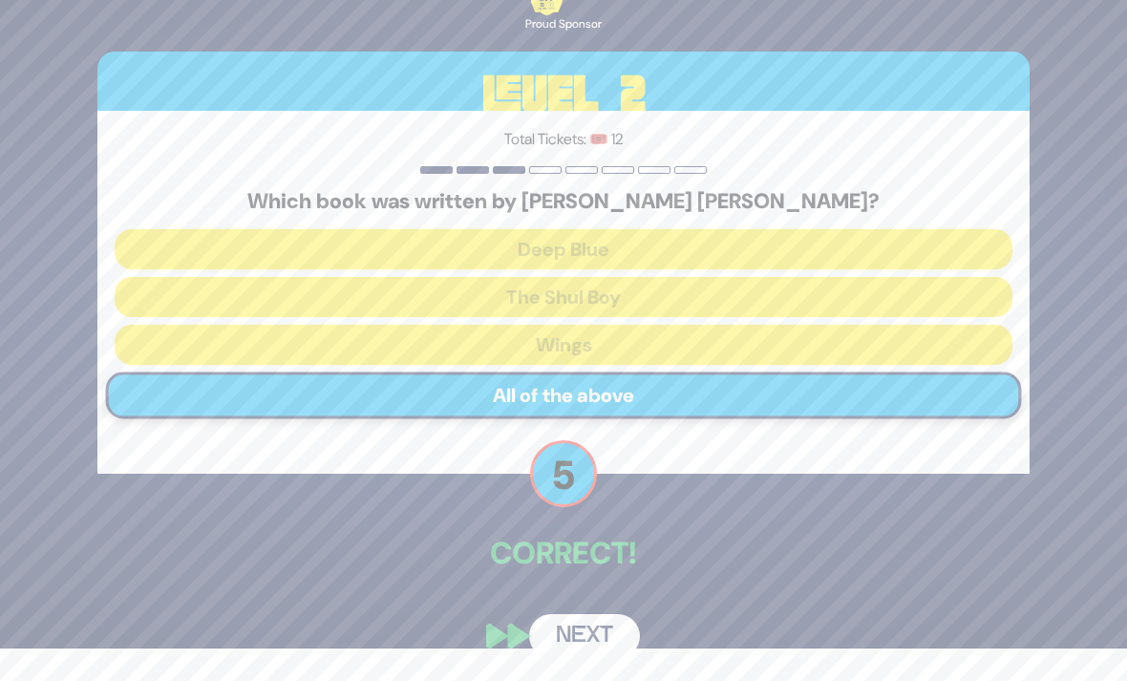
click at [621, 630] on button "Next" at bounding box center [584, 636] width 111 height 44
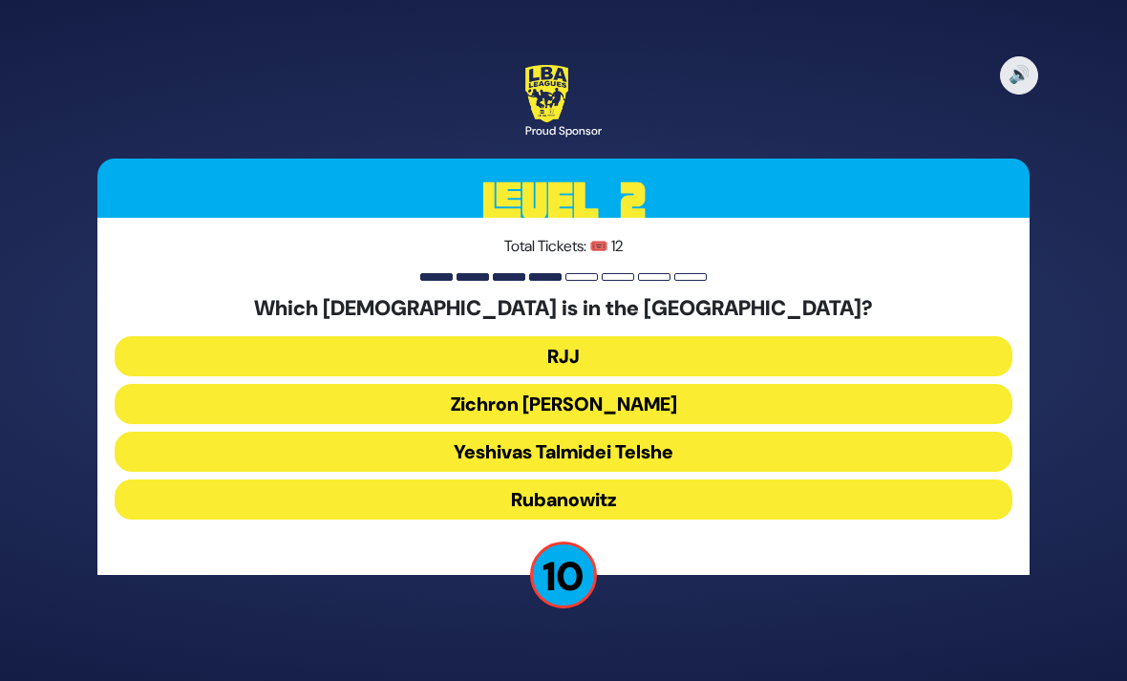
click at [960, 336] on button "RJJ" at bounding box center [564, 356] width 898 height 40
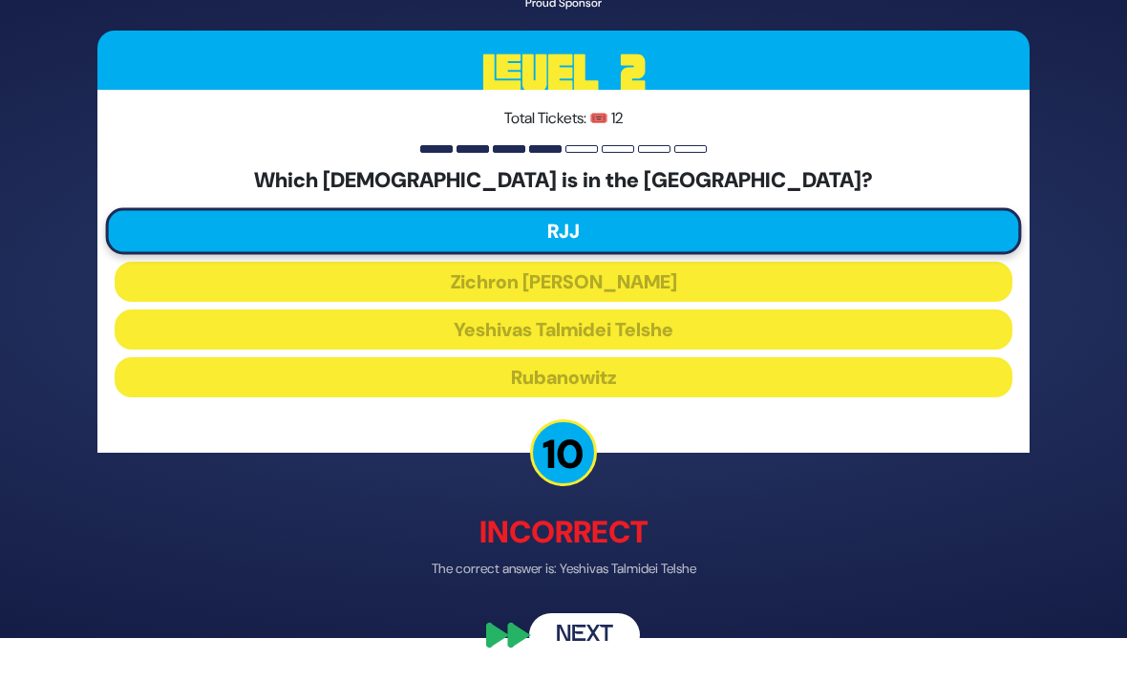
click at [632, 629] on div "🔊 Proud Sponsor Level 2 Total Tickets: 🎟️ 12 Which yeshiva is in the Bronx? RJJ…" at bounding box center [564, 297] width 978 height 766
click at [622, 638] on button "Next" at bounding box center [584, 636] width 111 height 44
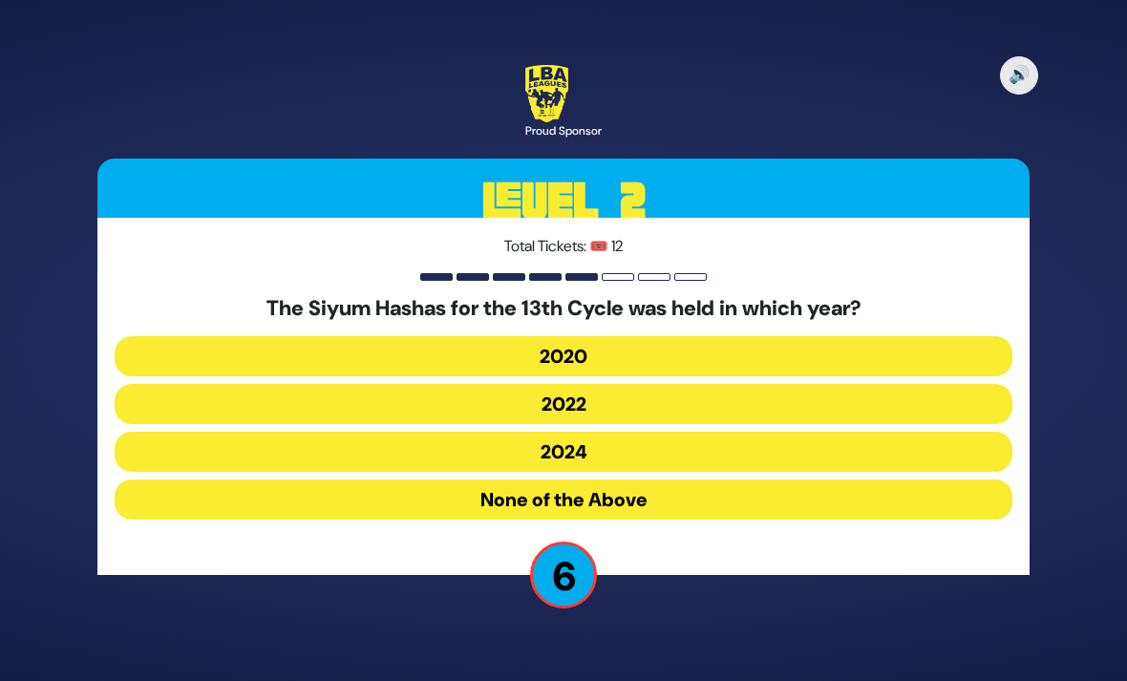
click at [764, 336] on button "2020" at bounding box center [564, 356] width 898 height 40
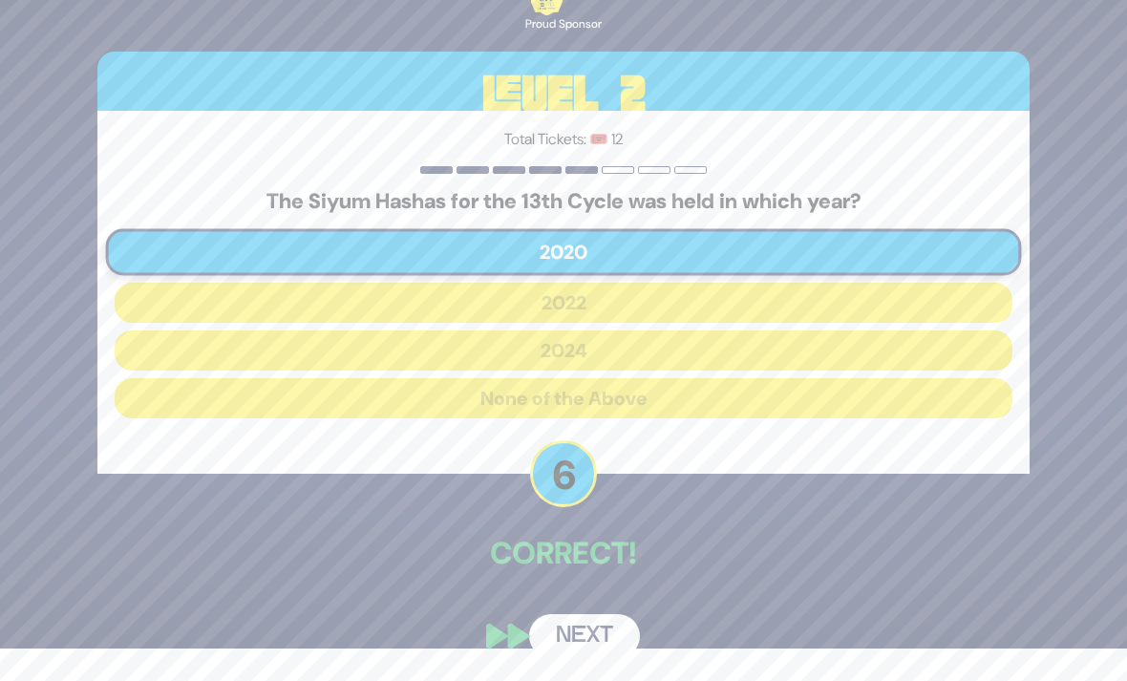
click at [628, 632] on button "Next" at bounding box center [584, 636] width 111 height 44
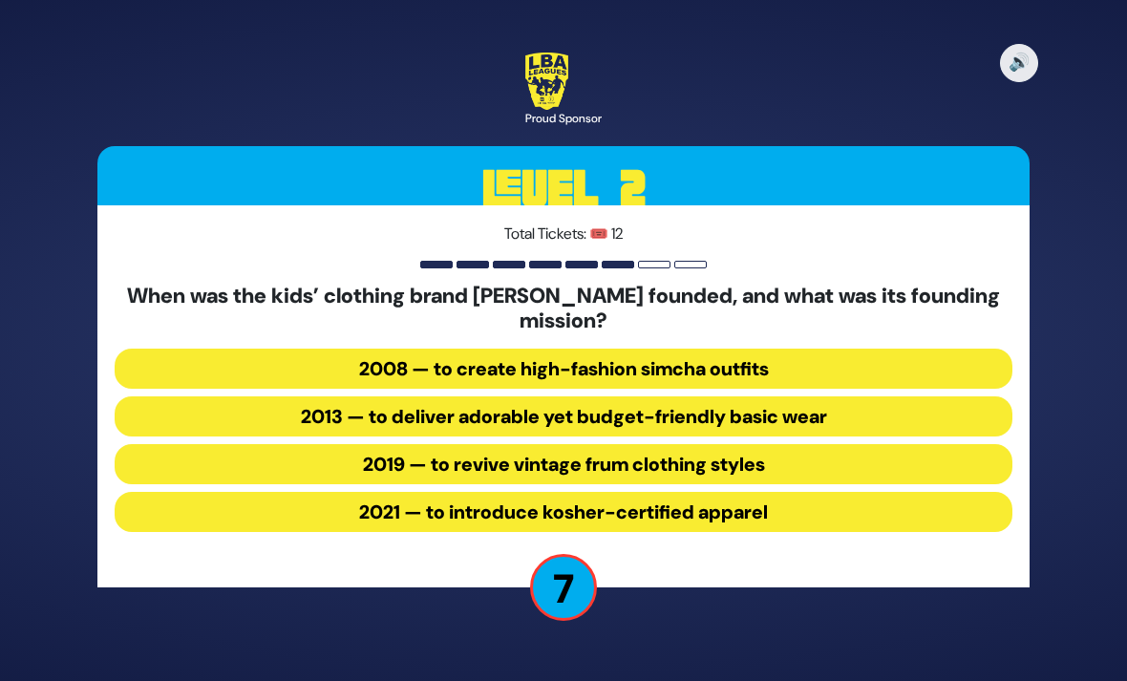
click at [740, 396] on button "2013 — to deliver adorable yet budget-friendly basic wear" at bounding box center [564, 416] width 898 height 40
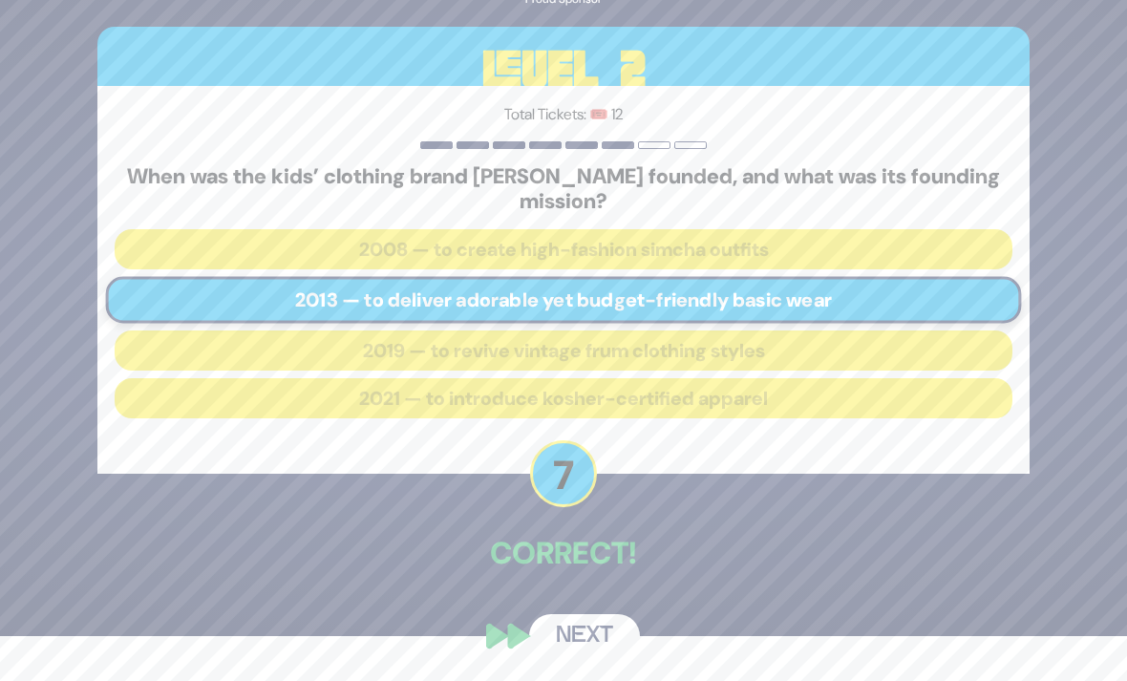
click at [627, 645] on button "Next" at bounding box center [584, 636] width 111 height 44
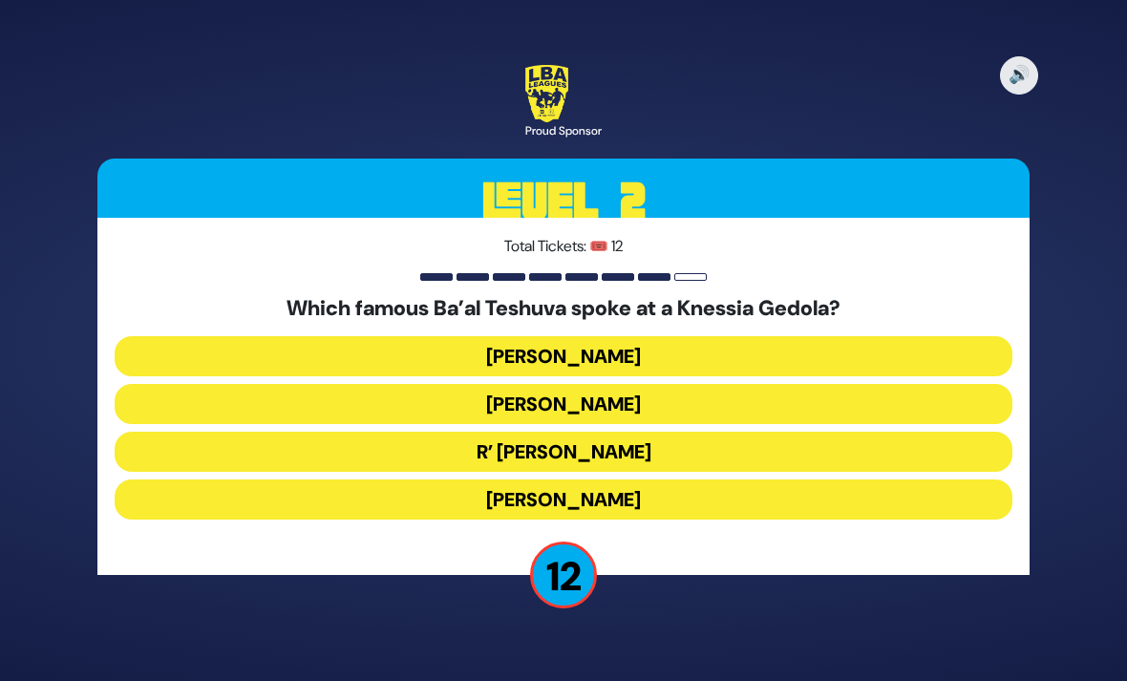
click at [749, 384] on button "Refael Halperin" at bounding box center [564, 404] width 898 height 40
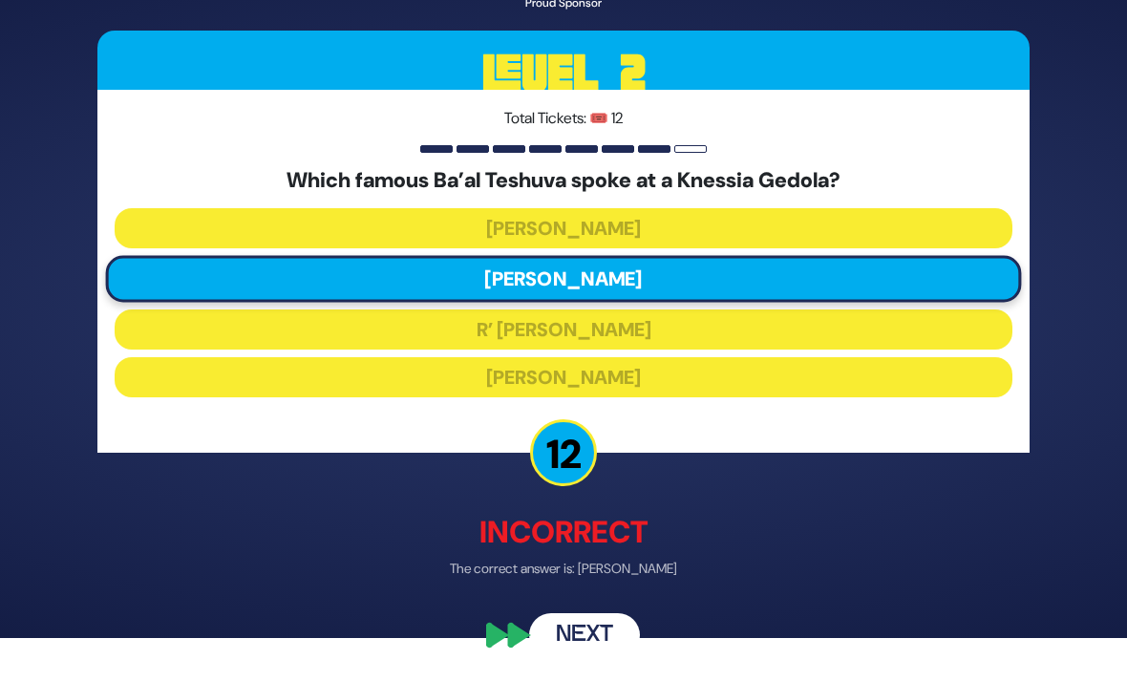
click at [627, 641] on button "Next" at bounding box center [584, 636] width 111 height 44
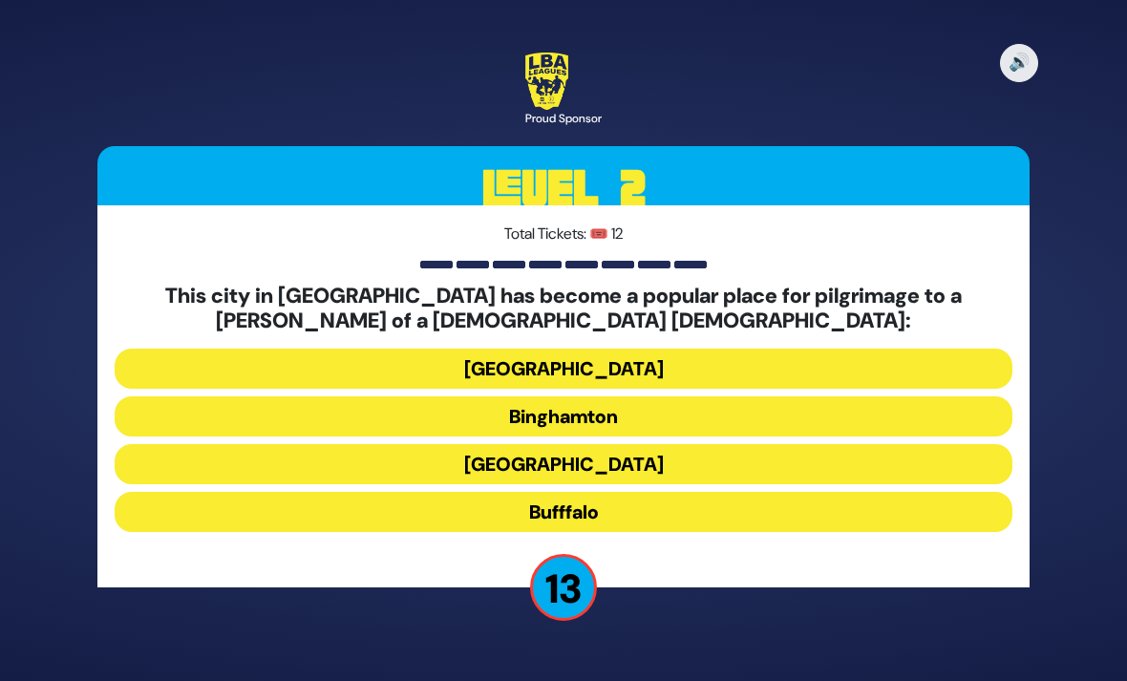
click at [681, 492] on button "Bufffalo" at bounding box center [564, 512] width 898 height 40
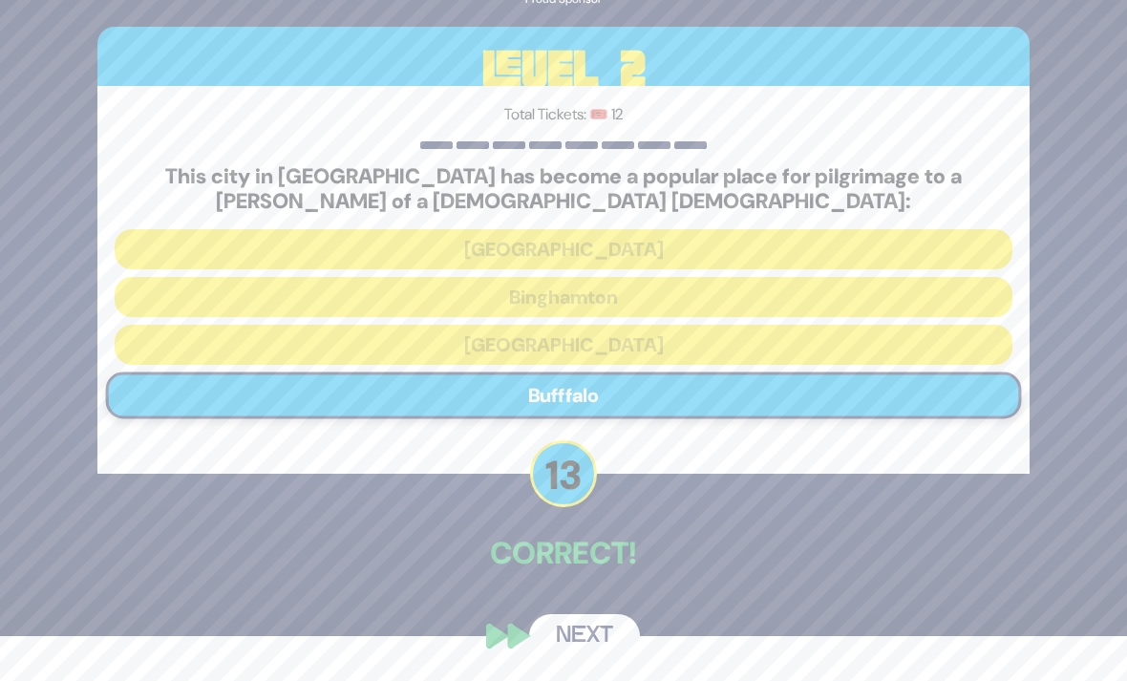
click at [625, 629] on button "Next" at bounding box center [584, 636] width 111 height 44
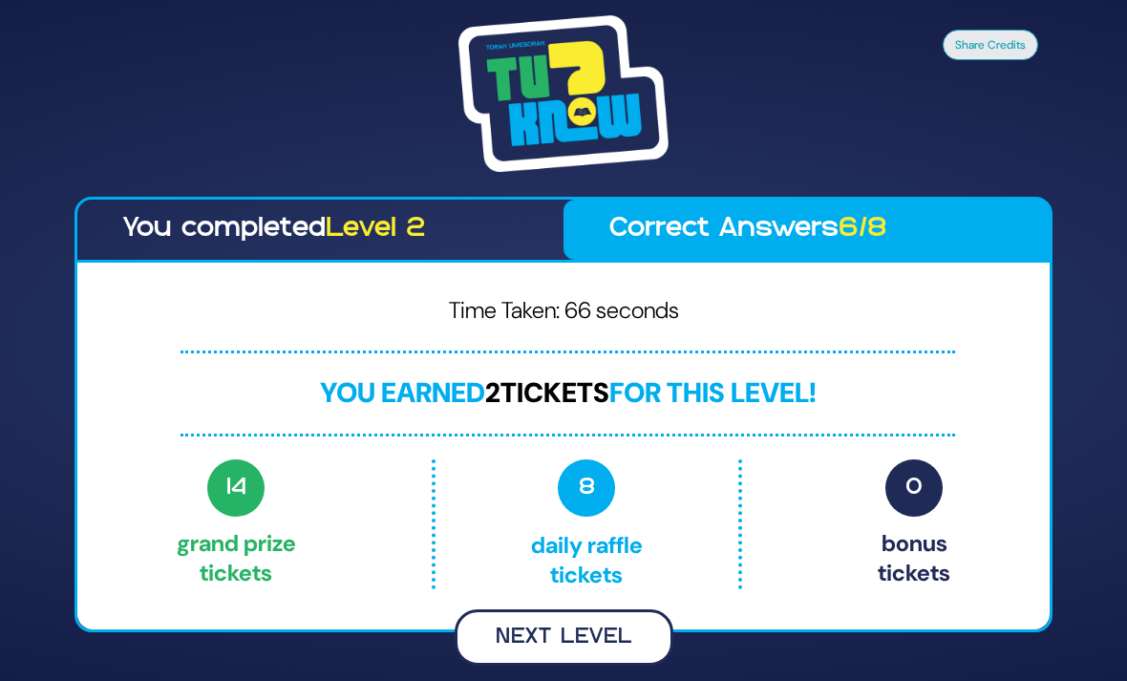
click at [609, 629] on button "Next Level" at bounding box center [564, 637] width 219 height 56
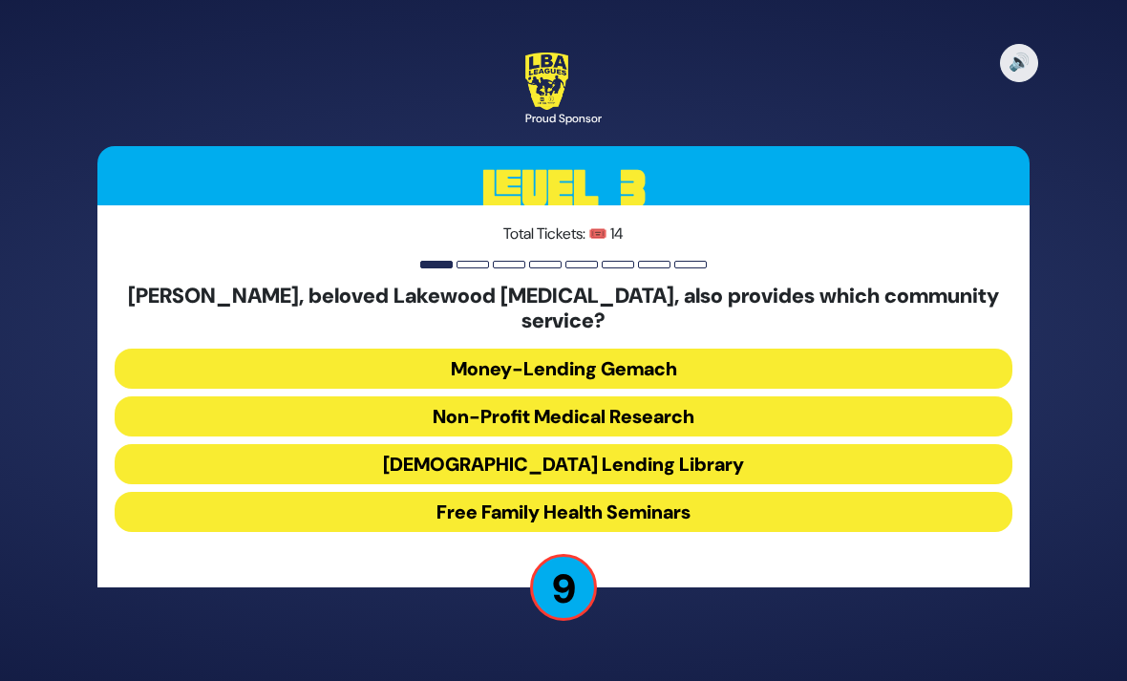
click at [912, 444] on button "Jewish Lending Library" at bounding box center [564, 464] width 898 height 40
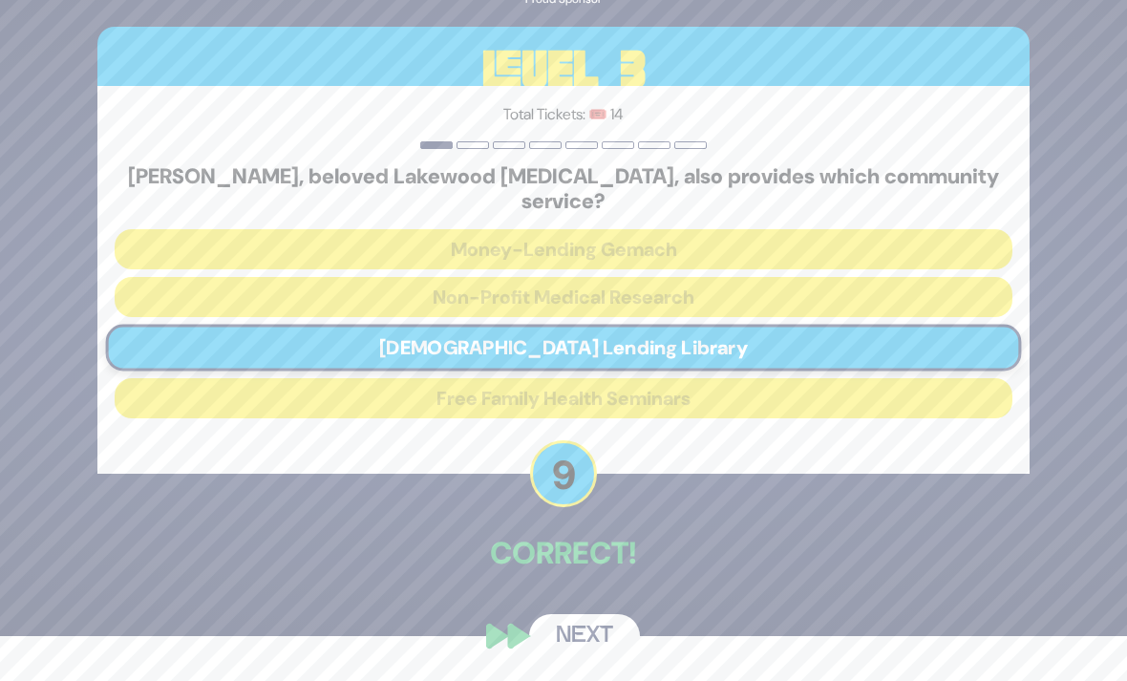
click at [619, 629] on button "Next" at bounding box center [584, 636] width 111 height 44
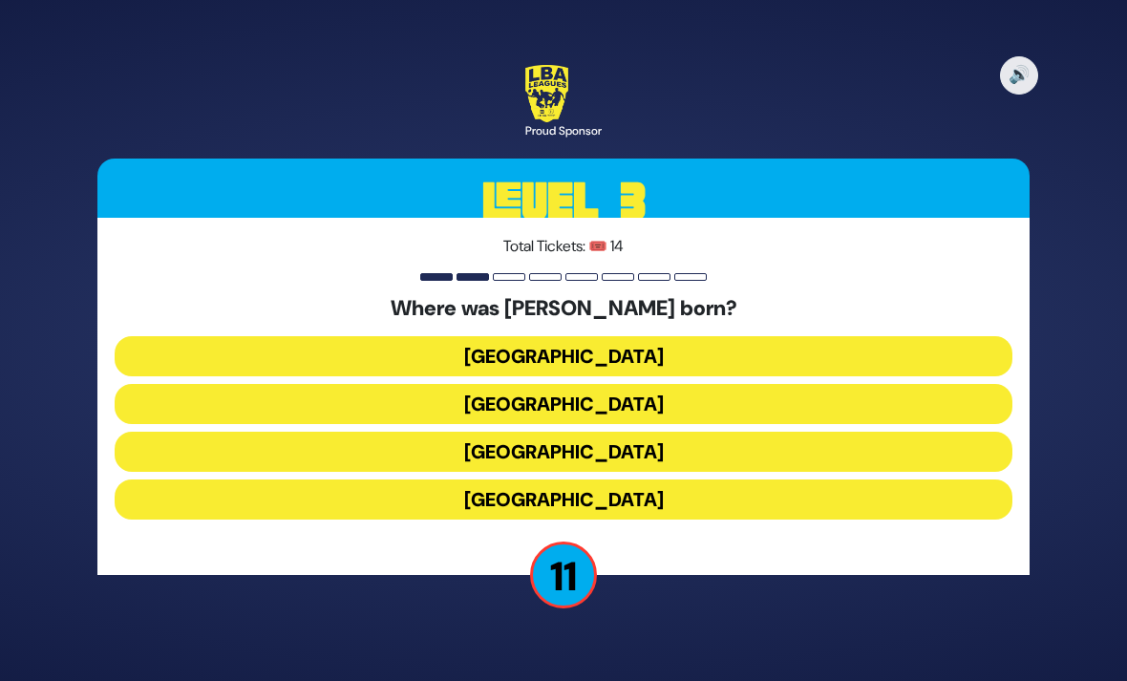
click at [911, 479] on button "Casablanca" at bounding box center [564, 499] width 898 height 40
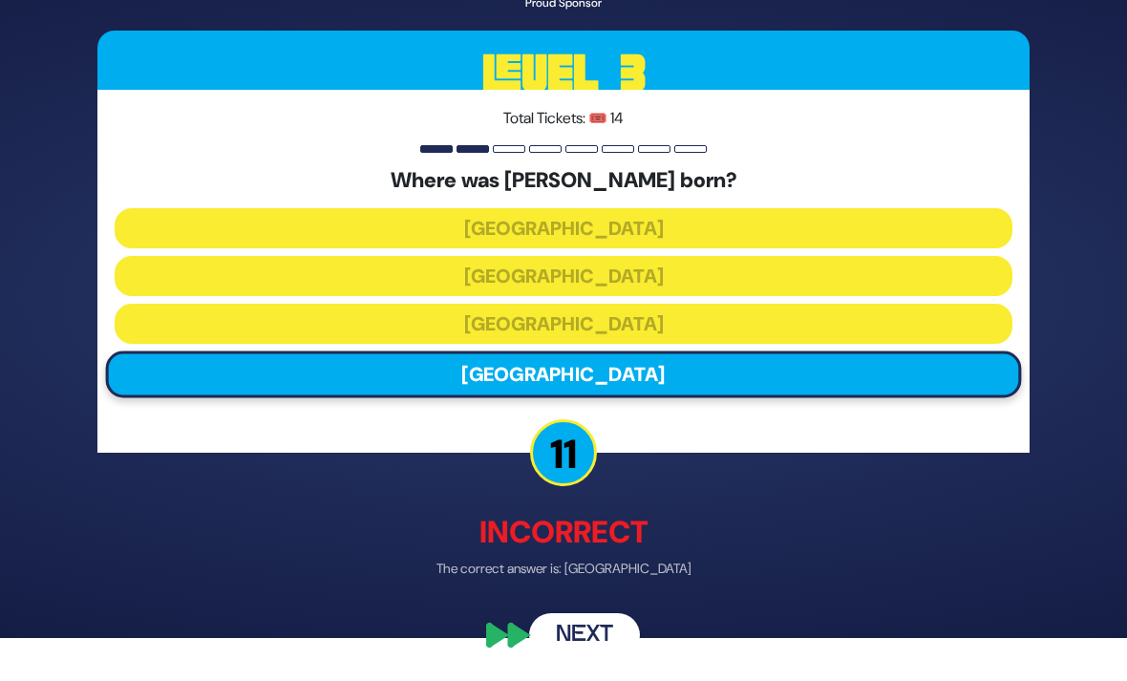
click at [621, 627] on button "Next" at bounding box center [584, 636] width 111 height 44
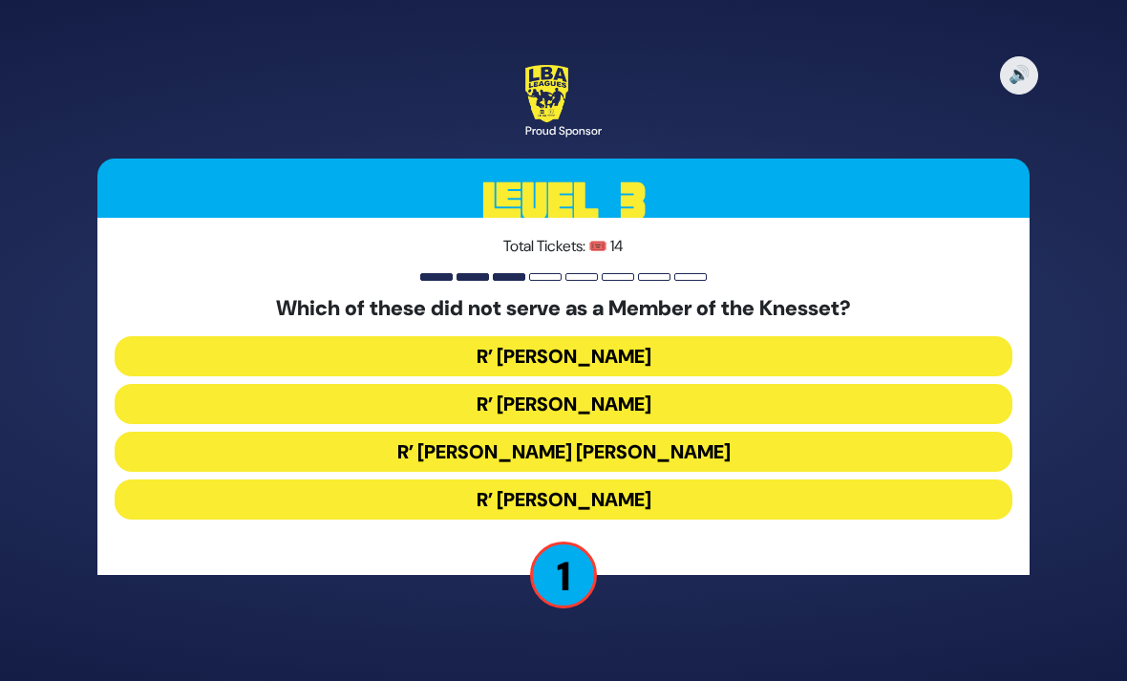
click at [750, 432] on button "R’ [PERSON_NAME] [PERSON_NAME]" at bounding box center [564, 452] width 898 height 40
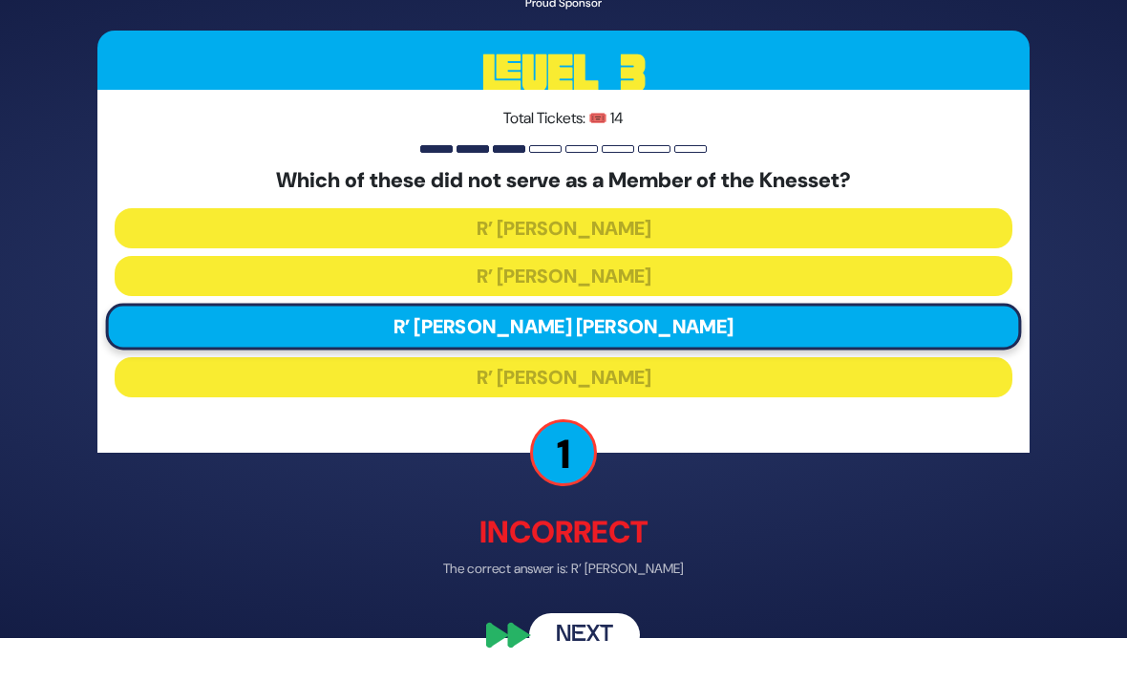
click at [637, 637] on button "Next" at bounding box center [584, 636] width 111 height 44
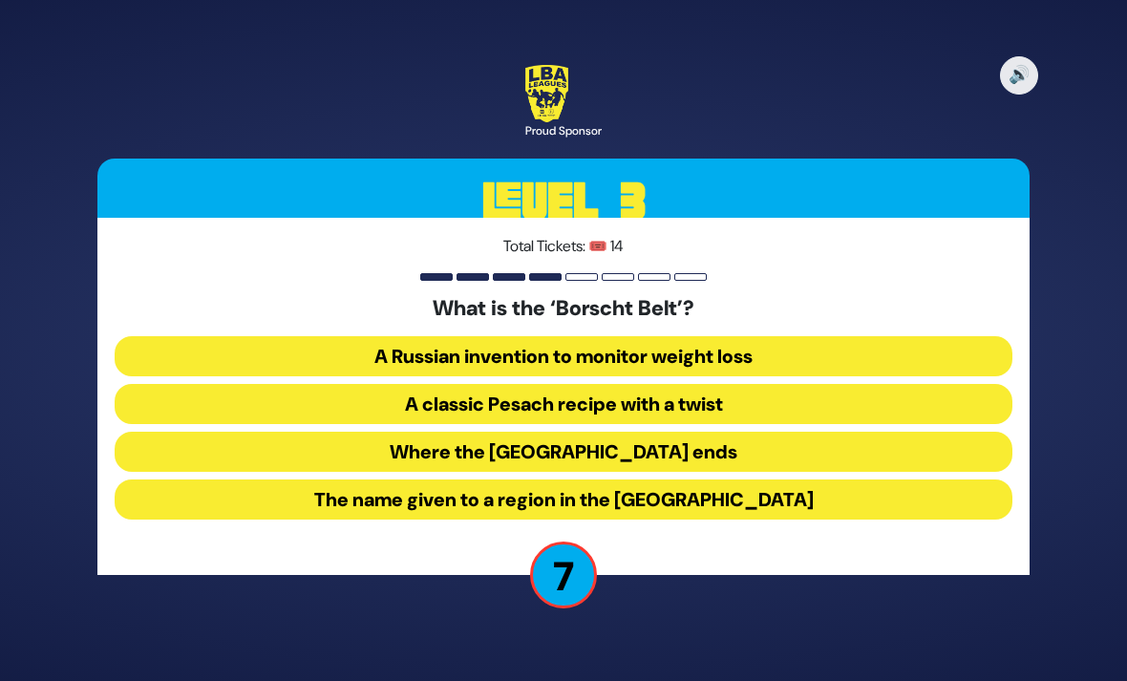
click at [803, 479] on button "The name given to a region in the Catskill Mountains" at bounding box center [564, 499] width 898 height 40
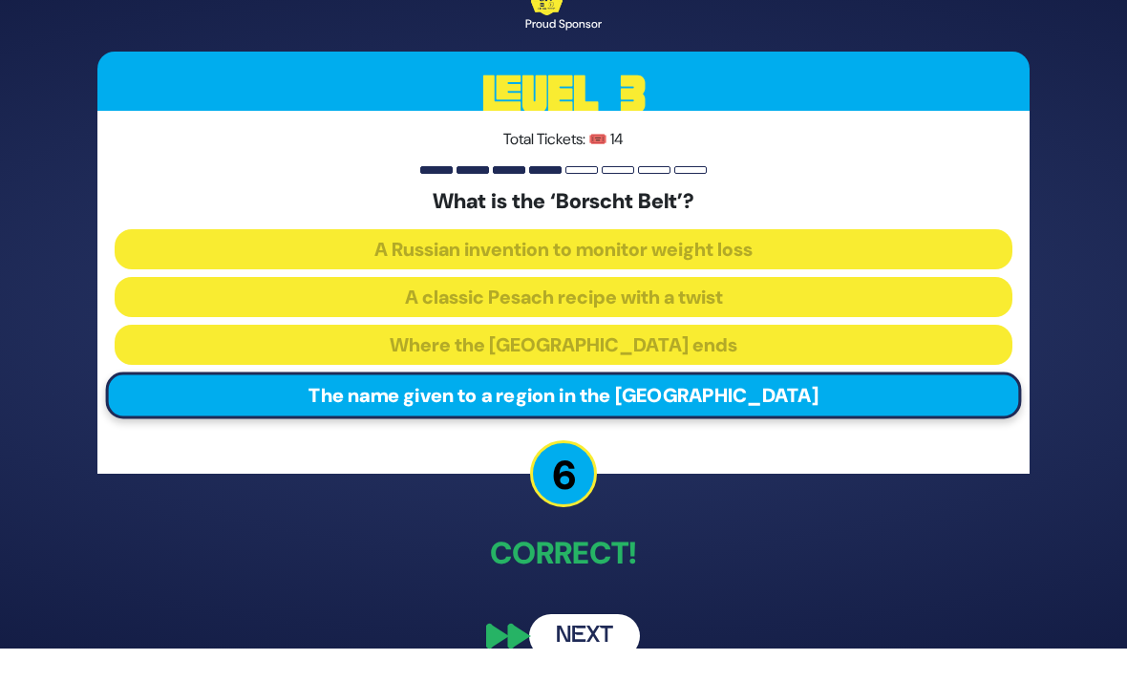
click at [647, 617] on div "🔊 Proud Sponsor Level 3 Total Tickets: 🎟️ 14 What is the ‘Borscht Belt’? A Russ…" at bounding box center [564, 308] width 978 height 746
click at [608, 642] on button "Next" at bounding box center [584, 636] width 111 height 44
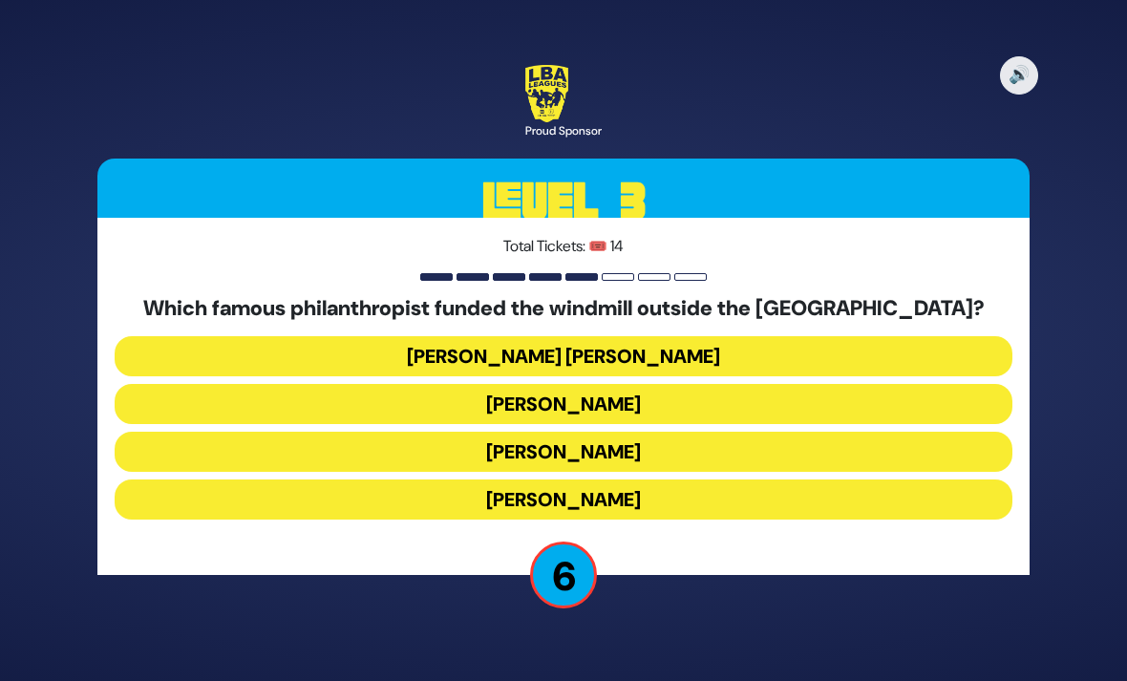
click at [723, 432] on button "[PERSON_NAME]" at bounding box center [564, 452] width 898 height 40
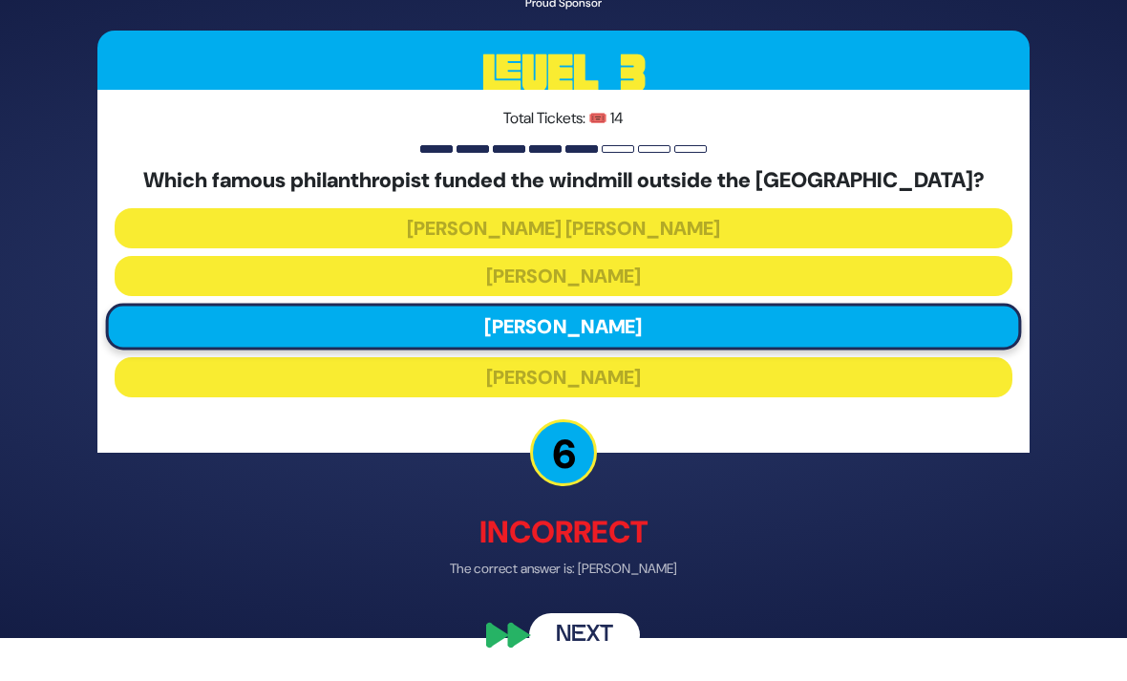
click at [614, 643] on button "Next" at bounding box center [584, 636] width 111 height 44
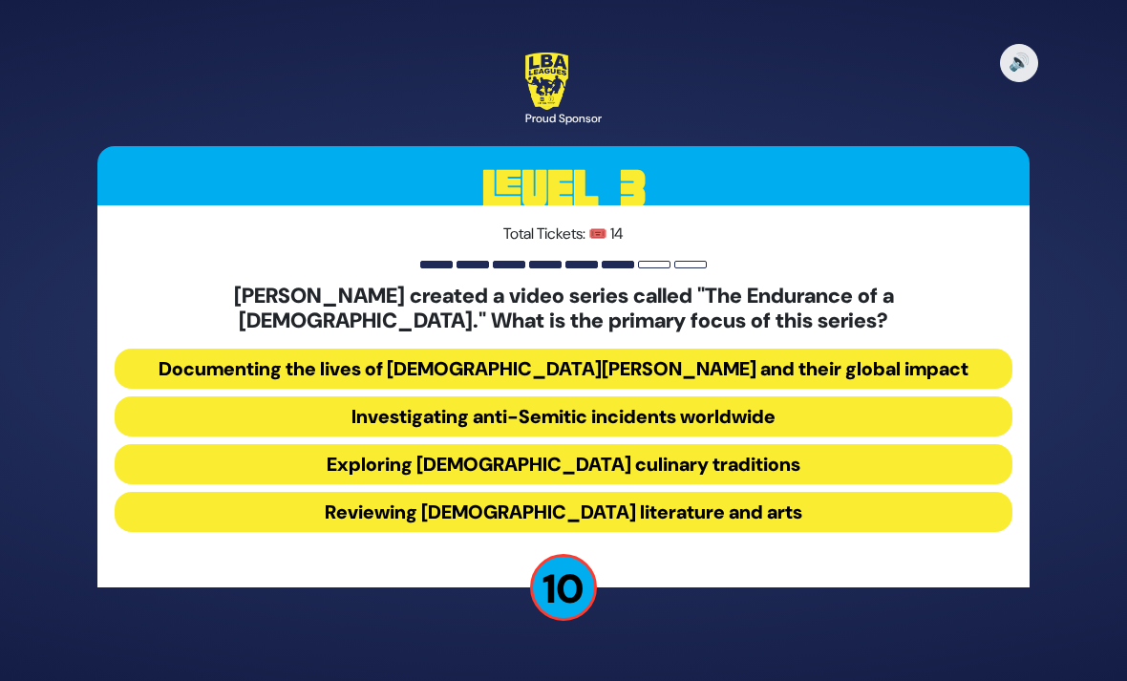
click at [980, 349] on button "Documenting the lives of Chabad Shluchim and their global impact" at bounding box center [564, 369] width 898 height 40
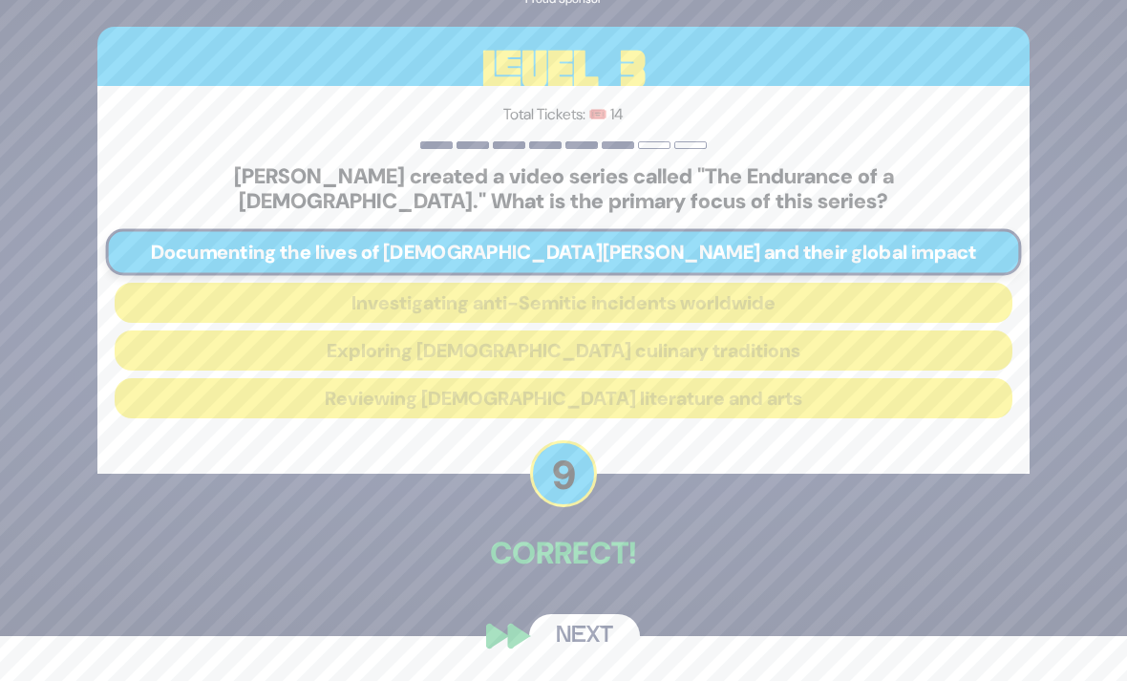
click at [608, 643] on button "Next" at bounding box center [584, 636] width 111 height 44
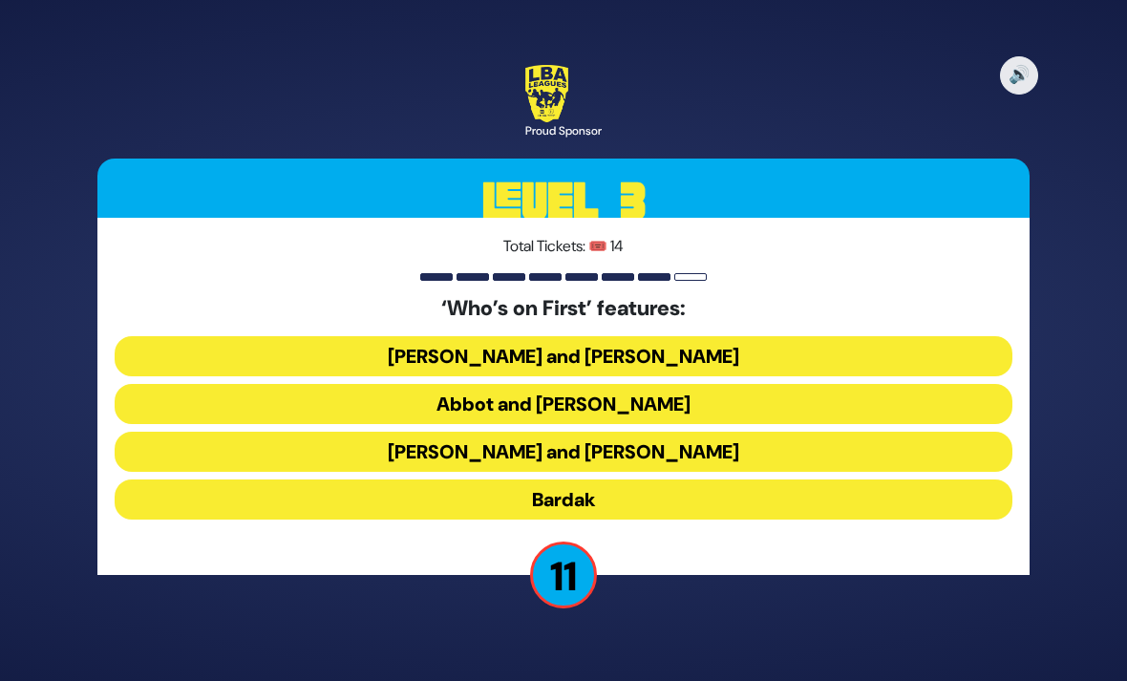
click at [708, 384] on button "Abbot and Costello" at bounding box center [564, 404] width 898 height 40
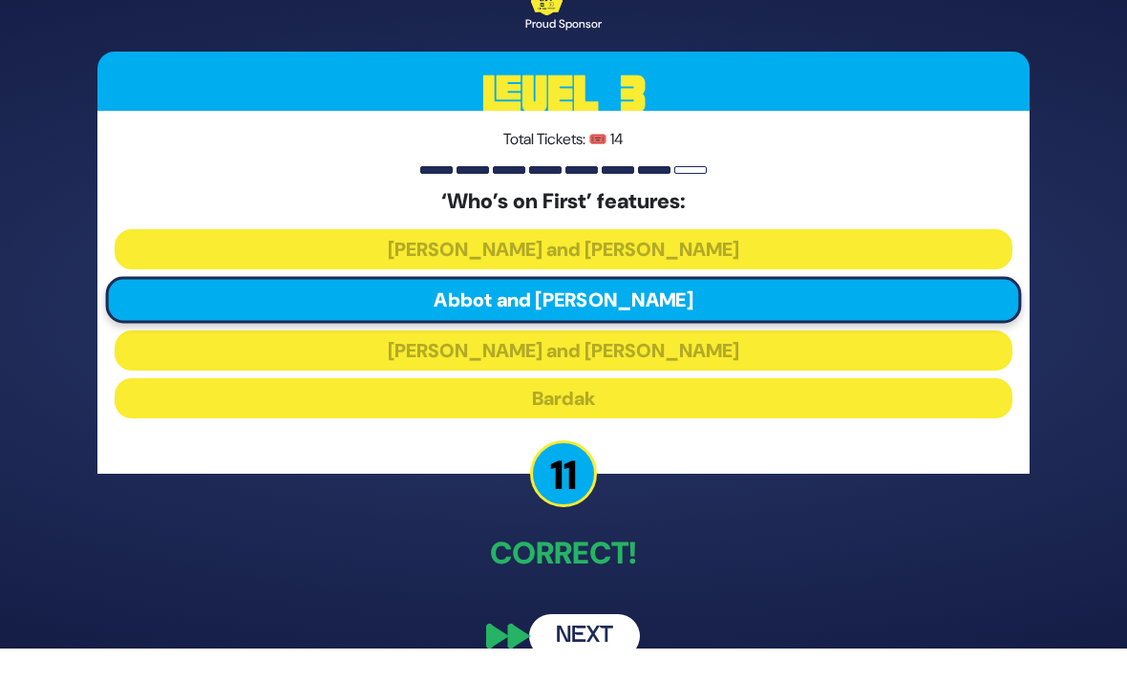
click at [600, 635] on button "Next" at bounding box center [584, 636] width 111 height 44
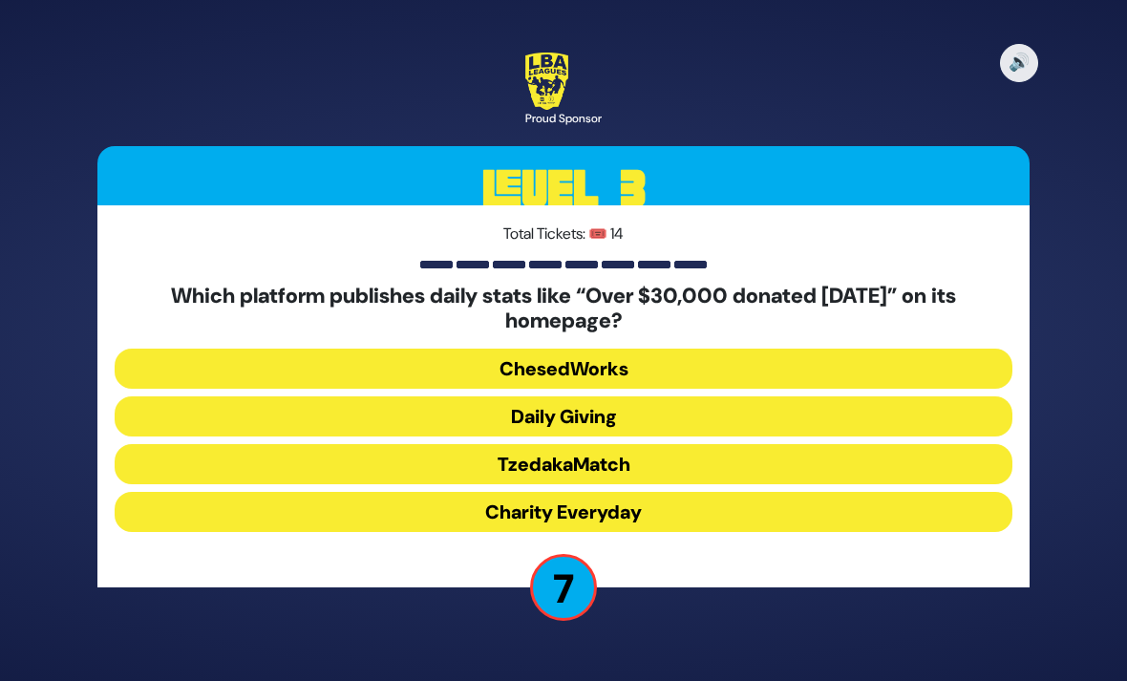
click at [876, 447] on button "TzedakaMatch" at bounding box center [564, 464] width 898 height 40
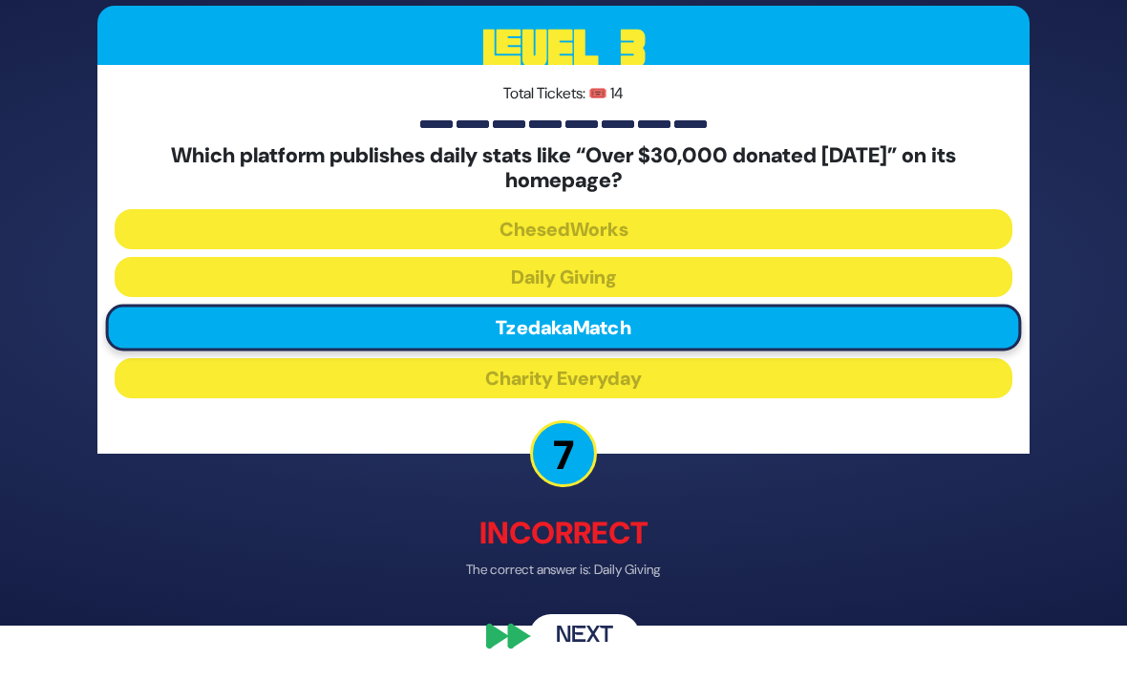
click at [610, 656] on button "Next" at bounding box center [584, 636] width 111 height 44
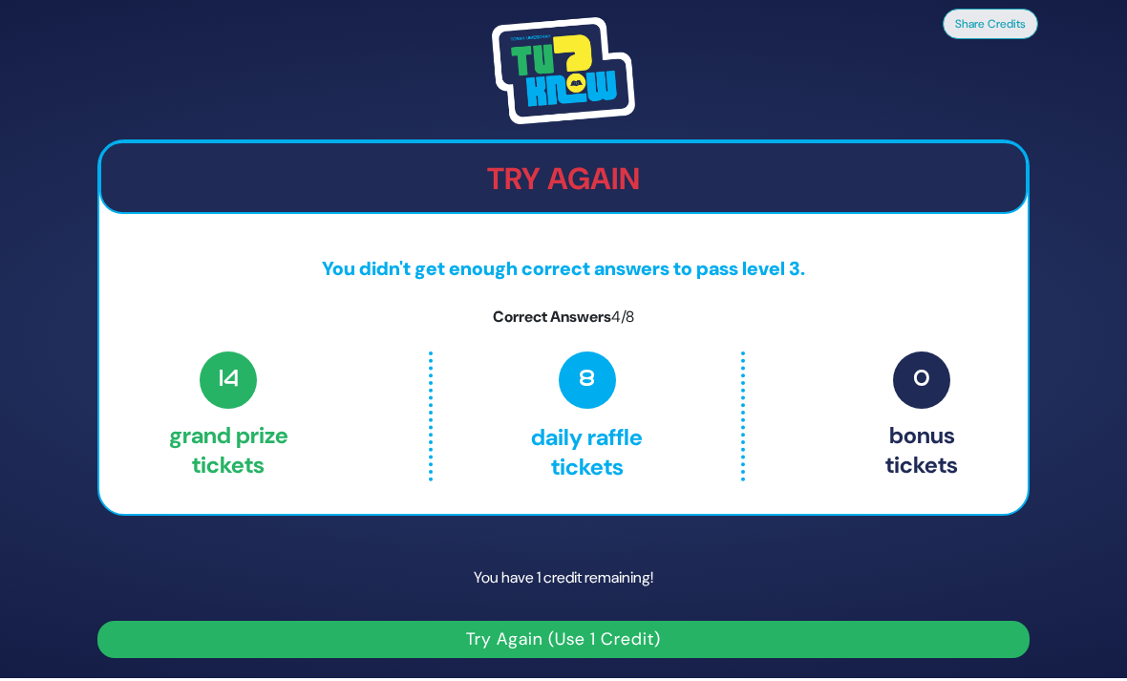
click at [641, 621] on button "Try Again (Use 1 Credit)" at bounding box center [563, 639] width 932 height 37
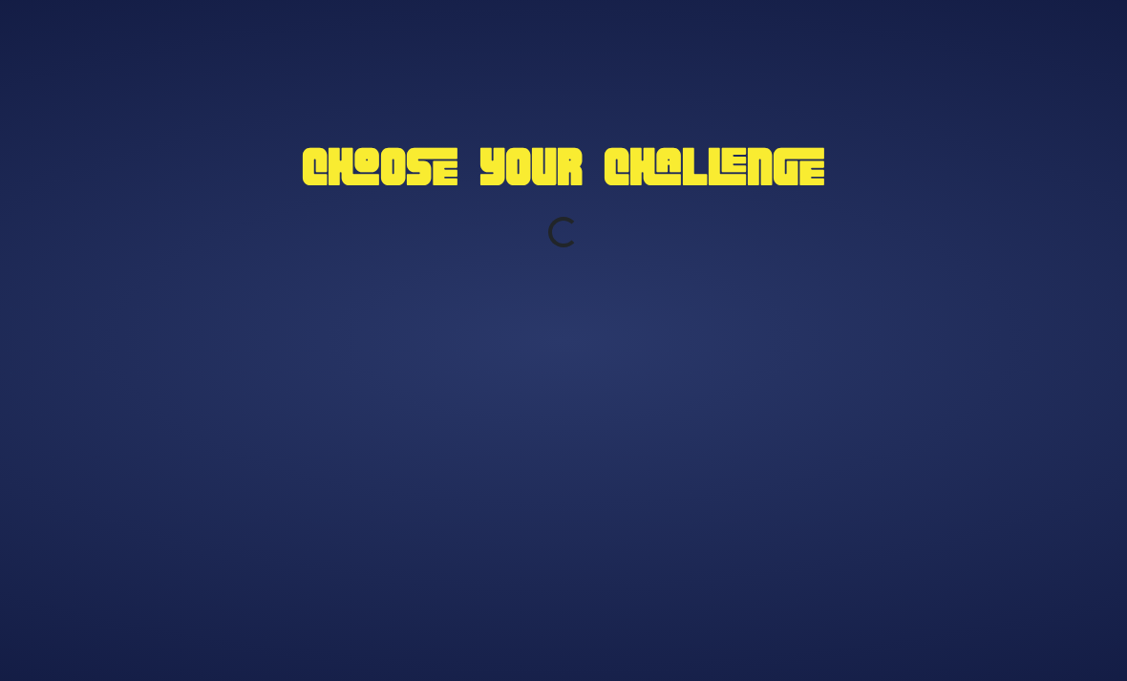
scroll to position [61, 0]
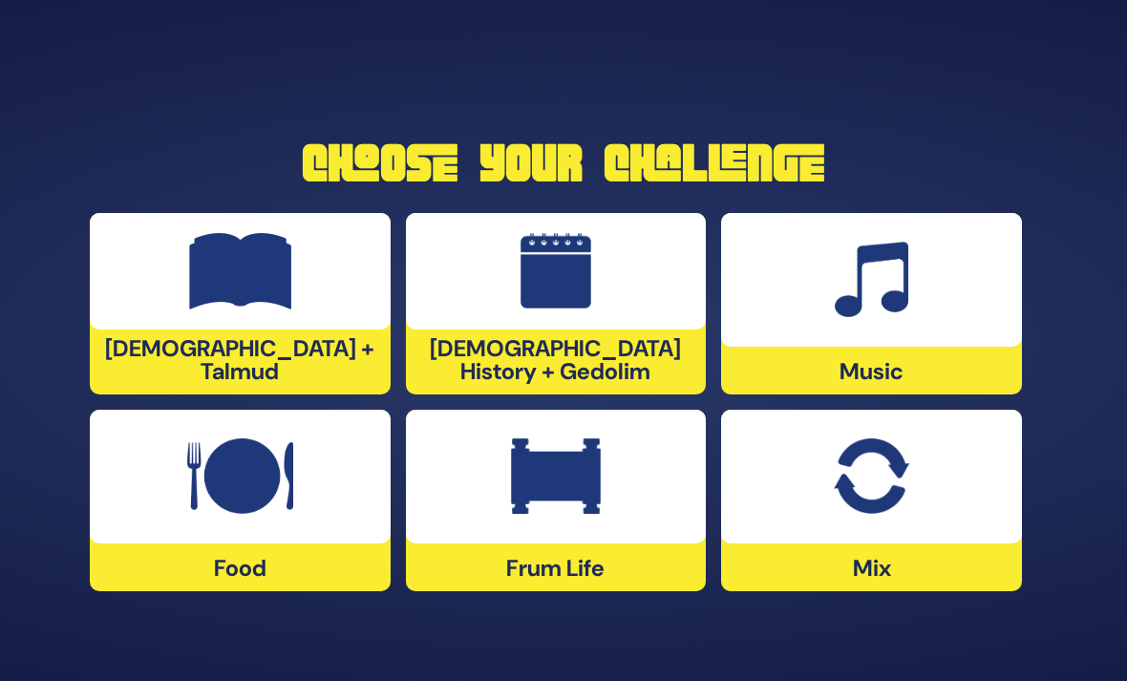
click at [598, 503] on div at bounding box center [556, 477] width 301 height 134
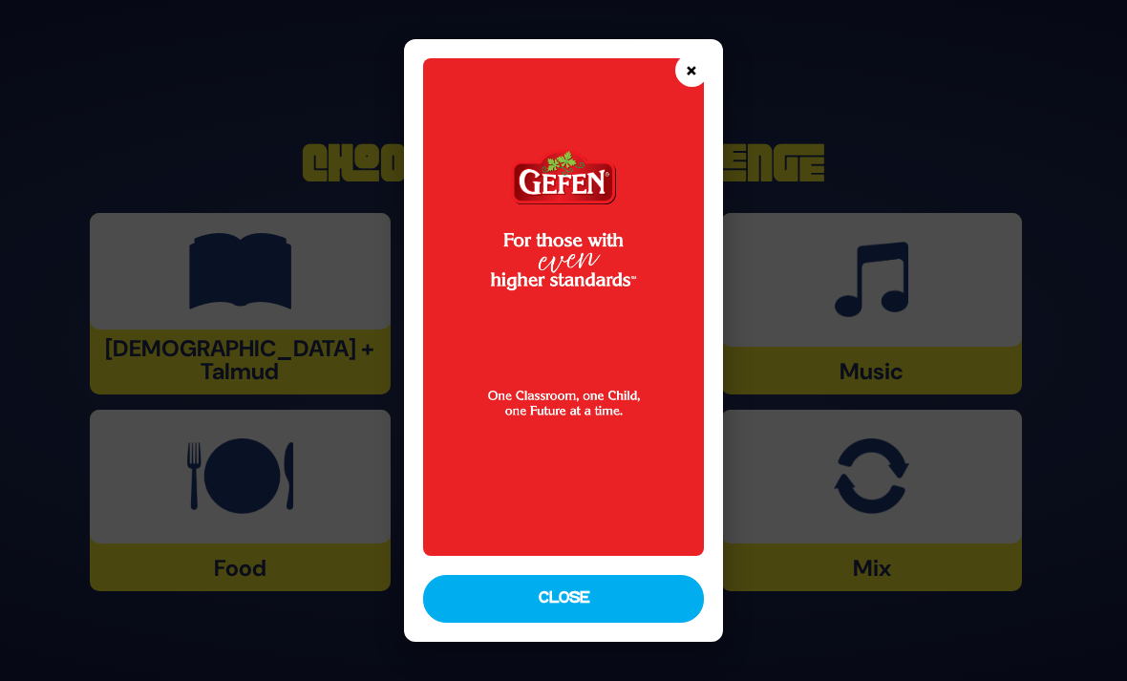
click at [709, 53] on button "×" at bounding box center [691, 69] width 33 height 33
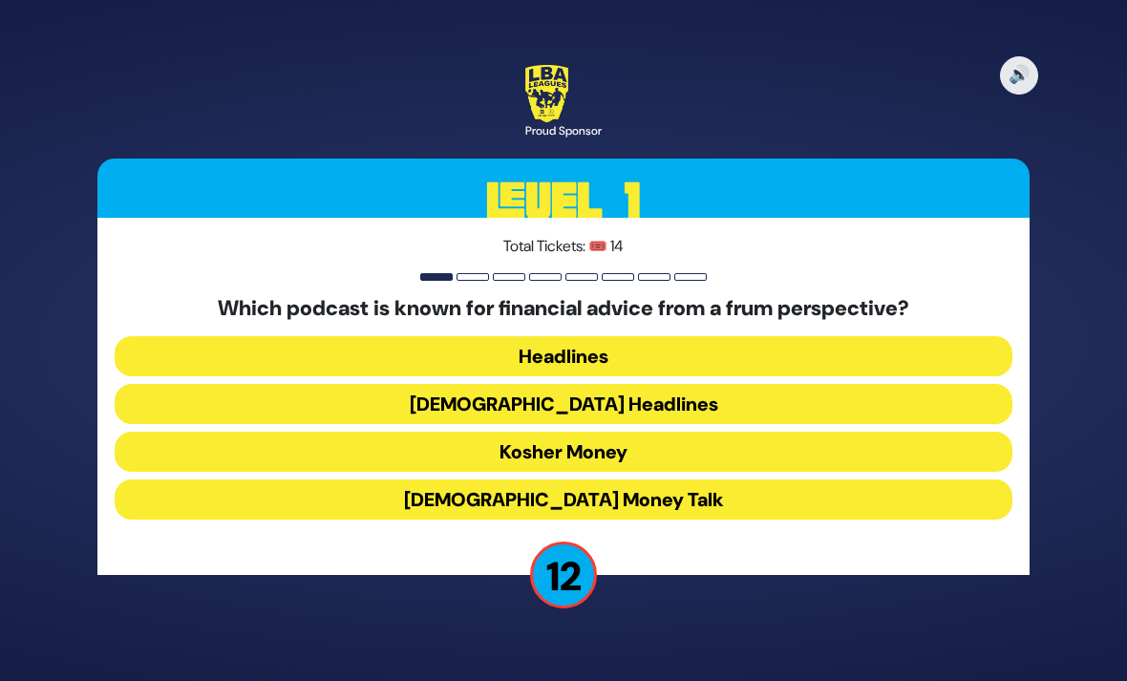
click at [586, 435] on button "Kosher Money" at bounding box center [564, 452] width 898 height 40
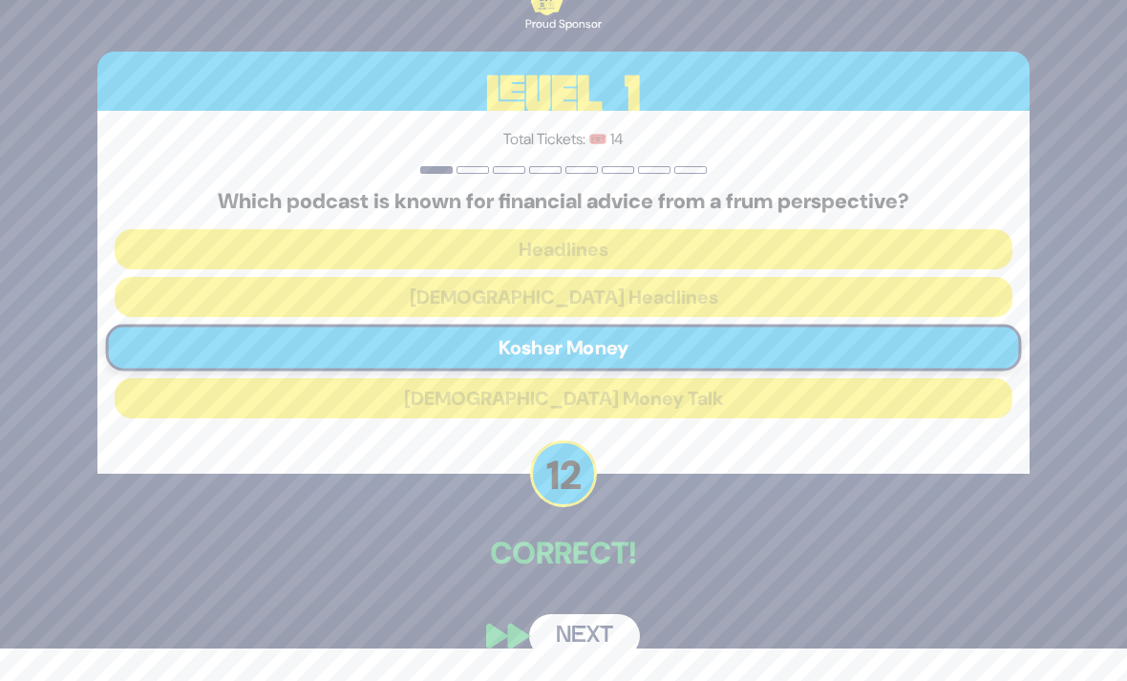
click at [562, 656] on button "Next" at bounding box center [584, 636] width 111 height 44
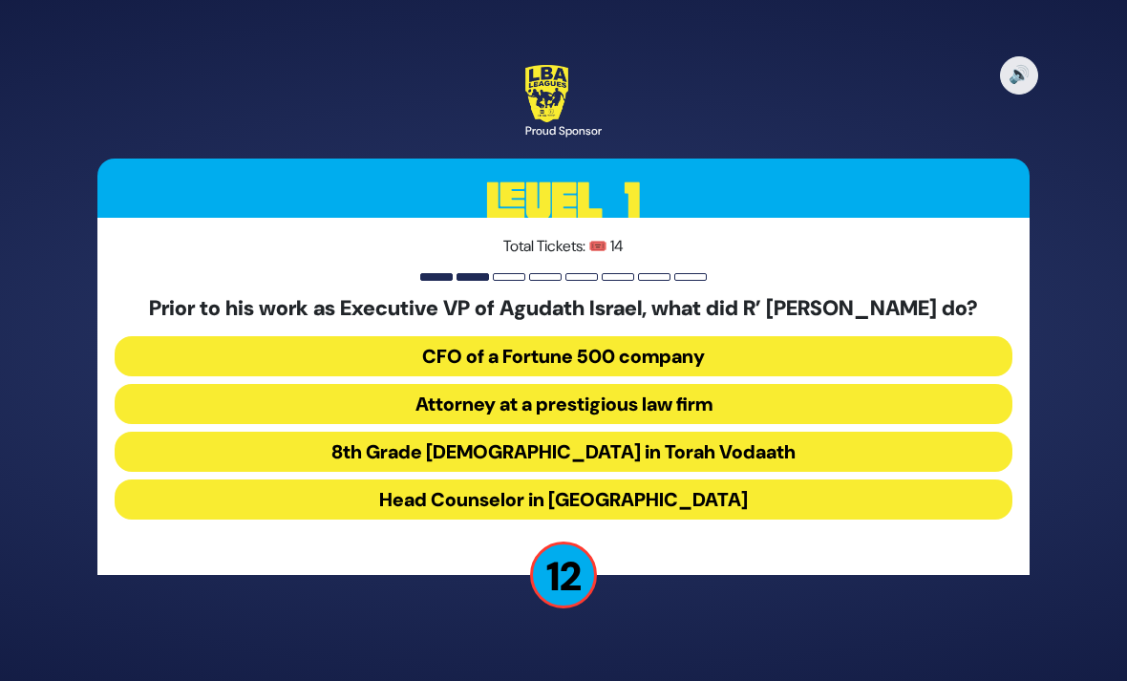
click at [614, 395] on button "Attorney at a prestigious law firm" at bounding box center [564, 404] width 898 height 40
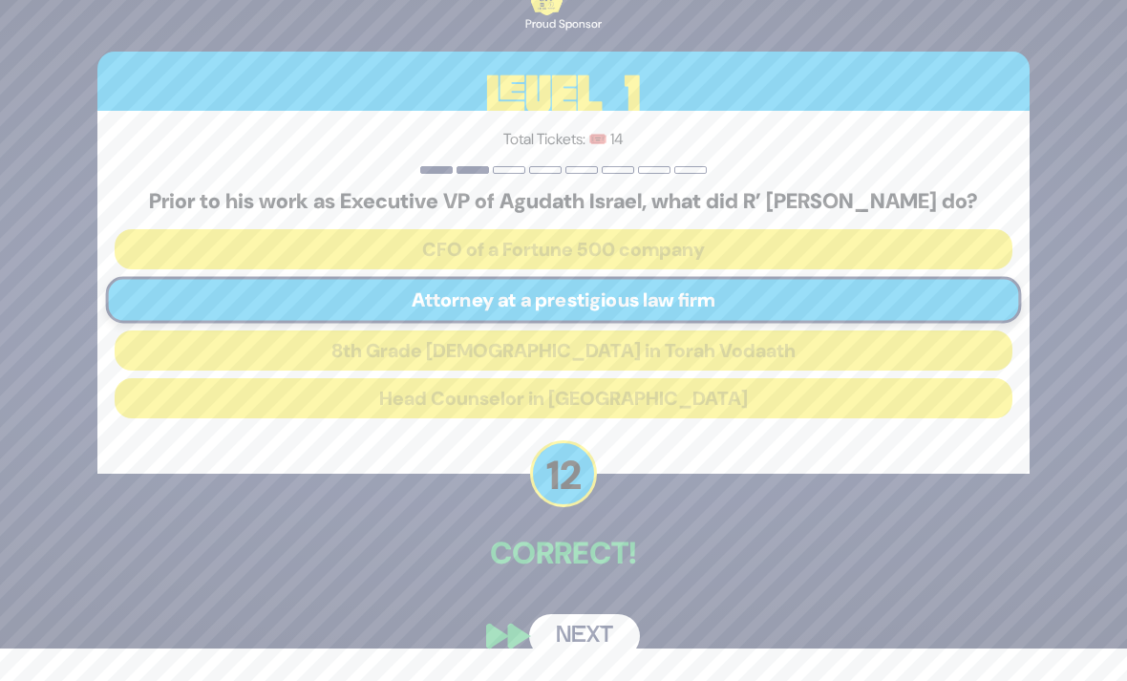
click at [586, 658] on button "Next" at bounding box center [584, 636] width 111 height 44
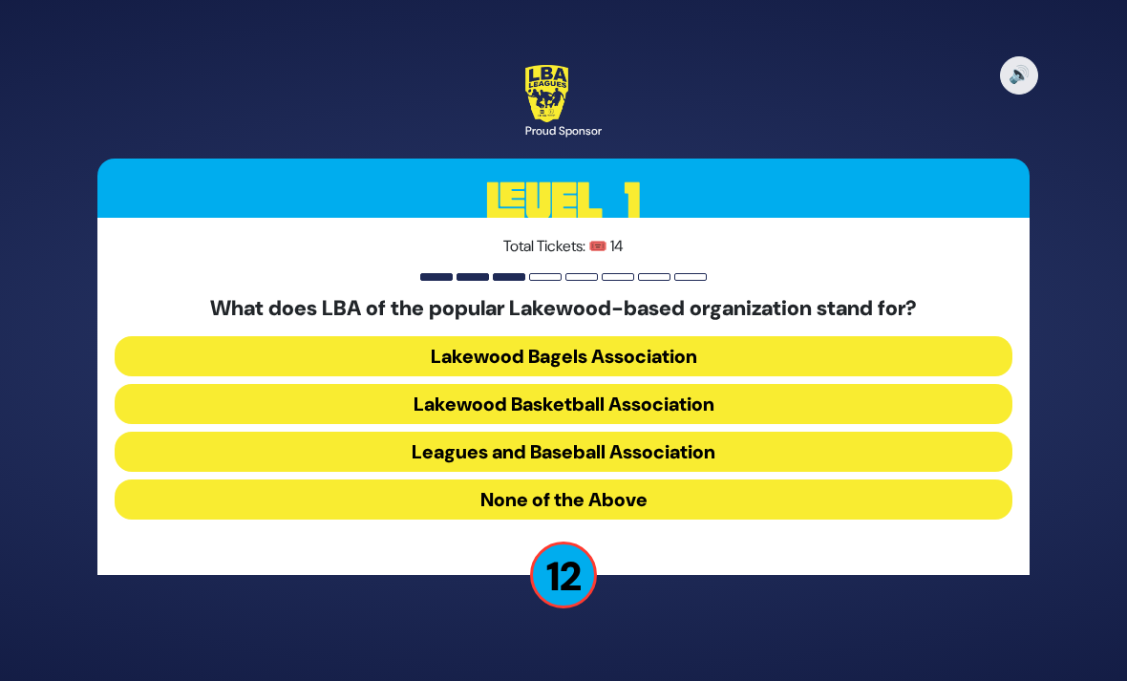
click at [588, 384] on button "Lakewood Basketball Association" at bounding box center [564, 404] width 898 height 40
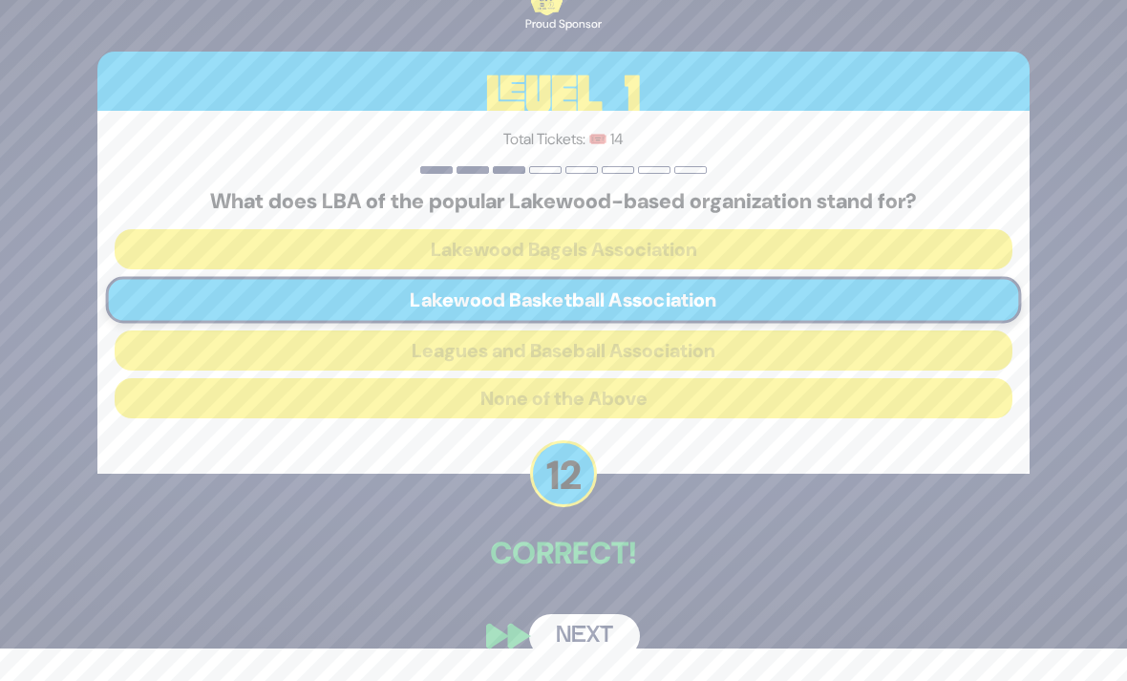
click at [609, 644] on button "Next" at bounding box center [584, 636] width 111 height 44
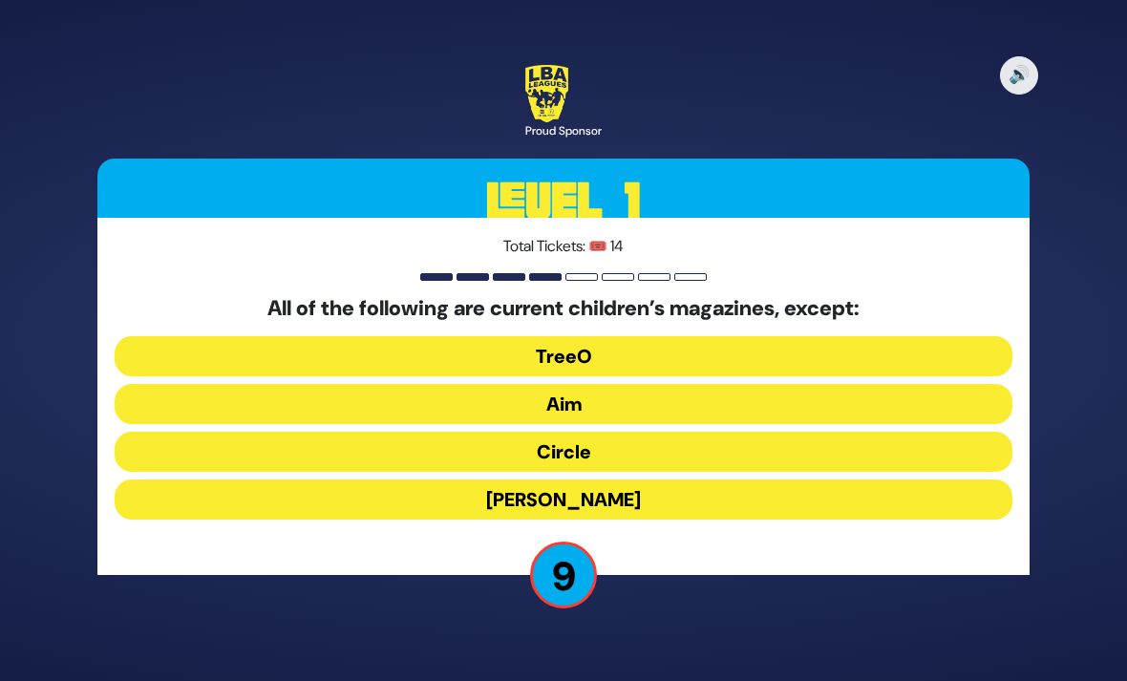
click at [666, 479] on button "[PERSON_NAME]" at bounding box center [564, 499] width 898 height 40
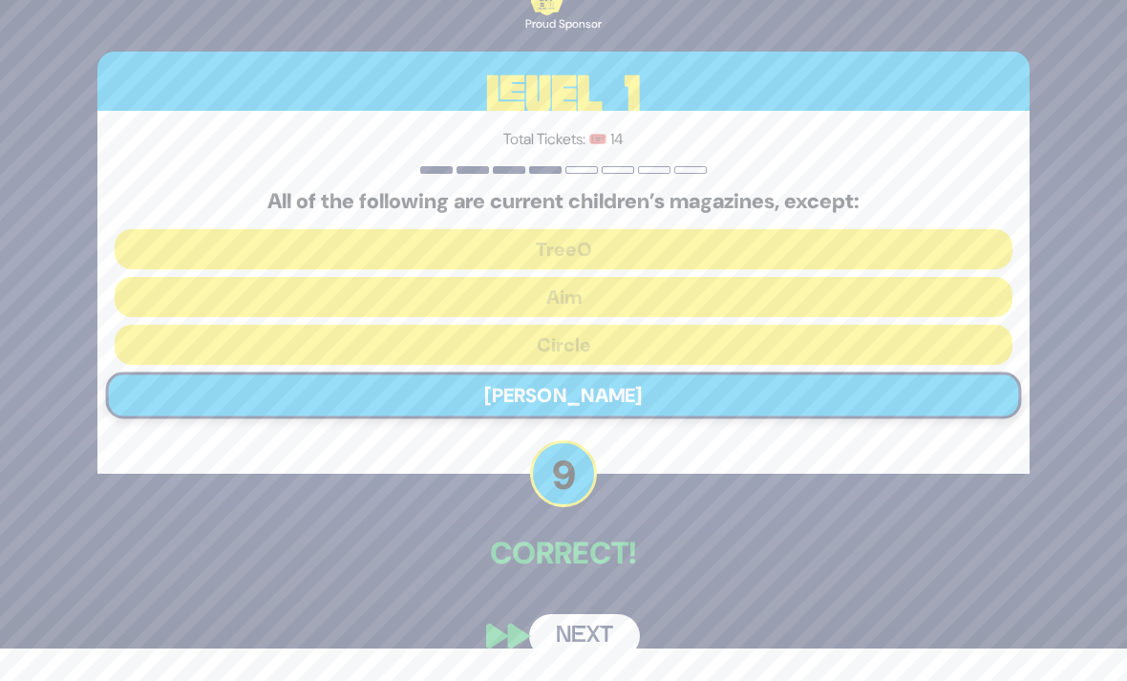
click at [607, 642] on button "Next" at bounding box center [584, 636] width 111 height 44
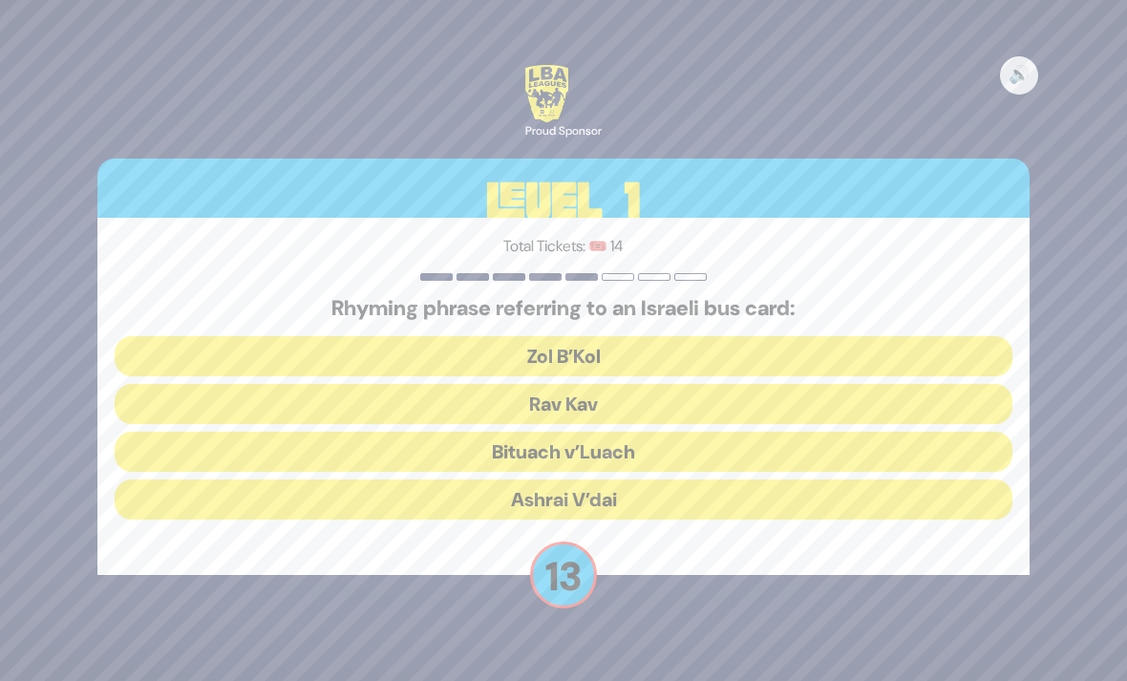
click at [590, 384] on button "Rav Kav" at bounding box center [564, 404] width 898 height 40
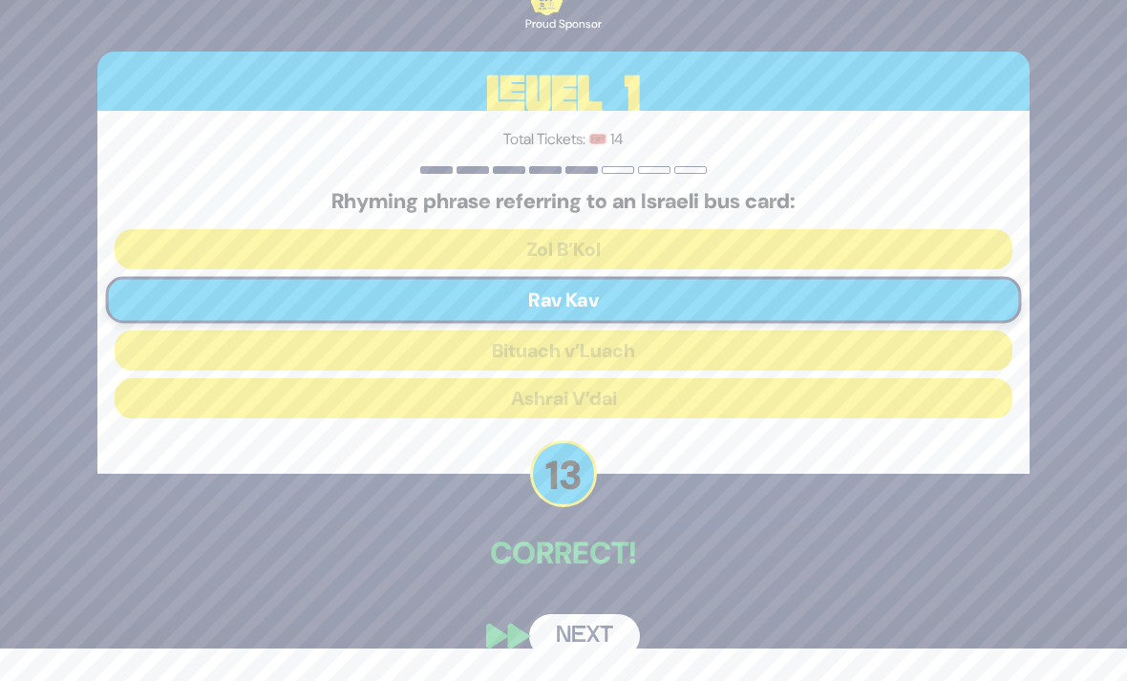
click at [600, 640] on button "Next" at bounding box center [584, 636] width 111 height 44
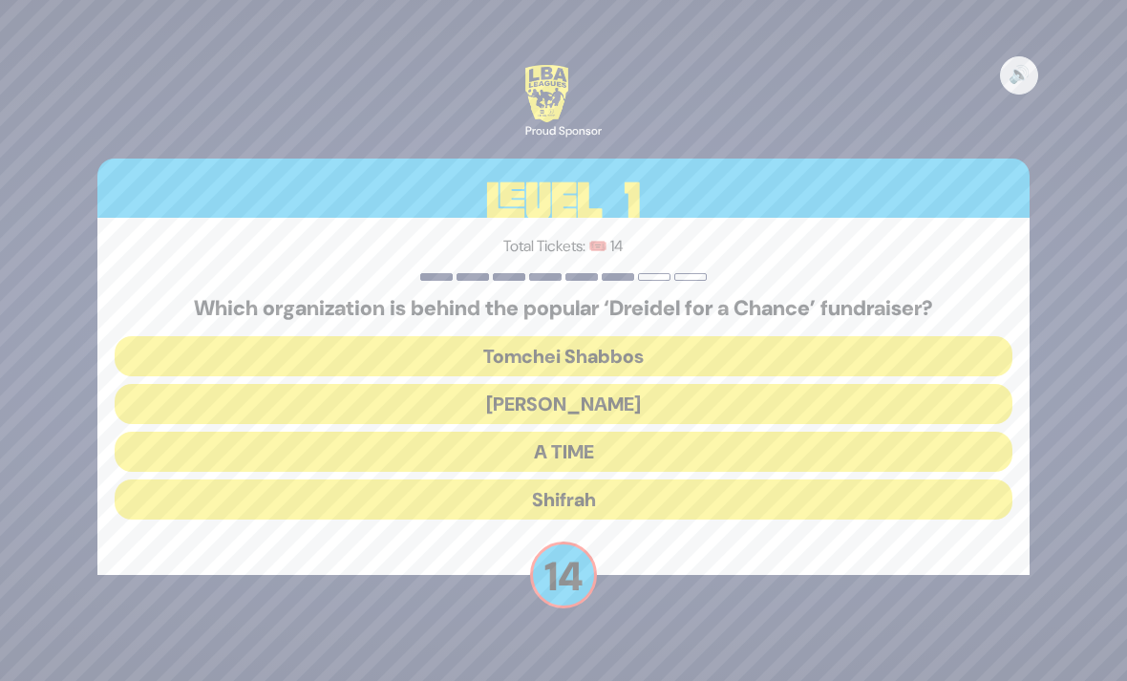
click at [606, 384] on button "[PERSON_NAME]" at bounding box center [564, 404] width 898 height 40
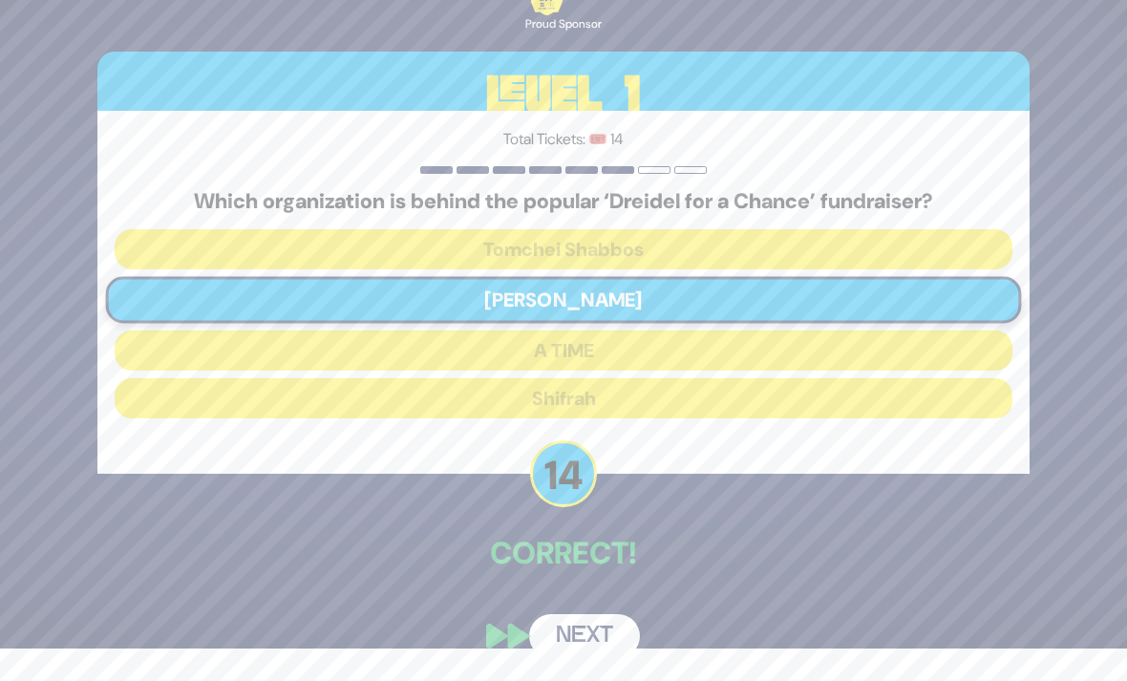
click at [575, 629] on button "Next" at bounding box center [584, 636] width 111 height 44
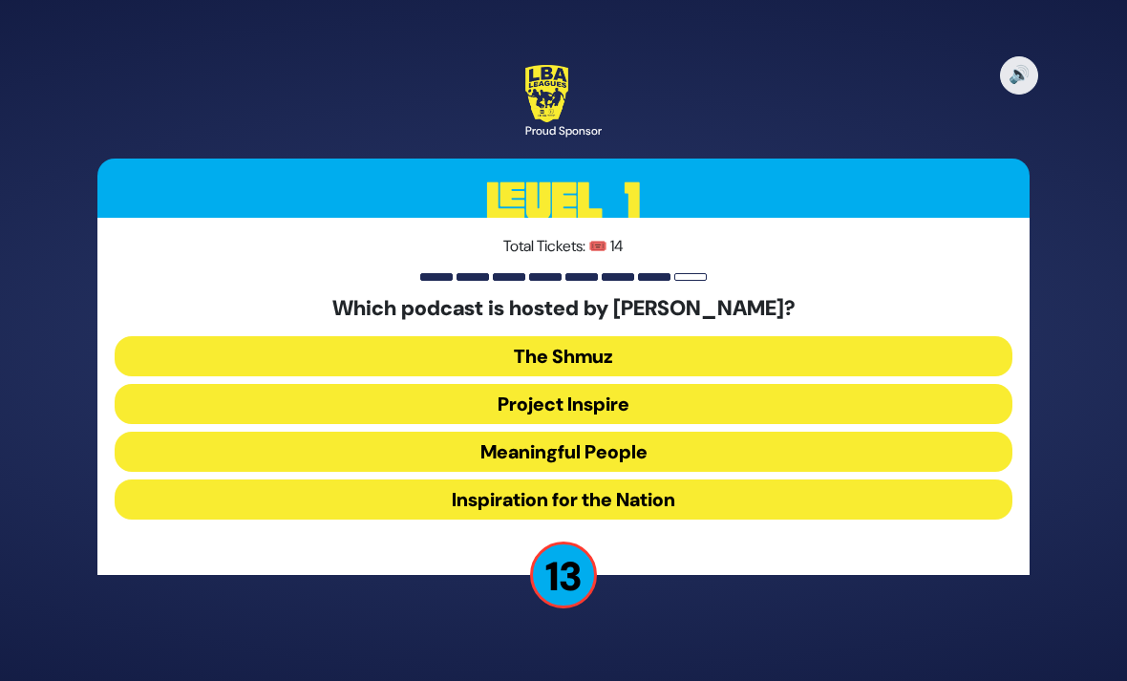
click at [593, 432] on button "Meaningful People" at bounding box center [564, 452] width 898 height 40
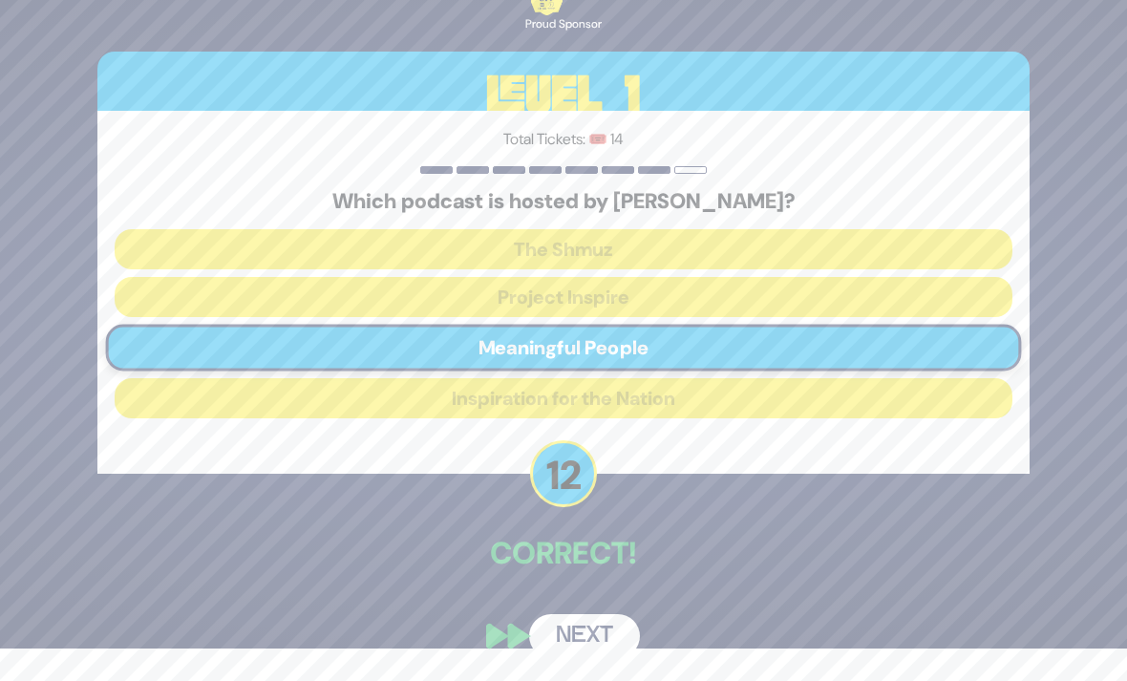
click at [581, 653] on button "Next" at bounding box center [584, 636] width 111 height 44
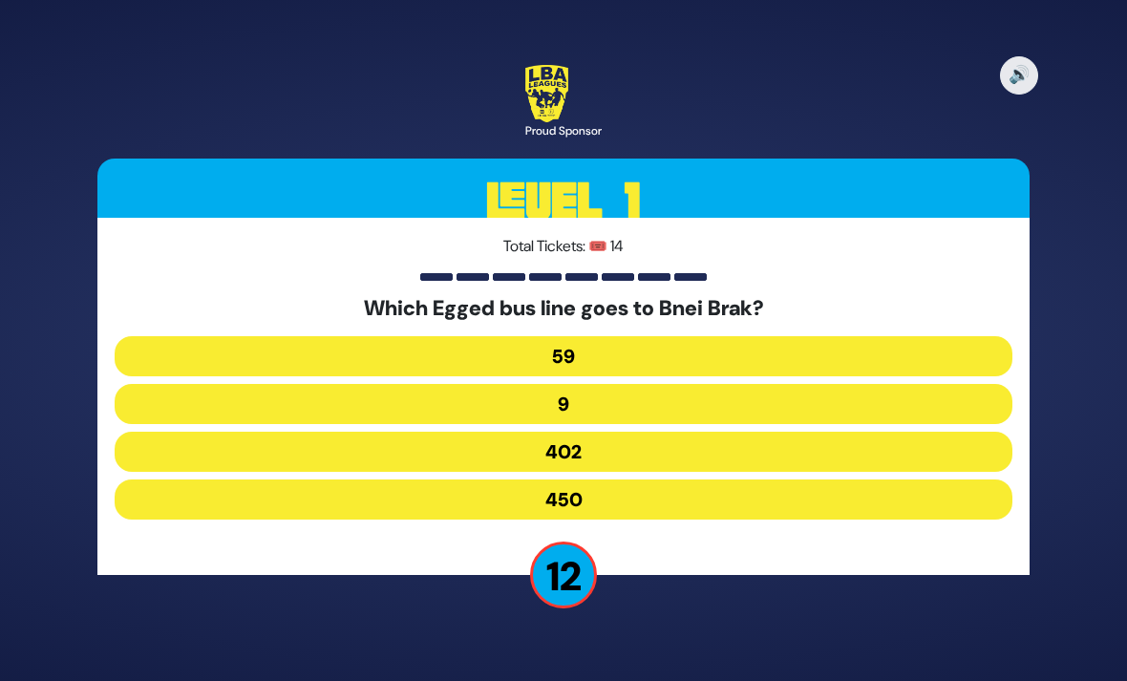
click at [575, 432] on button "402" at bounding box center [564, 452] width 898 height 40
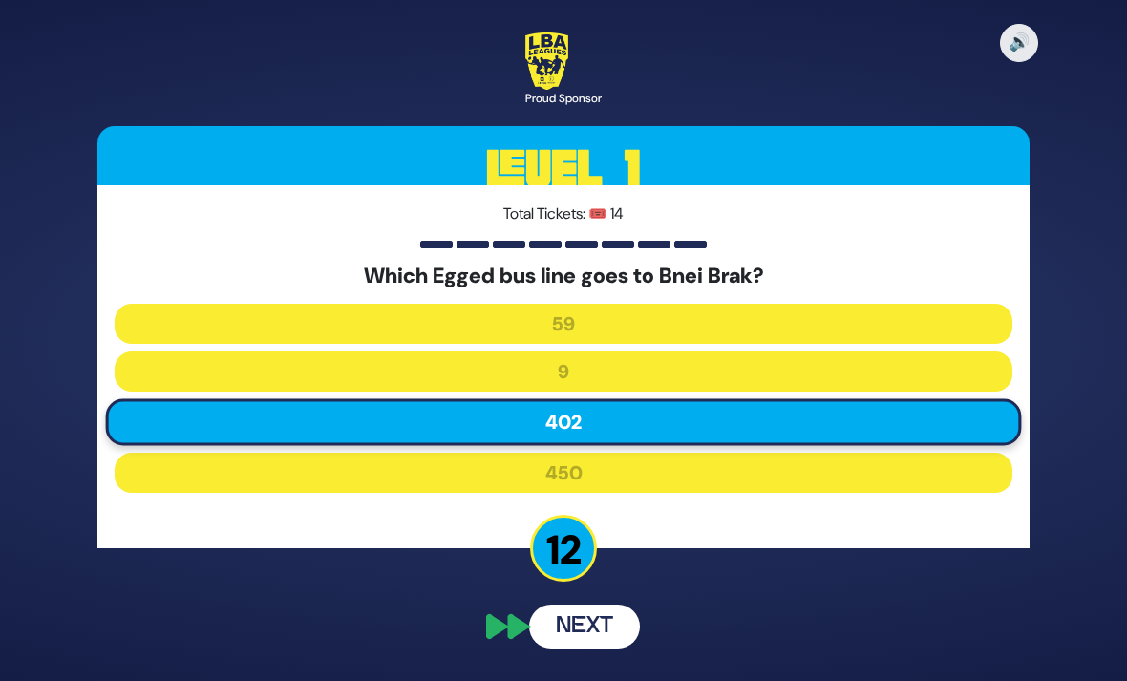
click at [601, 605] on button "Next" at bounding box center [584, 627] width 111 height 44
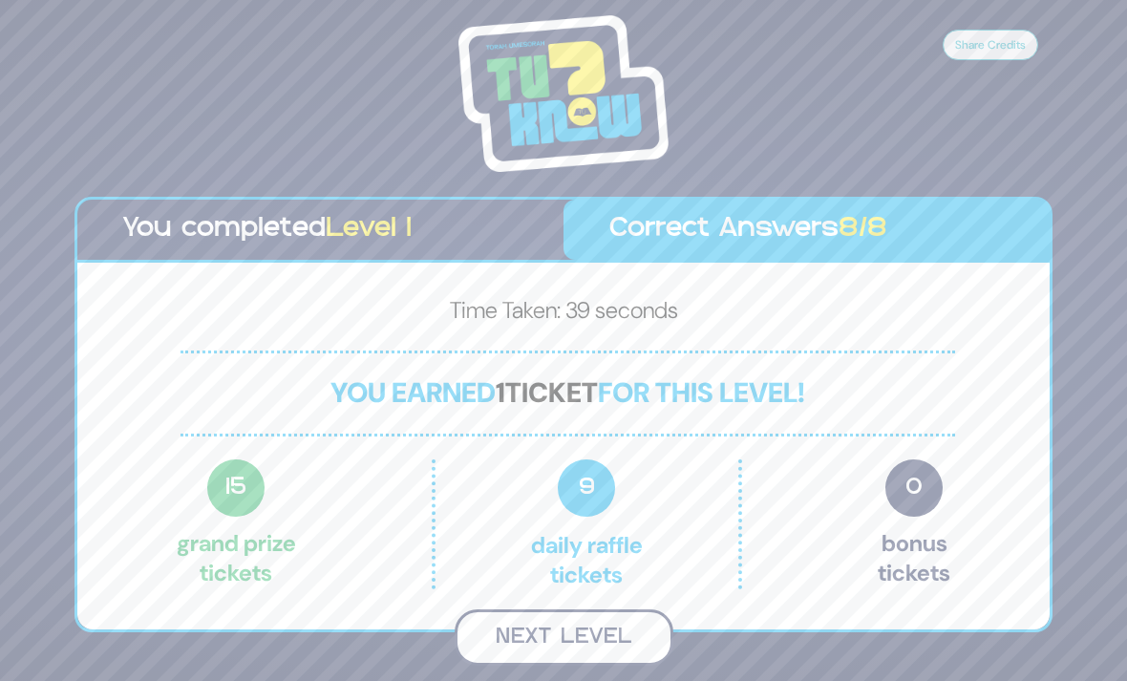
click at [619, 612] on button "Next Level" at bounding box center [564, 637] width 219 height 56
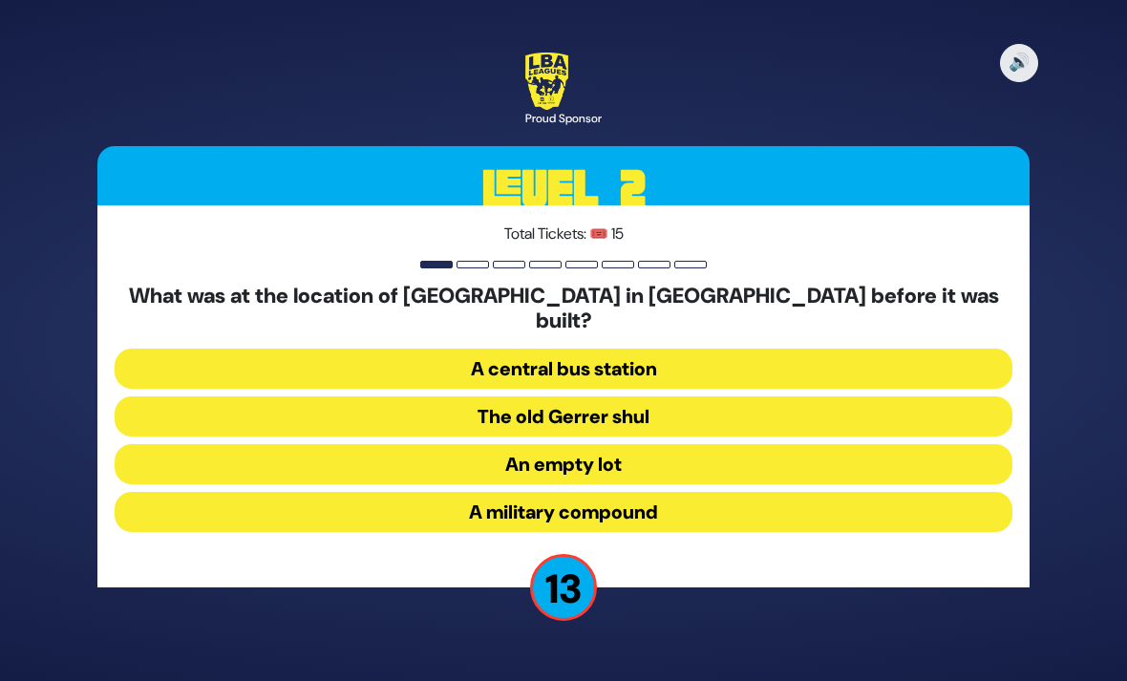
click at [603, 492] on button "A military compound" at bounding box center [564, 512] width 898 height 40
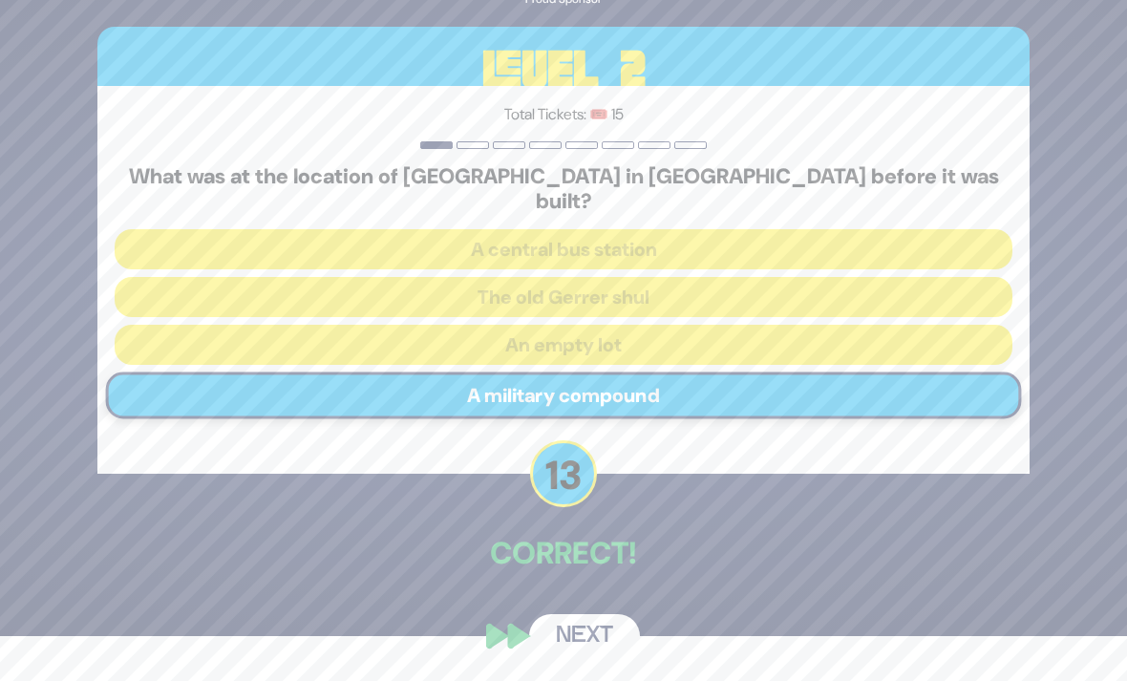
click at [600, 589] on div "🔊 Proud Sponsor Level 2 Total Tickets: 🎟️ 15 What was at the location of [GEOGR…" at bounding box center [564, 296] width 978 height 772
click at [605, 650] on button "Next" at bounding box center [584, 636] width 111 height 44
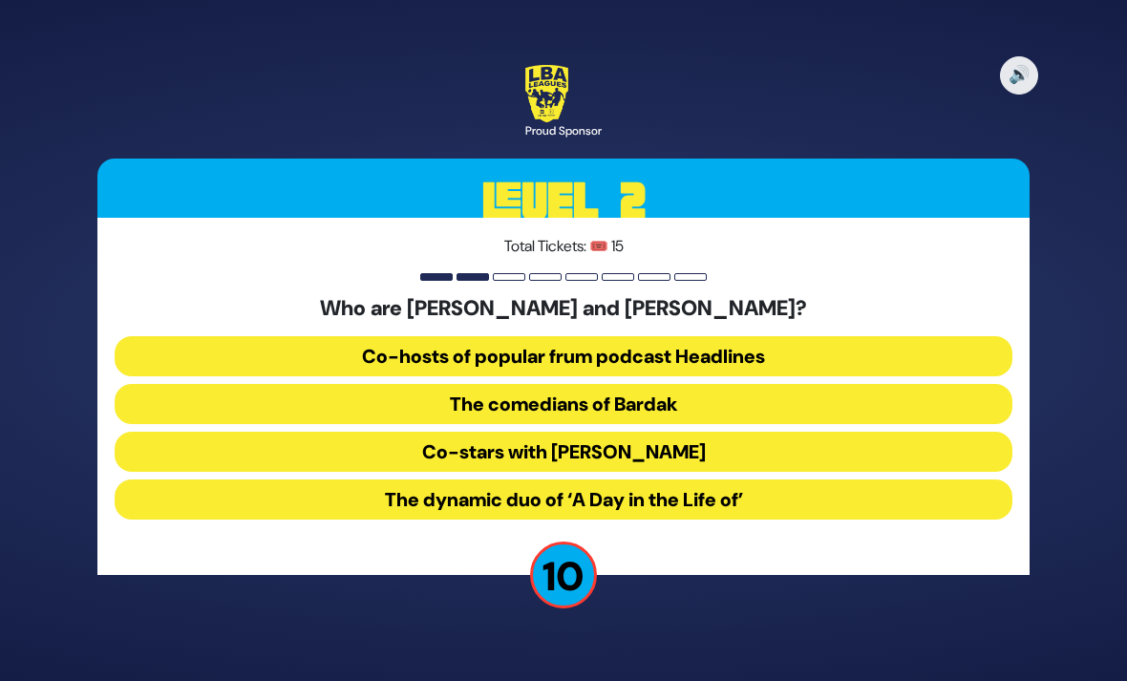
click at [521, 384] on button "The comedians of Bardak" at bounding box center [564, 404] width 898 height 40
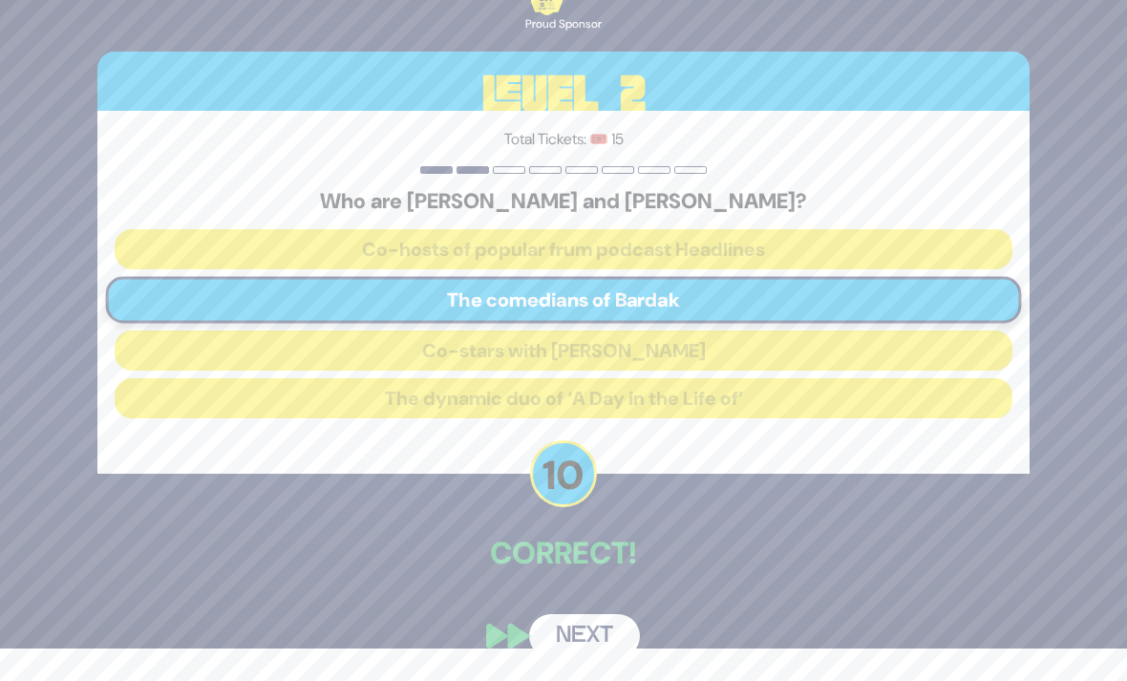
click at [592, 647] on button "Next" at bounding box center [584, 636] width 111 height 44
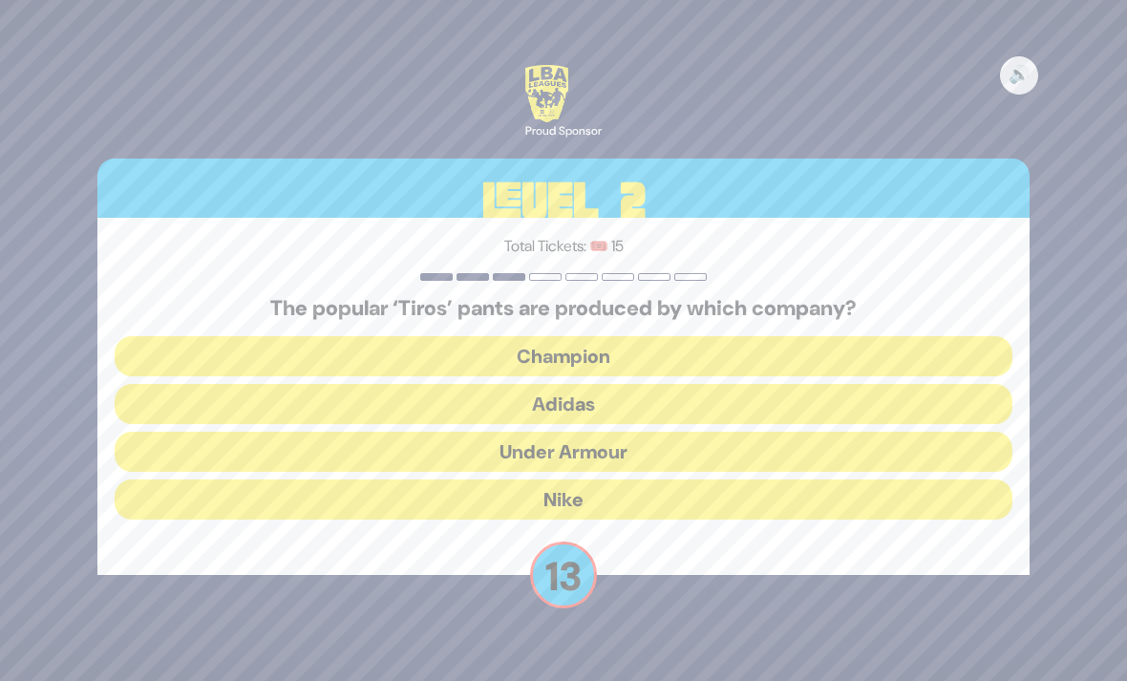
click at [607, 384] on button "Adidas" at bounding box center [564, 404] width 898 height 40
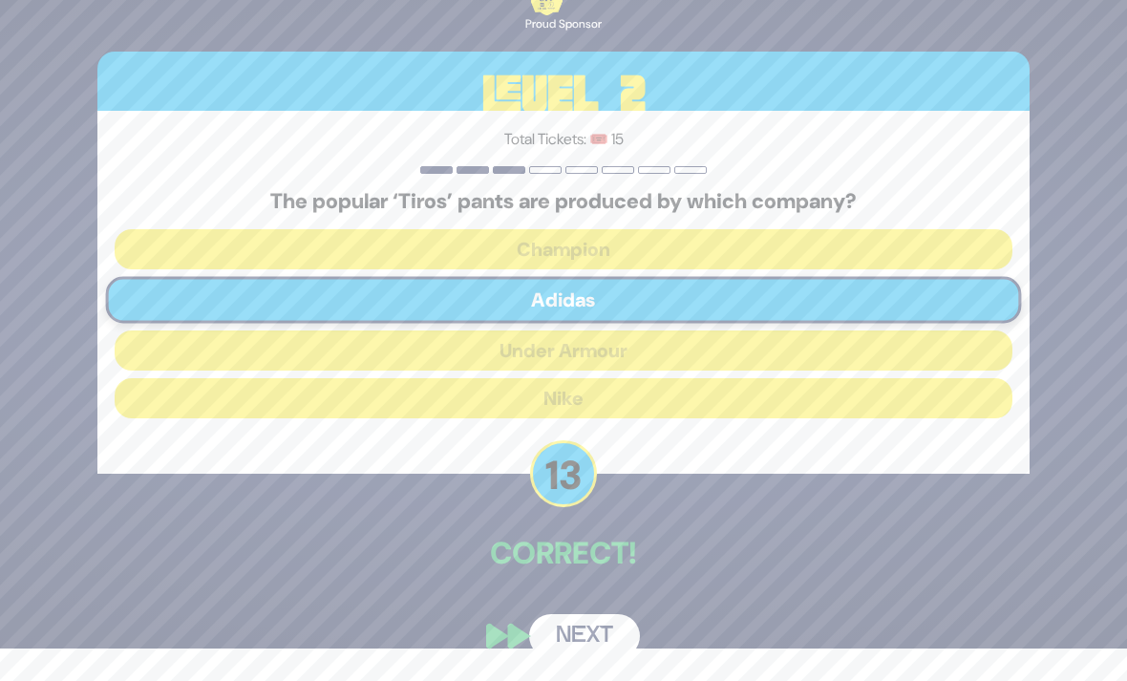
click at [592, 639] on button "Next" at bounding box center [584, 636] width 111 height 44
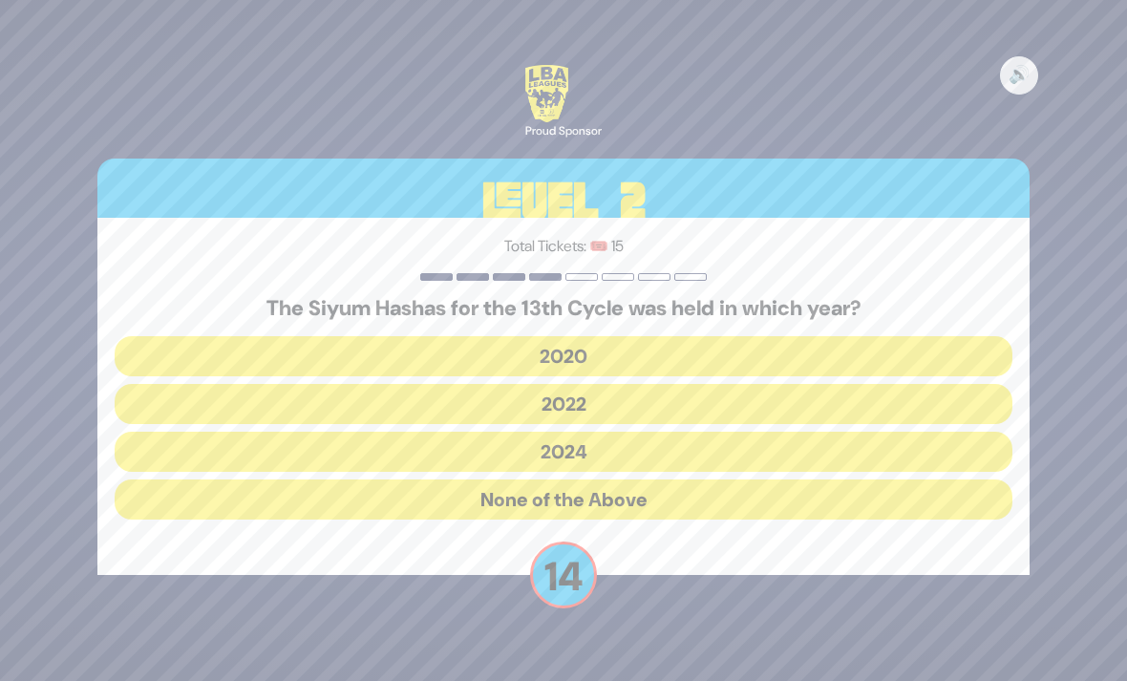
click at [596, 336] on button "2020" at bounding box center [564, 356] width 898 height 40
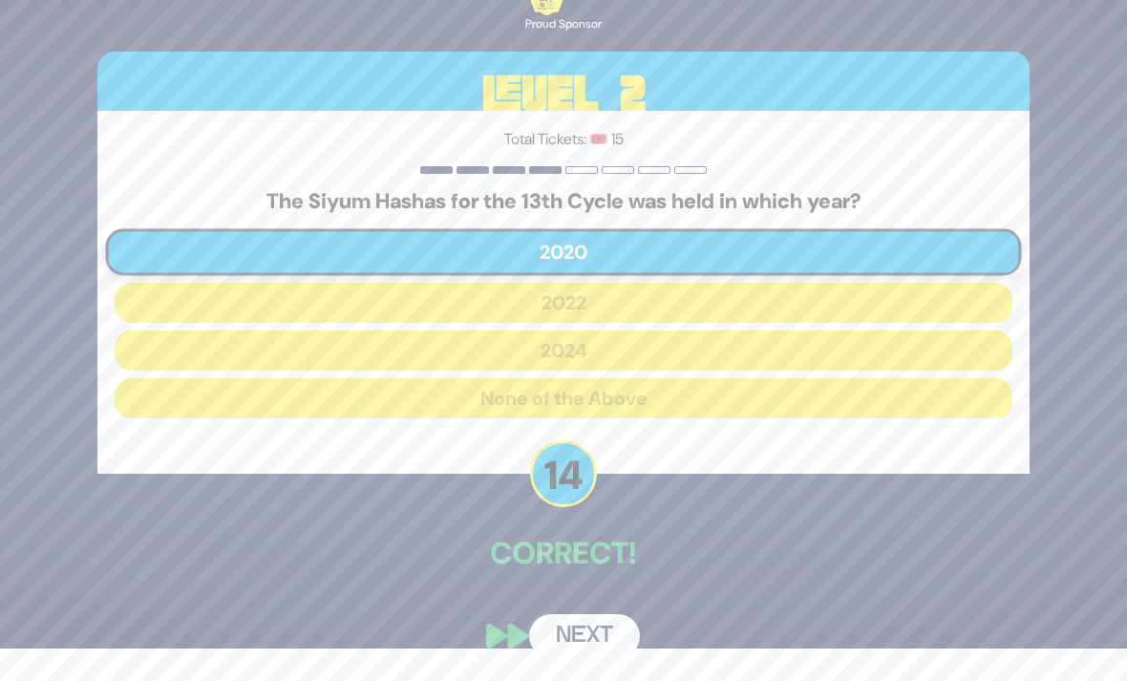
click at [603, 637] on button "Next" at bounding box center [584, 636] width 111 height 44
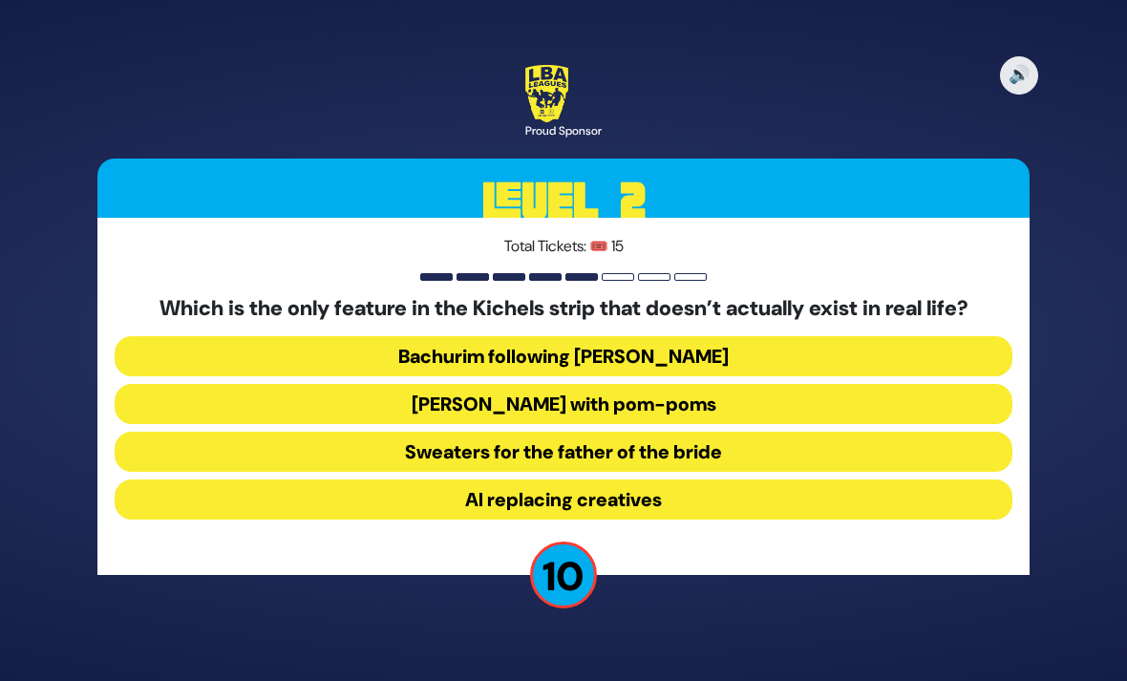
click at [616, 384] on button "[PERSON_NAME] with pom-poms" at bounding box center [564, 404] width 898 height 40
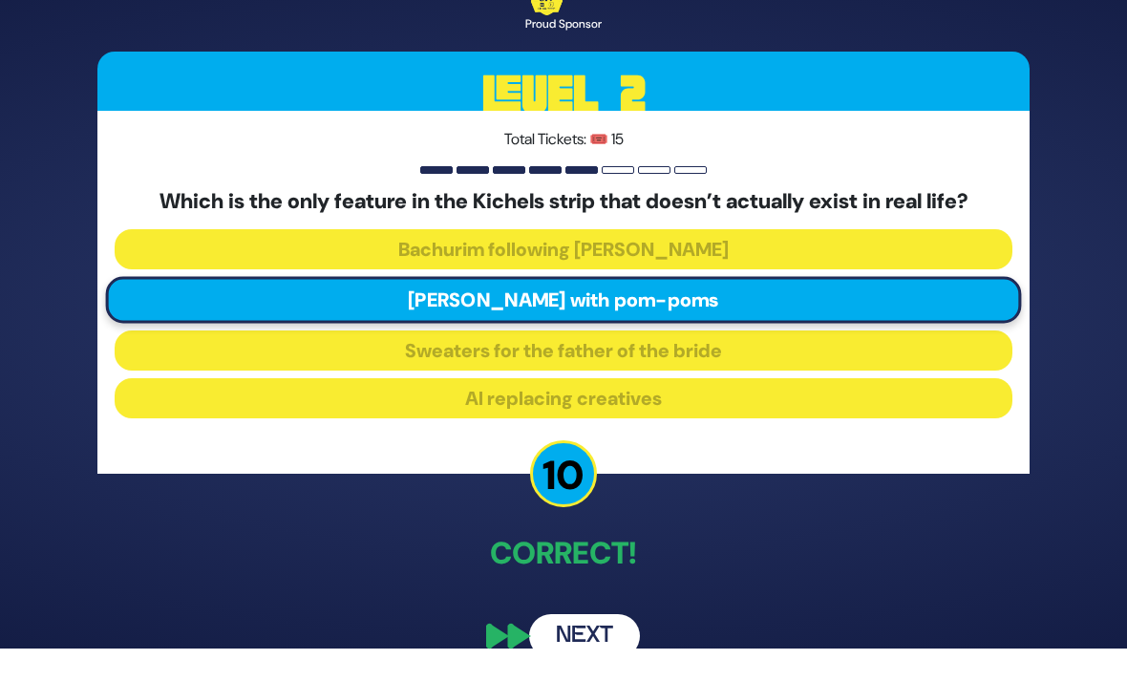
click at [577, 638] on button "Next" at bounding box center [584, 636] width 111 height 44
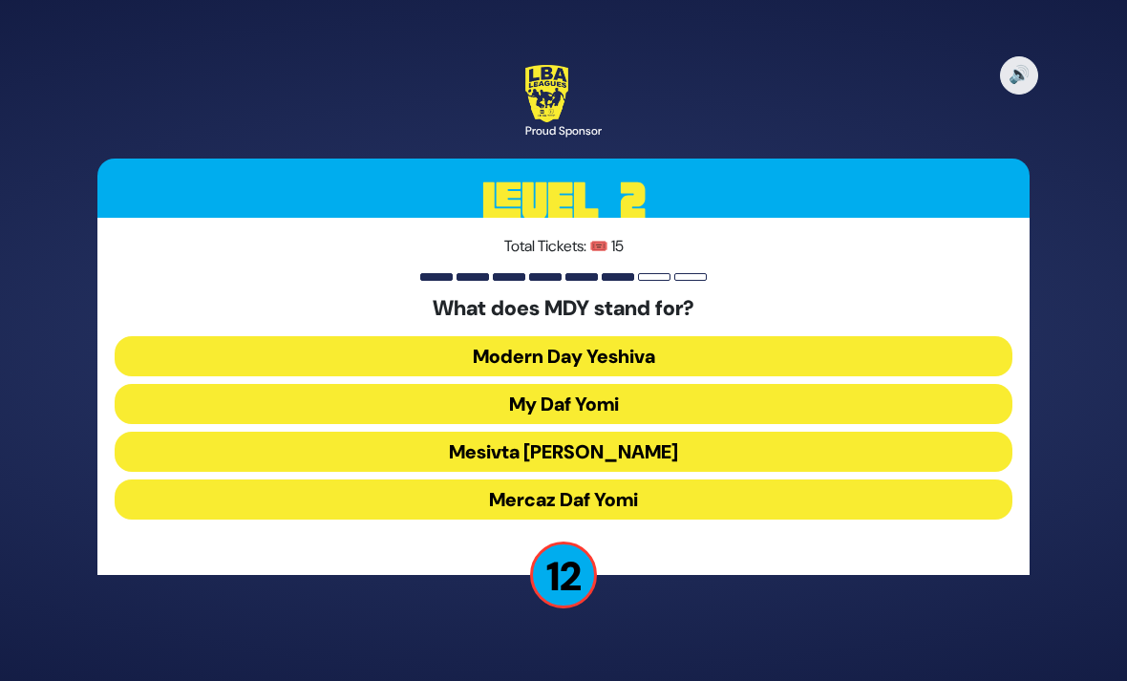
click at [567, 479] on button "Mercaz Daf Yomi" at bounding box center [564, 499] width 898 height 40
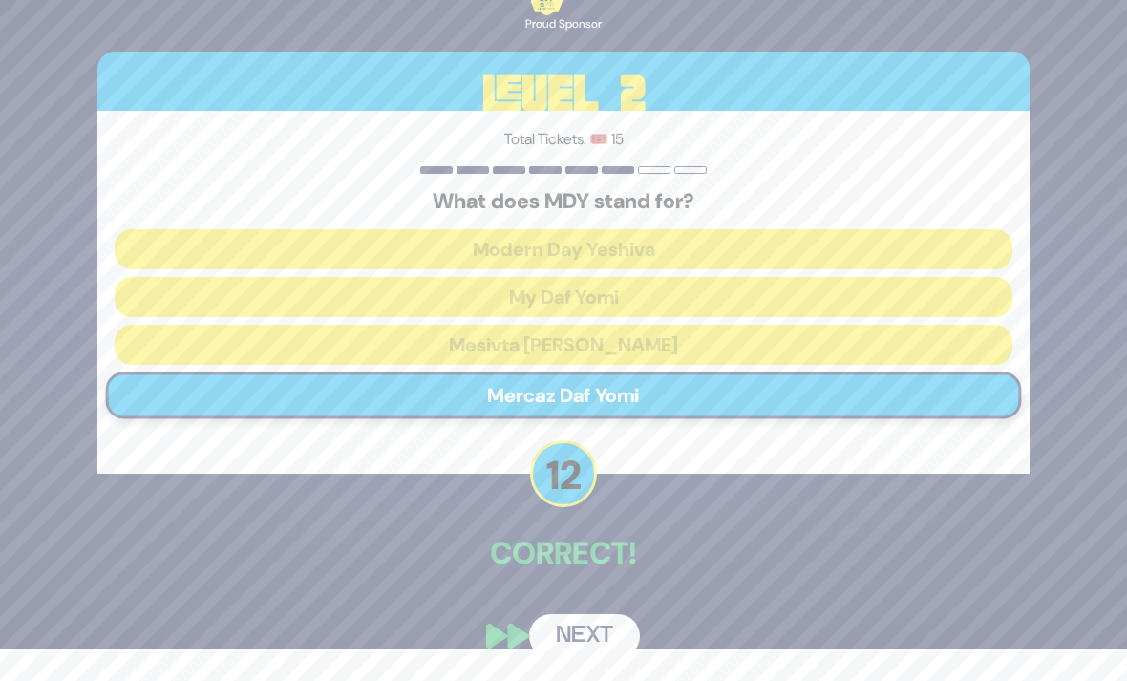
click at [605, 601] on div "🔊 Proud Sponsor Level 2 Total Tickets: 🎟️ 15 What does MDY stand for? Modern Da…" at bounding box center [564, 308] width 978 height 746
click at [609, 639] on button "Next" at bounding box center [584, 636] width 111 height 44
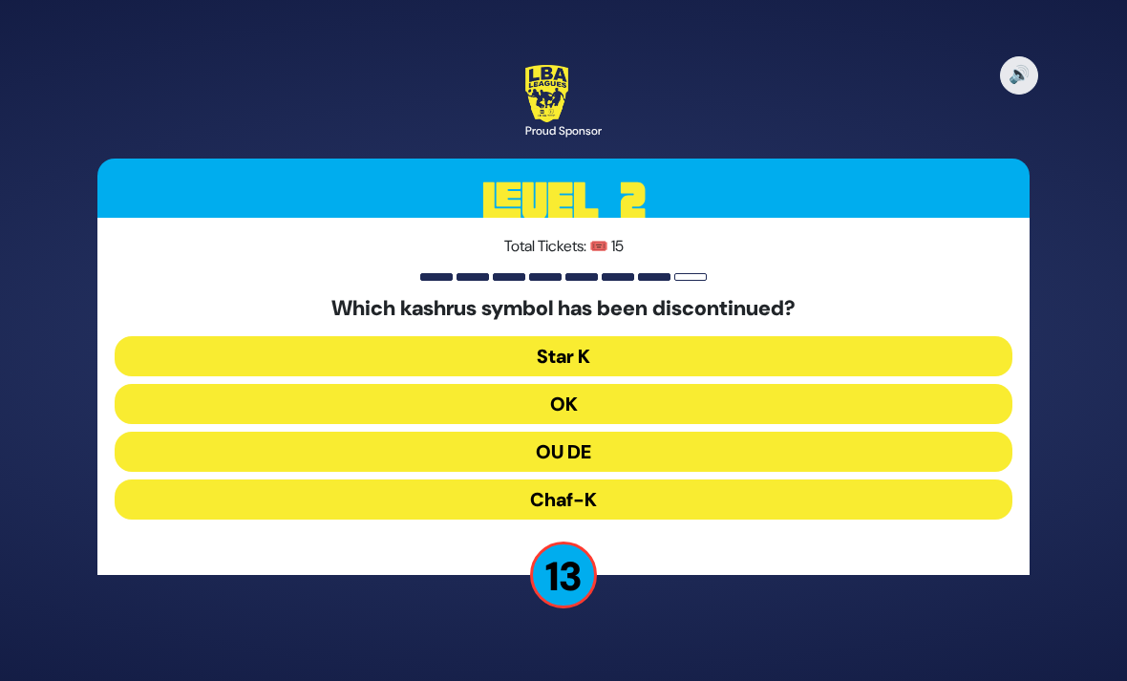
click at [600, 432] on button "OU DE" at bounding box center [564, 452] width 898 height 40
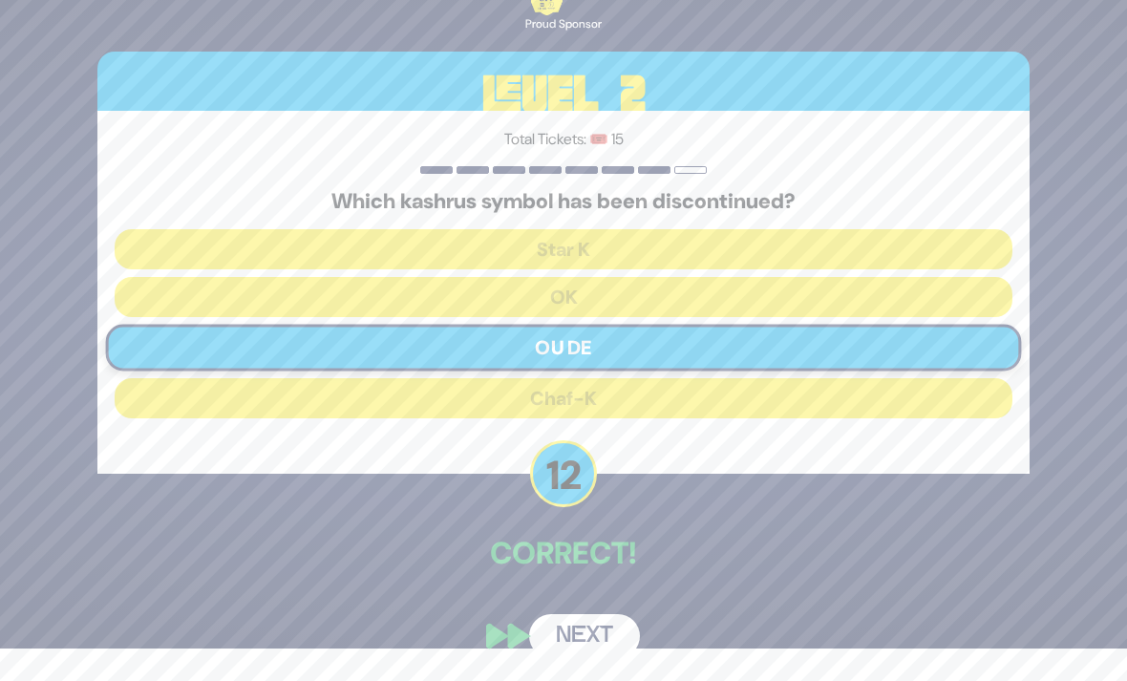
click at [589, 649] on button "Next" at bounding box center [584, 636] width 111 height 44
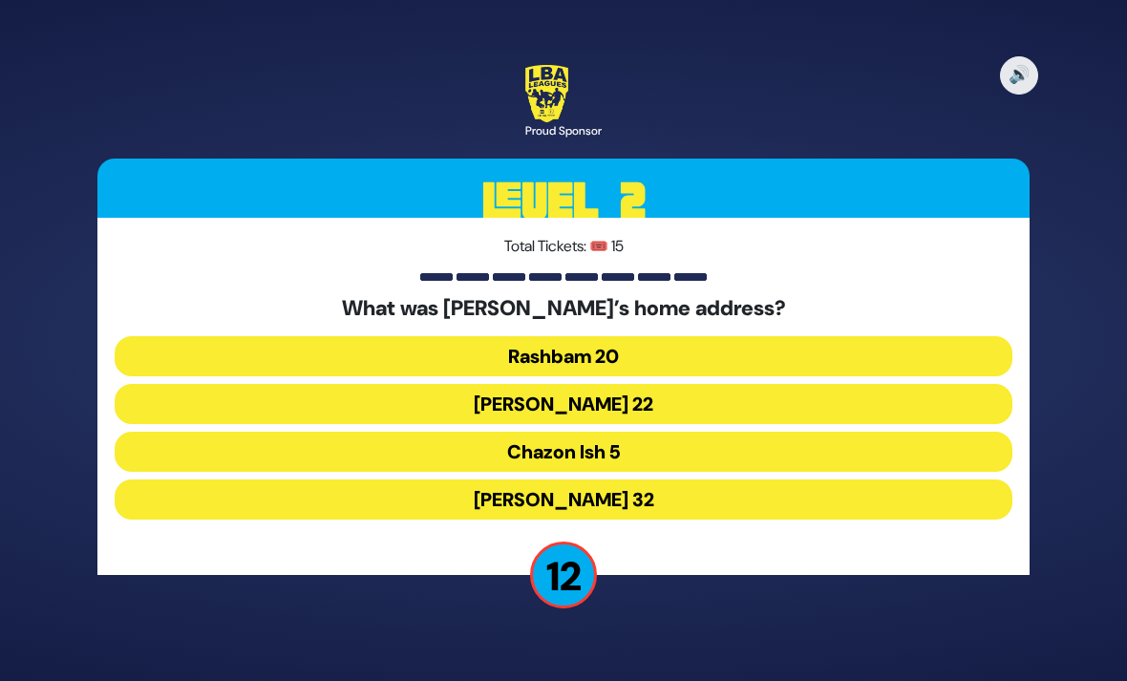
click at [588, 432] on button "Chazon Ish 5" at bounding box center [564, 452] width 898 height 40
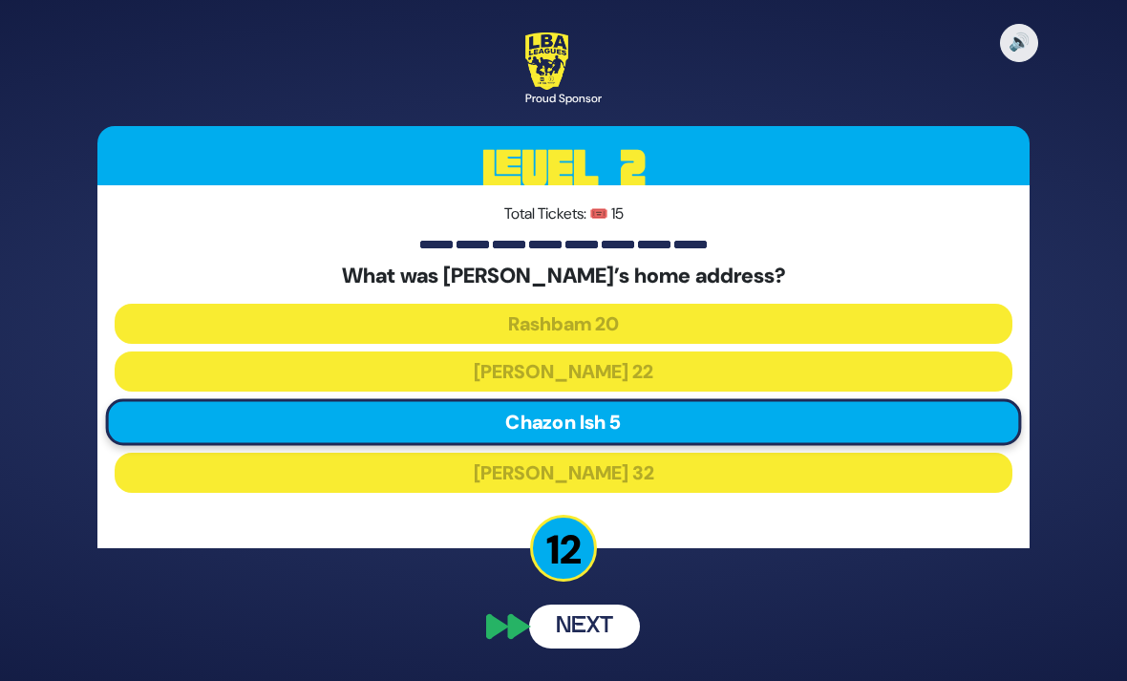
click at [583, 610] on button "Next" at bounding box center [584, 627] width 111 height 44
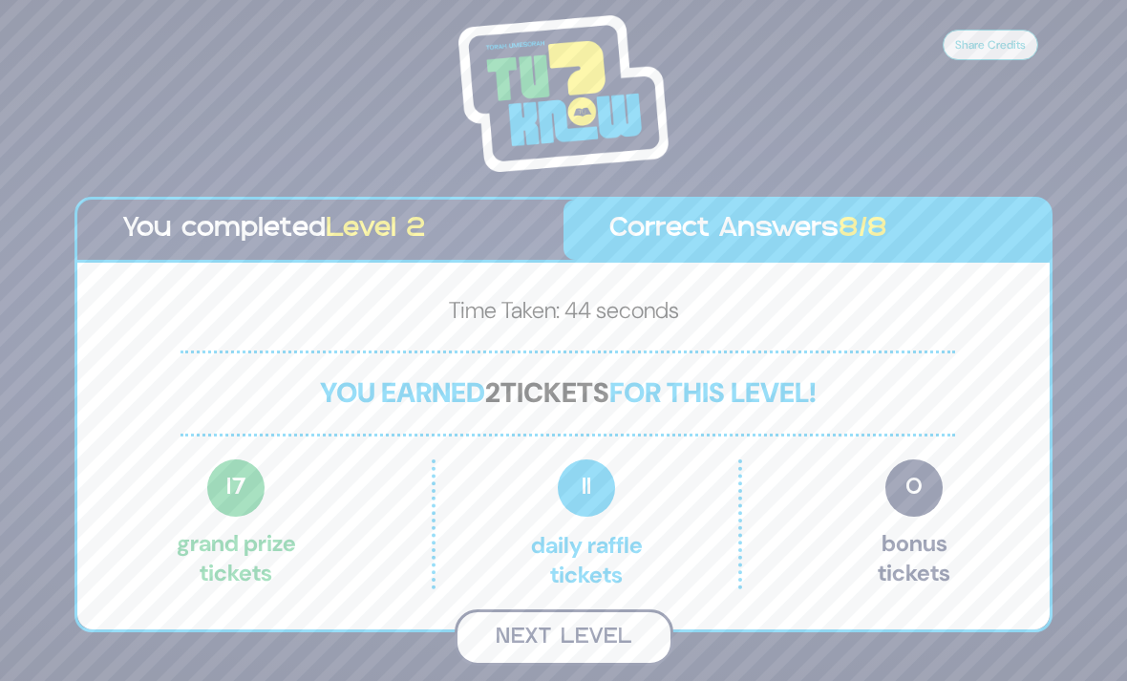
click at [573, 609] on button "Next Level" at bounding box center [564, 637] width 219 height 56
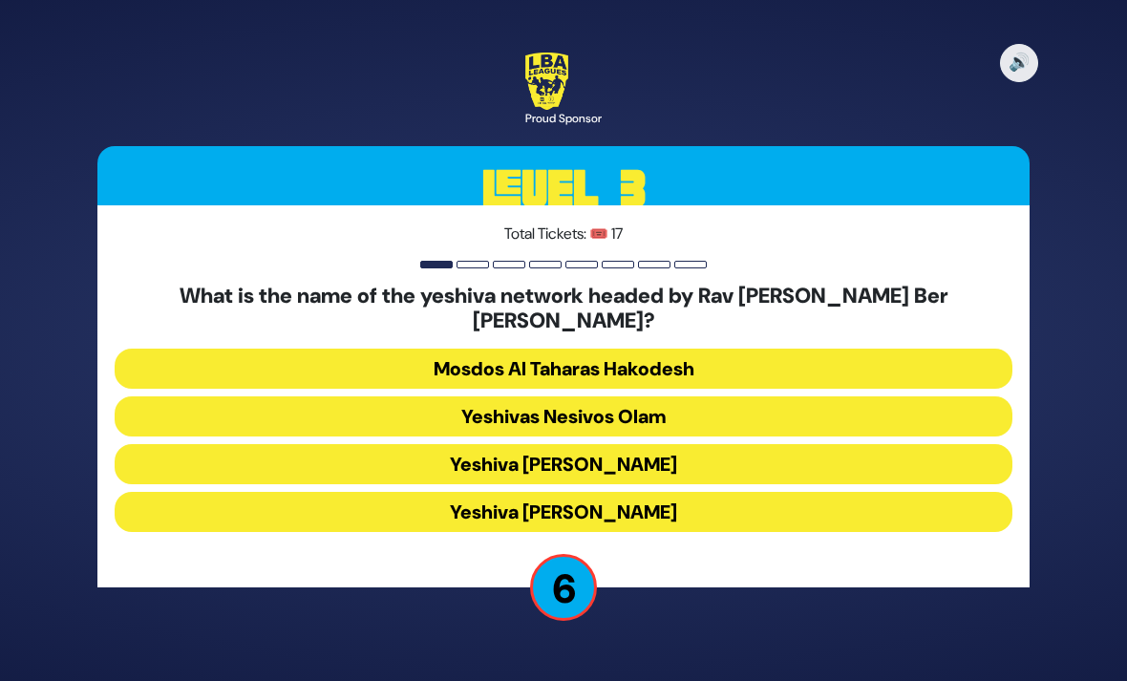
click at [646, 444] on button "Yeshiva [PERSON_NAME]" at bounding box center [564, 464] width 898 height 40
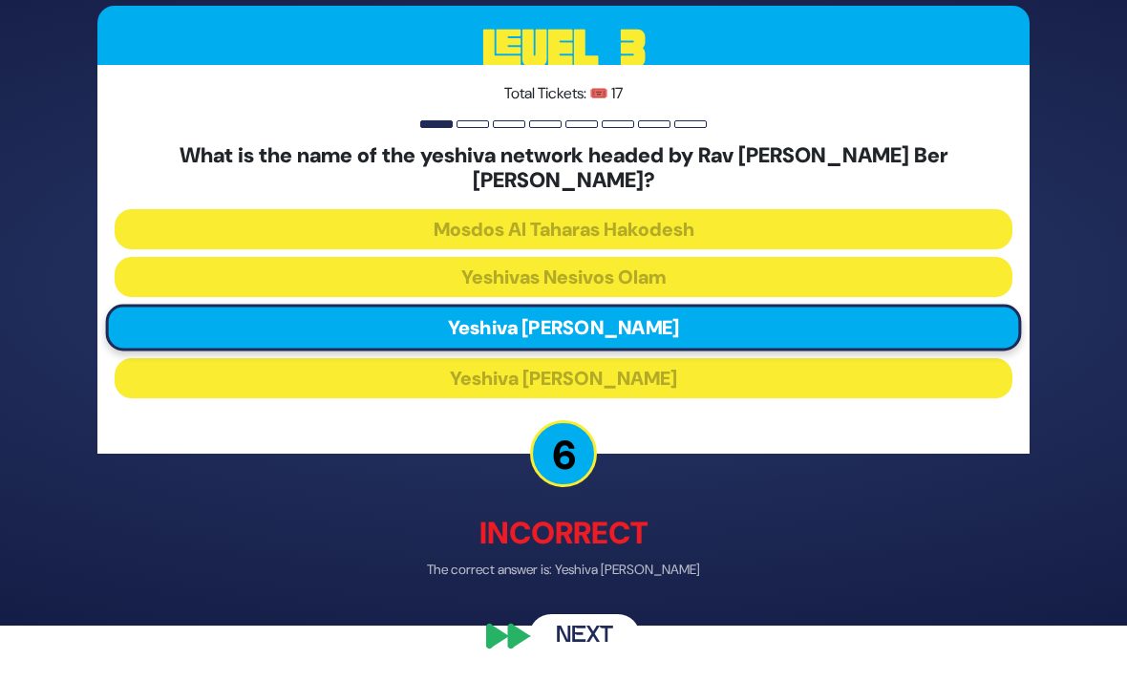
click at [601, 658] on button "Next" at bounding box center [584, 636] width 111 height 44
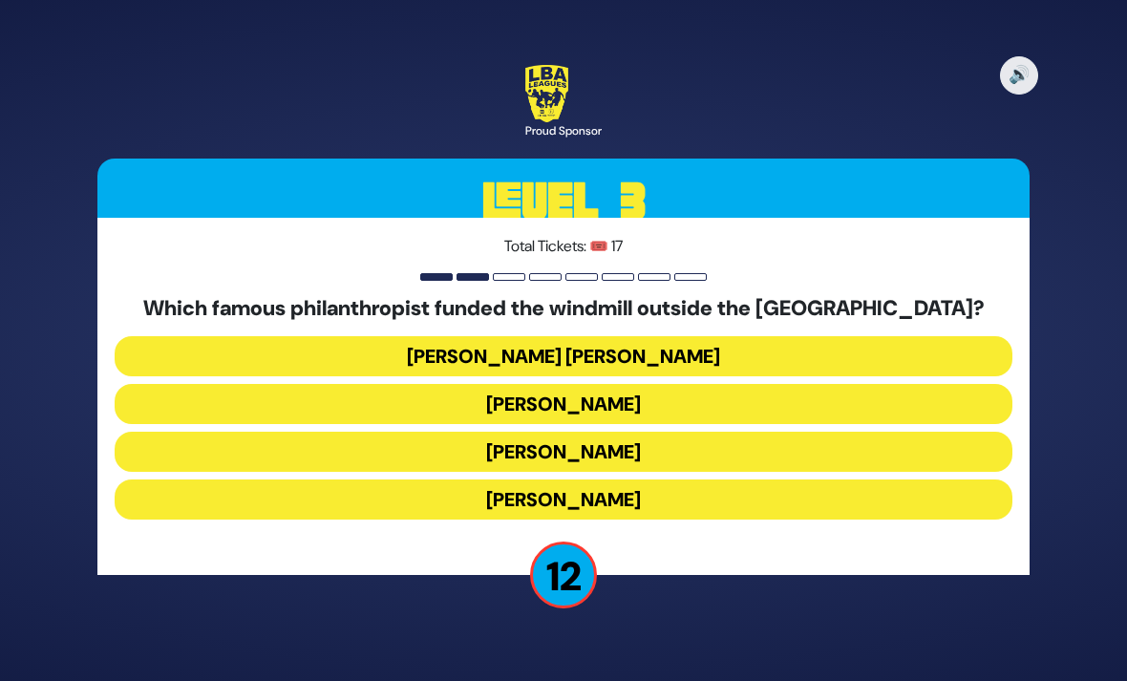
click at [632, 479] on button "[PERSON_NAME]" at bounding box center [564, 499] width 898 height 40
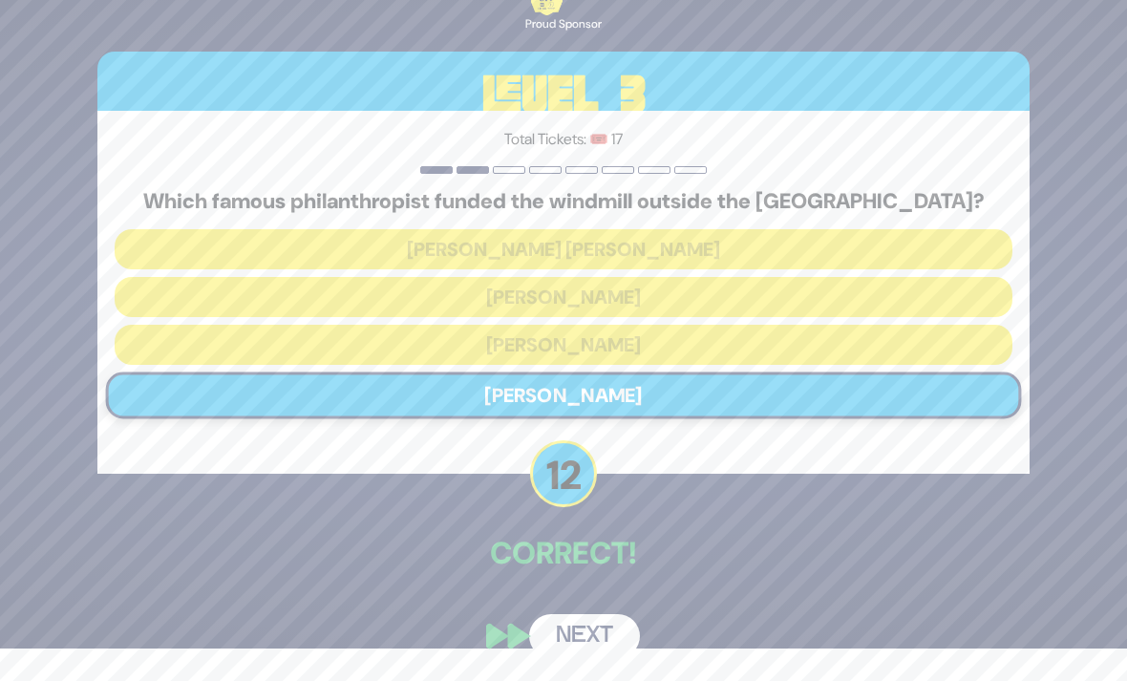
click at [596, 635] on button "Next" at bounding box center [584, 636] width 111 height 44
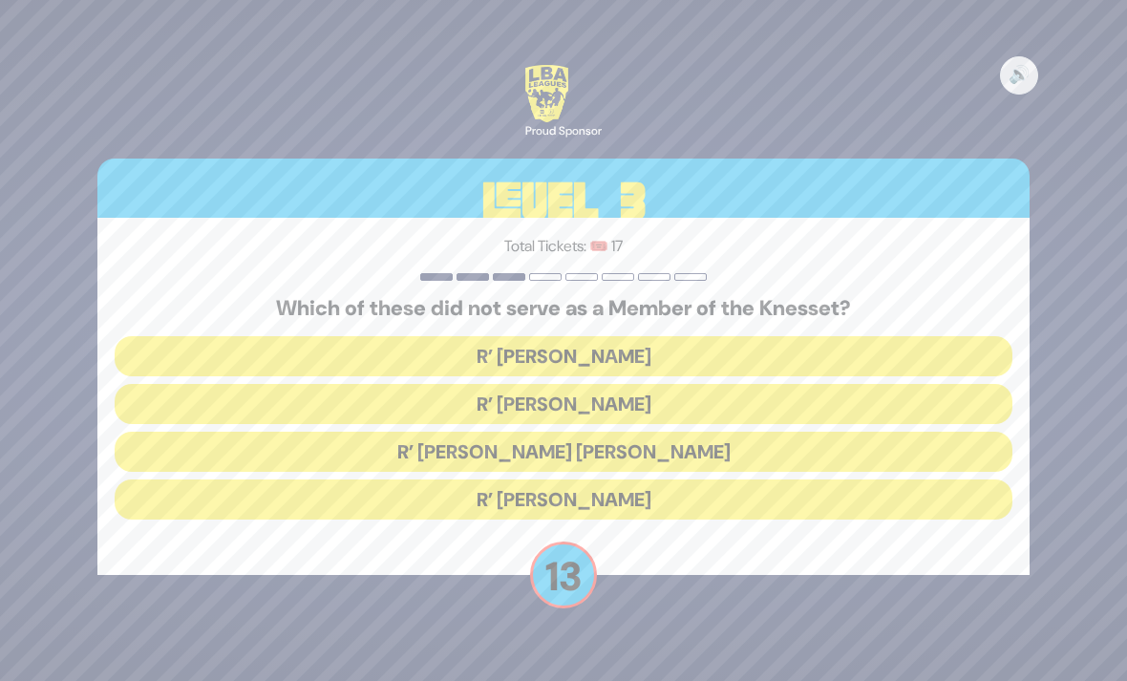
click at [598, 479] on button "R’ [PERSON_NAME]" at bounding box center [564, 499] width 898 height 40
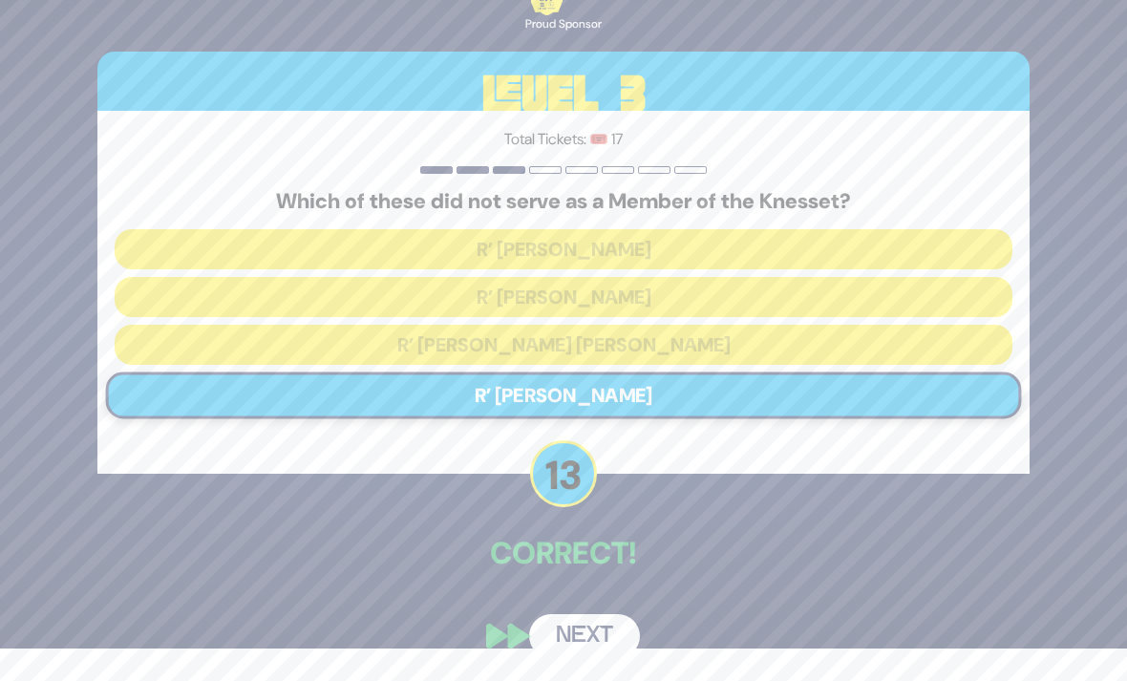
click at [607, 632] on button "Next" at bounding box center [584, 636] width 111 height 44
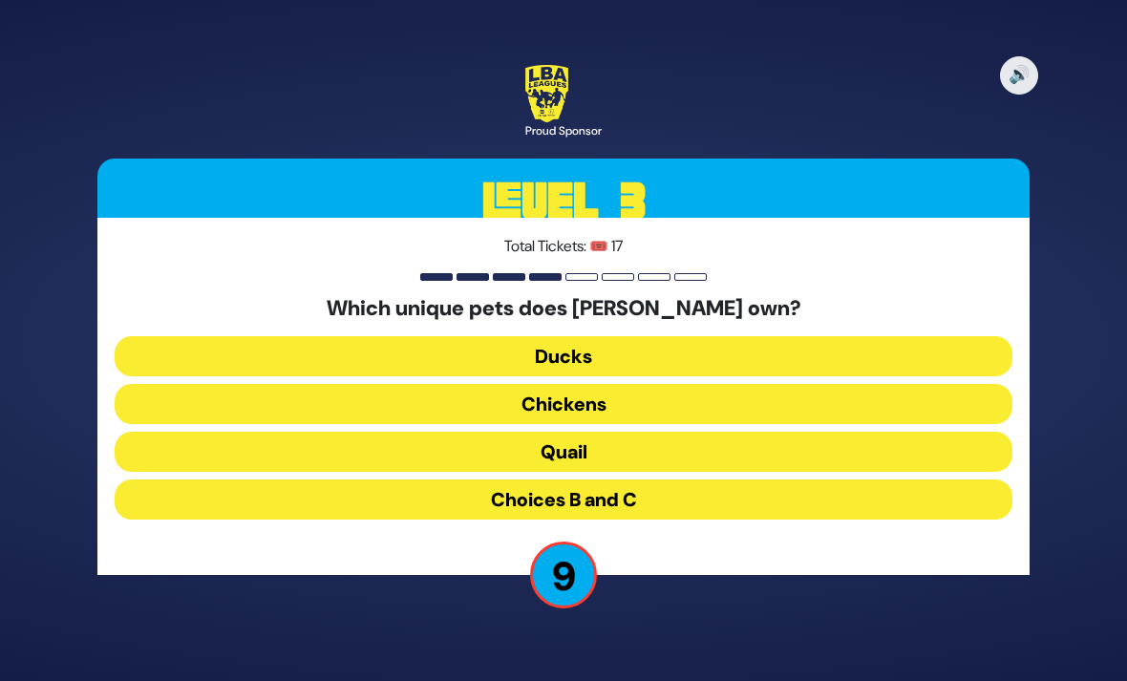
click at [624, 479] on button "Choices B and C" at bounding box center [564, 499] width 898 height 40
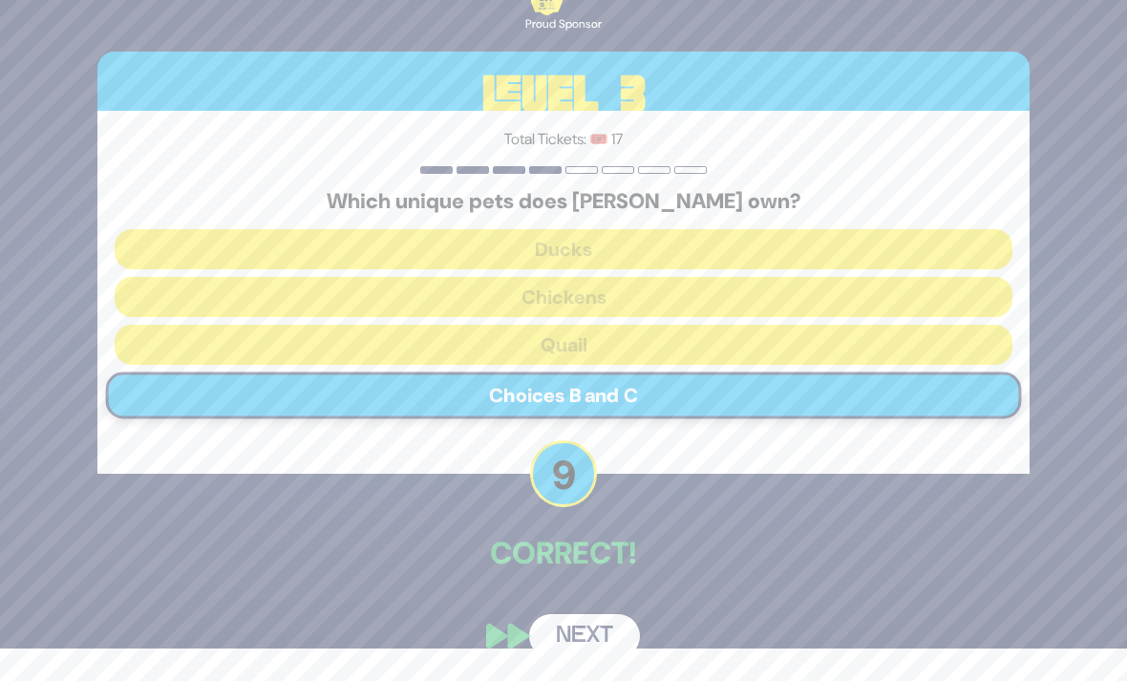
click at [578, 642] on button "Next" at bounding box center [584, 636] width 111 height 44
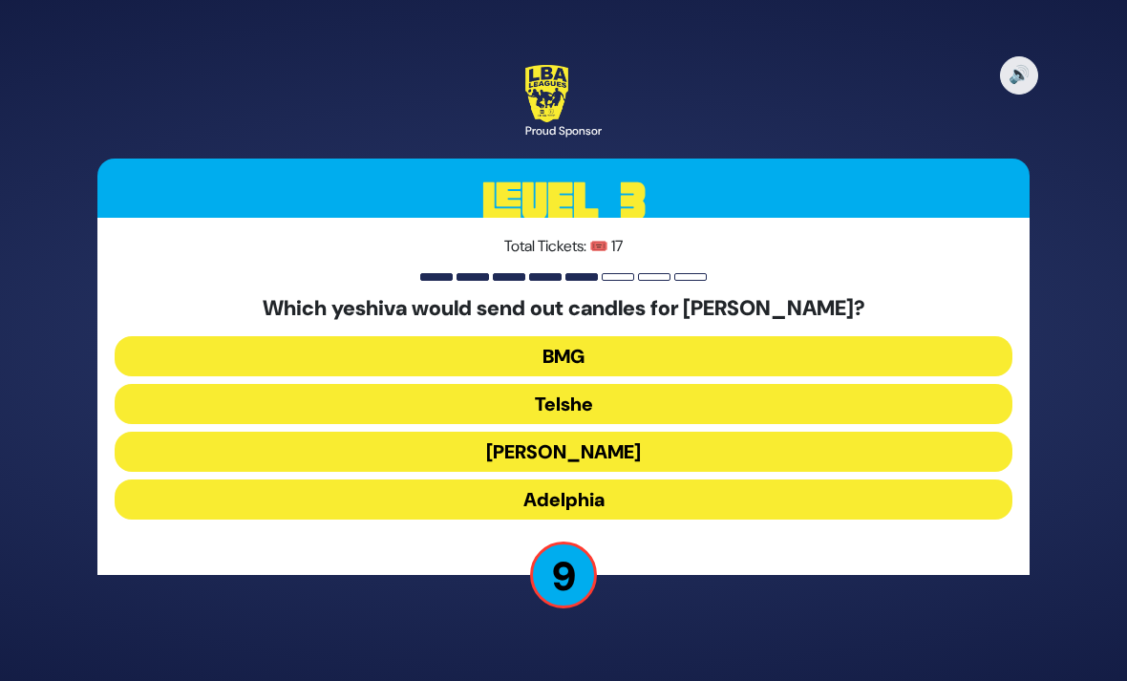
click at [628, 479] on button "Adelphia" at bounding box center [564, 499] width 898 height 40
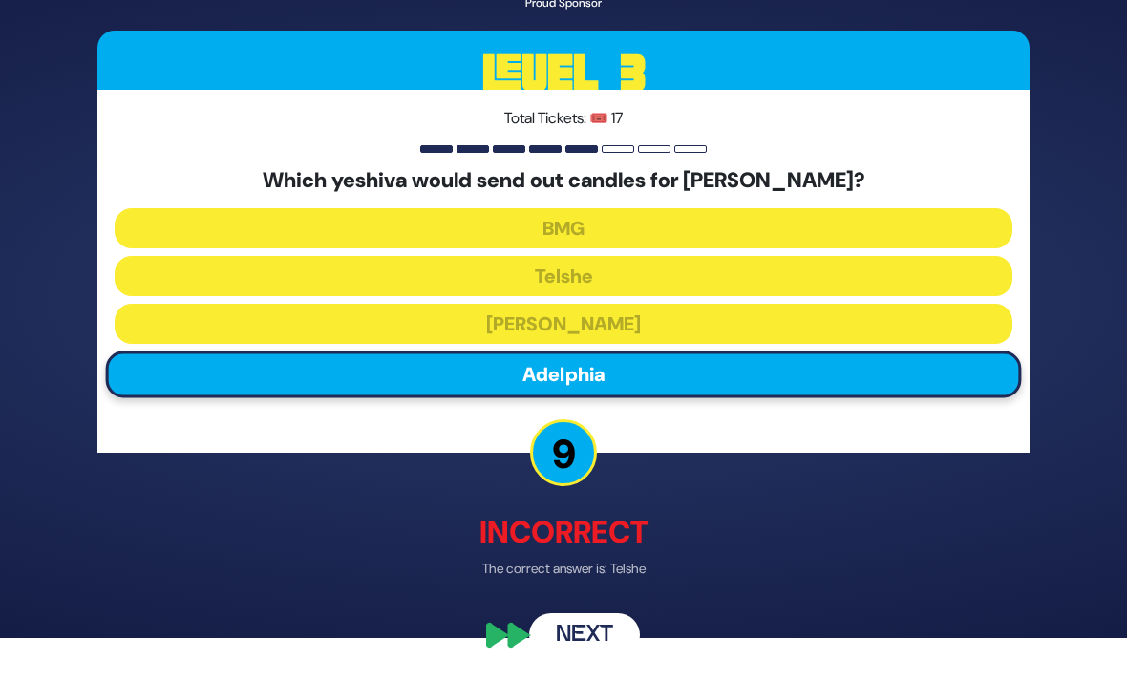
click at [598, 658] on button "Next" at bounding box center [584, 636] width 111 height 44
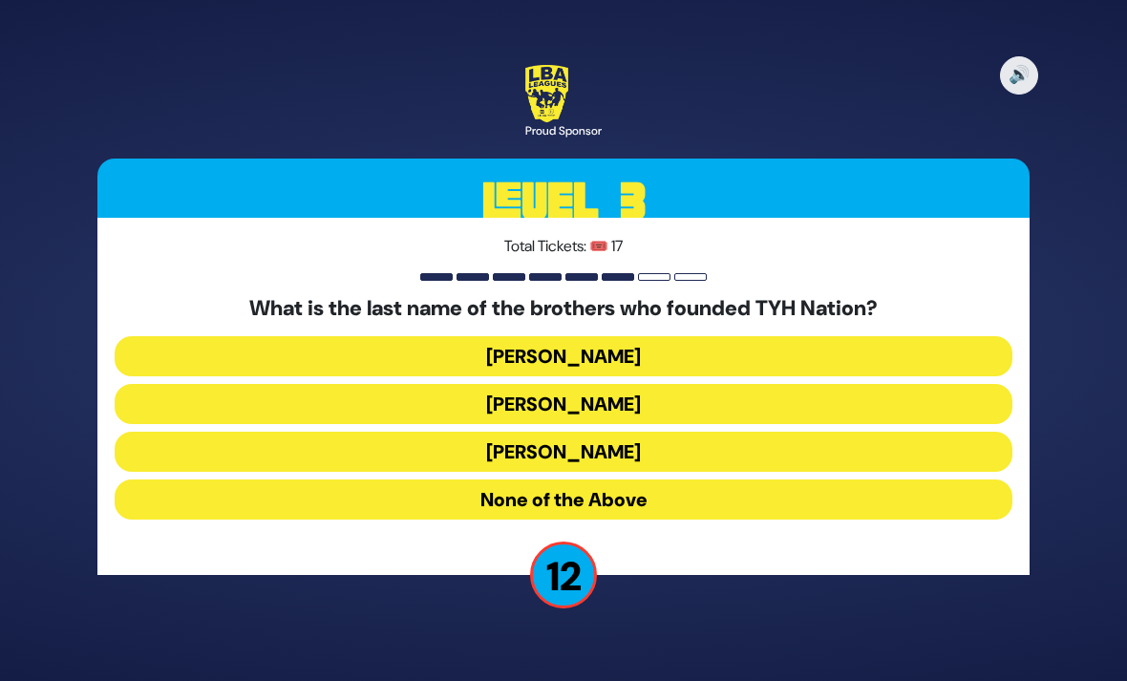
click at [621, 336] on button "[PERSON_NAME]" at bounding box center [564, 356] width 898 height 40
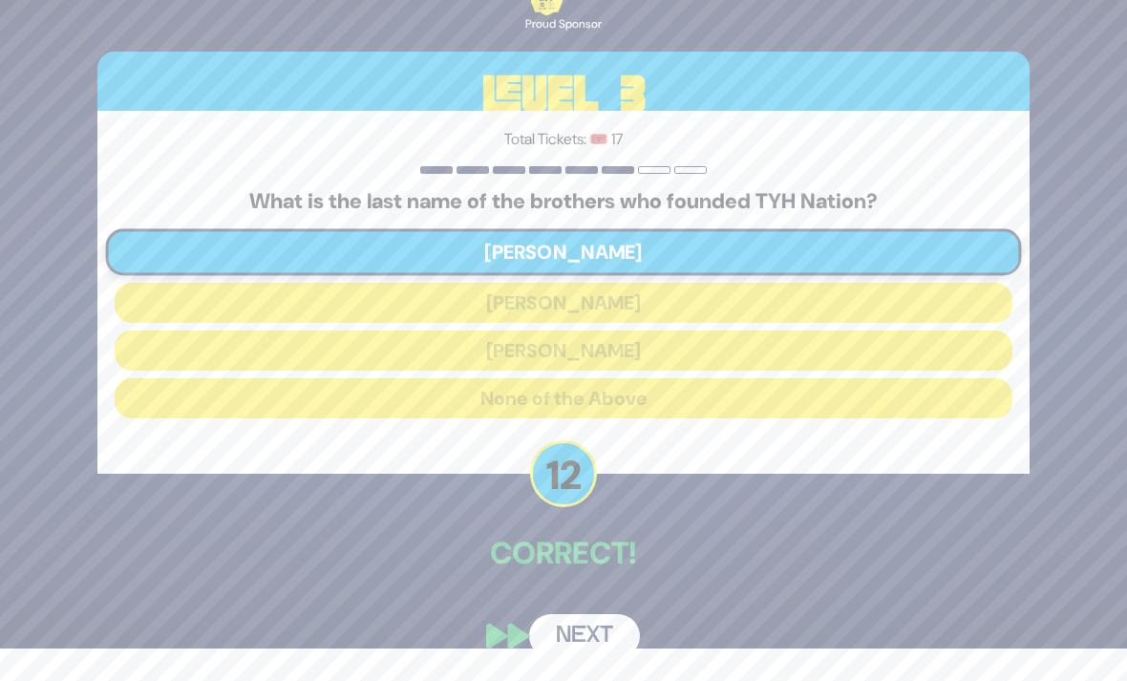
click at [594, 643] on button "Next" at bounding box center [584, 636] width 111 height 44
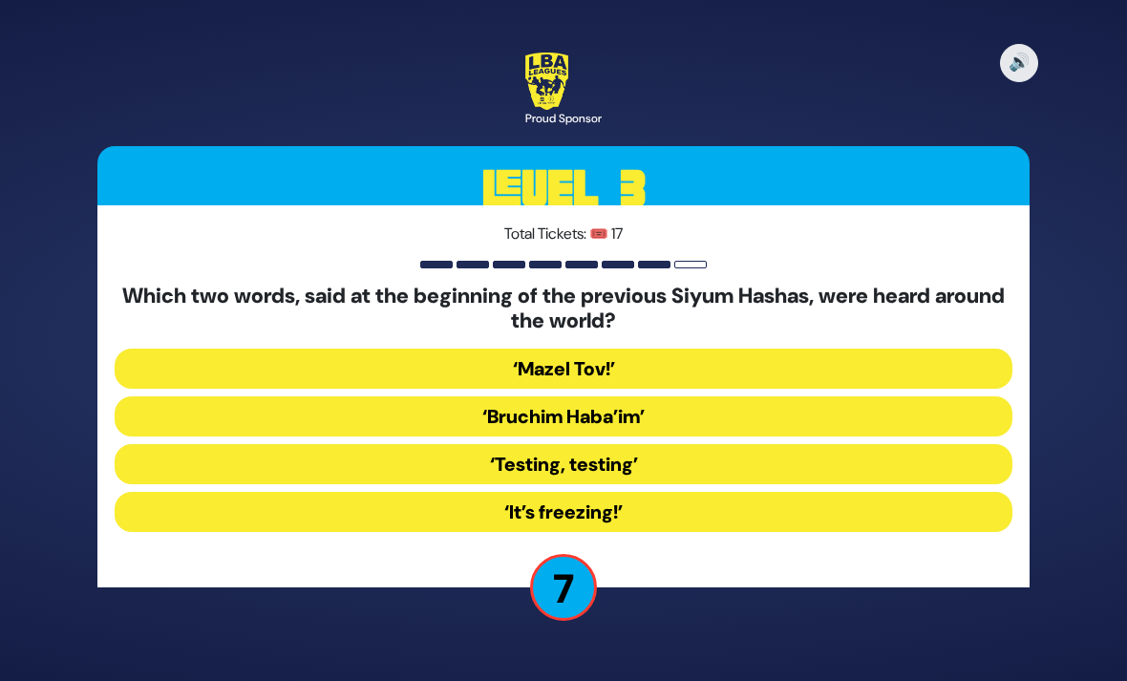
click at [635, 492] on button "‘It’s freezing!’" at bounding box center [564, 512] width 898 height 40
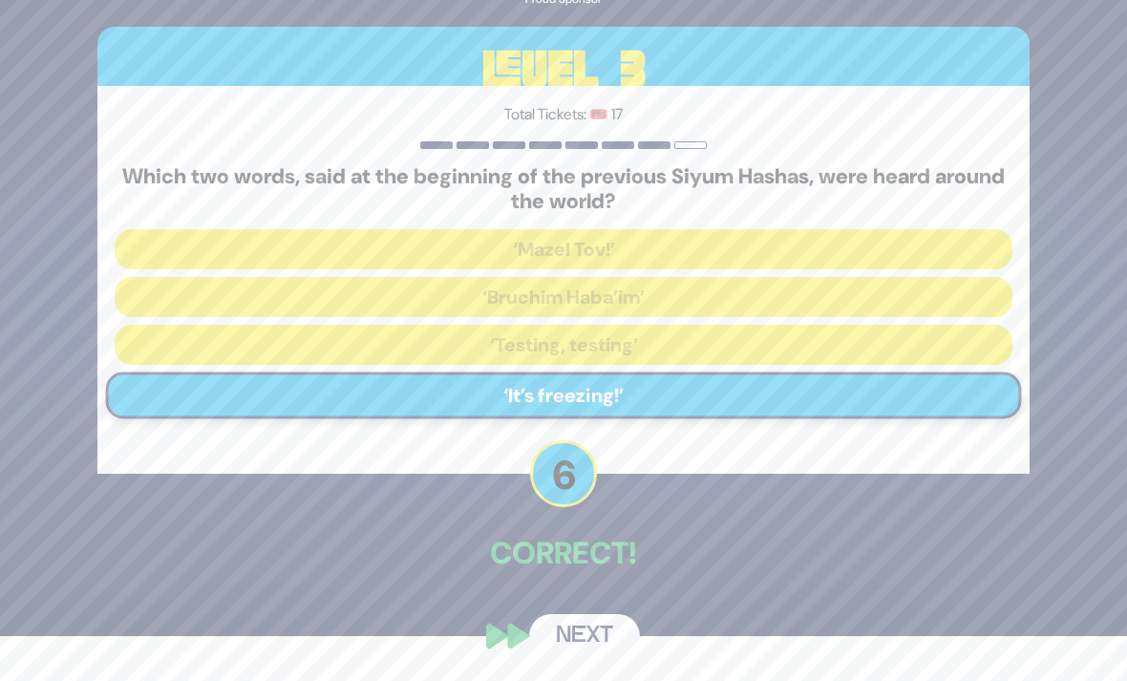
click at [595, 646] on button "Next" at bounding box center [584, 636] width 111 height 44
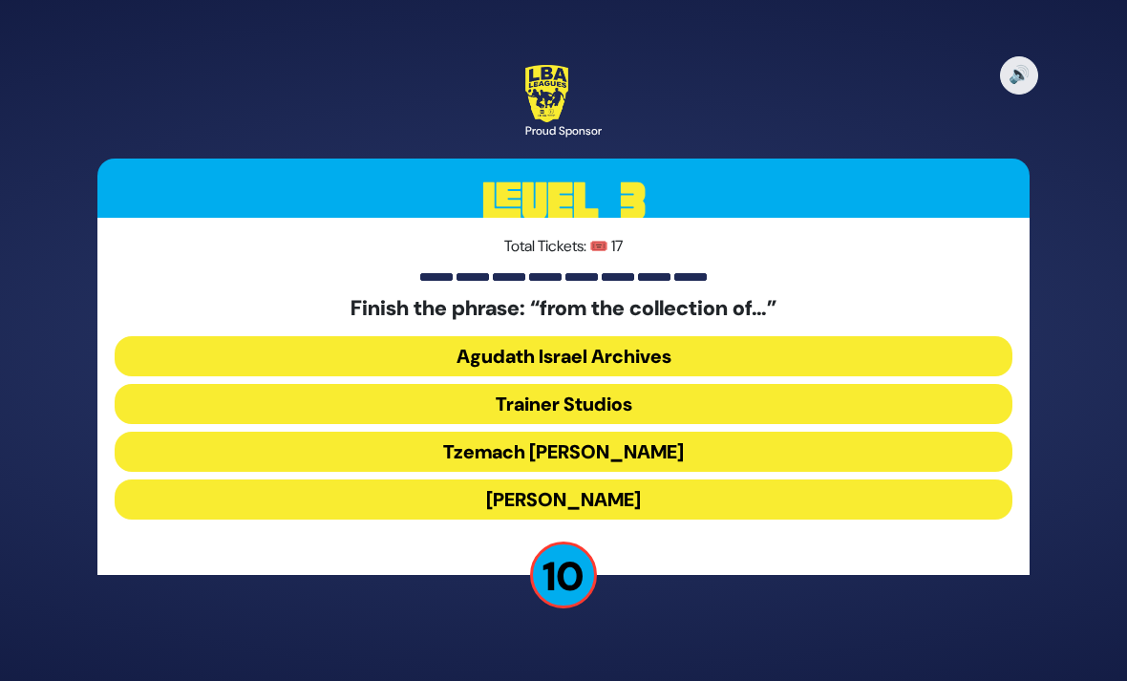
click at [624, 436] on button "Tzemach [PERSON_NAME]" at bounding box center [564, 452] width 898 height 40
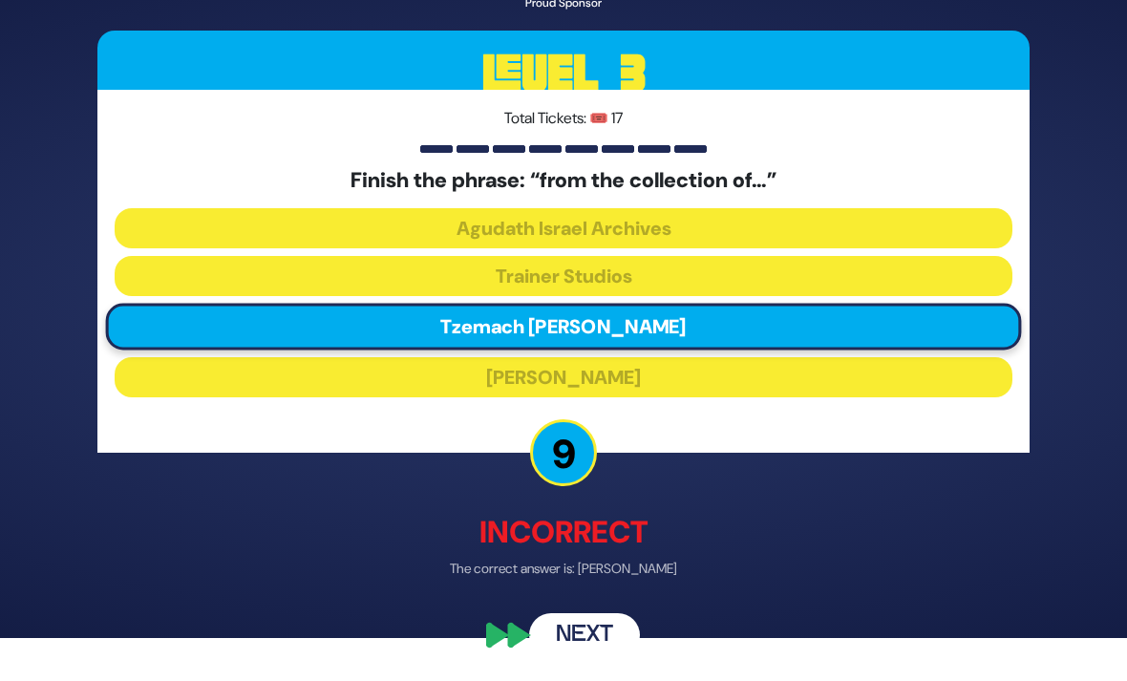
click at [596, 653] on button "Next" at bounding box center [584, 636] width 111 height 44
